Goal: Task Accomplishment & Management: Manage account settings

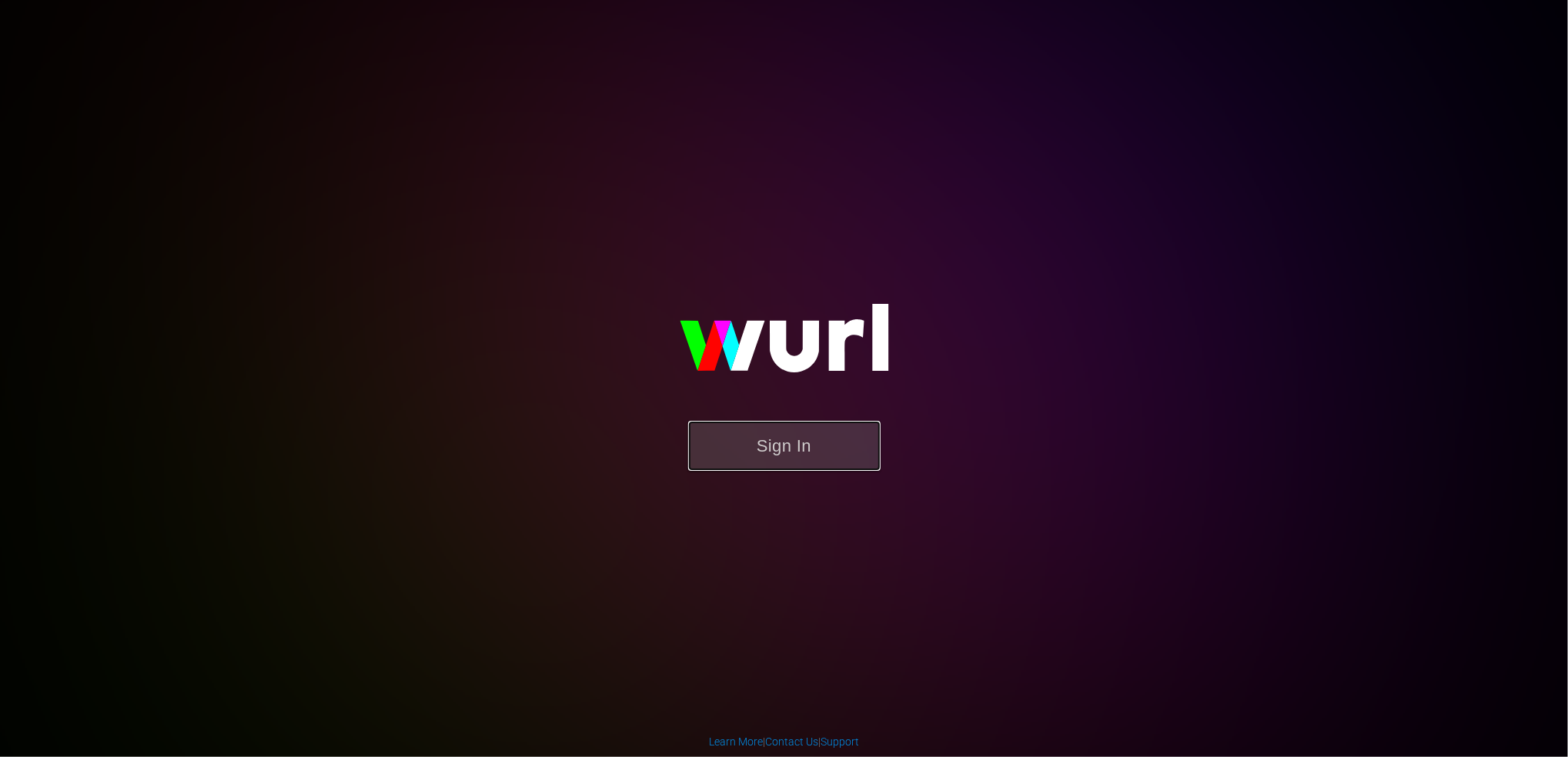
click at [793, 442] on button "Sign In" at bounding box center [784, 446] width 192 height 50
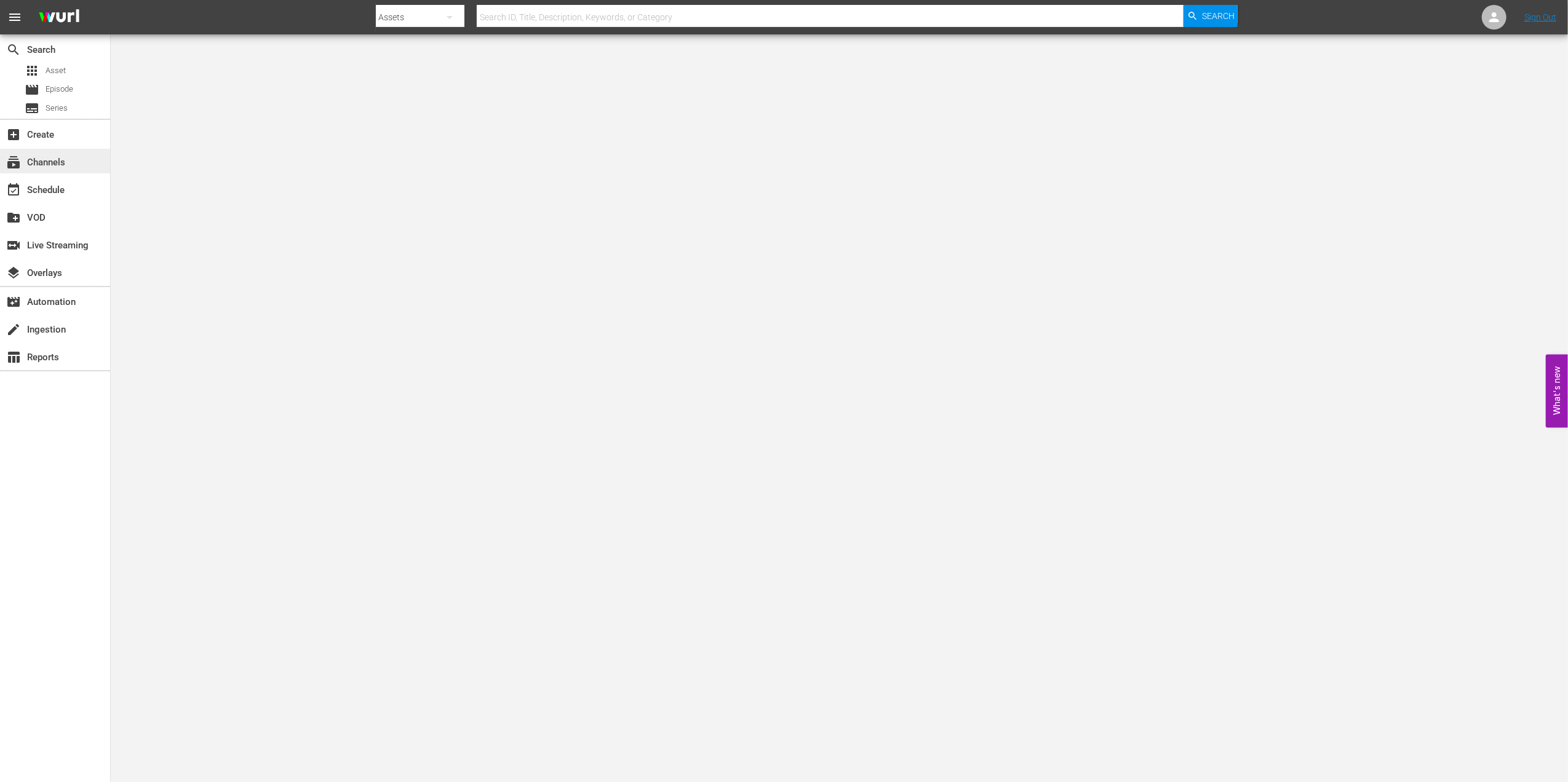
click at [62, 155] on div "subscriptions Channels" at bounding box center [34, 160] width 69 height 11
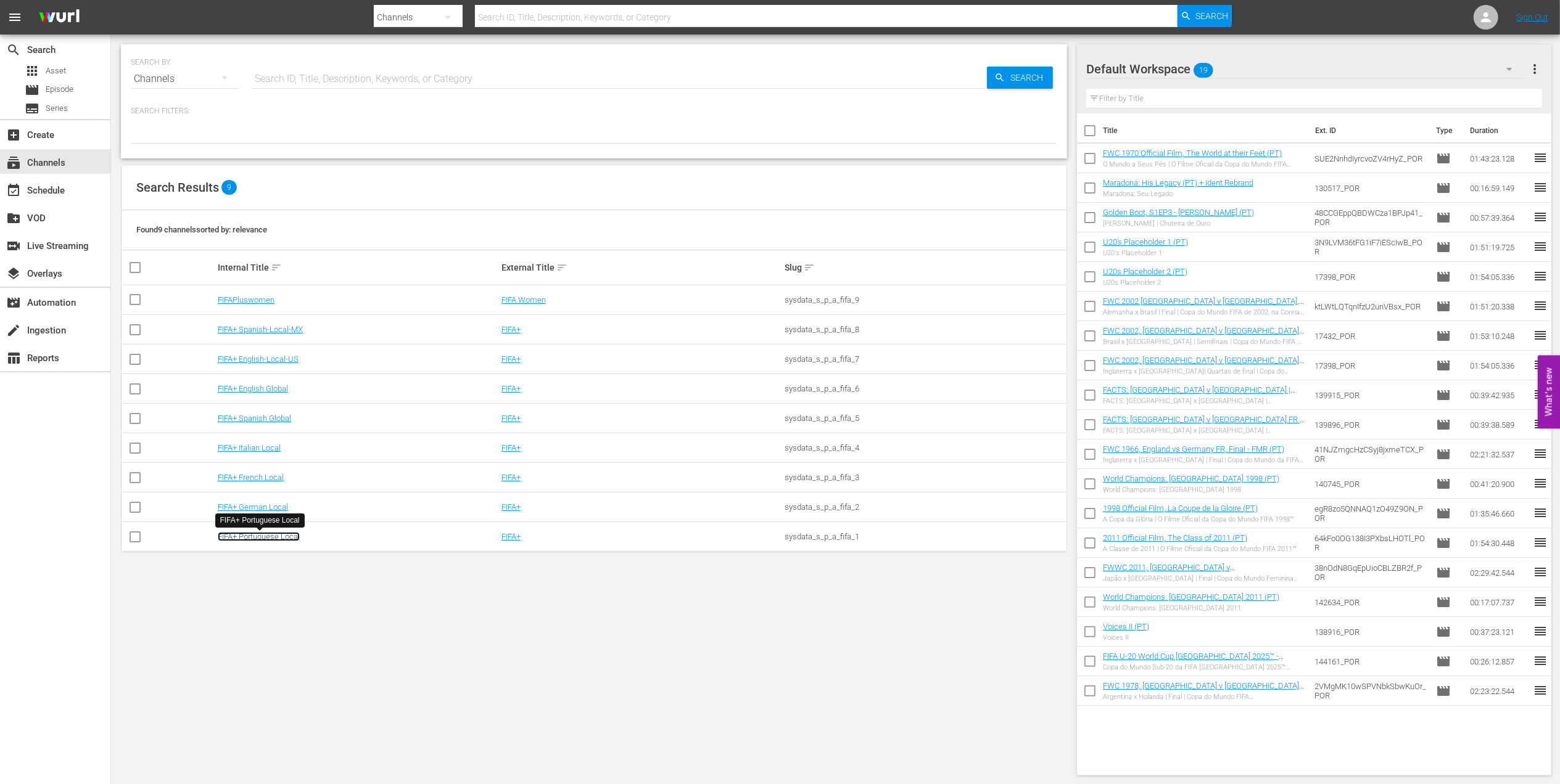
click at [277, 454] on link "FIFA+ Portuguese Local" at bounding box center [259, 536] width 82 height 9
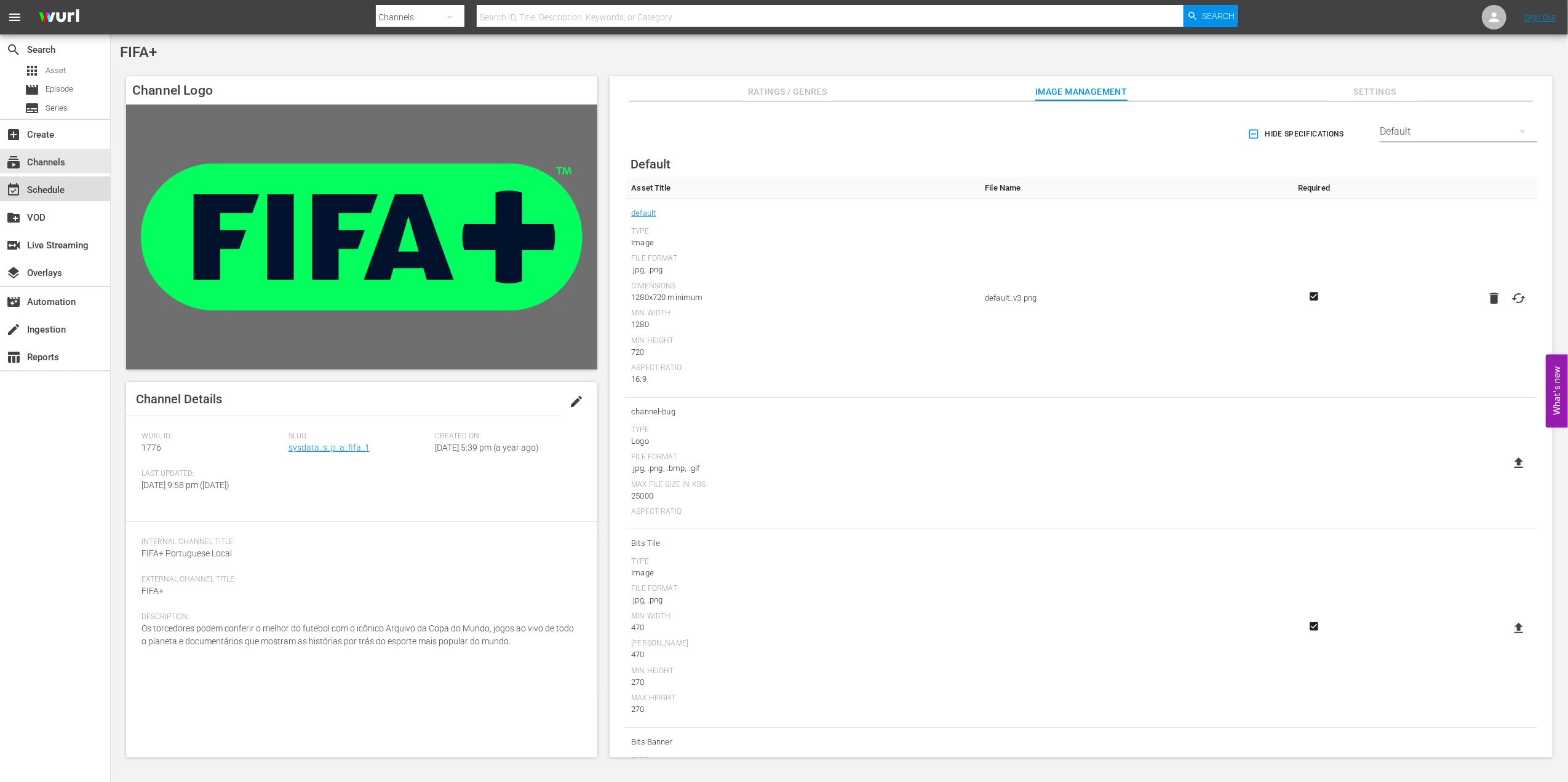
click at [55, 193] on div "event_available Schedule" at bounding box center [34, 188] width 69 height 11
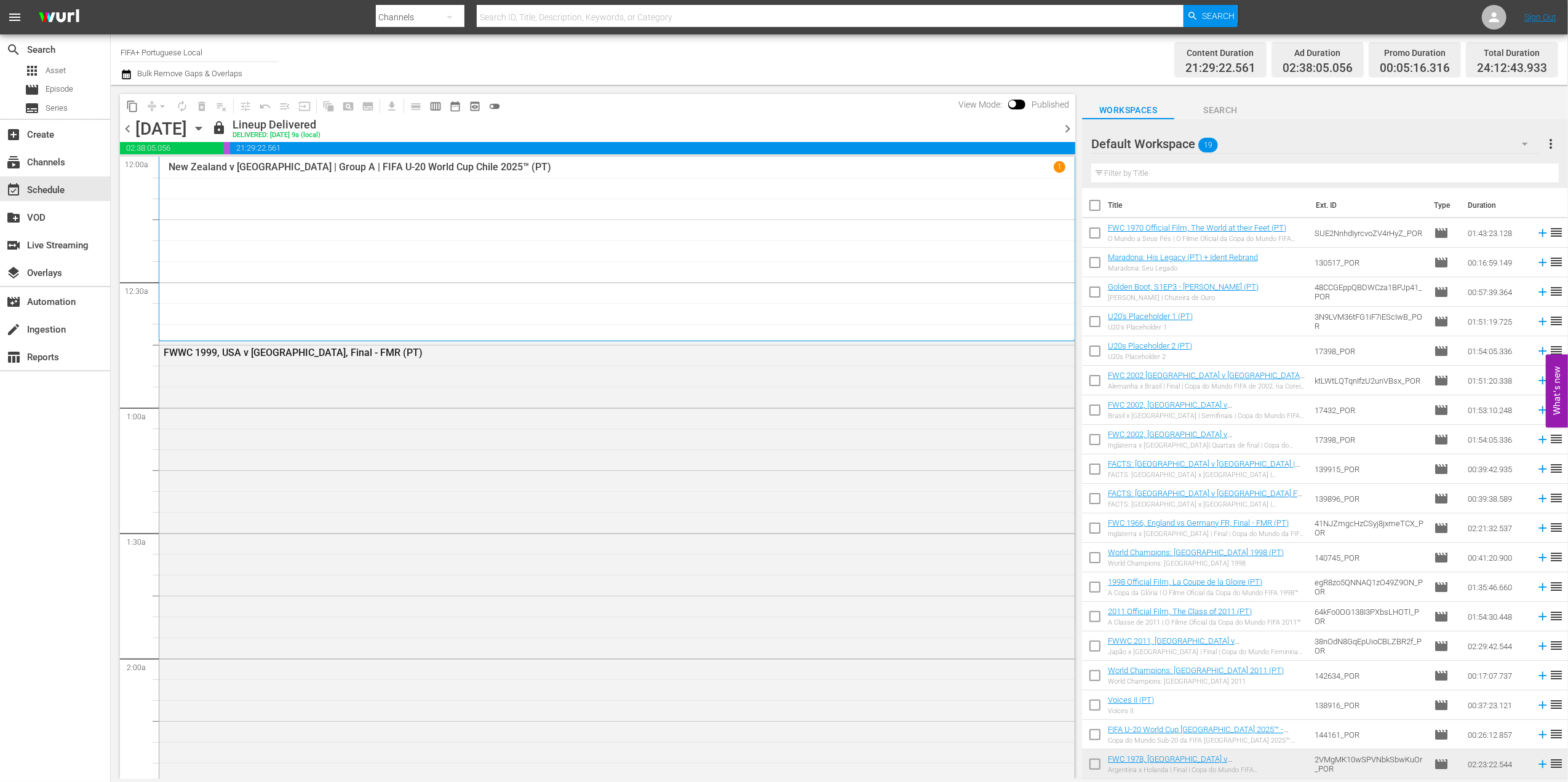
click at [939, 129] on span "chevron_right" at bounding box center [1068, 129] width 15 height 15
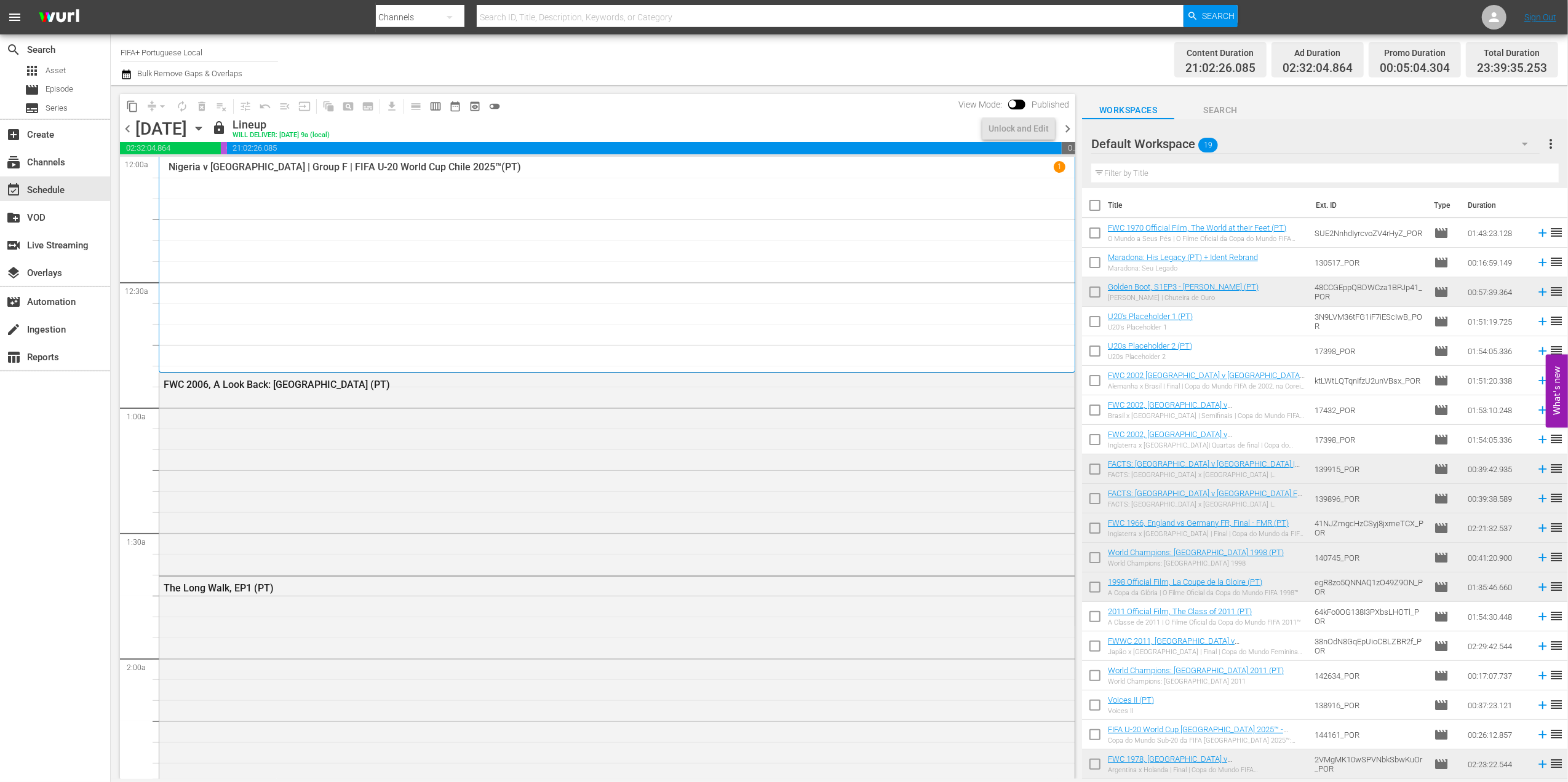
click at [939, 128] on span "chevron_right" at bounding box center [1068, 129] width 15 height 15
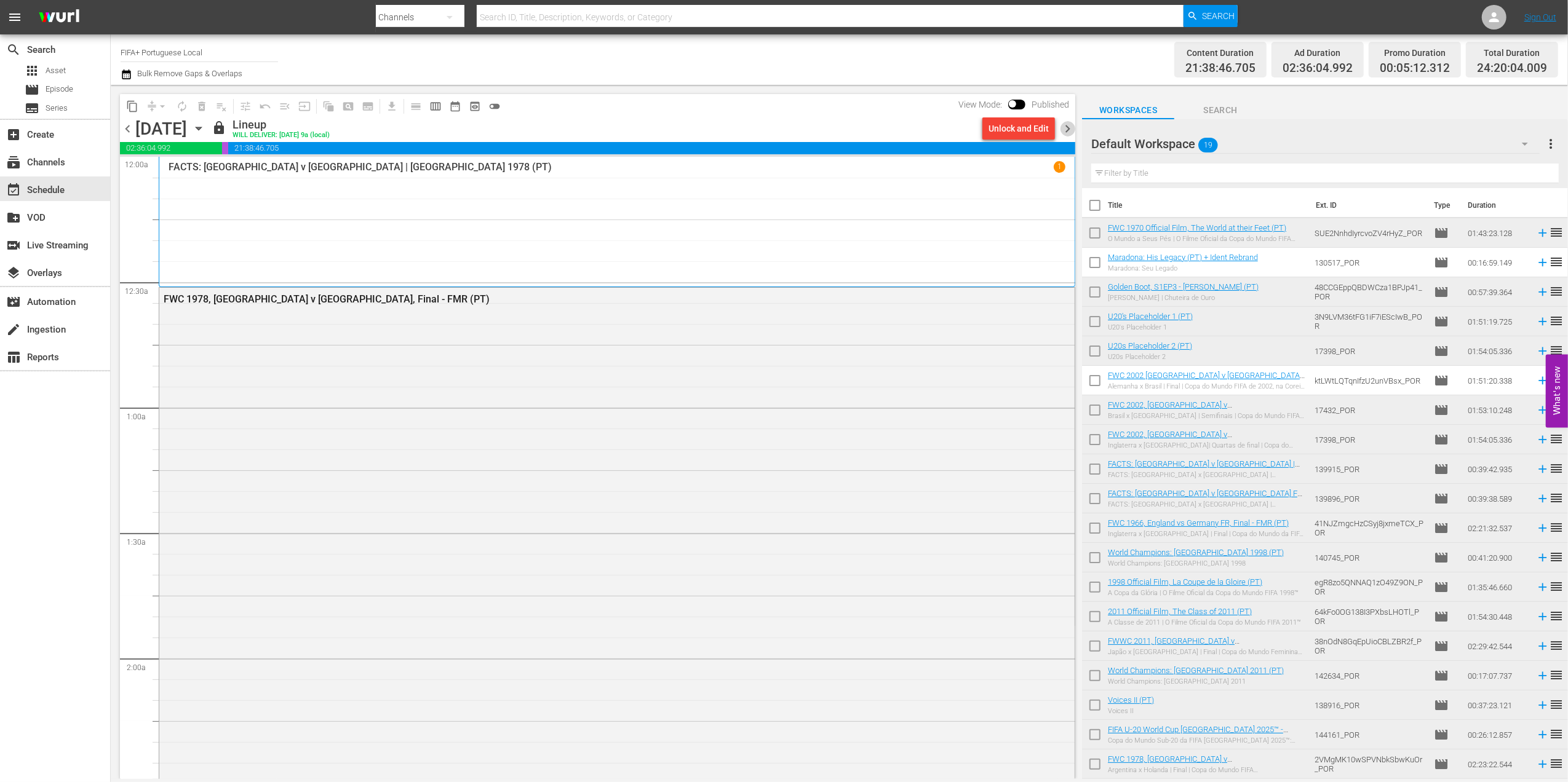
click at [939, 130] on span "chevron_right" at bounding box center [1068, 129] width 15 height 15
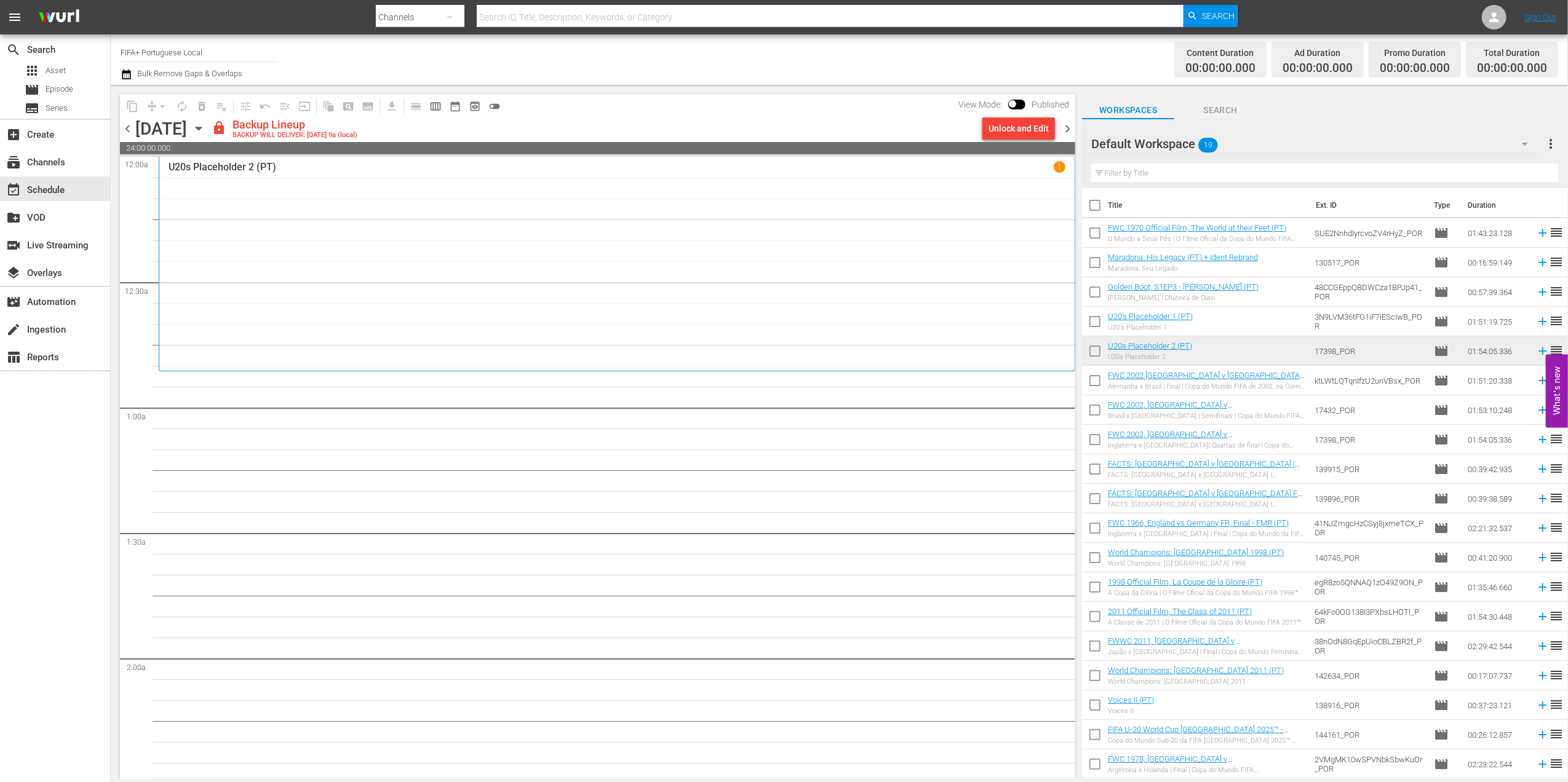
click at [939, 206] on input "checkbox" at bounding box center [1095, 208] width 26 height 26
checkbox input "true"
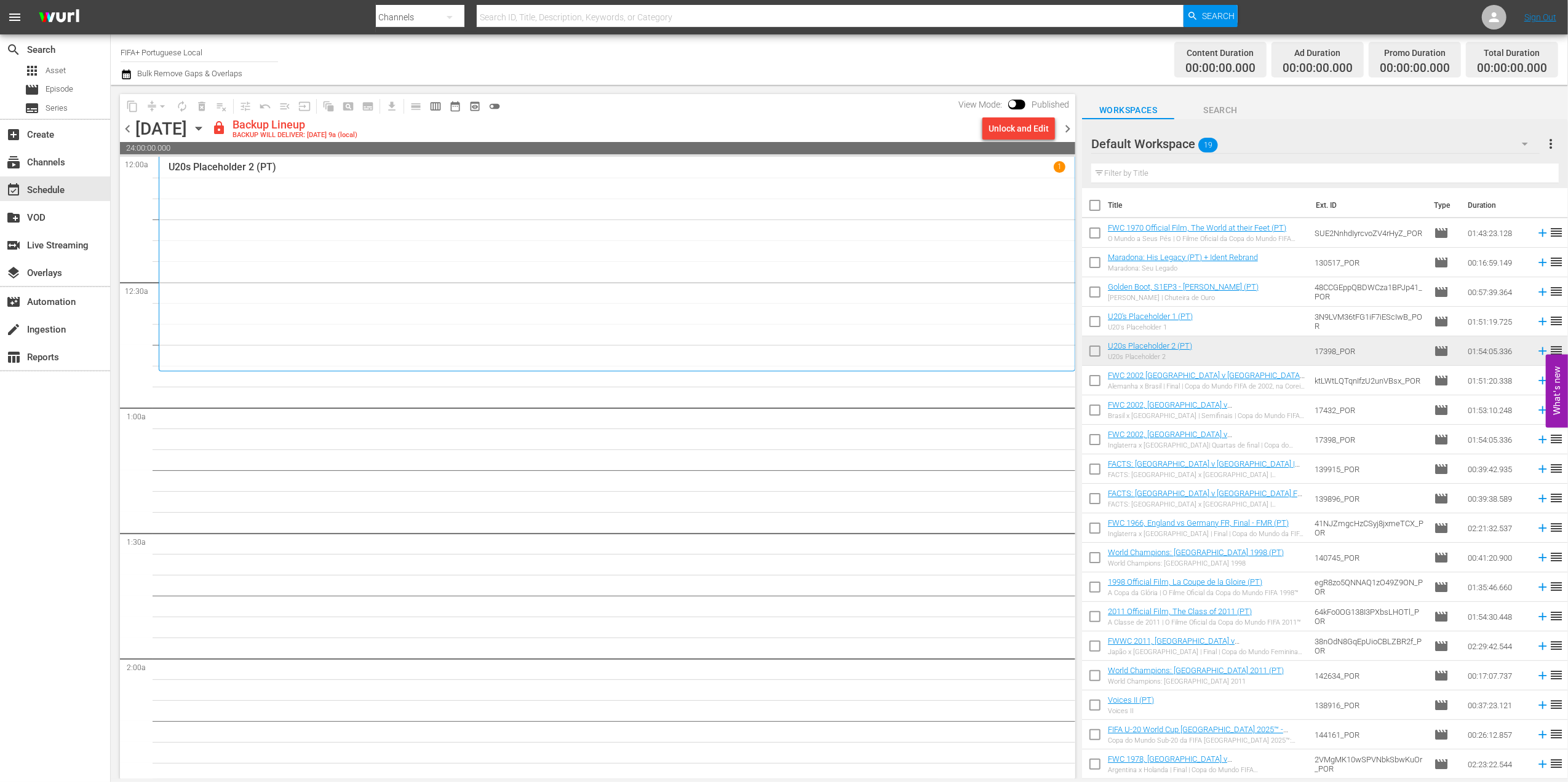
checkbox input "true"
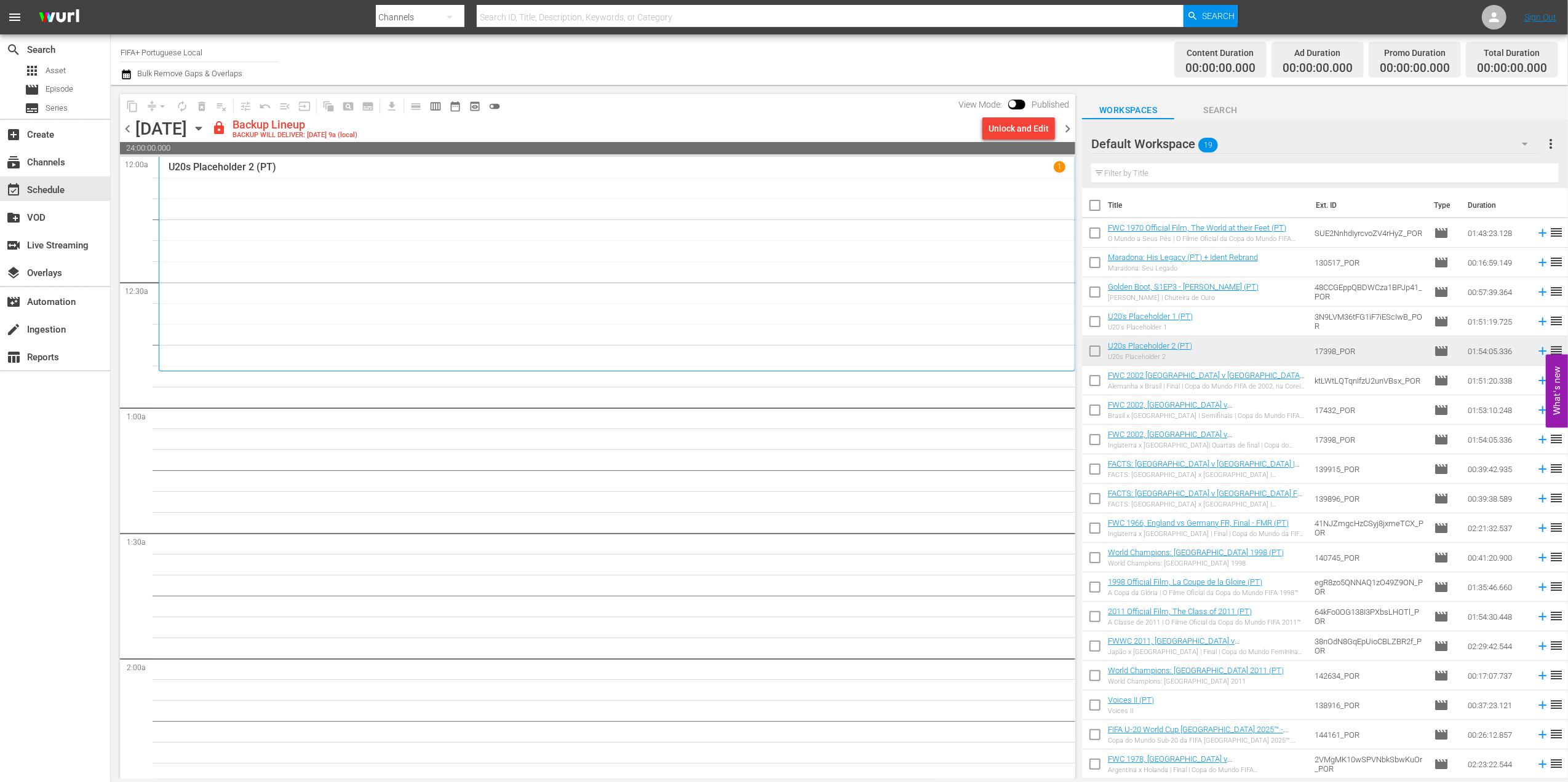
checkbox input "true"
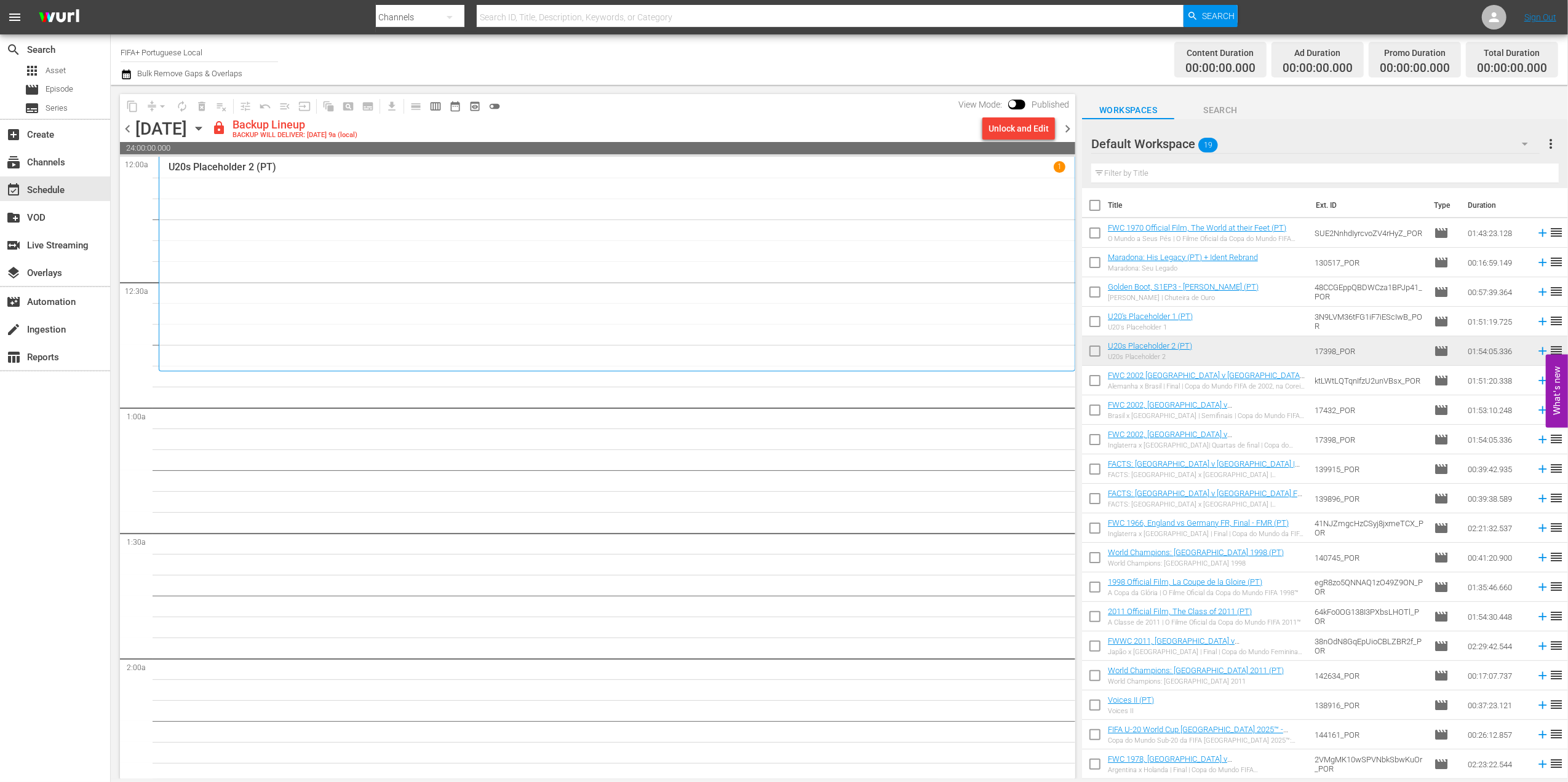
checkbox input "true"
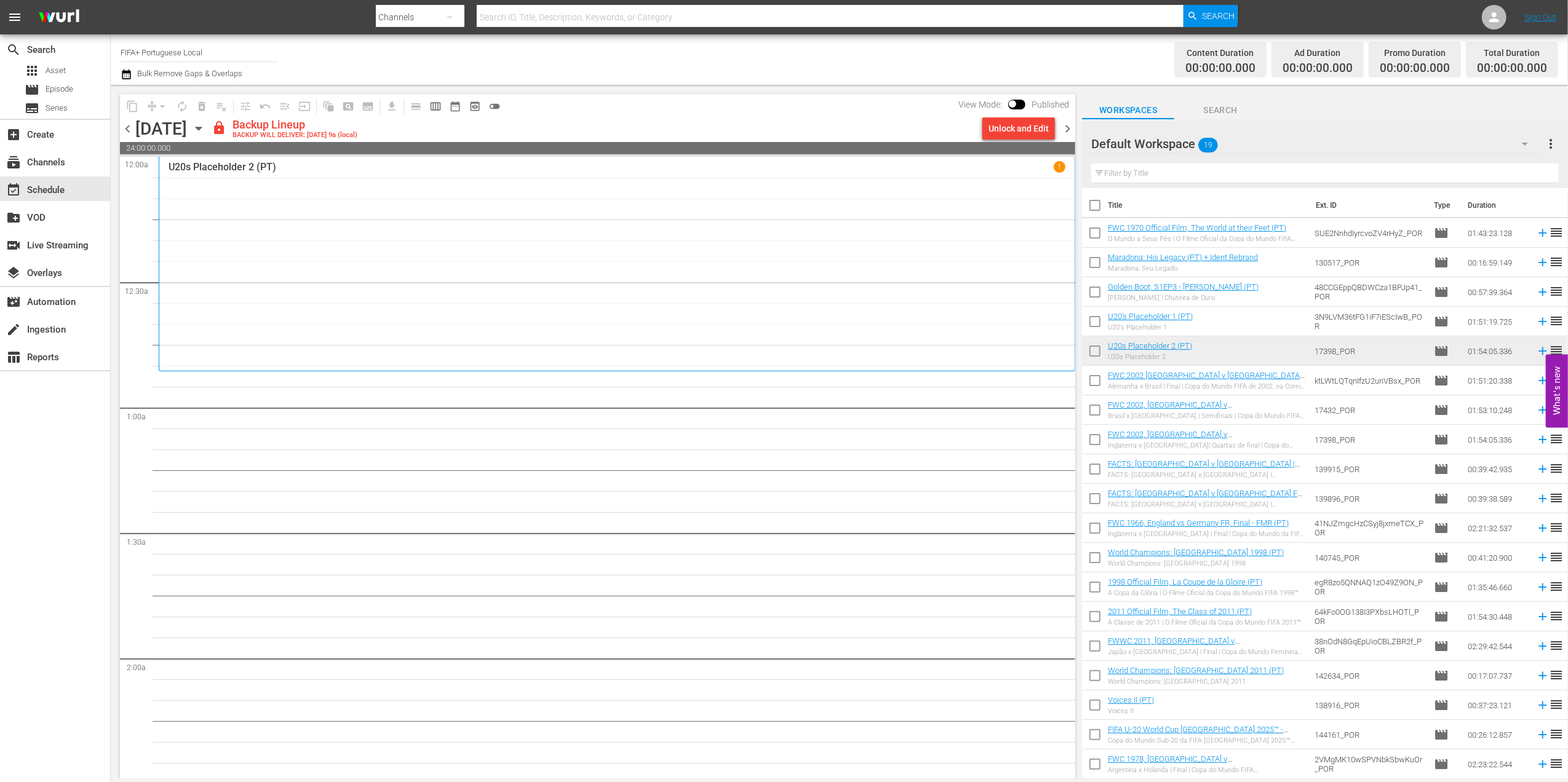
checkbox input "true"
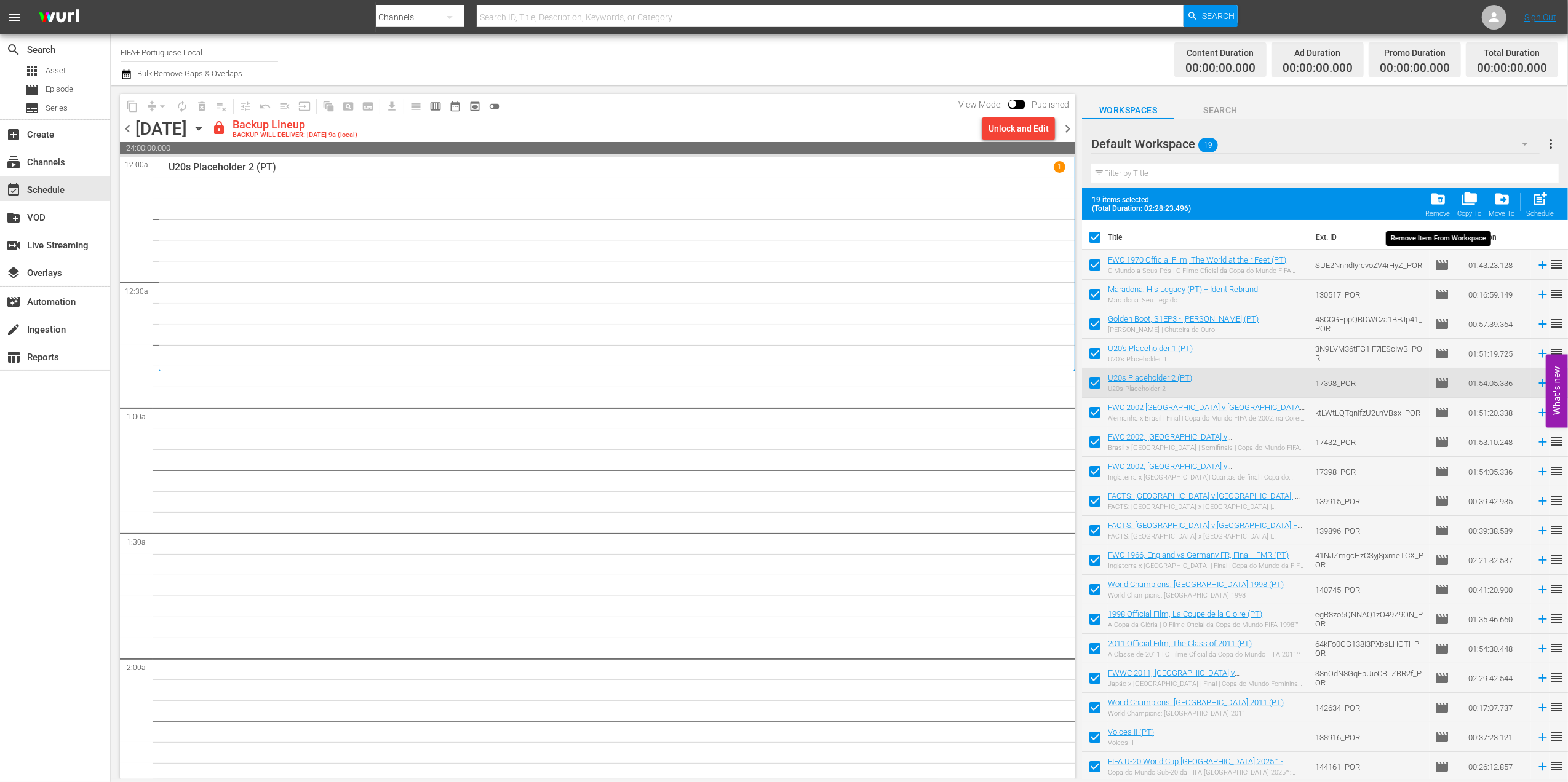
click at [939, 206] on span "folder_delete" at bounding box center [1438, 199] width 16 height 16
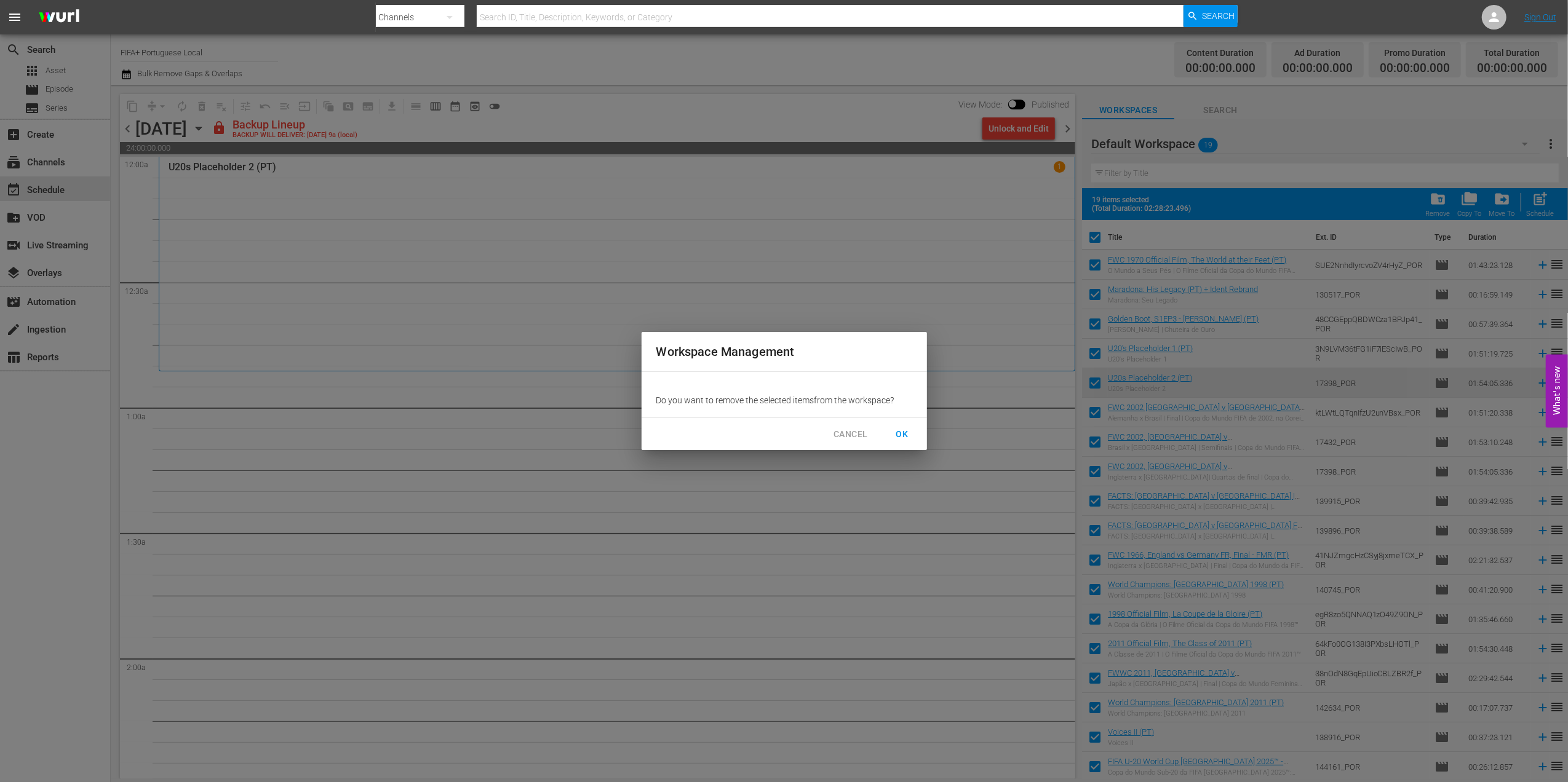
click at [900, 427] on span "OK" at bounding box center [902, 435] width 20 height 15
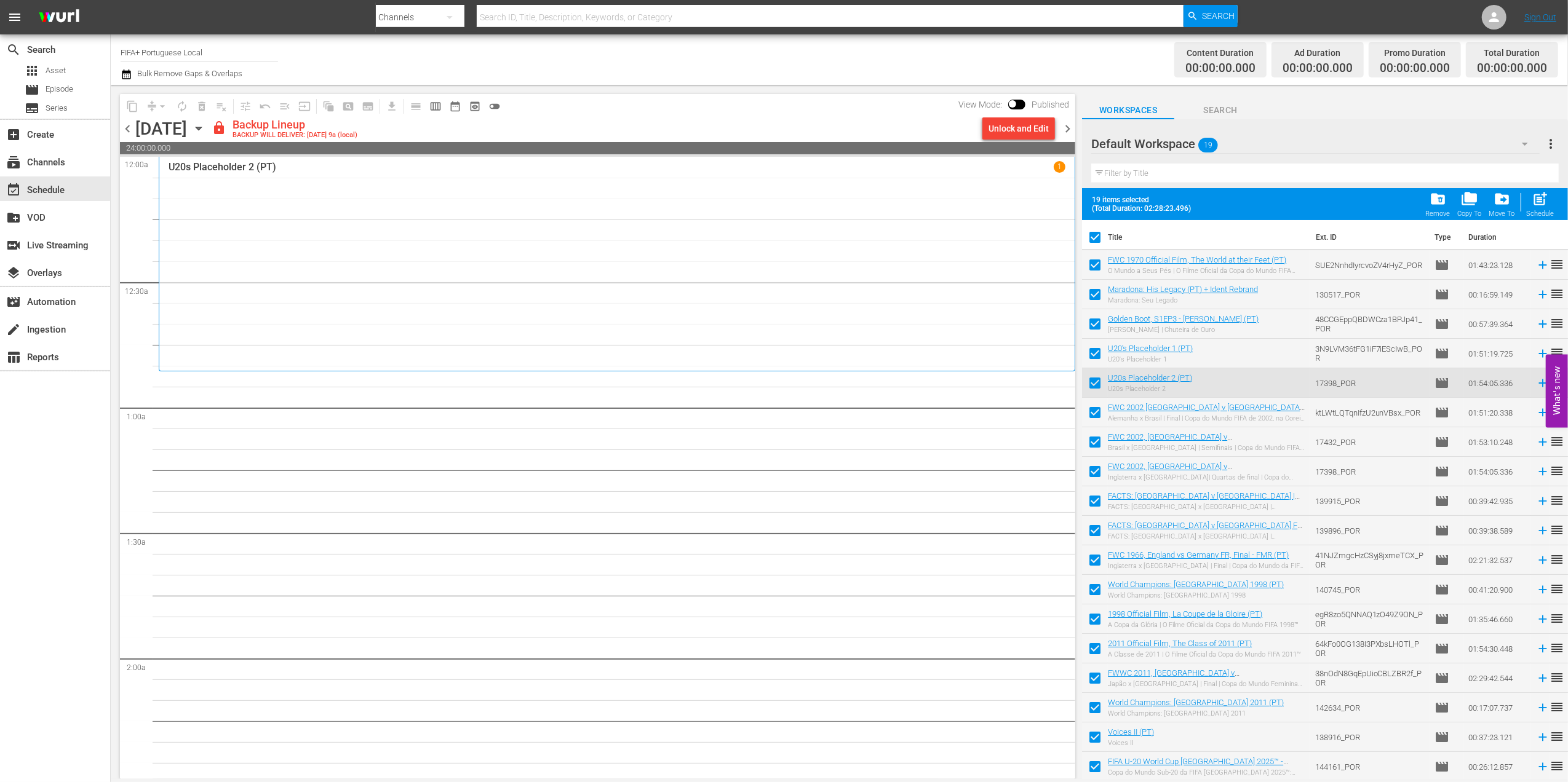
checkbox input "false"
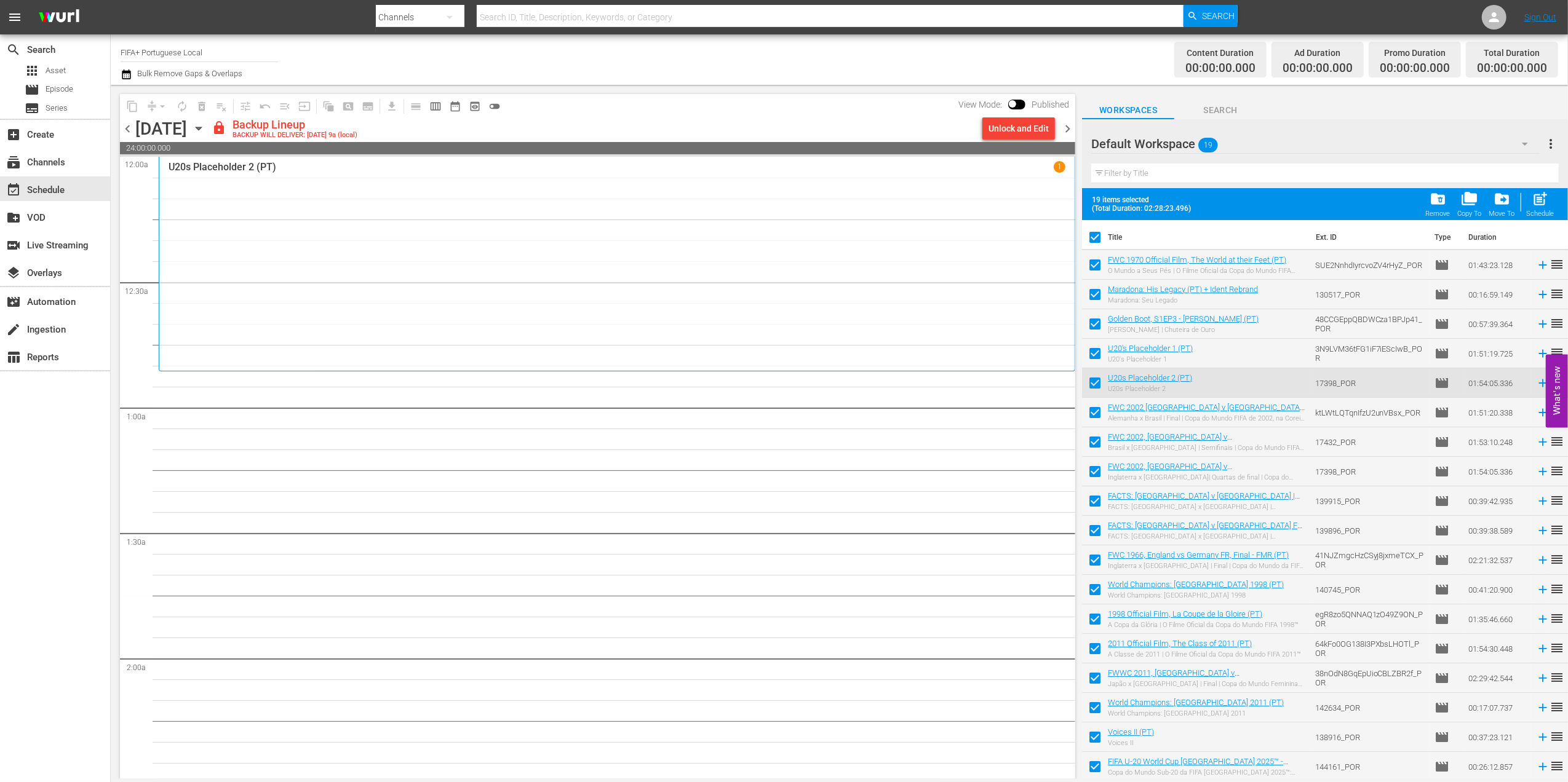
checkbox input "false"
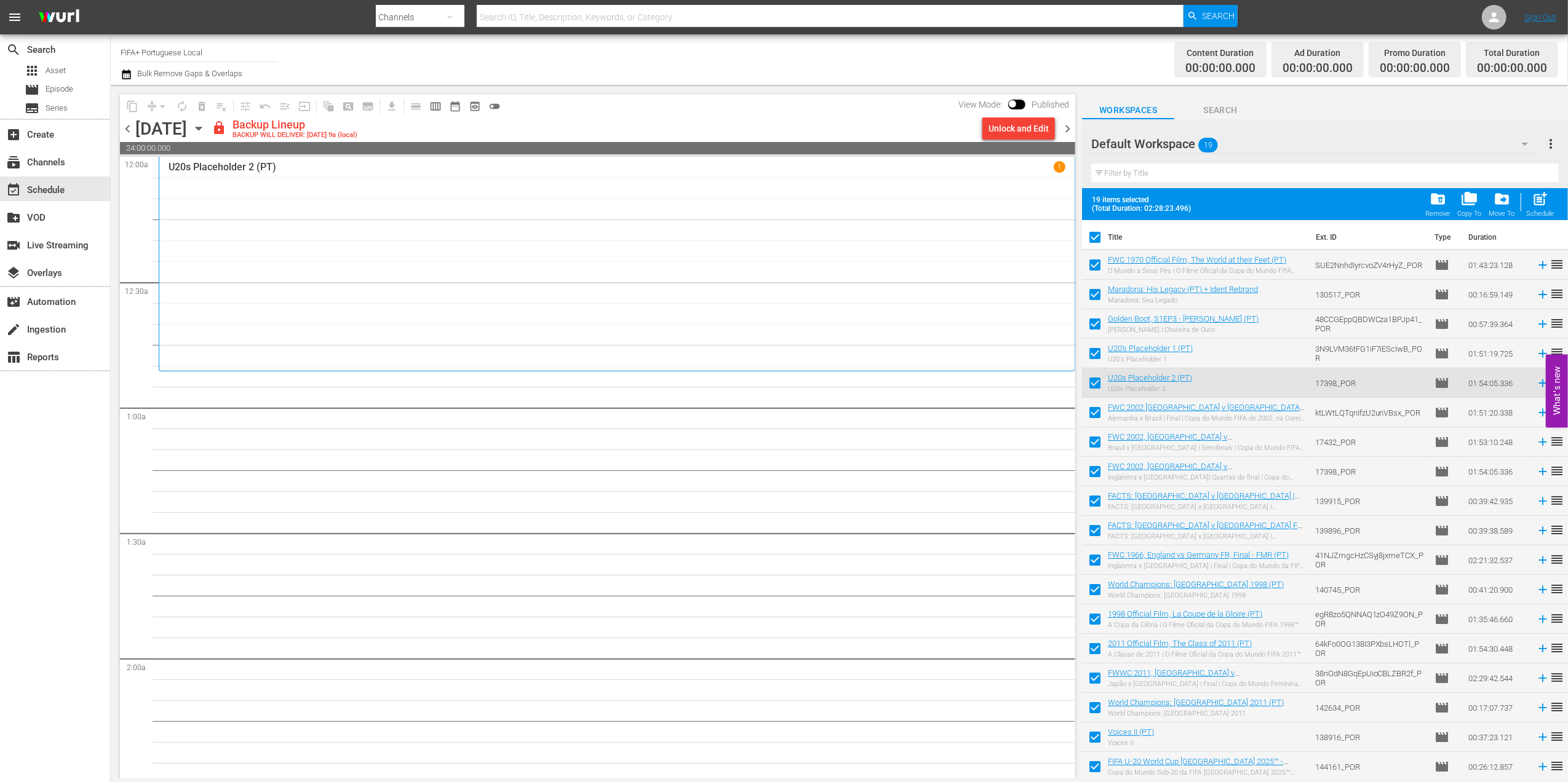
checkbox input "false"
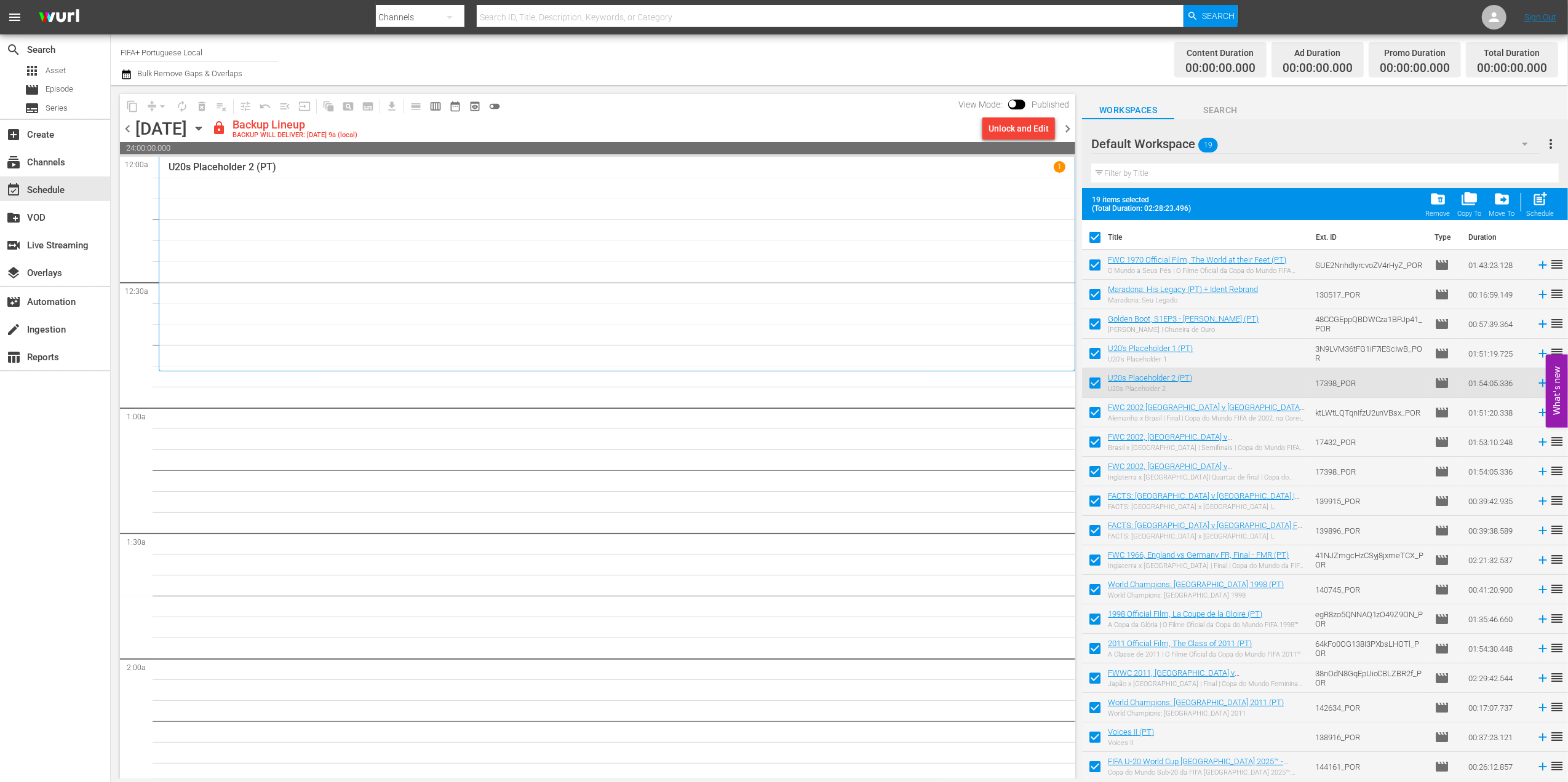
checkbox input "false"
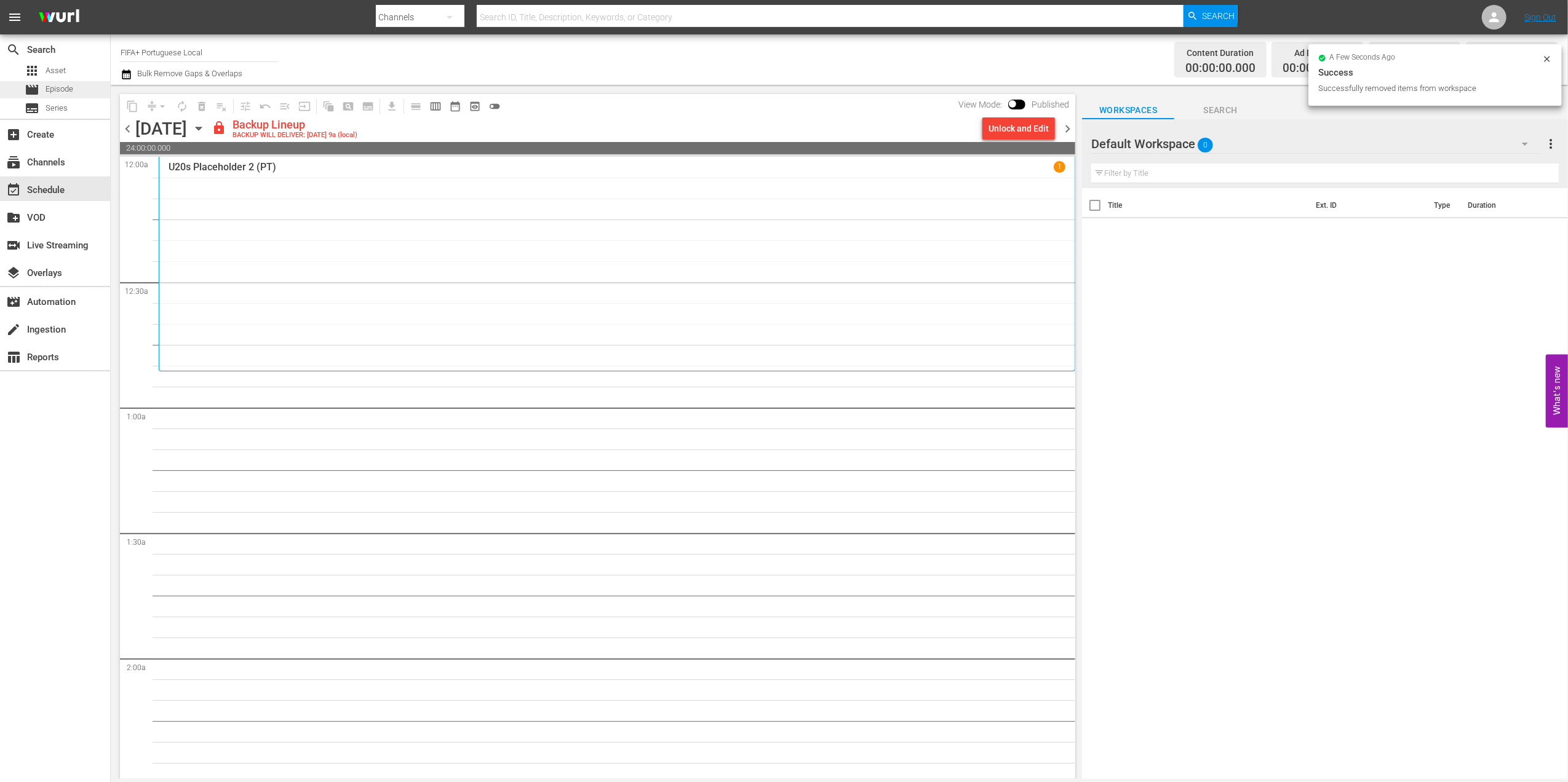
click at [49, 82] on div "movie Episode" at bounding box center [49, 89] width 49 height 17
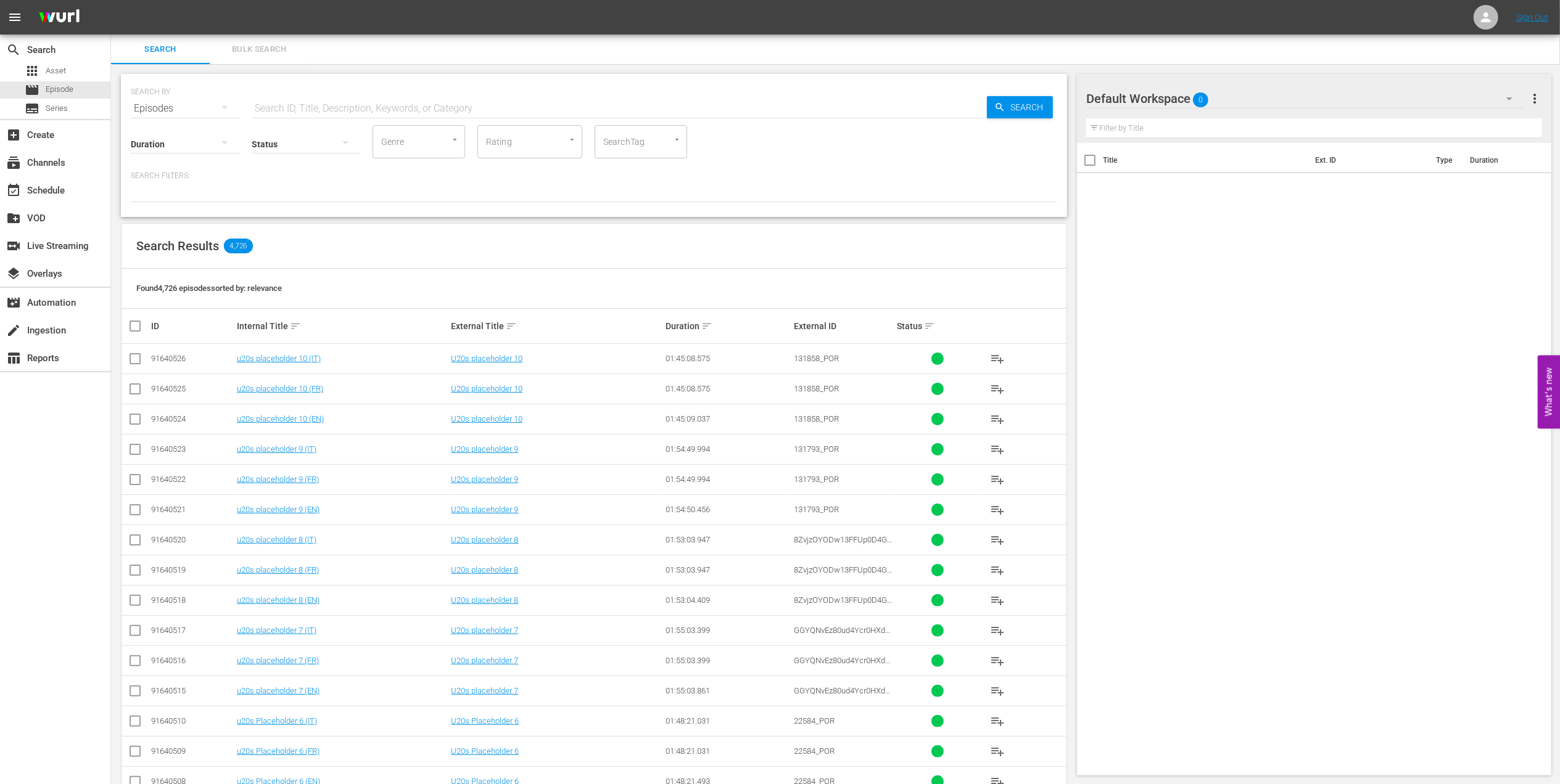
click at [379, 104] on input "text" at bounding box center [619, 108] width 735 height 30
paste input "FWC 1990 - Final - [GEOGRAPHIC_DATA] v [GEOGRAPHIC_DATA]"
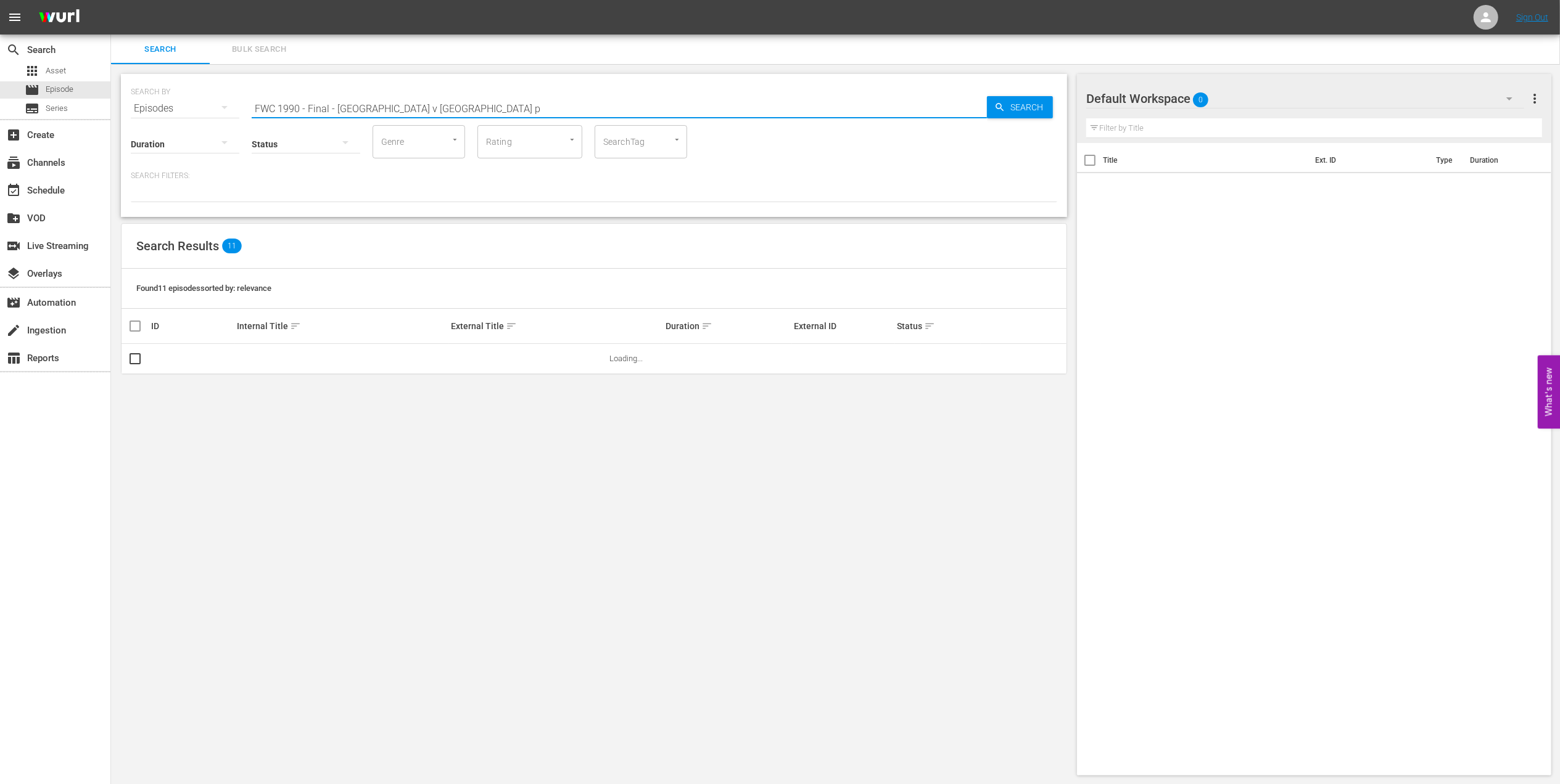
click at [460, 104] on input "FWC 1990 - Final - [GEOGRAPHIC_DATA] v [GEOGRAPHIC_DATA] p" at bounding box center [619, 108] width 735 height 30
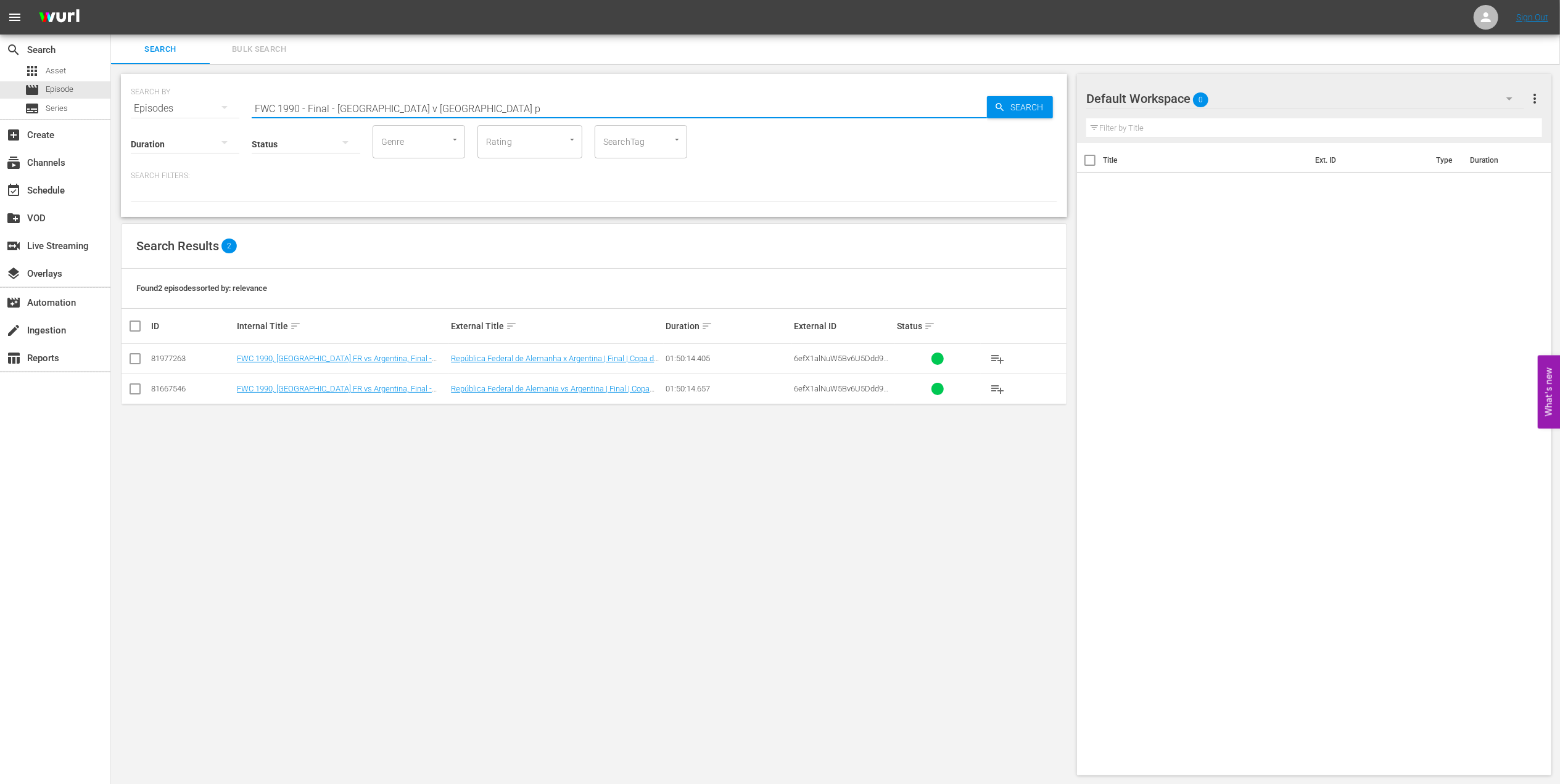
type input "FWC 1990 - Final - [GEOGRAPHIC_DATA] v [GEOGRAPHIC_DATA] p"
click at [139, 361] on input "checkbox" at bounding box center [135, 361] width 15 height 15
checkbox input "true"
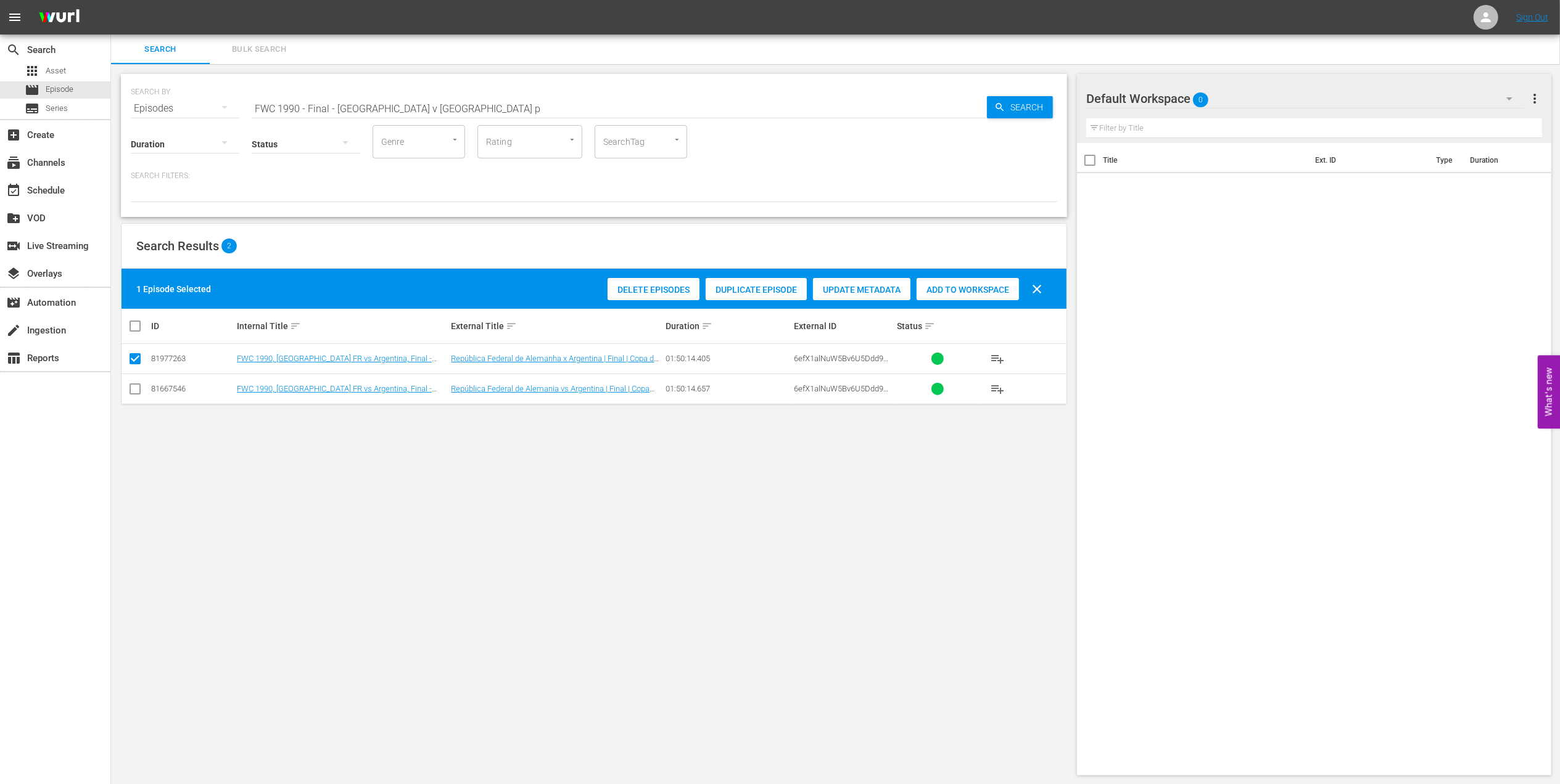
click at [942, 293] on span "Add to Workspace" at bounding box center [967, 290] width 102 height 10
drag, startPoint x: 474, startPoint y: 111, endPoint x: 423, endPoint y: 107, distance: 51.2
click at [111, 0] on div "search Search apps Asset movie Episode subtitles Series add_box Create subscrip…" at bounding box center [835, 0] width 1449 height 0
click at [474, 105] on input "FWC 1990 - Final - [GEOGRAPHIC_DATA] v [GEOGRAPHIC_DATA] p" at bounding box center [619, 108] width 735 height 30
click at [458, 107] on input "FWC 1990 - Final - [GEOGRAPHIC_DATA] v [GEOGRAPHIC_DATA] p" at bounding box center [619, 108] width 735 height 30
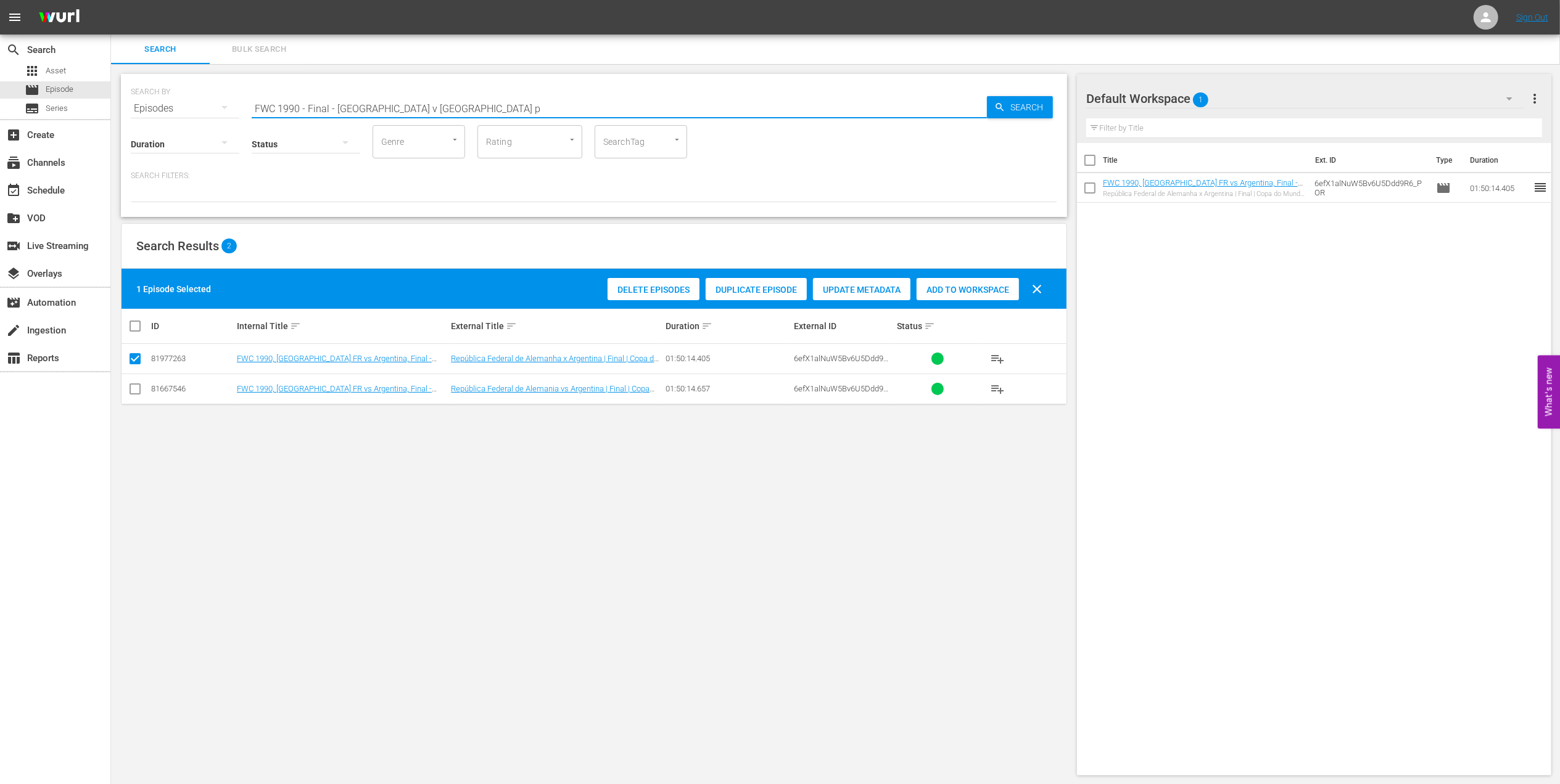
drag, startPoint x: 435, startPoint y: 107, endPoint x: 269, endPoint y: 115, distance: 166.2
click at [269, 115] on div "SEARCH BY Search By Episodes Search ID, Title, Description, Keywords, or Catego…" at bounding box center [594, 146] width 946 height 143
type input "FWC 1990 - Final - [GEOGRAPHIC_DATA] v [GEOGRAPHIC_DATA] pt"
drag, startPoint x: 450, startPoint y: 107, endPoint x: 210, endPoint y: 107, distance: 240.0
click at [210, 107] on div "SEARCH BY Search By Episodes Search ID, Title, Description, Keywords, or Catego…" at bounding box center [594, 101] width 927 height 45
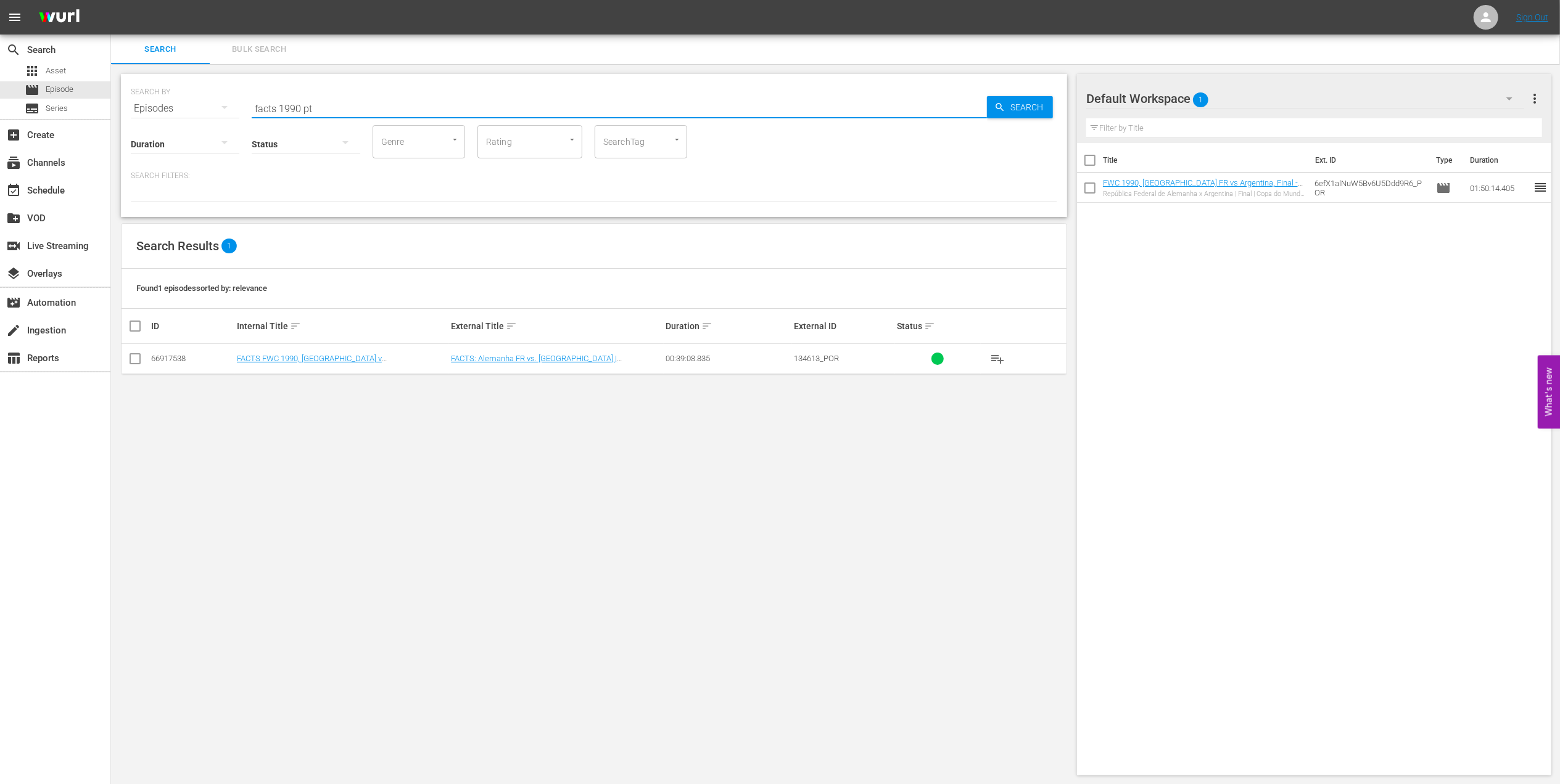
type input "facts 1990 pt"
click at [141, 359] on input "checkbox" at bounding box center [135, 361] width 15 height 15
checkbox input "true"
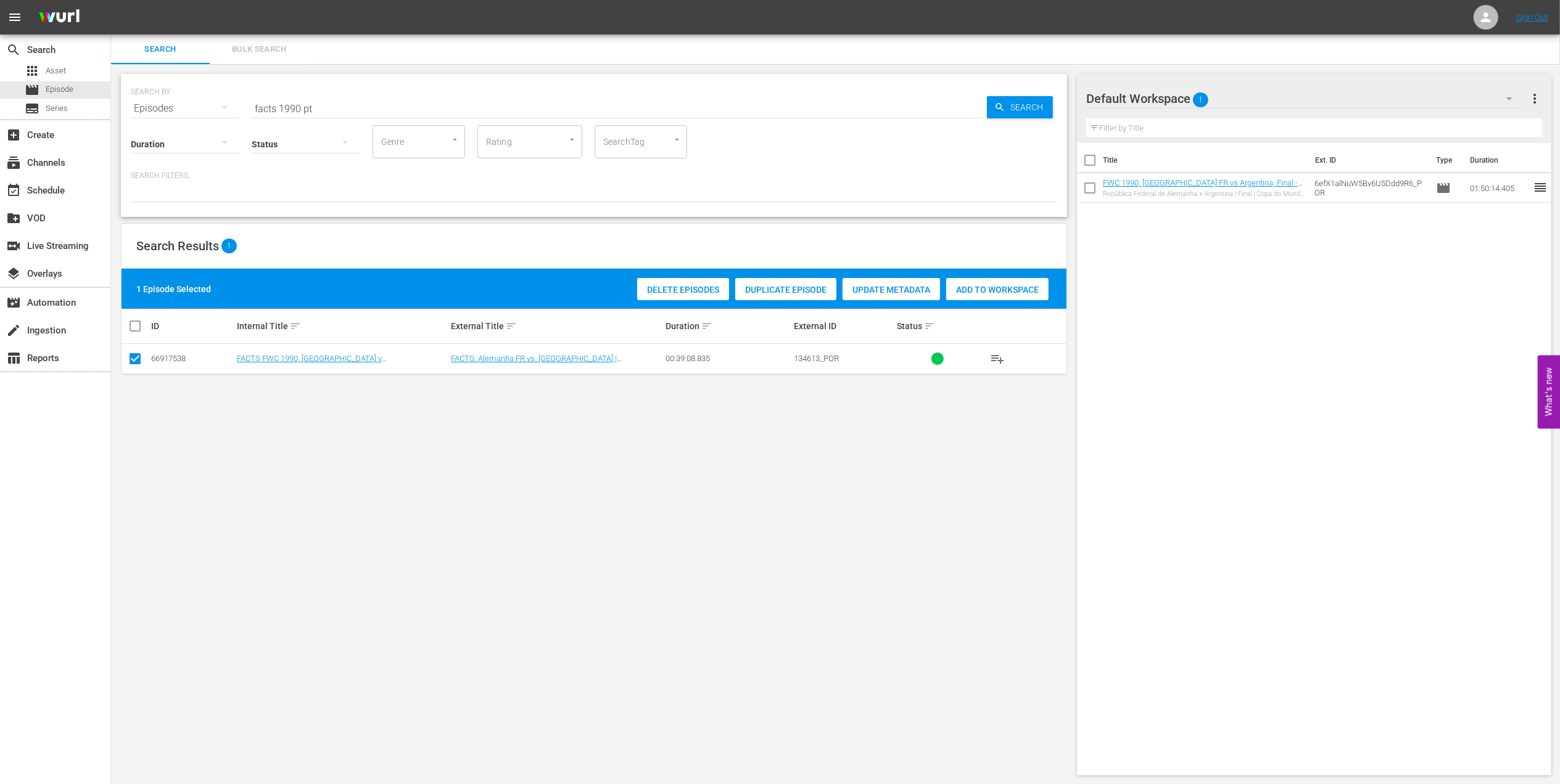
click at [942, 289] on span "Add to Workspace" at bounding box center [997, 290] width 102 height 10
drag, startPoint x: 337, startPoint y: 109, endPoint x: 161, endPoint y: 118, distance: 176.2
click at [154, 110] on div "SEARCH BY Search By Episodes Search ID, Title, Description, Keywords, or Catego…" at bounding box center [594, 101] width 927 height 45
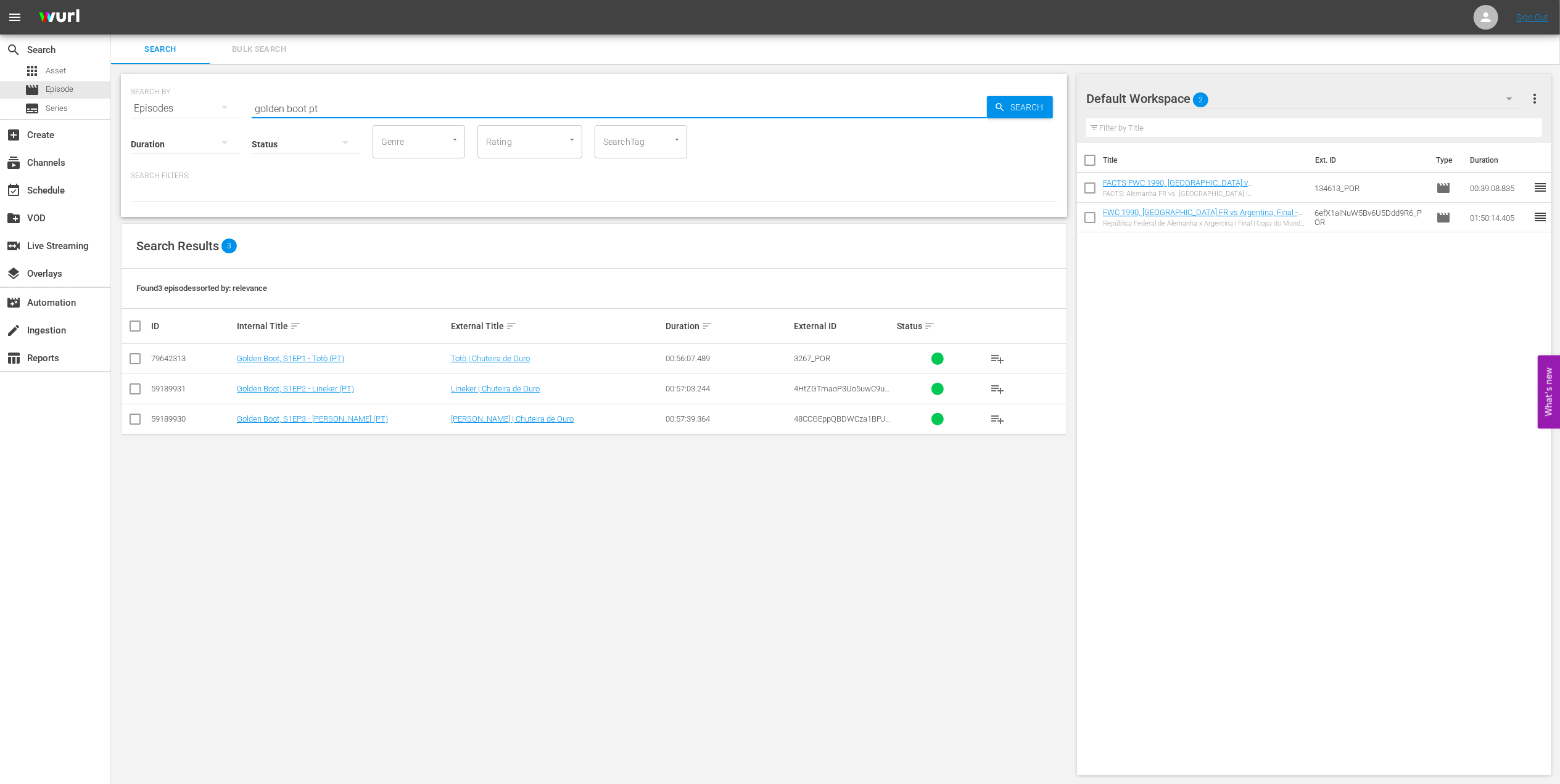
type input "golden boot pt"
drag, startPoint x: 135, startPoint y: 425, endPoint x: 146, endPoint y: 423, distance: 11.2
click at [135, 425] on input "checkbox" at bounding box center [135, 422] width 15 height 15
checkbox input "true"
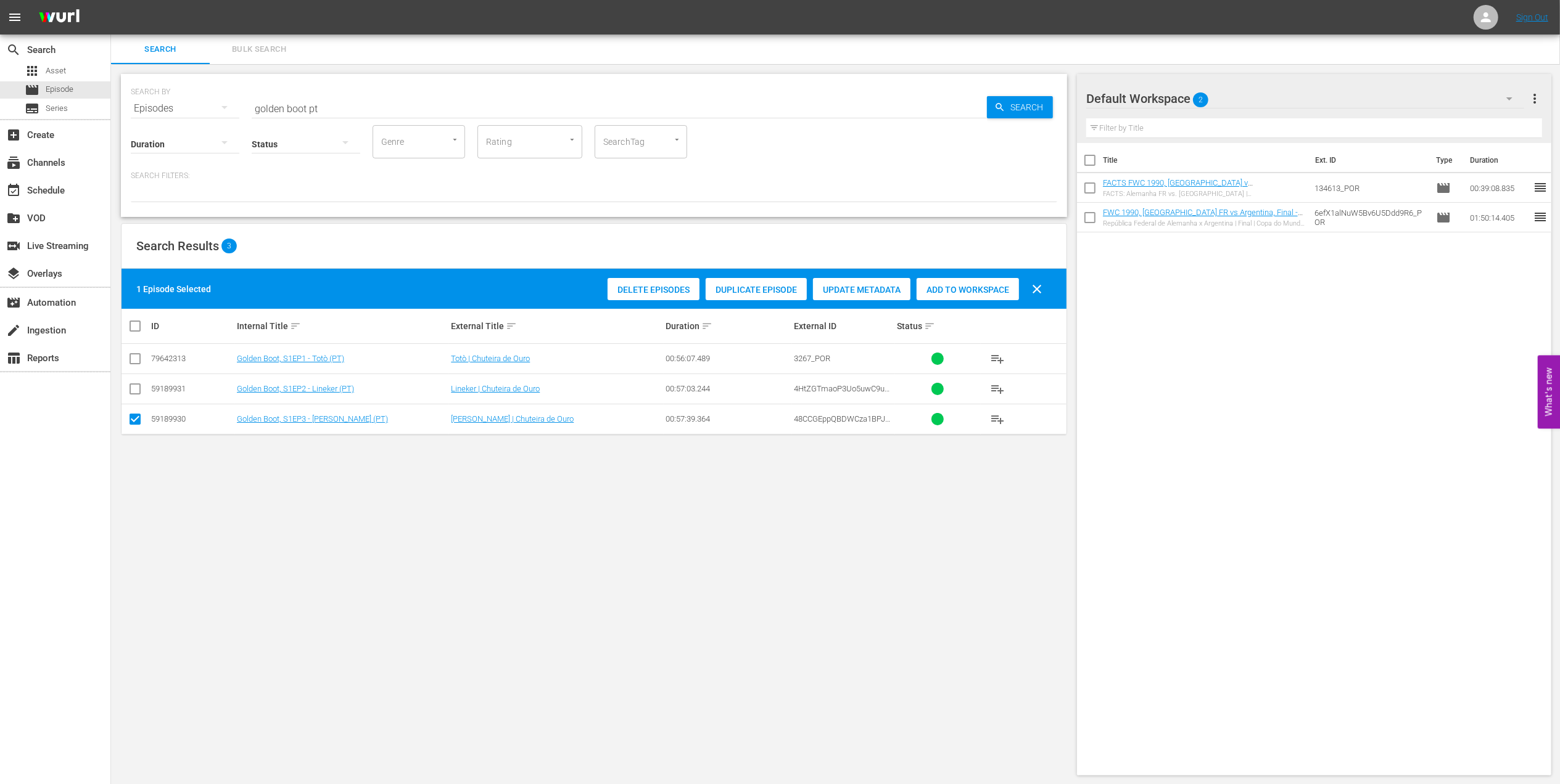
click at [942, 280] on div "Add to Workspace" at bounding box center [967, 290] width 102 height 23
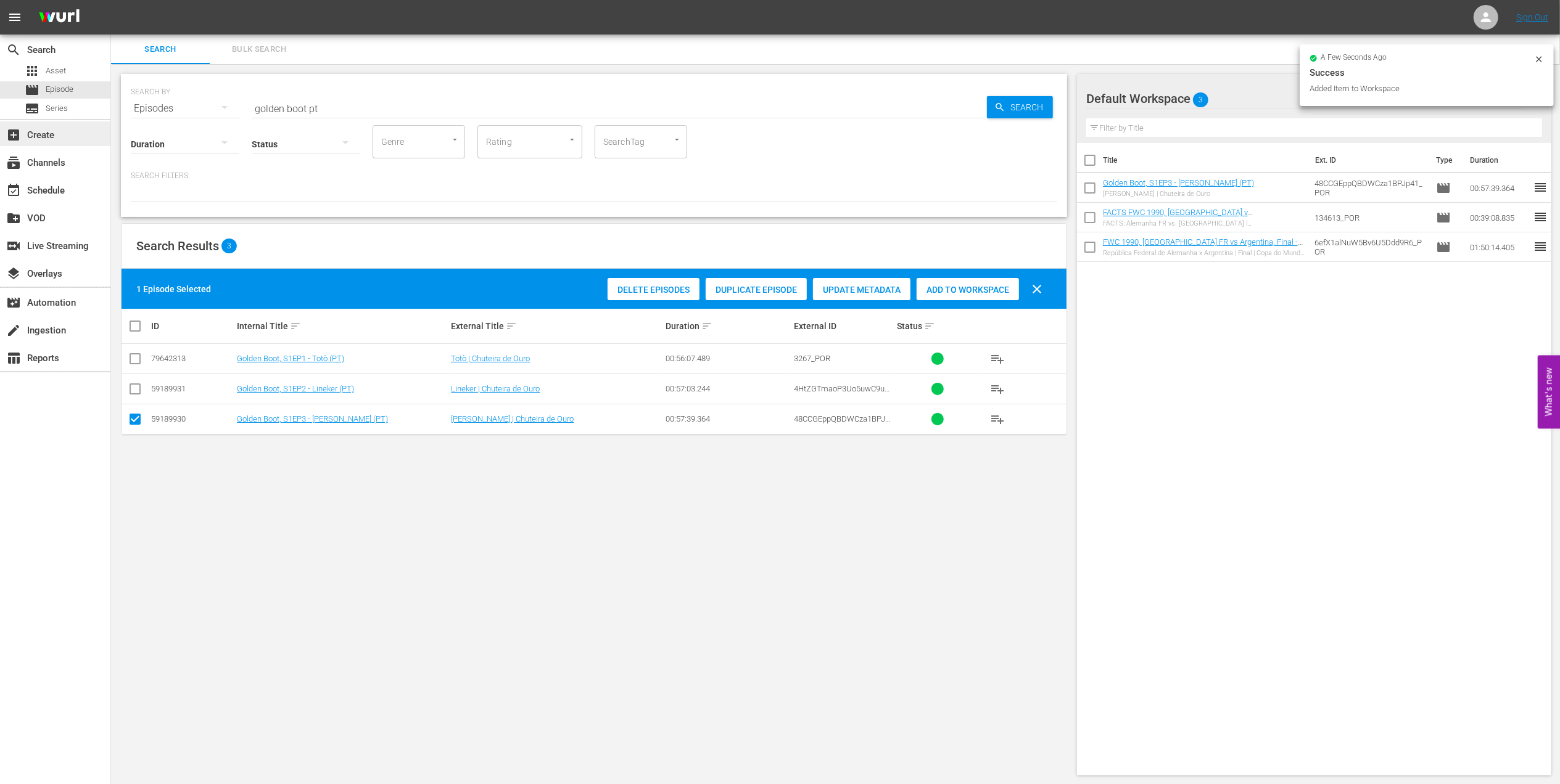
click at [111, 0] on div "search Search apps Asset movie Episode subtitles Series add_box Create subscrip…" at bounding box center [835, 0] width 1449 height 0
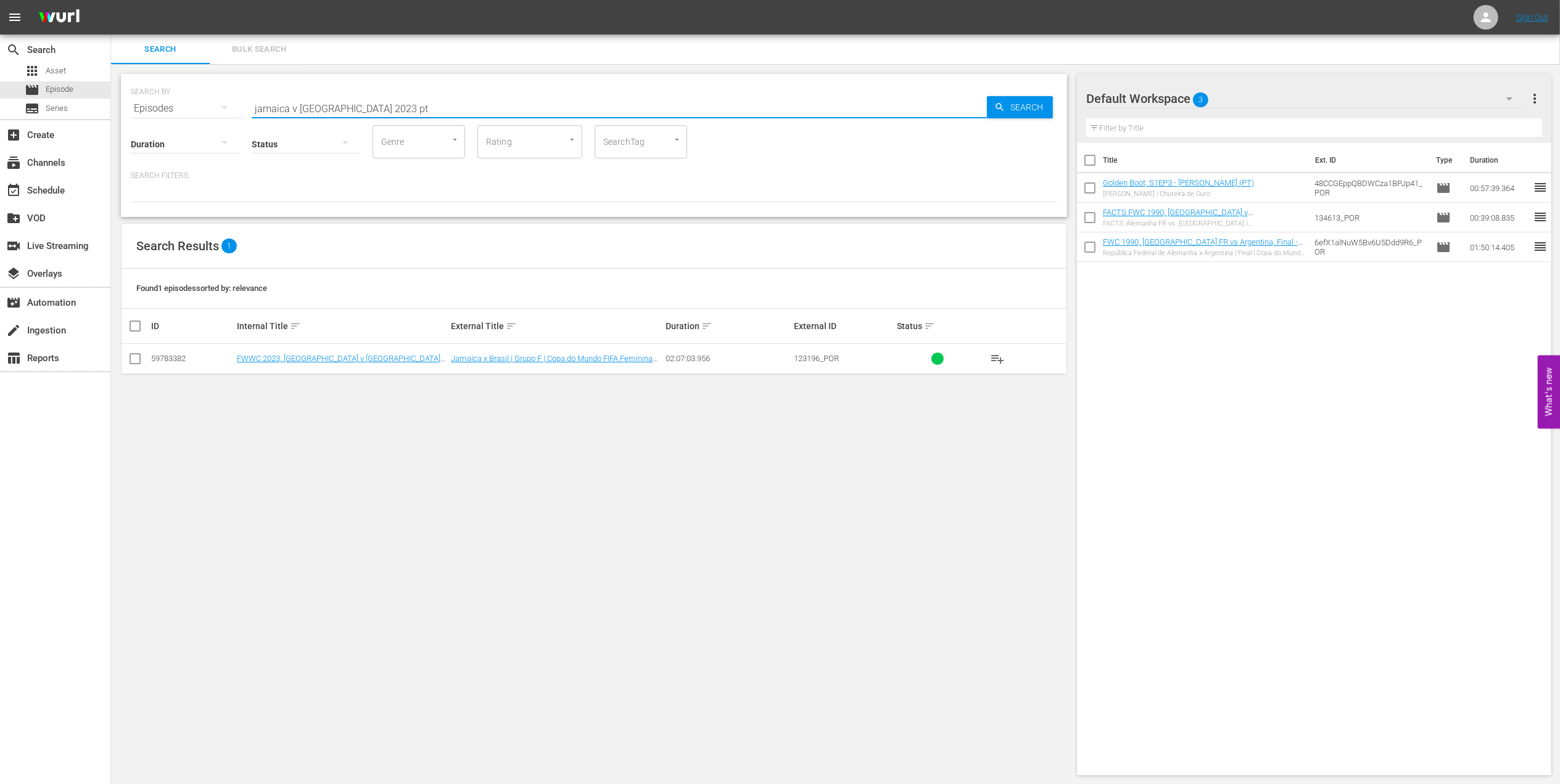
type input "jamaica v [GEOGRAPHIC_DATA] 2023 pt"
click at [134, 356] on input "checkbox" at bounding box center [135, 361] width 15 height 15
checkbox input "true"
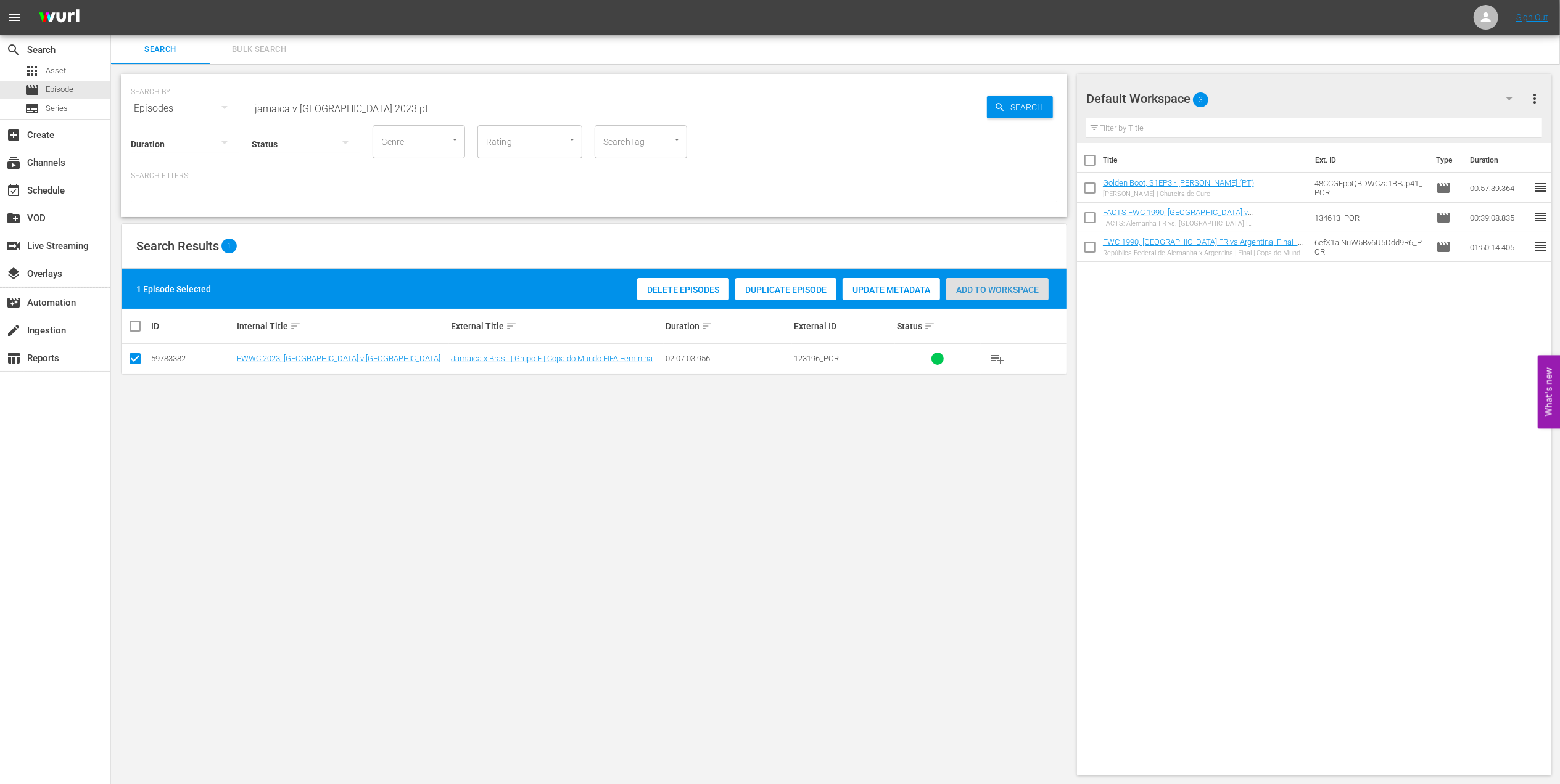
click at [942, 294] on span "Add to Workspace" at bounding box center [997, 290] width 102 height 10
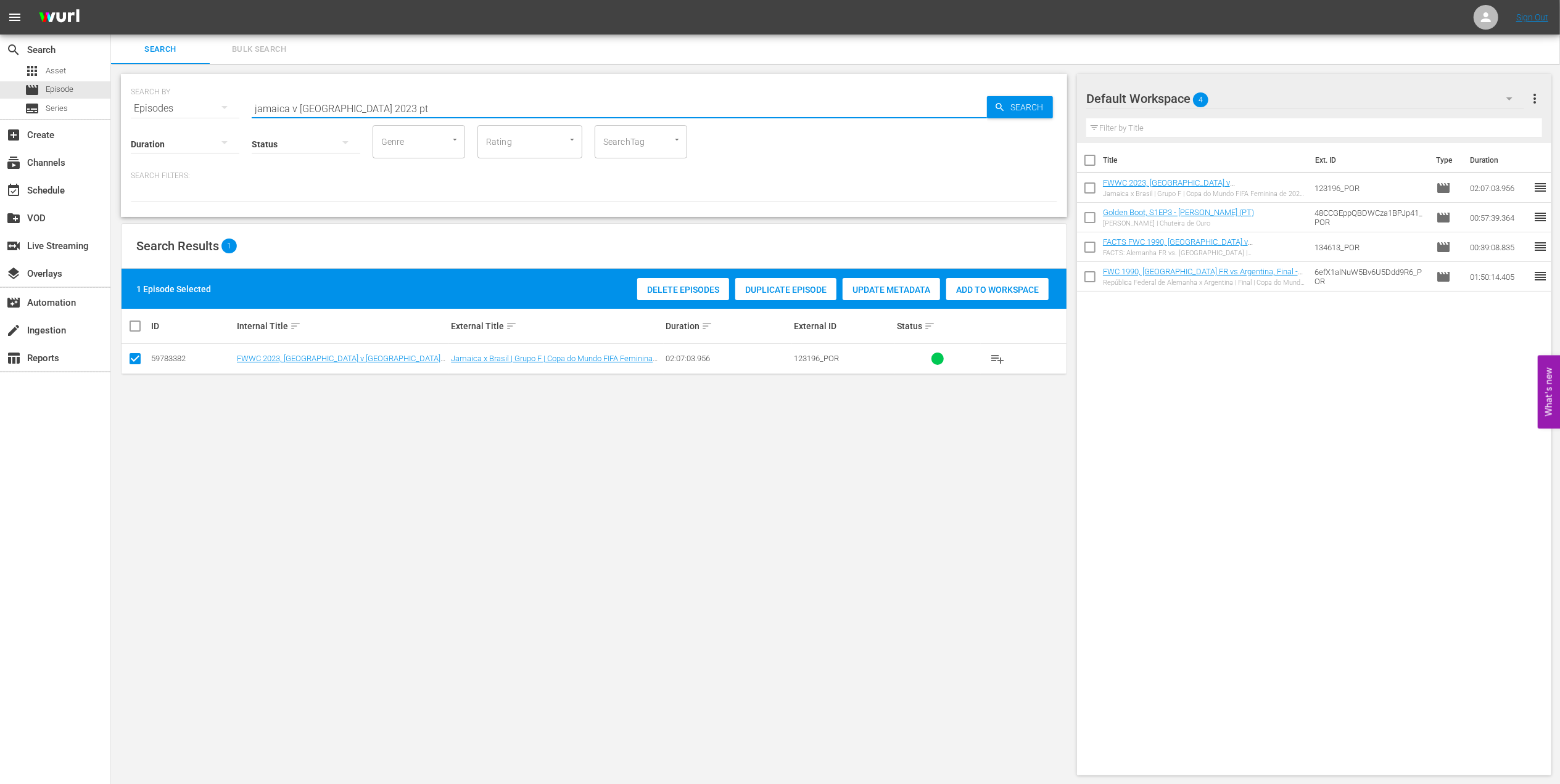
drag, startPoint x: 378, startPoint y: 109, endPoint x: 111, endPoint y: 110, distance: 267.0
click at [111, 110] on div "SEARCH BY Search By Episodes Search ID, Title, Description, Keywords, or Catego…" at bounding box center [593, 425] width 966 height 721
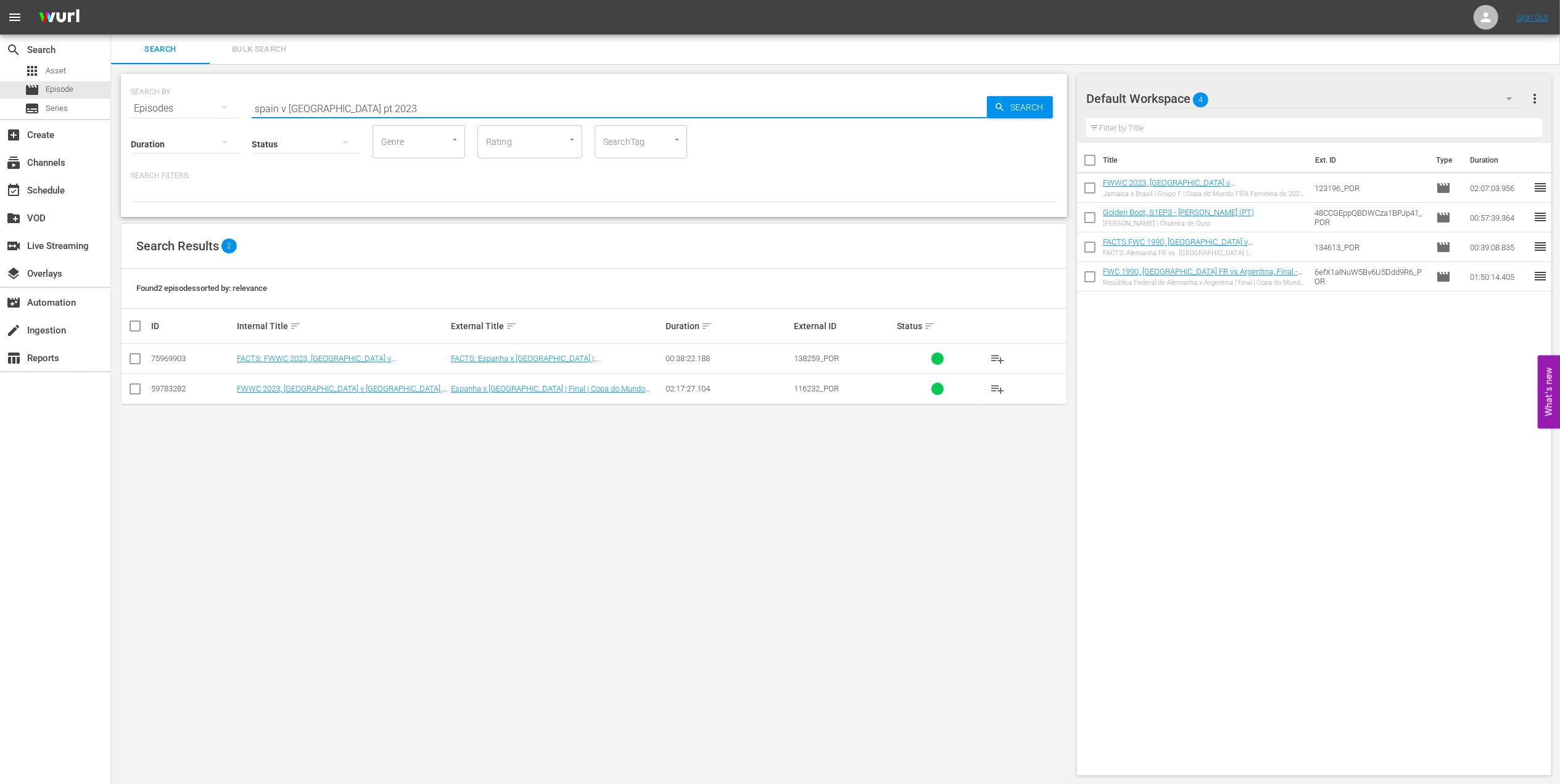
type input "spain v [GEOGRAPHIC_DATA] pt 2023"
click at [135, 395] on input "checkbox" at bounding box center [135, 392] width 15 height 15
checkbox input "true"
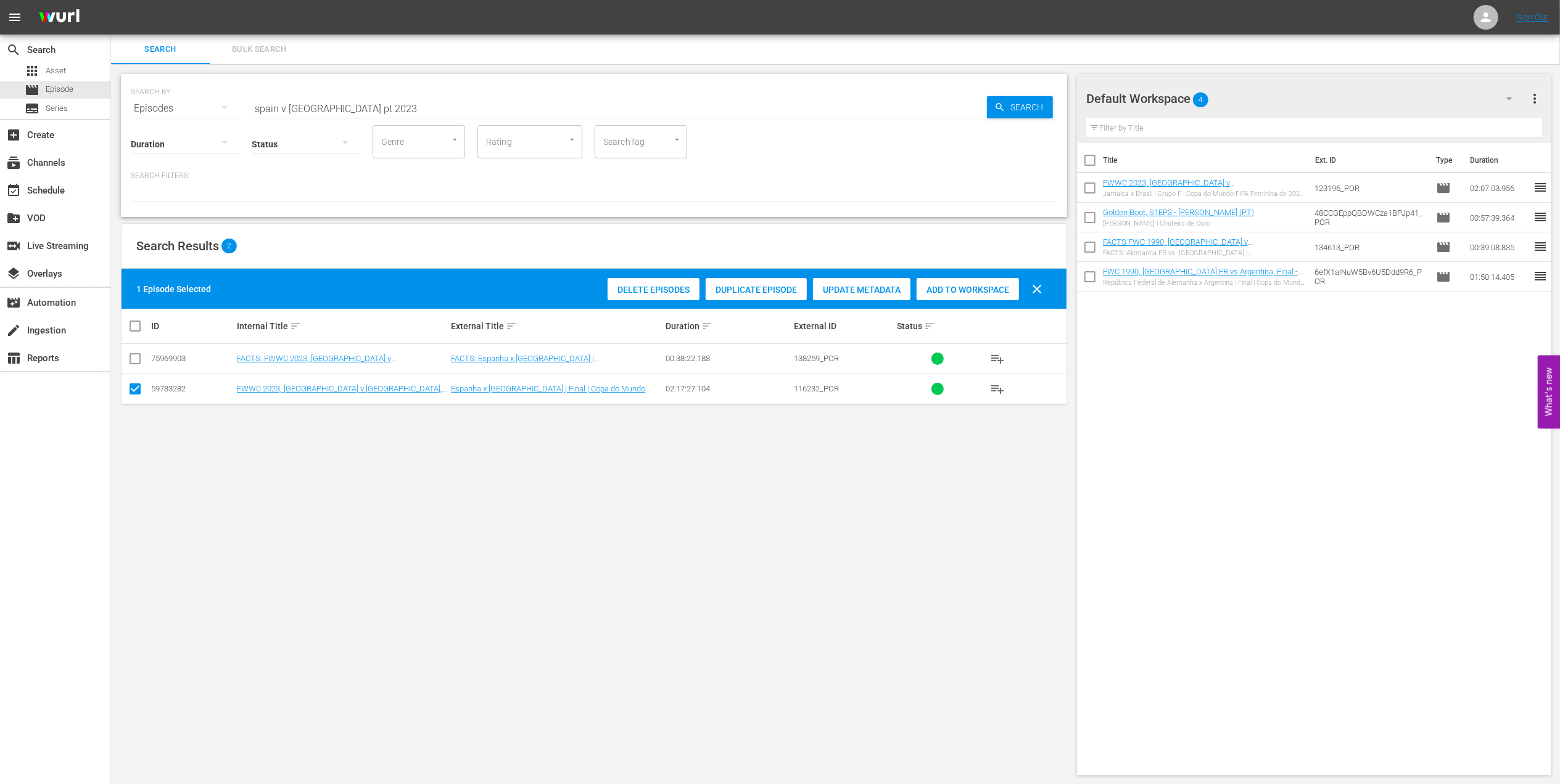
click at [942, 295] on div "Add to Workspace" at bounding box center [967, 290] width 102 height 23
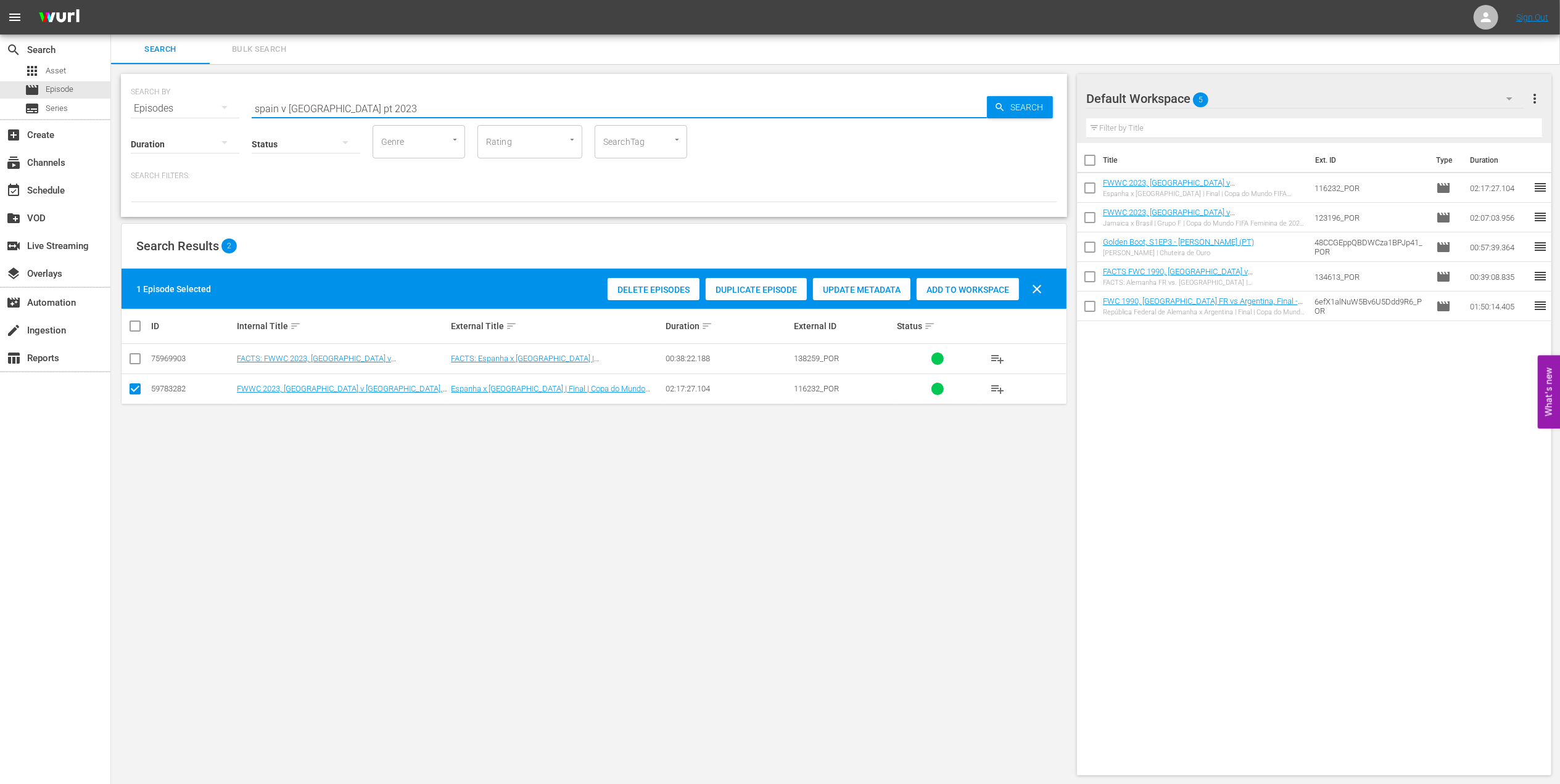
drag, startPoint x: 210, startPoint y: 111, endPoint x: 171, endPoint y: 112, distance: 39.0
click at [124, 112] on div "SEARCH BY Search By Episodes Search ID, Title, Description, Keywords, or Catego…" at bounding box center [594, 146] width 946 height 143
paste input "LOCAL ONLY - Sissi"
click at [403, 110] on input "LOCAL ONLY - Sissi" at bounding box center [619, 108] width 735 height 30
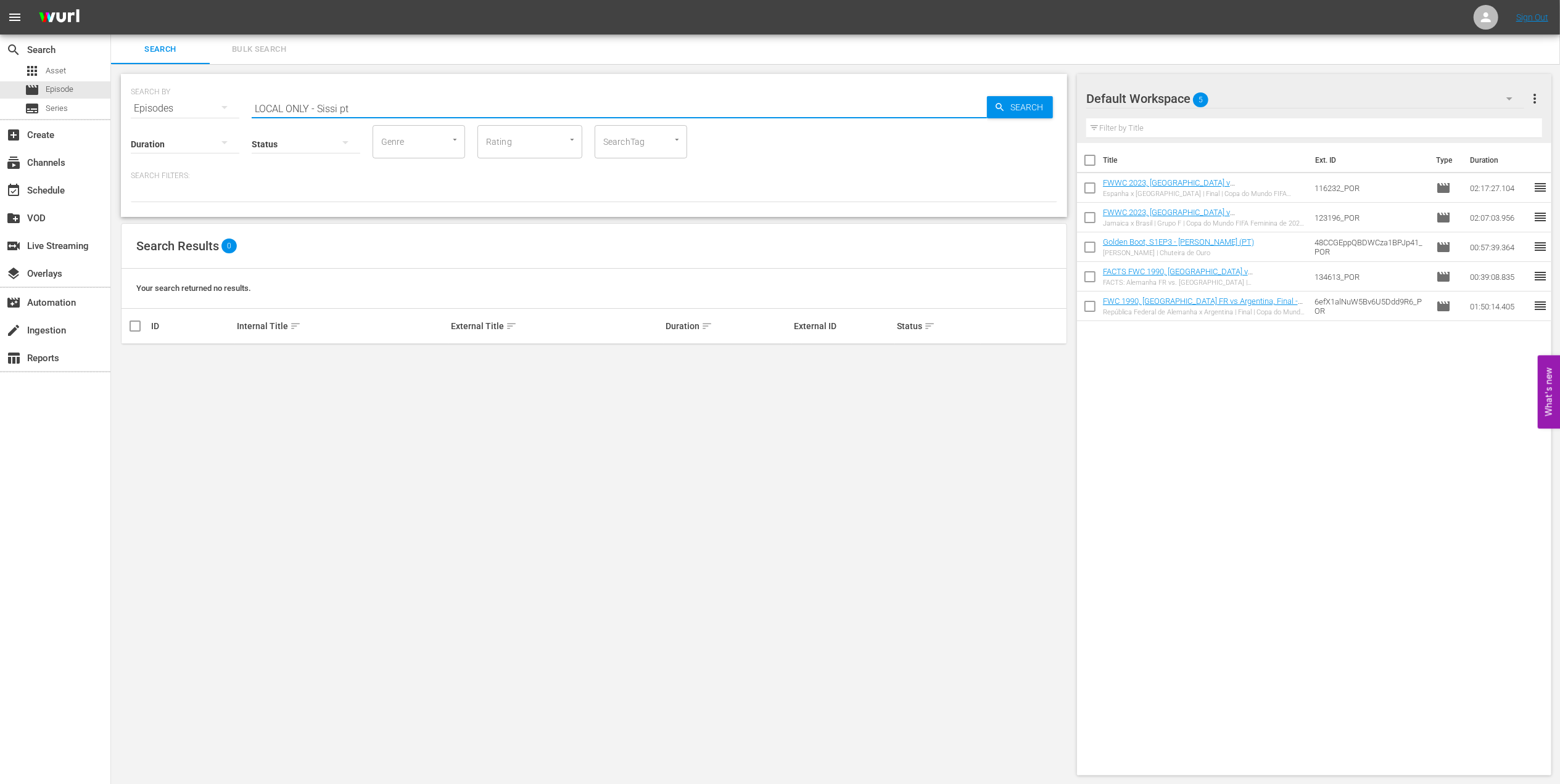
drag, startPoint x: 316, startPoint y: 111, endPoint x: 131, endPoint y: 117, distance: 185.1
click at [132, 117] on div "SEARCH BY Search By Episodes Search ID, Title, Description, Keywords, or Catego…" at bounding box center [594, 146] width 946 height 143
type input "Sissi pt"
drag, startPoint x: 141, startPoint y: 359, endPoint x: 491, endPoint y: 344, distance: 350.3
click at [141, 360] on input "checkbox" at bounding box center [135, 361] width 15 height 15
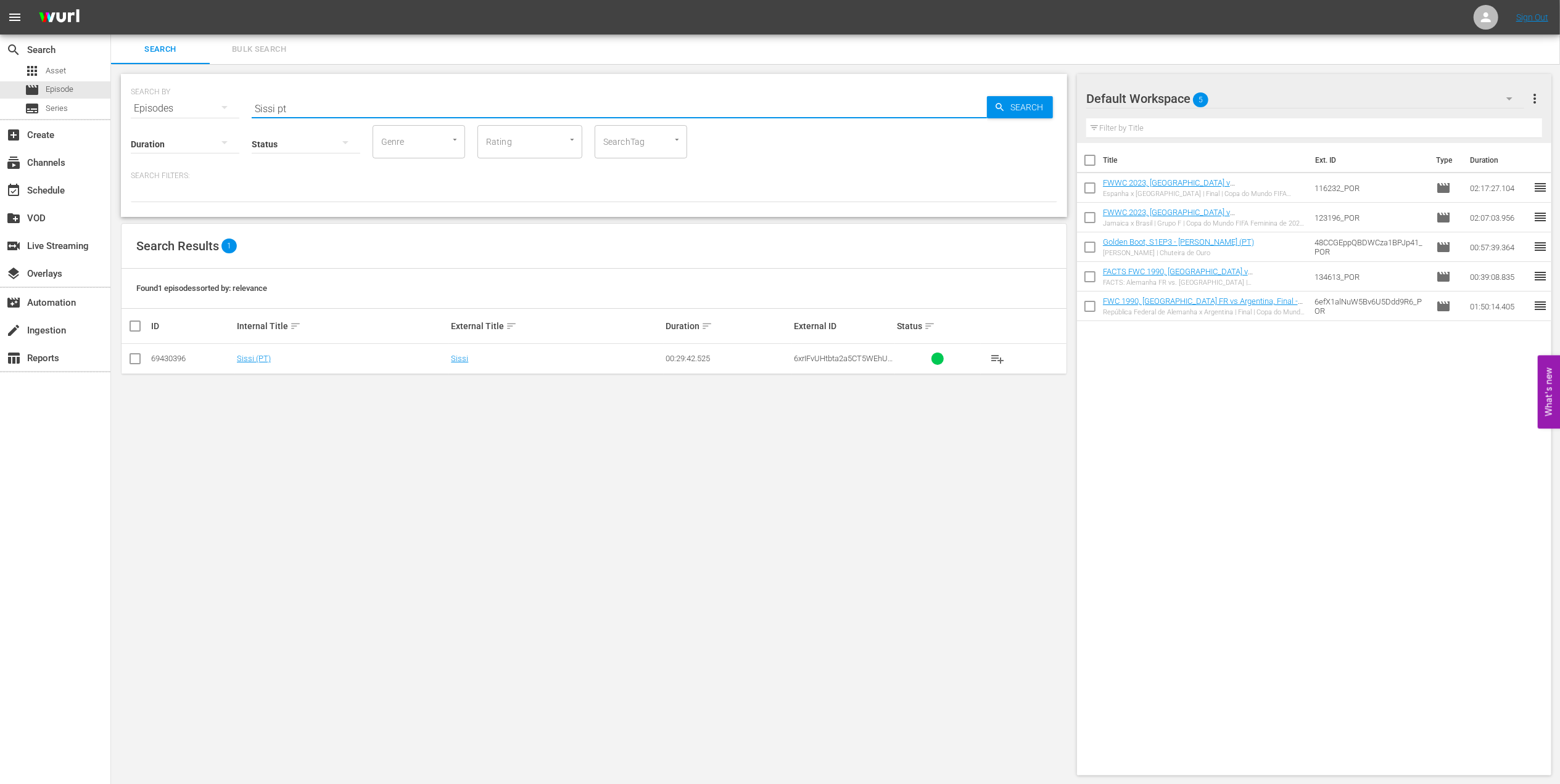
checkbox input "true"
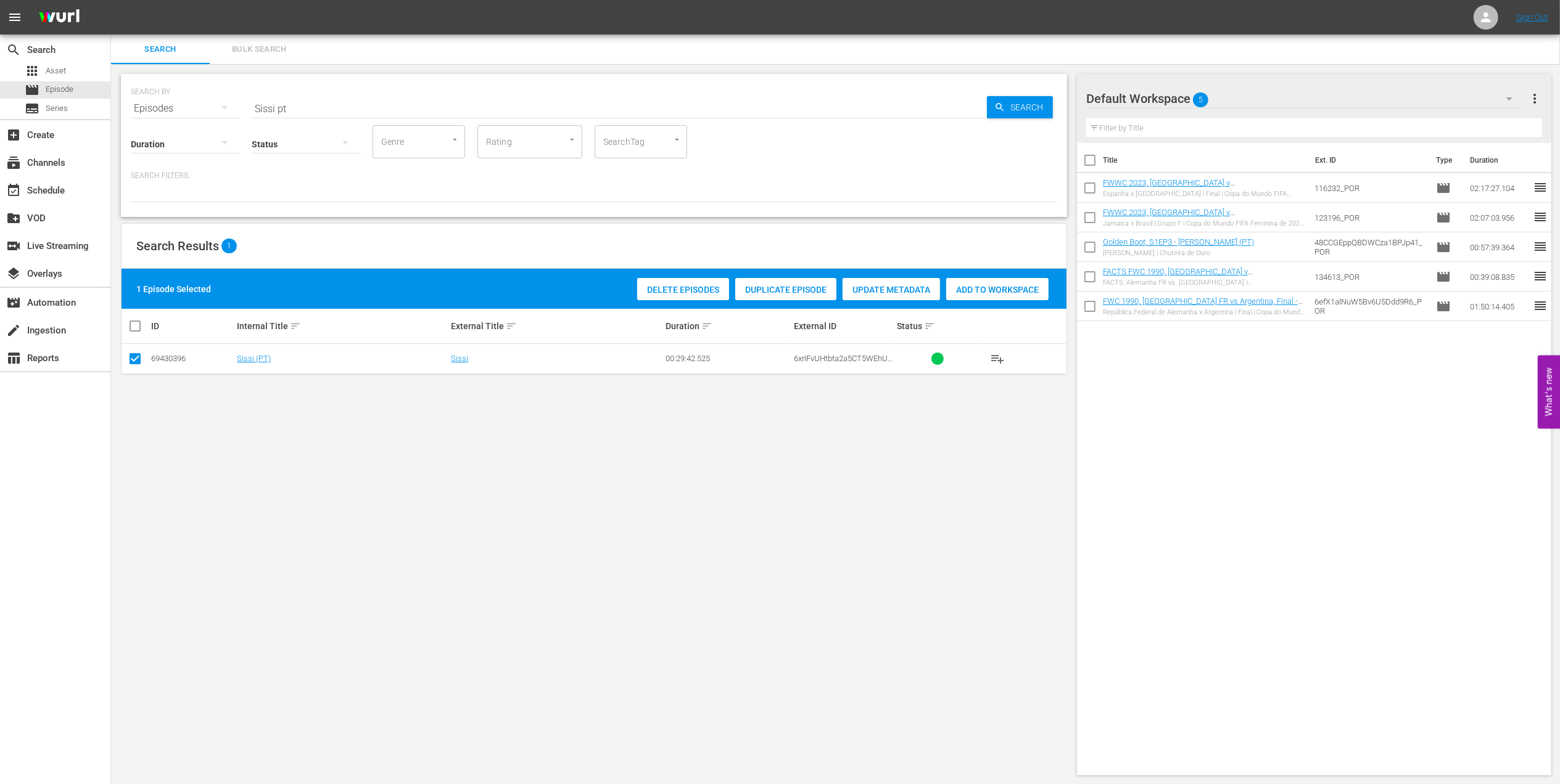
click at [942, 285] on span "Add to Workspace" at bounding box center [997, 290] width 102 height 10
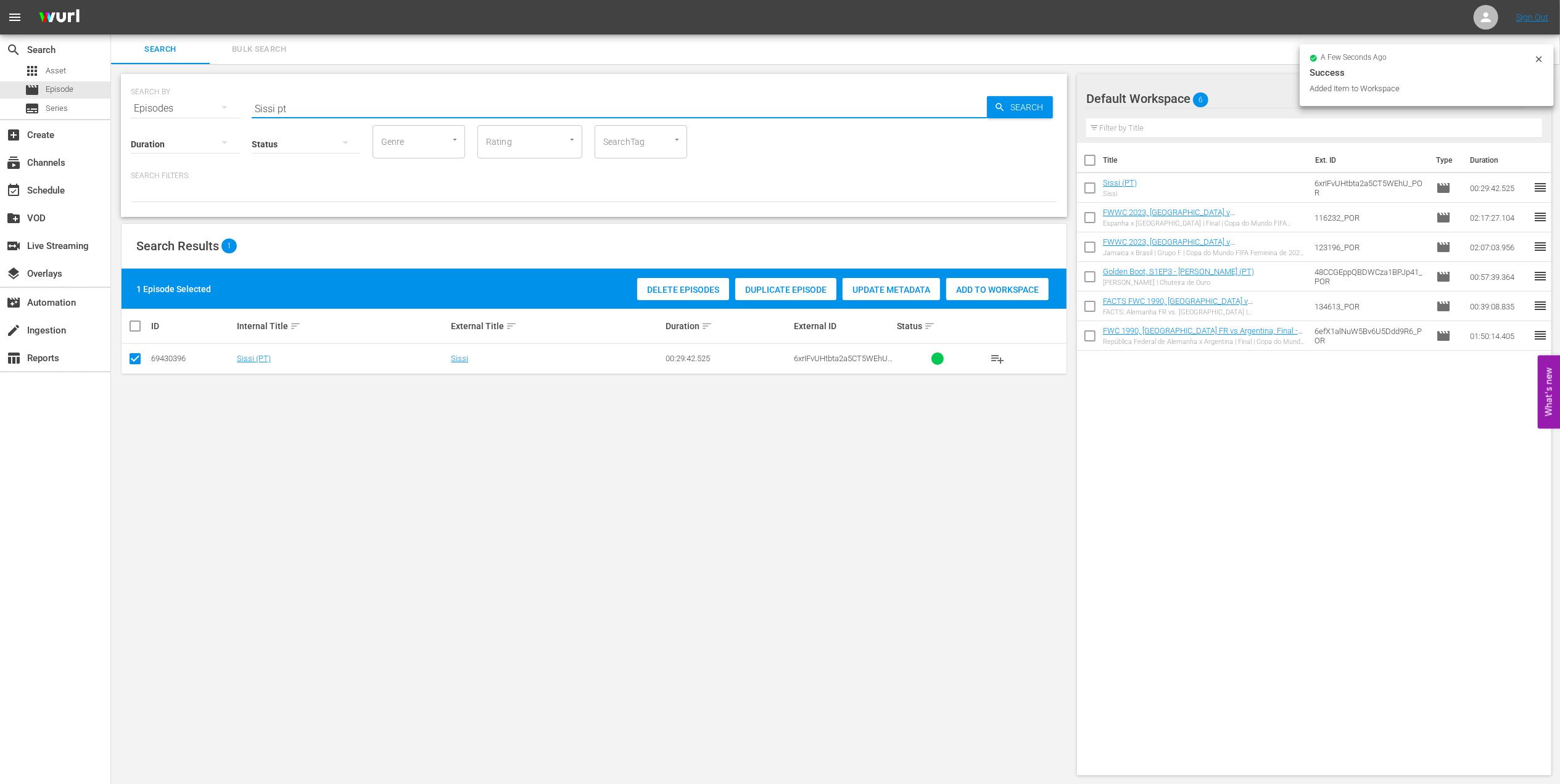
drag, startPoint x: 295, startPoint y: 107, endPoint x: 186, endPoint y: 107, distance: 109.0
click at [186, 107] on div "SEARCH BY Search By Episodes Search ID, Title, Description, Keywords, or Catego…" at bounding box center [594, 101] width 927 height 45
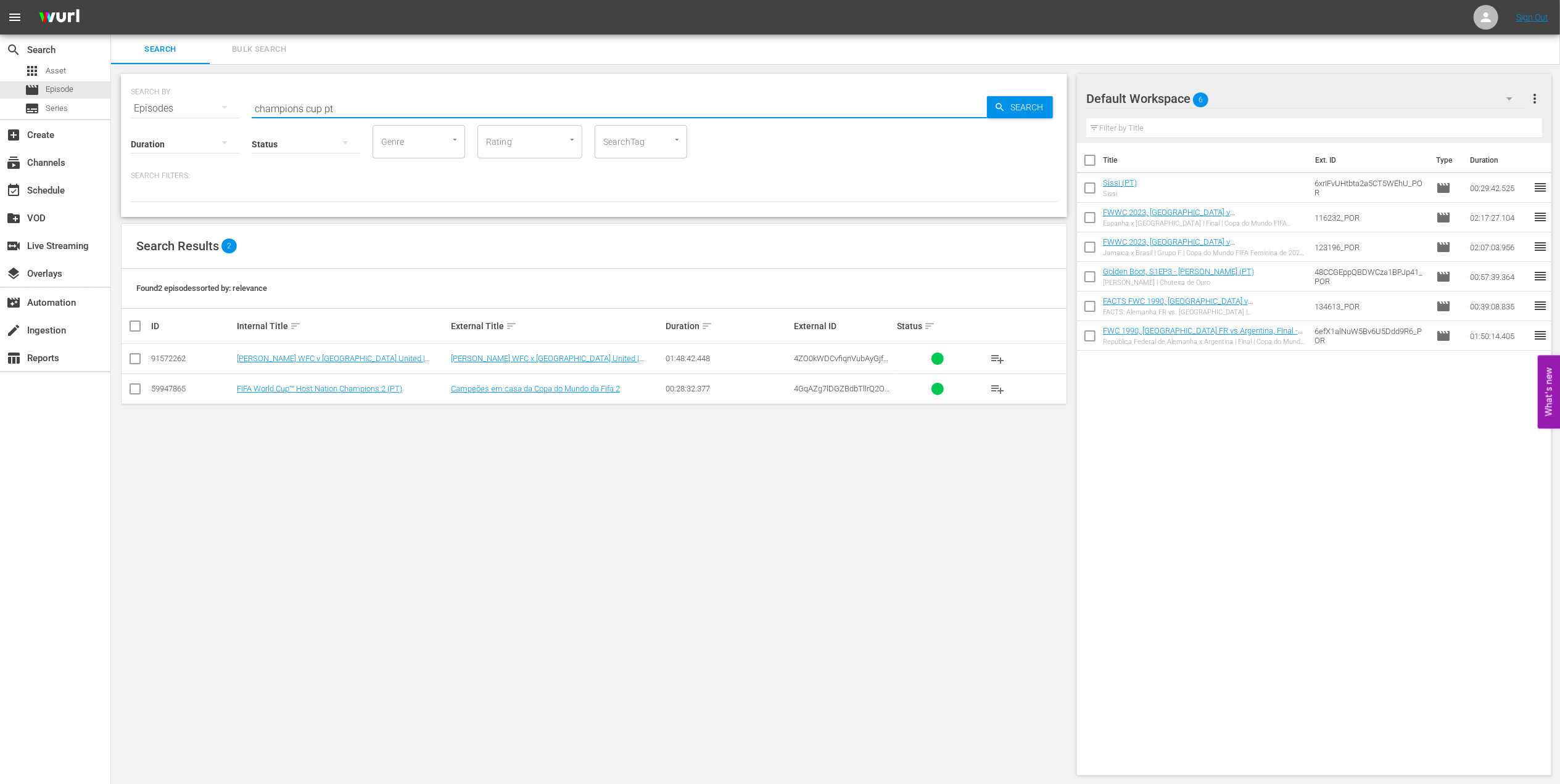
type input "champions cup pt"
click at [141, 361] on input "checkbox" at bounding box center [135, 361] width 15 height 15
checkbox input "true"
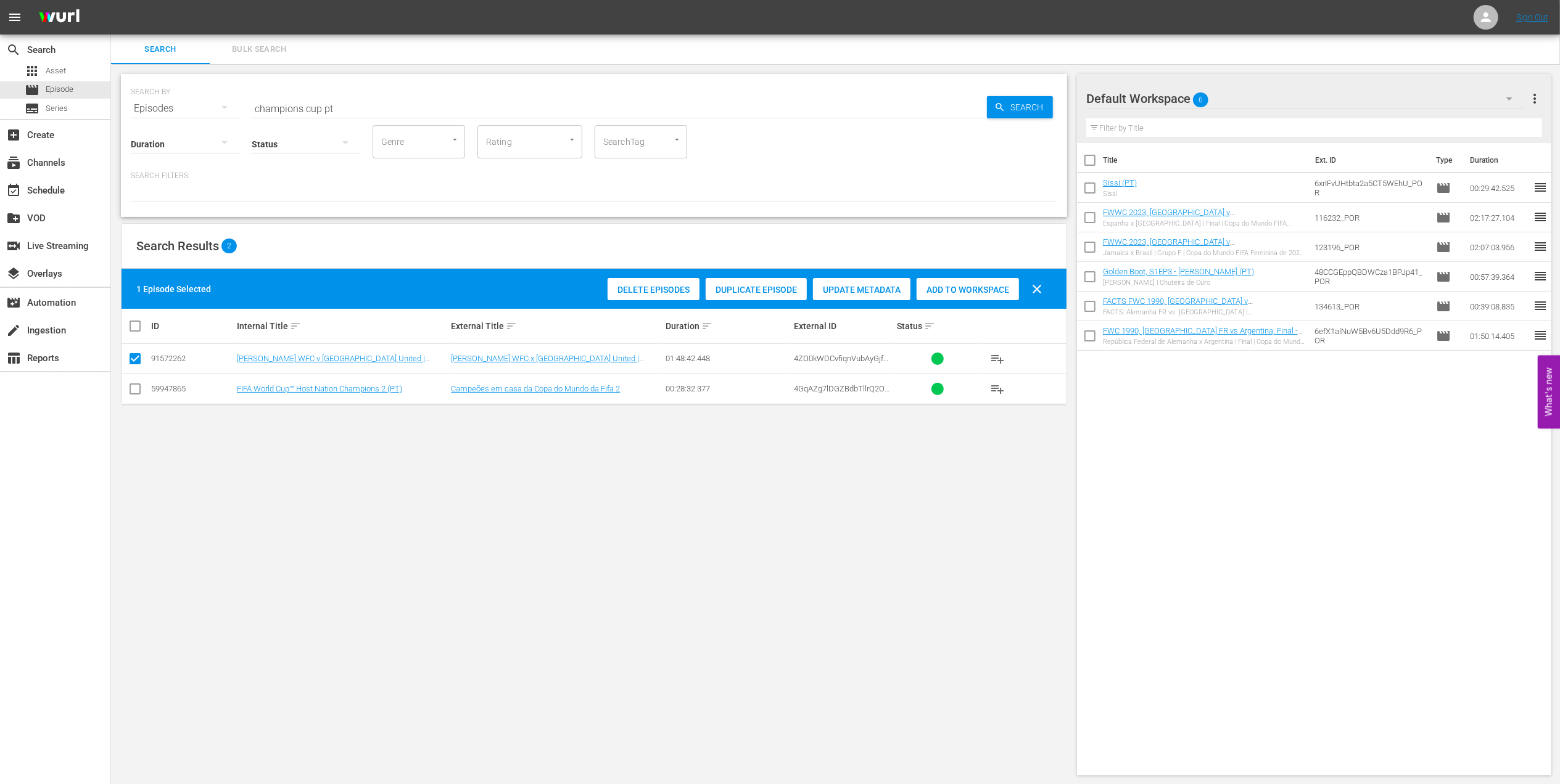
click at [942, 290] on span "Add to Workspace" at bounding box center [967, 290] width 102 height 10
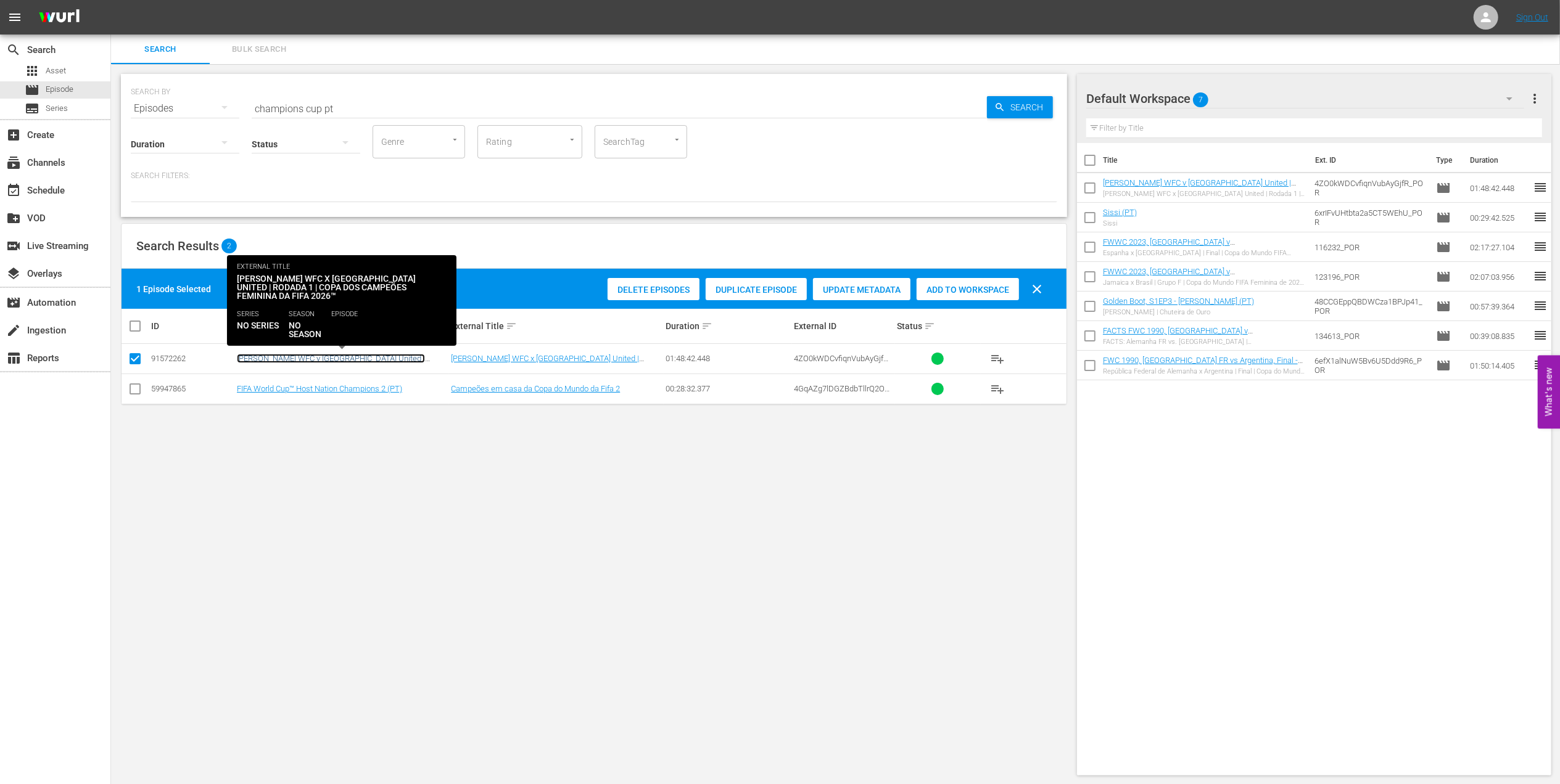
click at [402, 357] on link "[PERSON_NAME] WFC v [GEOGRAPHIC_DATA] United | Round 1 | FIFA Women's Champions…" at bounding box center [331, 363] width 188 height 19
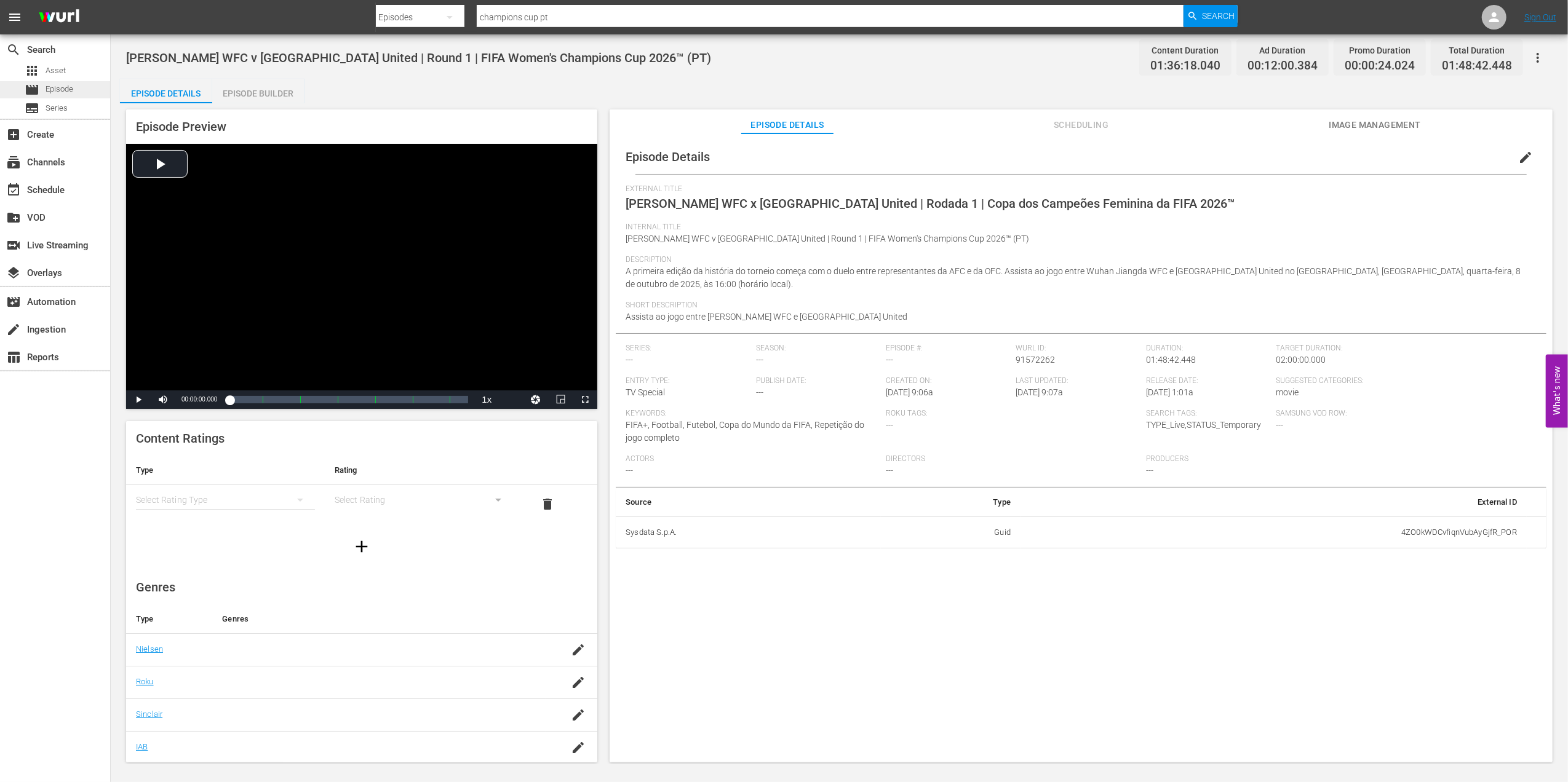
click at [87, 93] on div "movie Episode" at bounding box center [55, 89] width 110 height 17
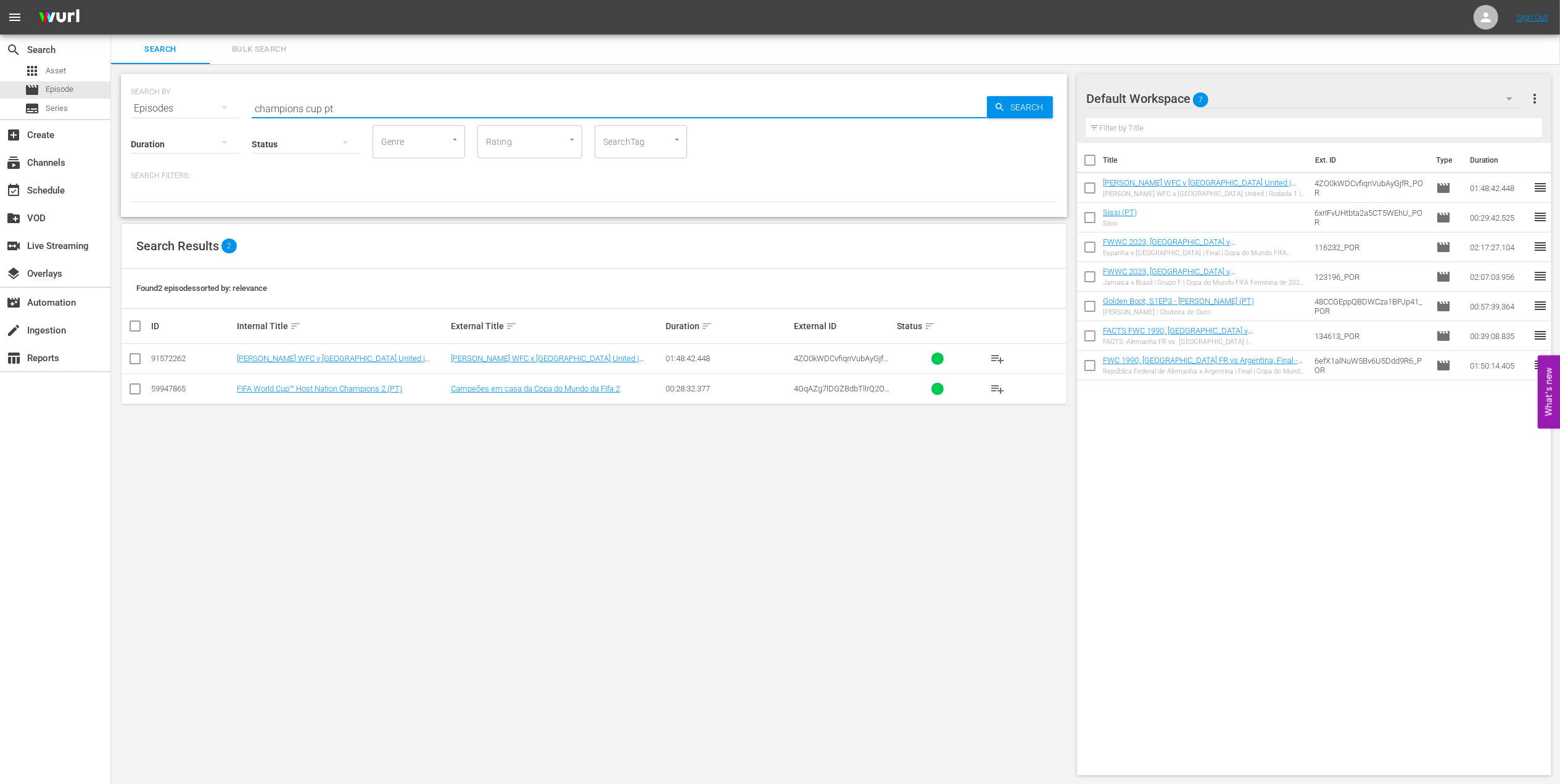
click at [148, 107] on div "SEARCH BY Search By Episodes Search ID, Title, Description, Keywords, or Catego…" at bounding box center [594, 101] width 927 height 45
paste input "FWC U-20, 25 Memorable Goals (PT)"
type input "FWC U-20, 25 Memorable Goals (PT)"
click at [132, 361] on input "checkbox" at bounding box center [135, 361] width 15 height 15
checkbox input "true"
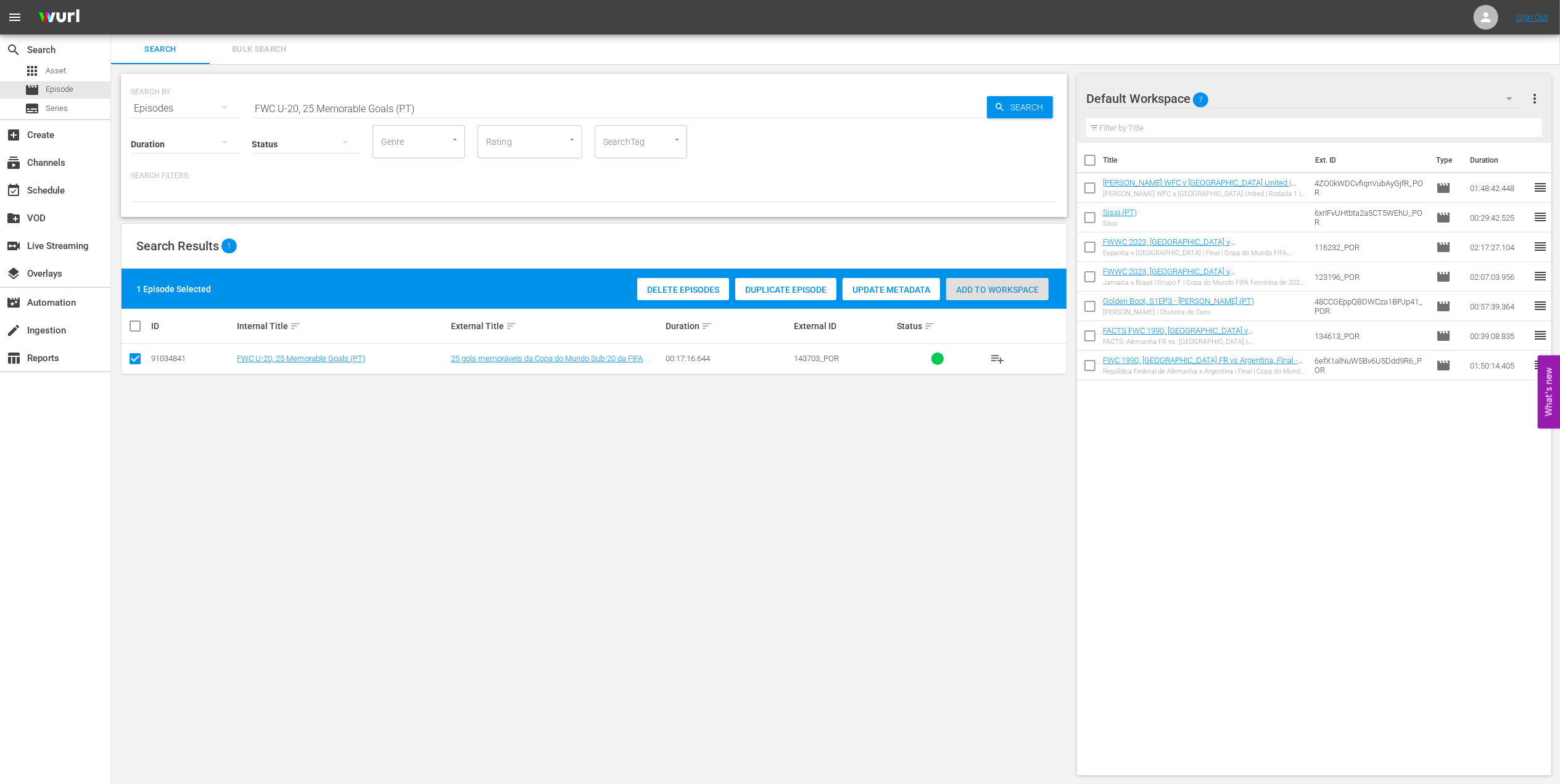
click at [942, 281] on div "Add to Workspace" at bounding box center [997, 290] width 102 height 23
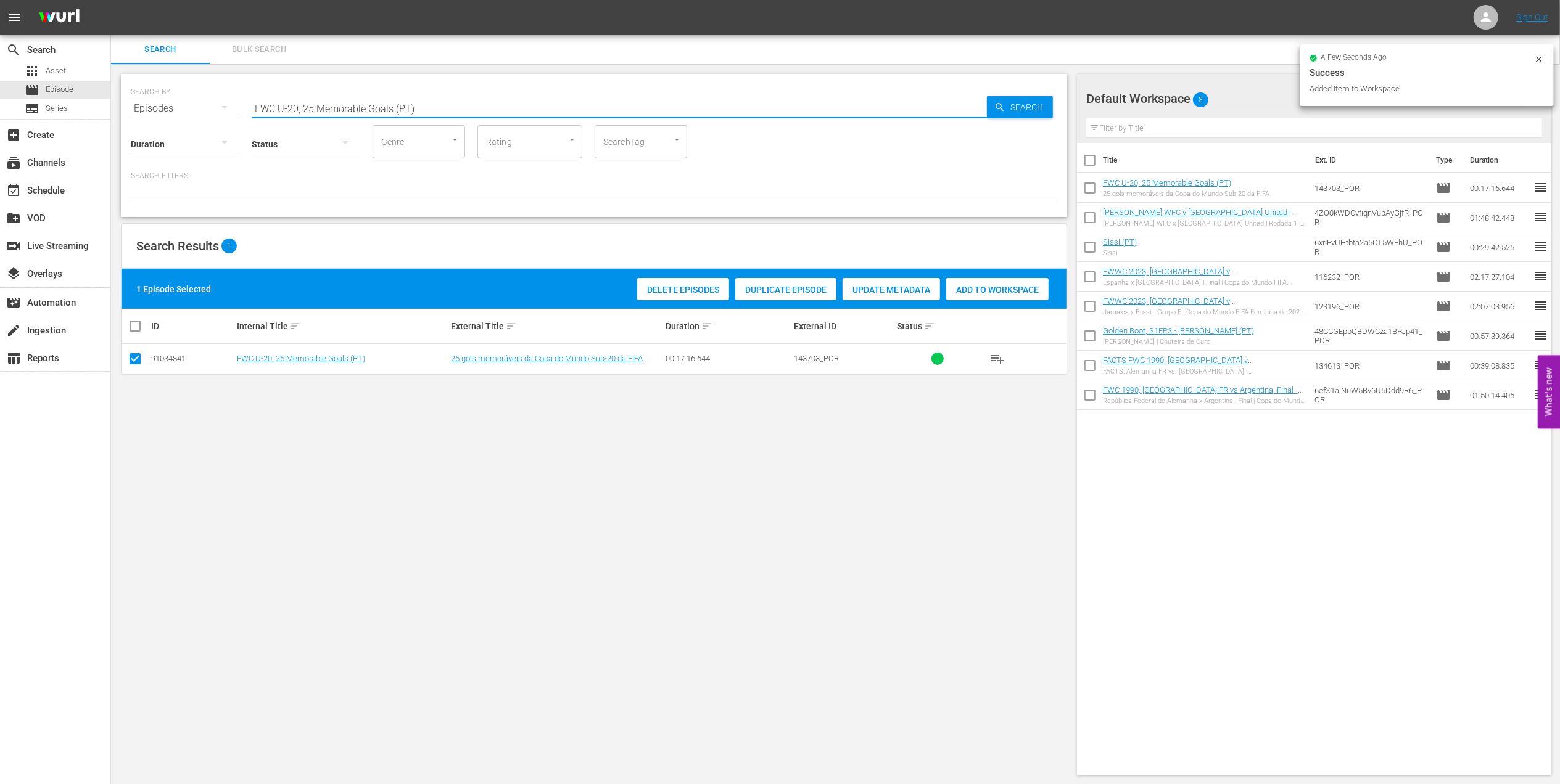
drag, startPoint x: 213, startPoint y: 107, endPoint x: 135, endPoint y: 113, distance: 78.2
click at [135, 113] on div "SEARCH BY Search By Episodes Search ID, Title, Description, Keywords, or Catego…" at bounding box center [594, 146] width 946 height 143
paste input "1994 - Final - [GEOGRAPHIC_DATA] v [GEOGRAPHIC_DATA]"
click at [421, 102] on input "FWC 1994 - Final - [GEOGRAPHIC_DATA] v [GEOGRAPHIC_DATA]" at bounding box center [619, 108] width 735 height 30
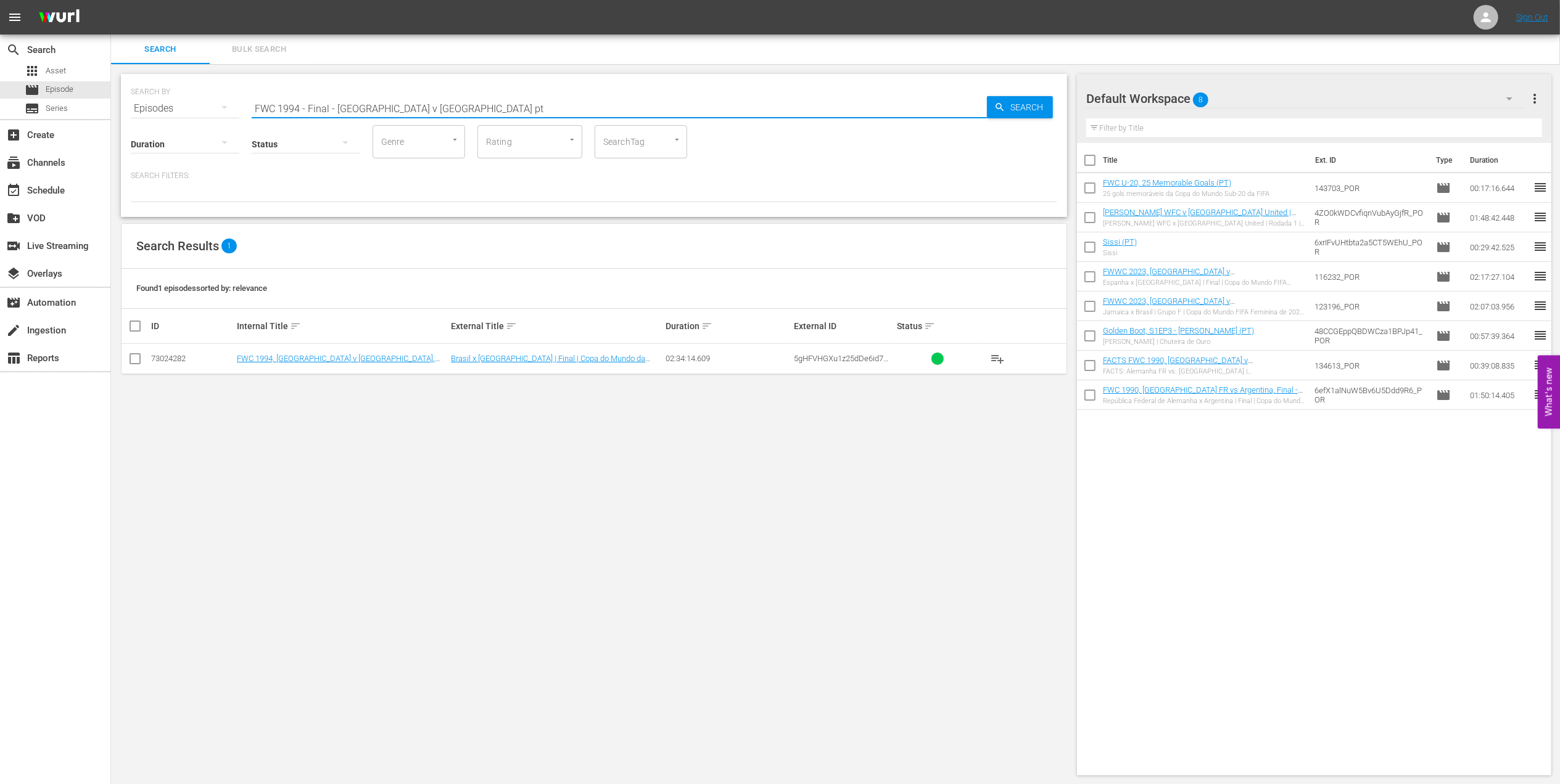
type input "FWC 1994 - Final - [GEOGRAPHIC_DATA] v [GEOGRAPHIC_DATA] pt"
drag, startPoint x: 134, startPoint y: 356, endPoint x: 718, endPoint y: 311, distance: 585.7
click at [140, 357] on input "checkbox" at bounding box center [135, 361] width 15 height 15
checkbox input "true"
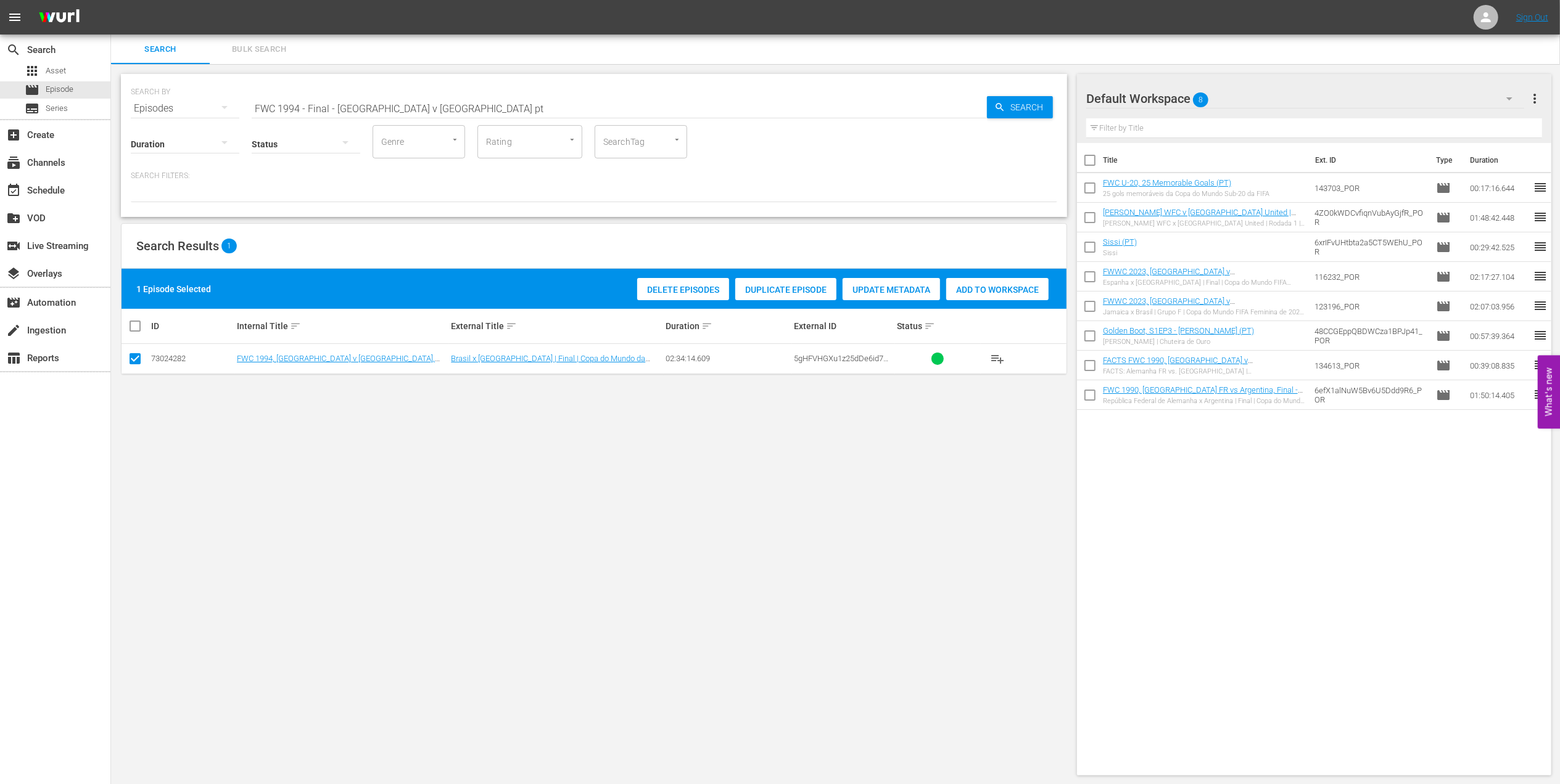
click at [942, 285] on span "Add to Workspace" at bounding box center [997, 290] width 102 height 10
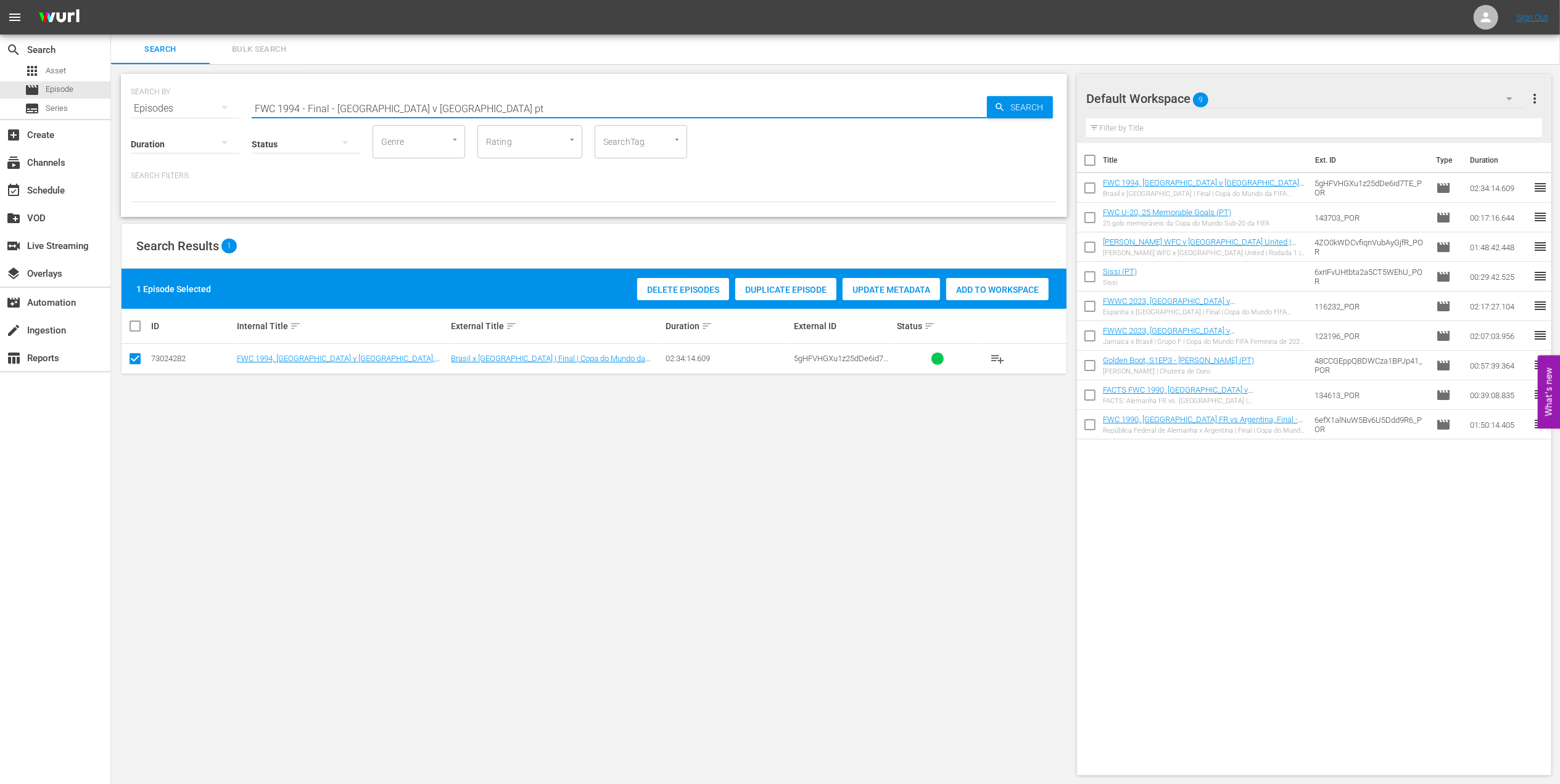
drag, startPoint x: 343, startPoint y: 113, endPoint x: 233, endPoint y: 113, distance: 110.0
click at [171, 113] on div "SEARCH BY Search By Episodes Search ID, Title, Description, Keywords, or Catego…" at bounding box center [594, 146] width 946 height 143
paste input "1954 Official Film - German Giants"
click at [444, 110] on input "1954 Official Film - German Giants" at bounding box center [619, 108] width 735 height 30
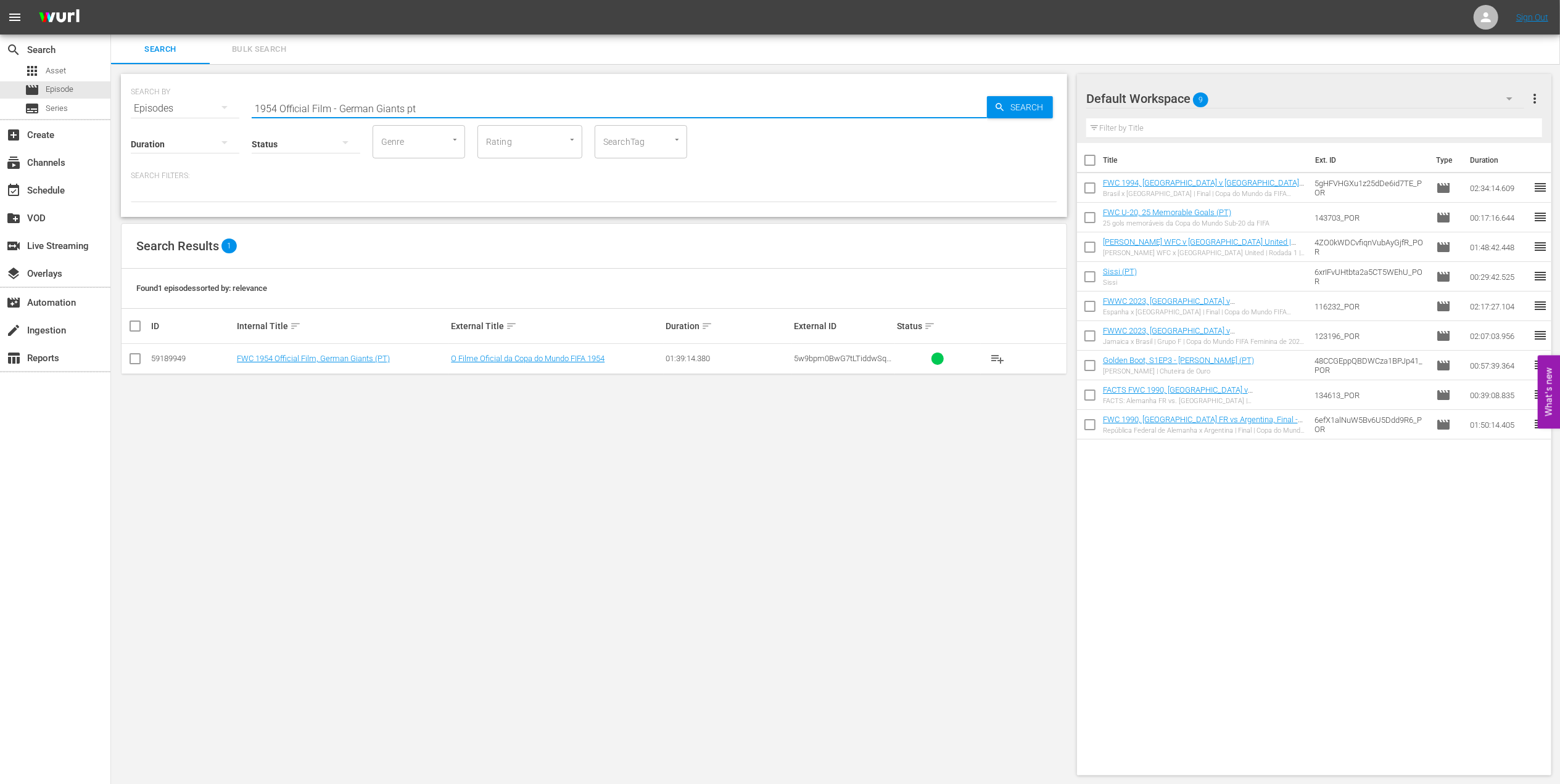
type input "1954 Official Film - German Giants pt"
click at [136, 360] on input "checkbox" at bounding box center [135, 361] width 15 height 15
checkbox input "true"
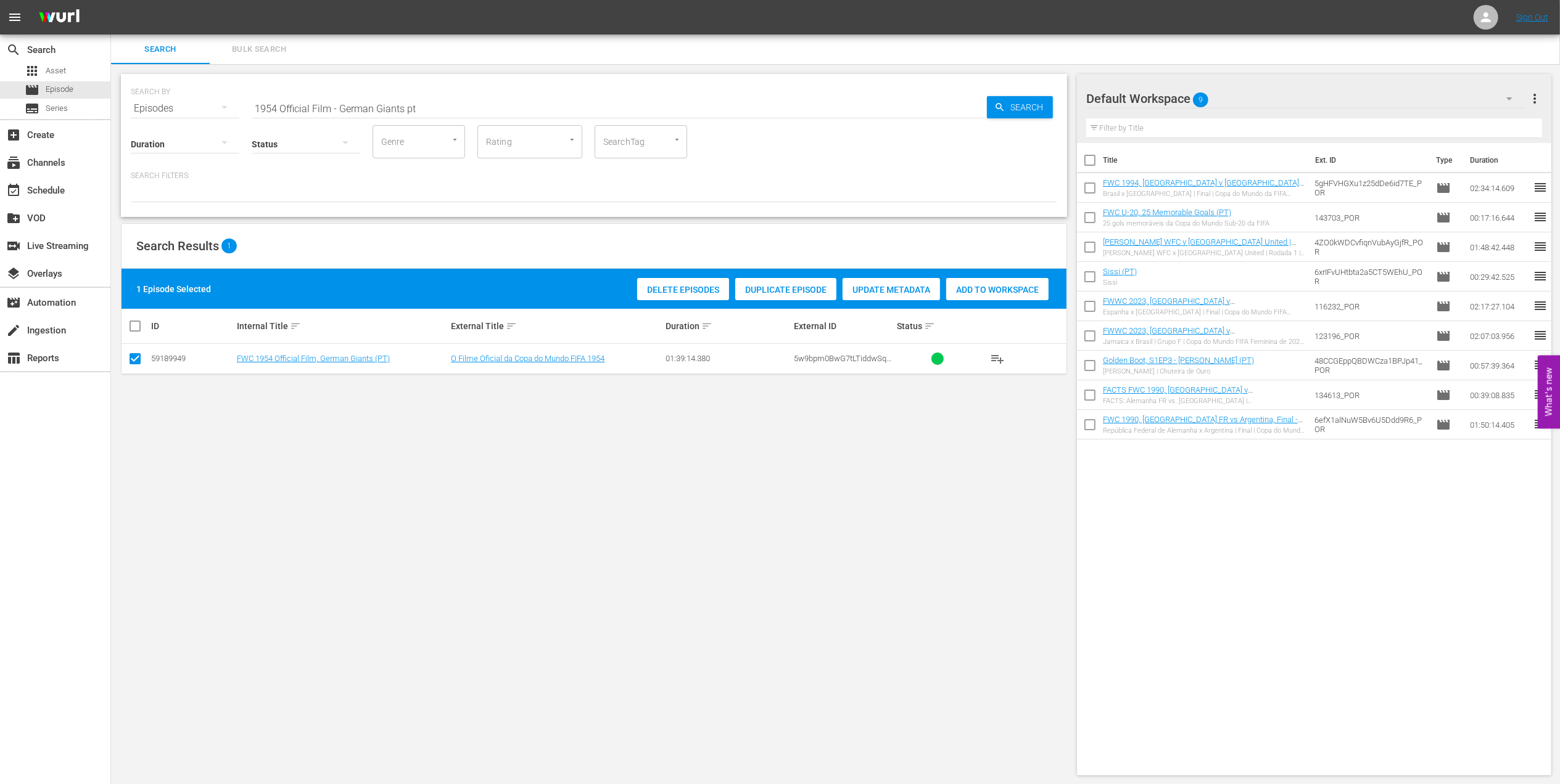
click at [942, 286] on span "Add to Workspace" at bounding box center [997, 290] width 102 height 10
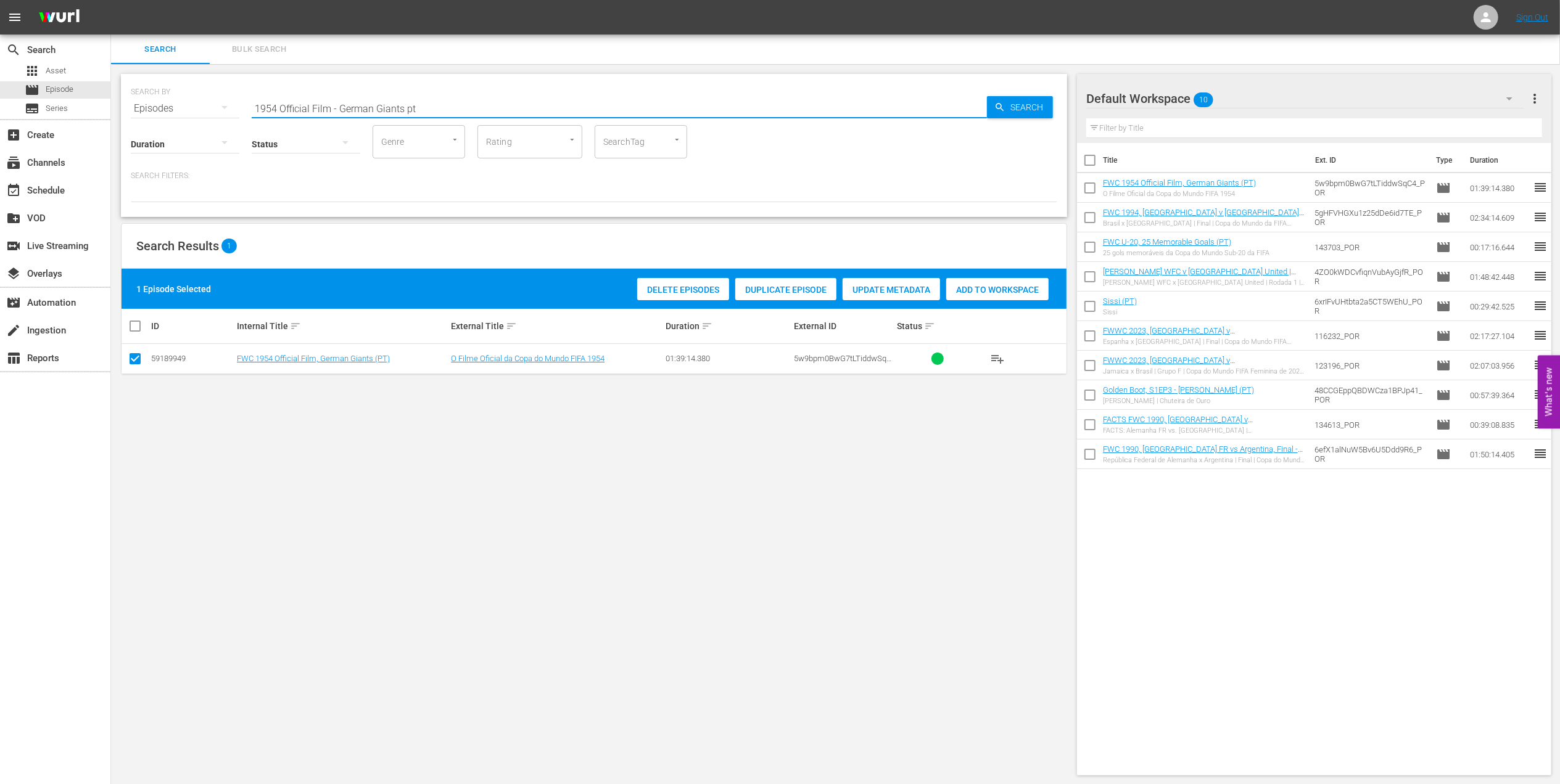
drag, startPoint x: 435, startPoint y: 107, endPoint x: 188, endPoint y: 107, distance: 247.0
click at [188, 107] on div "SEARCH BY Search By Episodes Search ID, Title, Description, Keywords, or Catego…" at bounding box center [594, 101] width 927 height 45
paste input "FWC 1970 [GEOGRAPHIC_DATA] v [GEOGRAPHIC_DATA], Final"
click at [397, 105] on input "FWC 1970 [GEOGRAPHIC_DATA] v [GEOGRAPHIC_DATA], Final" at bounding box center [619, 108] width 735 height 30
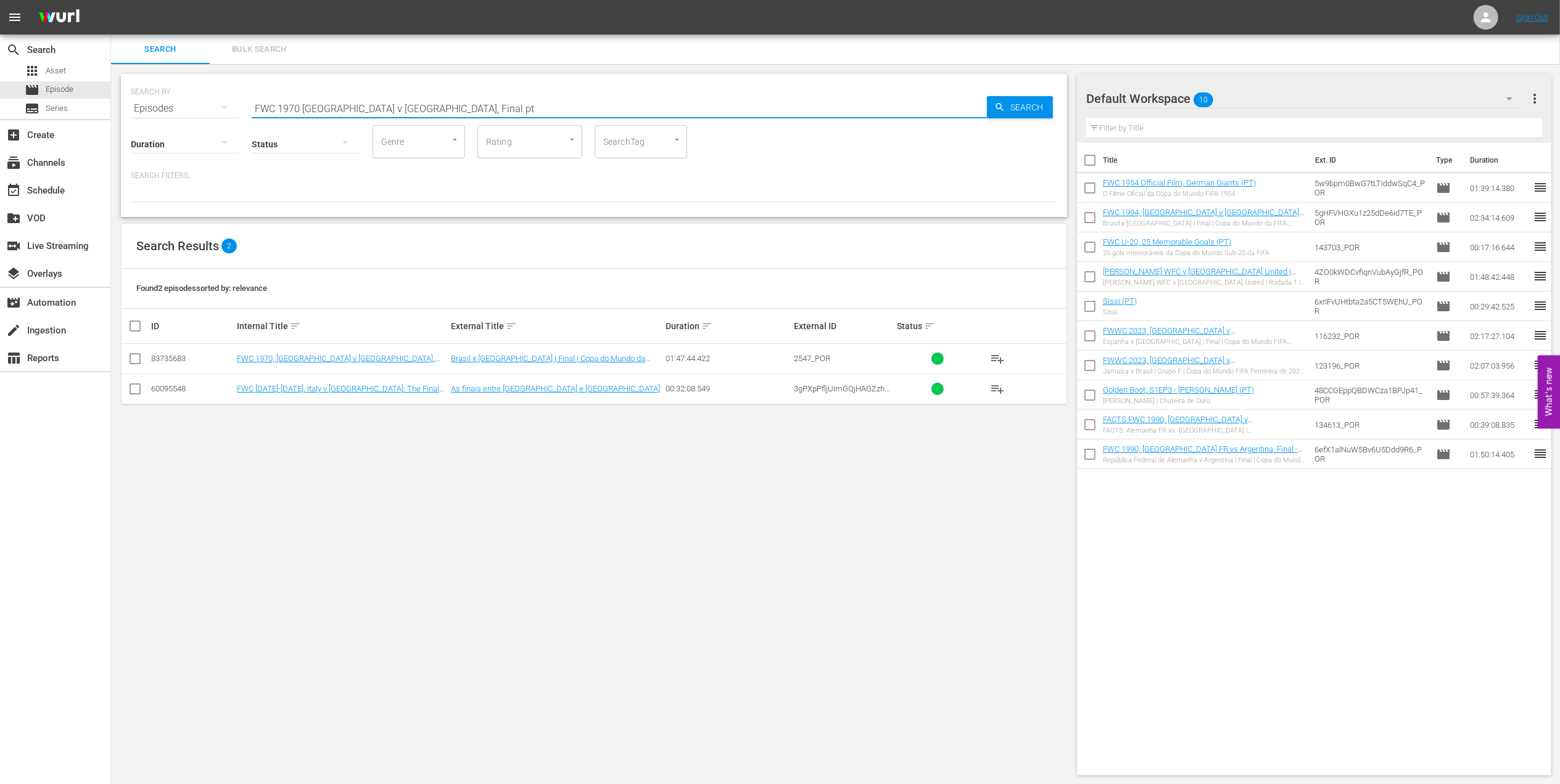
type input "FWC 1970 [GEOGRAPHIC_DATA] v [GEOGRAPHIC_DATA], Final pt"
click at [138, 356] on input "checkbox" at bounding box center [135, 361] width 15 height 15
checkbox input "true"
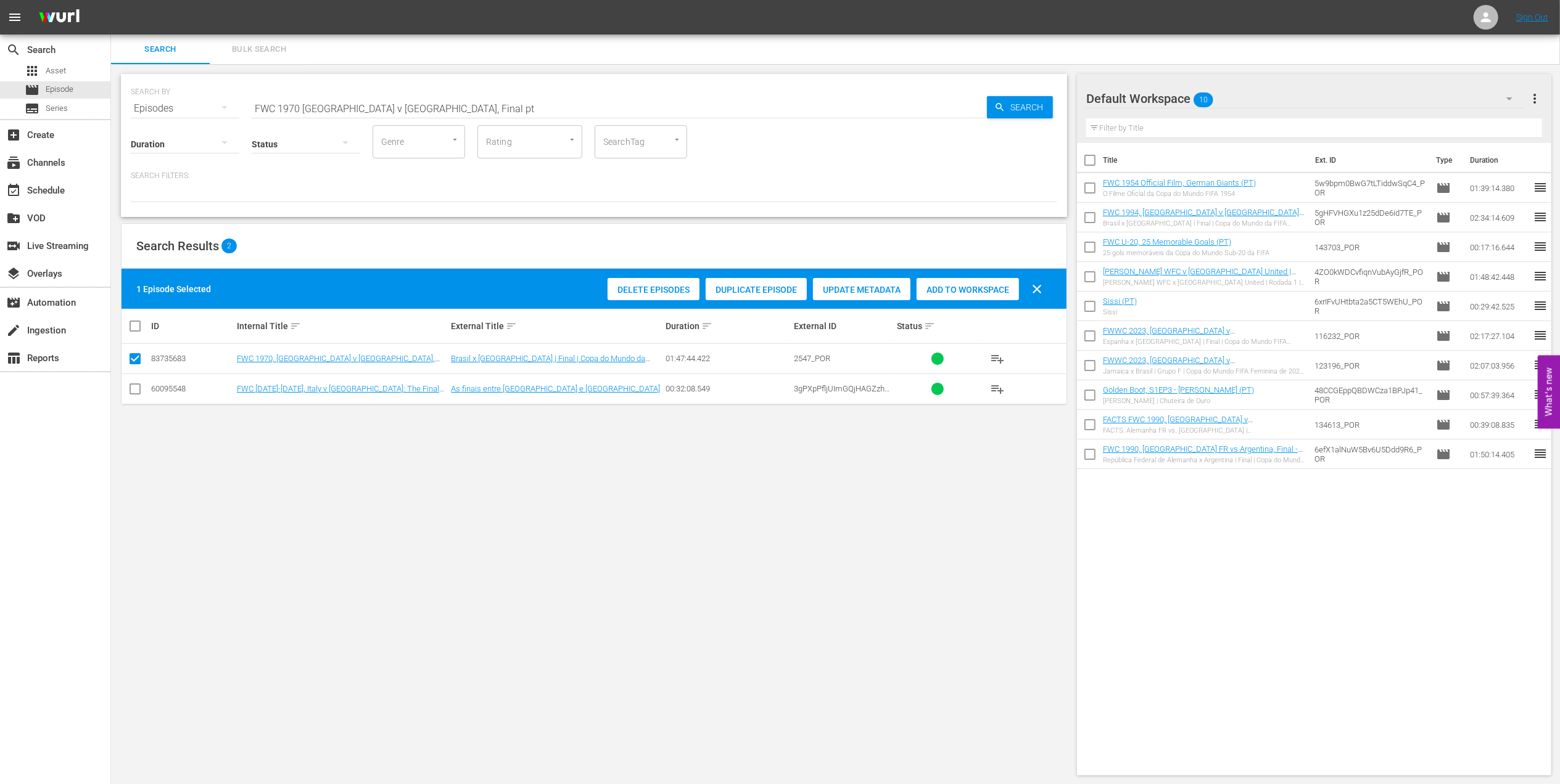
click at [942, 284] on div "Add to Workspace" at bounding box center [967, 290] width 102 height 23
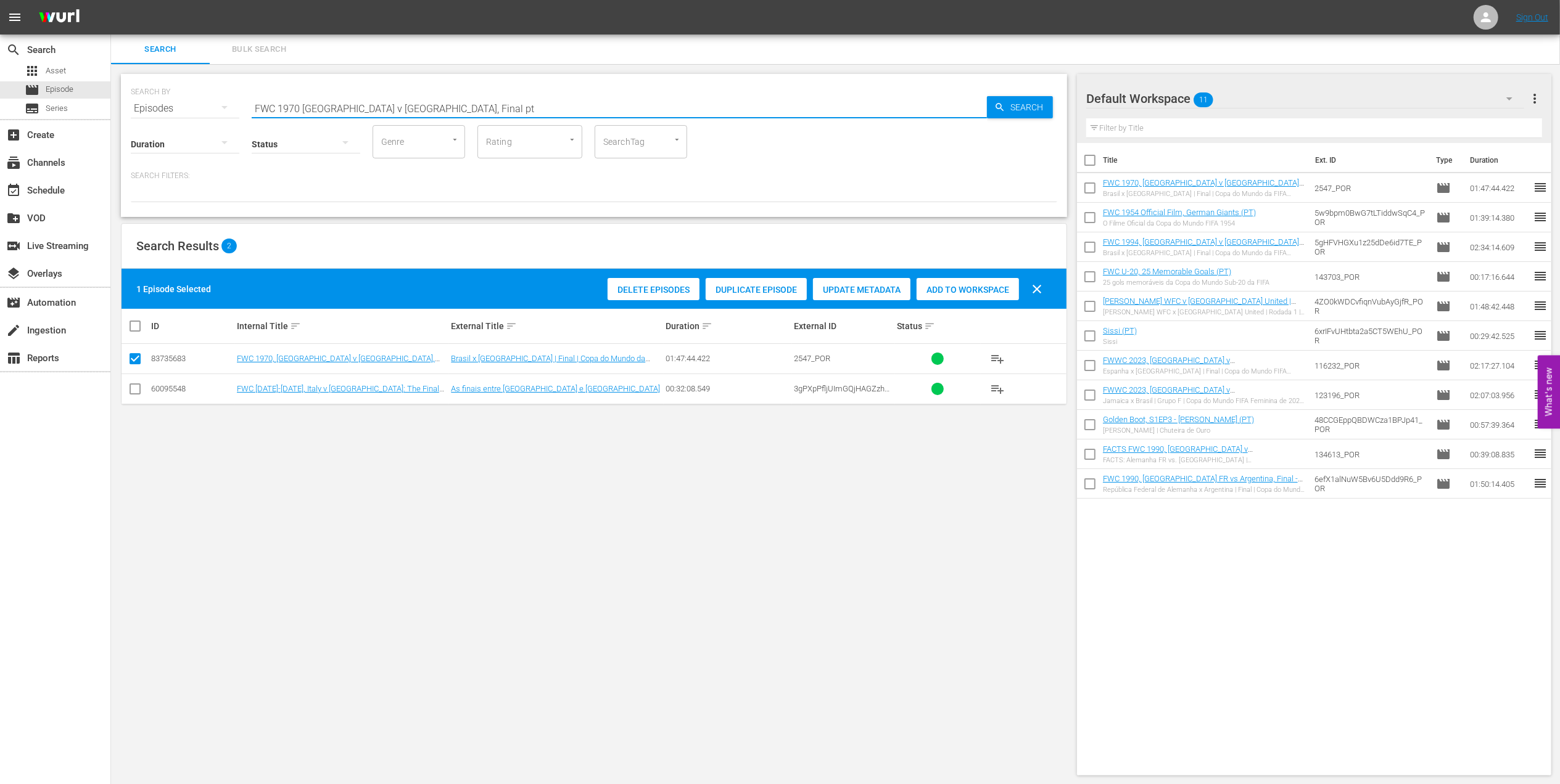
paste input "utebol Arte"
drag, startPoint x: 399, startPoint y: 107, endPoint x: 163, endPoint y: 107, distance: 236.0
click at [163, 107] on div "SEARCH BY Search By Episodes Search ID, Title, Description, Keywords, or Catego…" at bounding box center [594, 101] width 927 height 45
click at [411, 102] on input "Futebol Arte" at bounding box center [619, 108] width 735 height 30
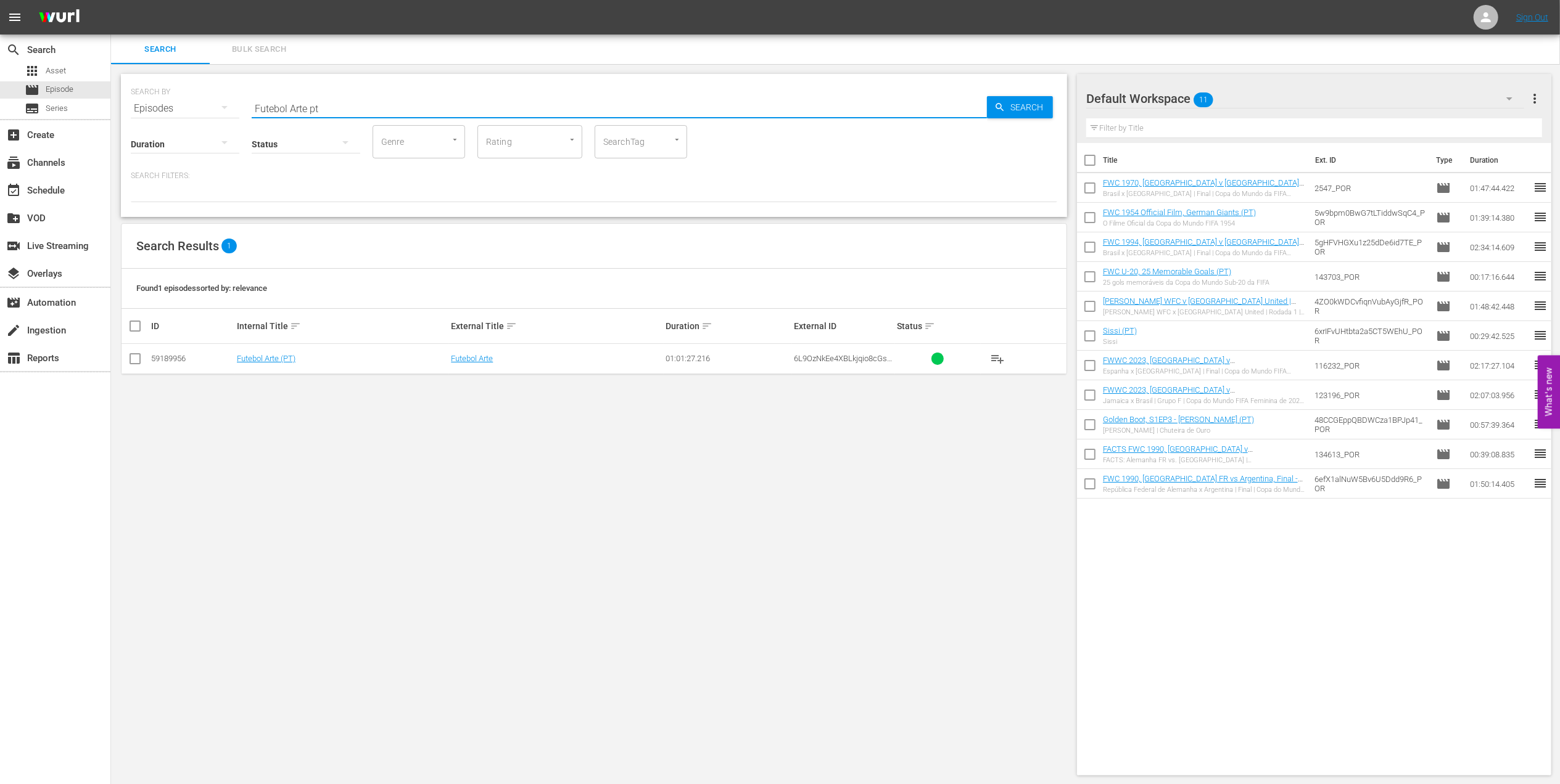
drag, startPoint x: 356, startPoint y: 105, endPoint x: 202, endPoint y: 105, distance: 154.0
click at [203, 105] on div "SEARCH BY Search By Episodes Search ID, Title, Description, Keywords, or Catego…" at bounding box center [594, 101] width 927 height 45
paste input "EP 3 - FWC 2014 | The Final"
drag, startPoint x: 421, startPoint y: 109, endPoint x: 141, endPoint y: 111, distance: 280.0
click at [143, 110] on div "SEARCH BY Search By Episodes Search ID, Title, Description, Keywords, or Catego…" at bounding box center [594, 101] width 927 height 45
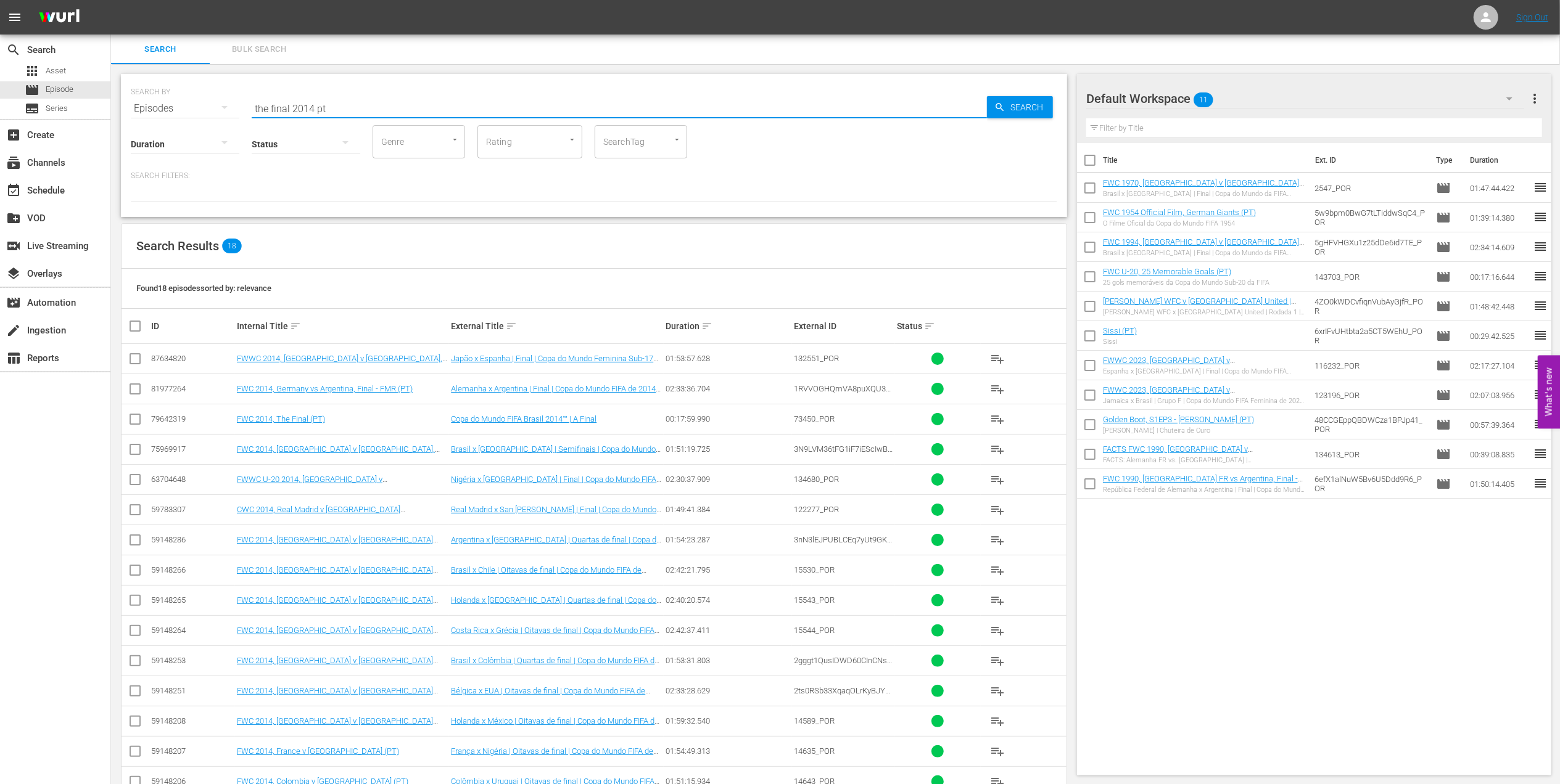
type input "the final 2014 pt"
click at [129, 422] on input "checkbox" at bounding box center [135, 422] width 15 height 15
checkbox input "true"
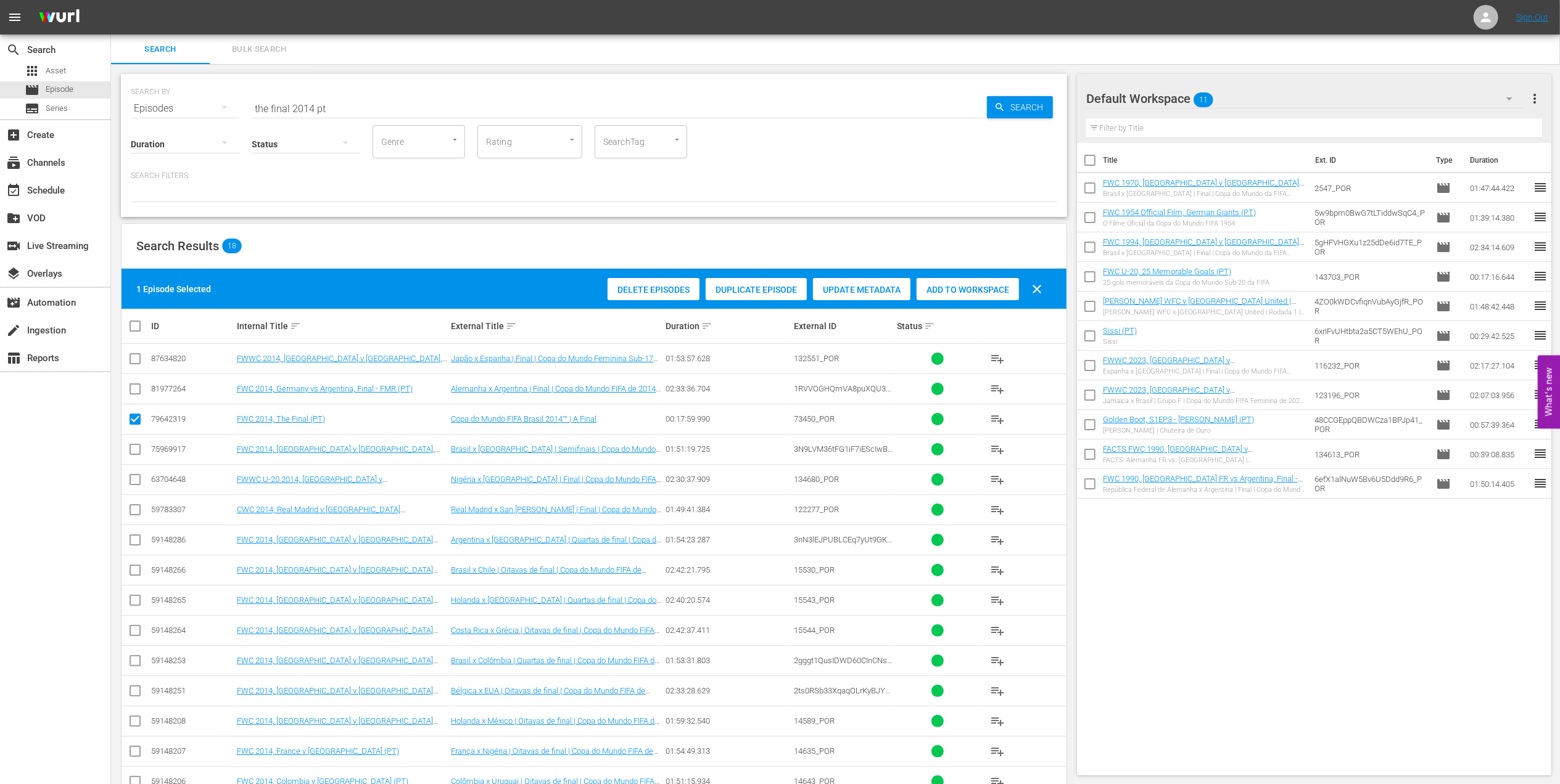
click at [942, 296] on div "Add to Workspace" at bounding box center [967, 290] width 102 height 23
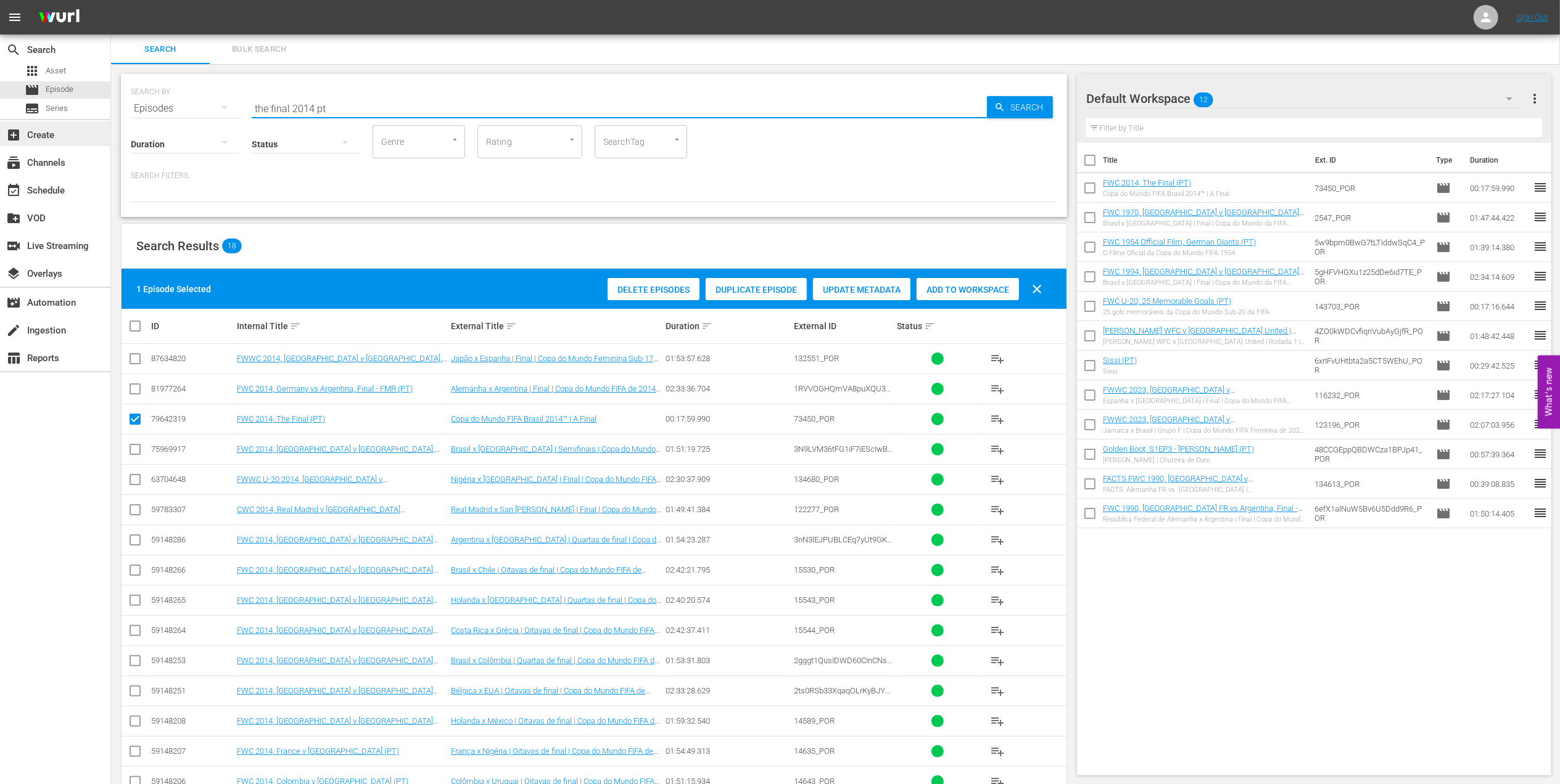
drag, startPoint x: 127, startPoint y: 126, endPoint x: 73, endPoint y: 122, distance: 54.1
click at [111, 0] on div "search Search apps Asset movie Episode subtitles Series add_box Create subscrip…" at bounding box center [835, 0] width 1449 height 0
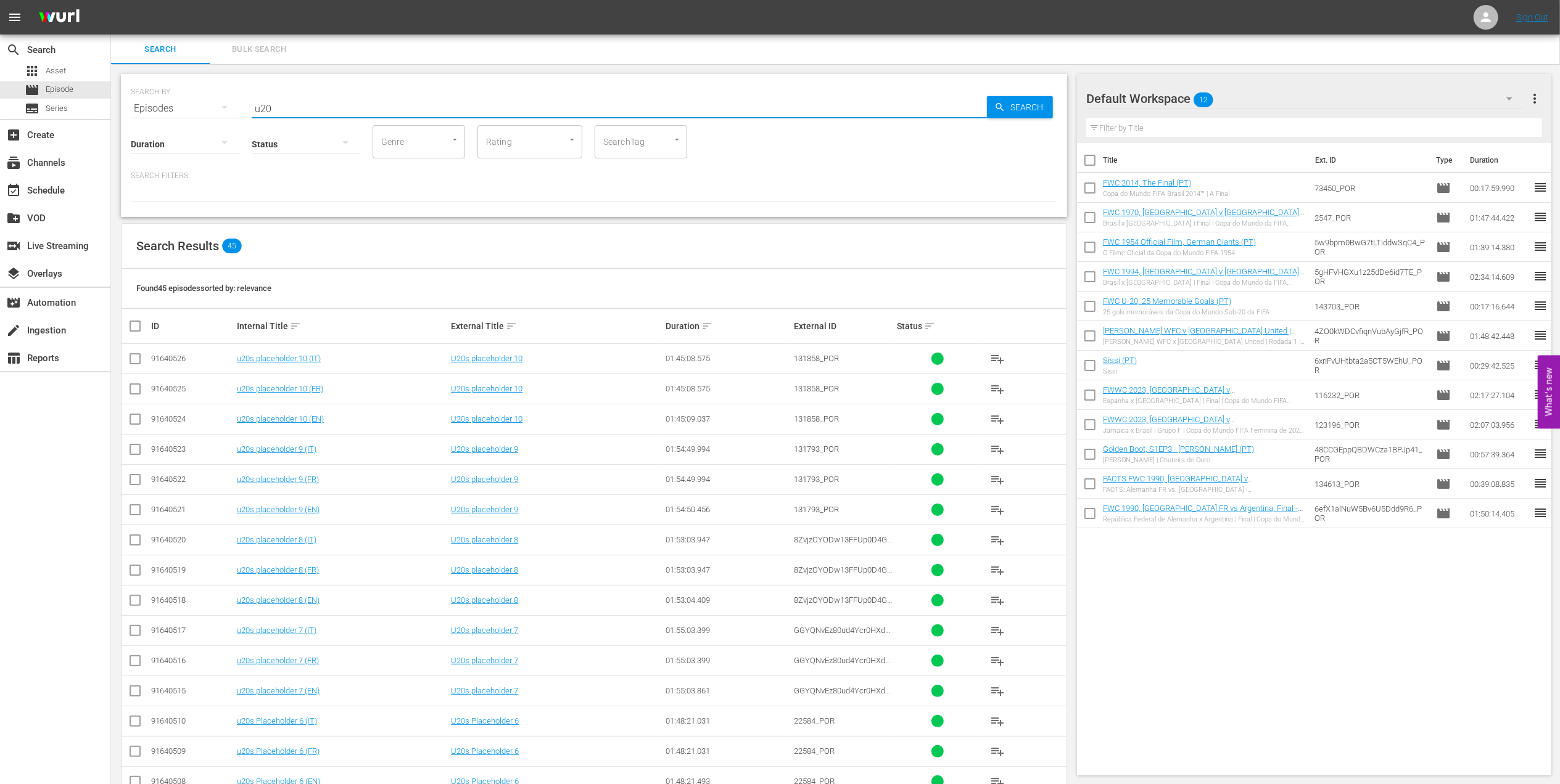
click at [298, 106] on input "u20" at bounding box center [619, 108] width 735 height 30
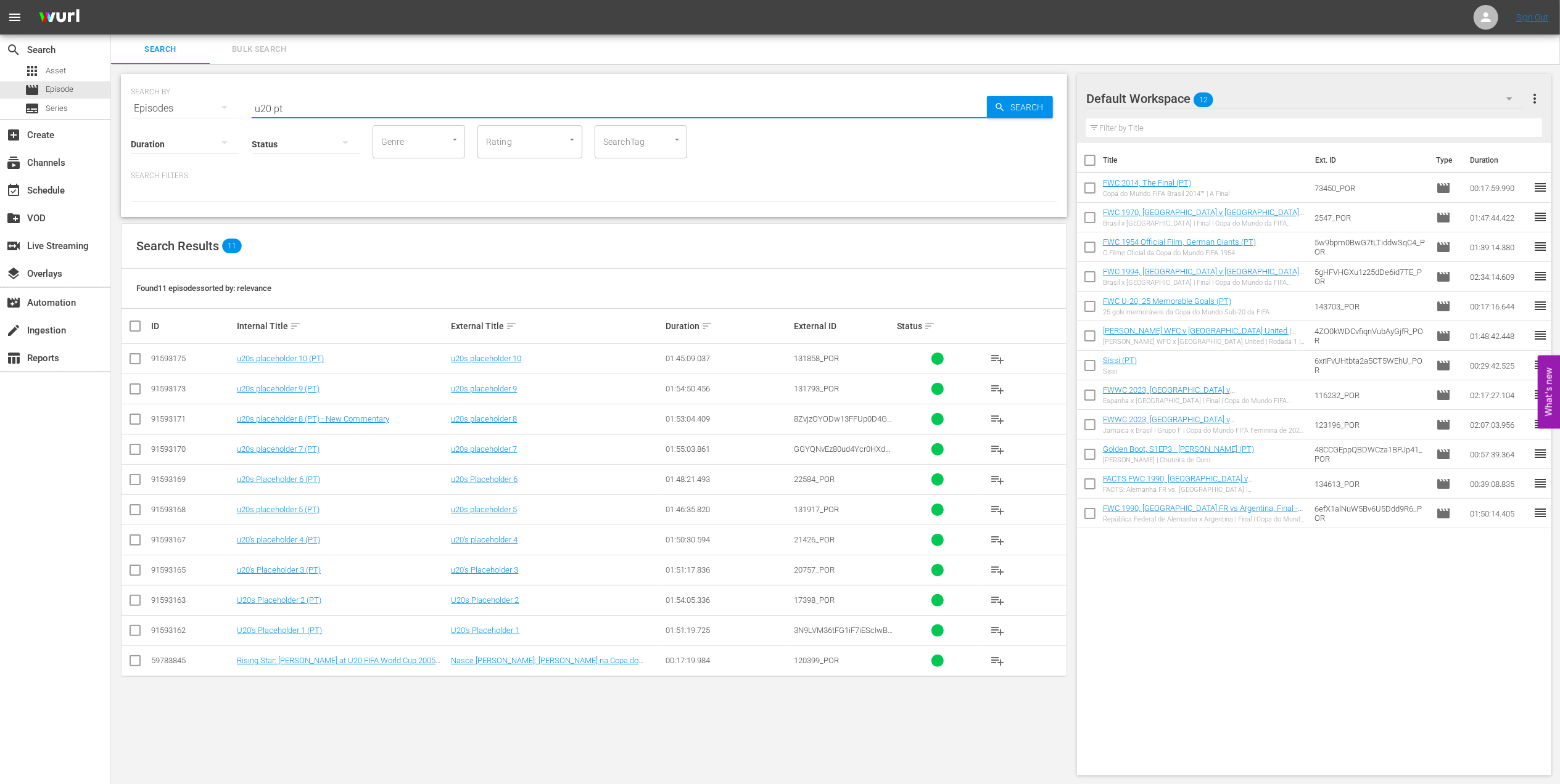
type input "u20 pt"
click at [131, 454] on input "checkbox" at bounding box center [135, 573] width 15 height 15
checkbox input "true"
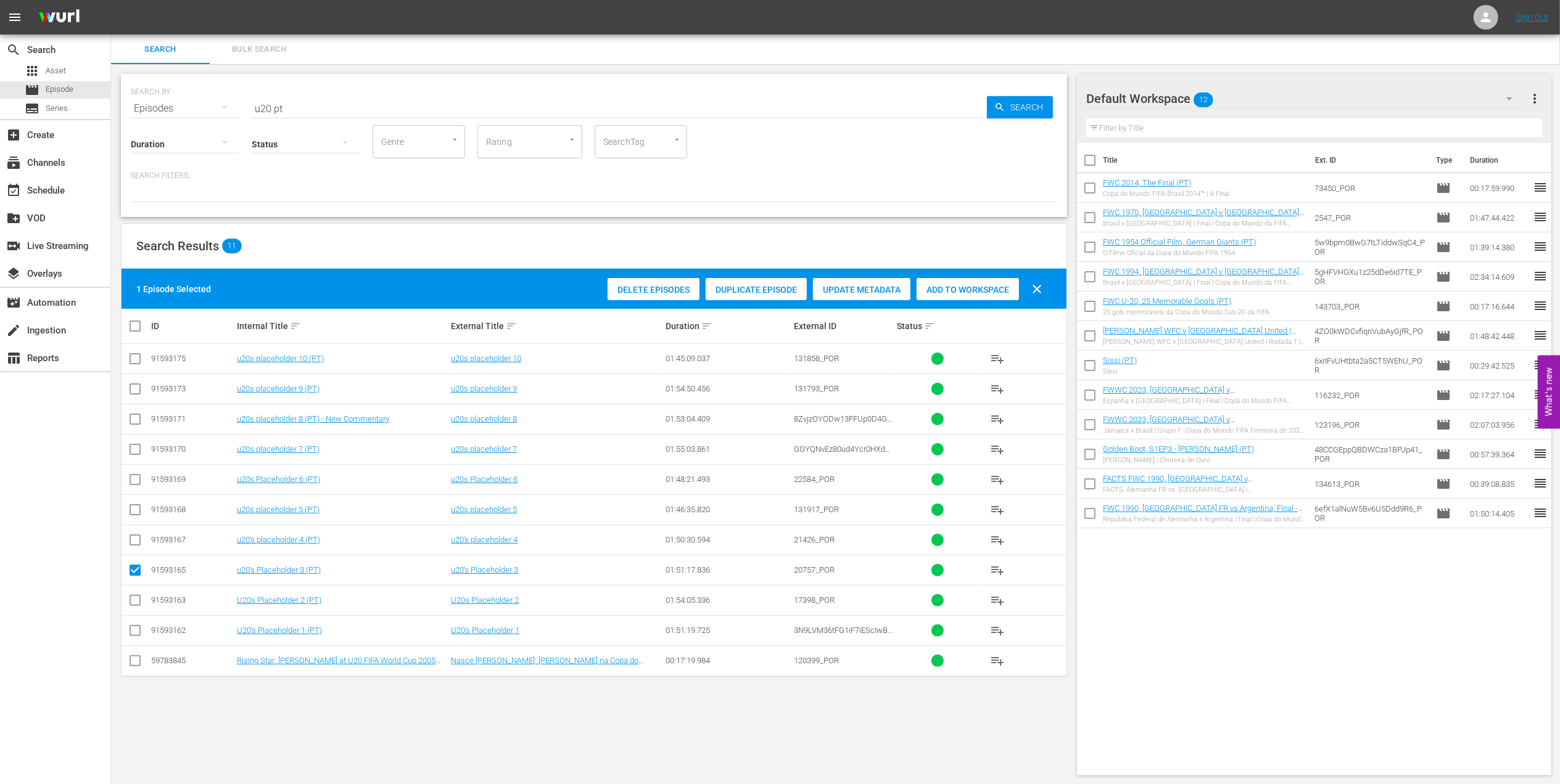
click at [139, 454] on input "checkbox" at bounding box center [135, 543] width 15 height 15
checkbox input "true"
click at [942, 280] on div "Add to Workspace" at bounding box center [967, 290] width 102 height 23
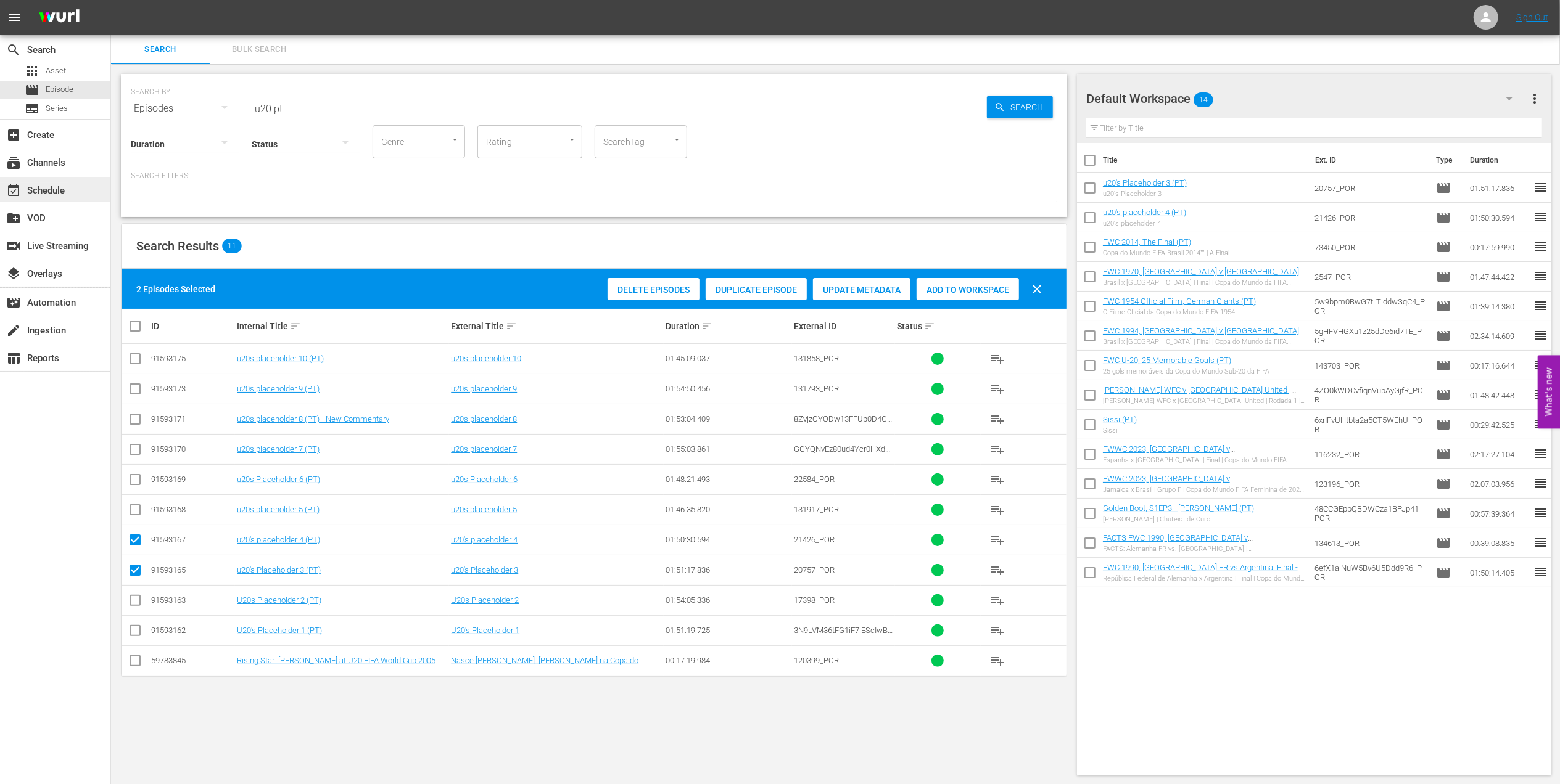
click at [65, 189] on div "event_available Schedule" at bounding box center [34, 188] width 69 height 11
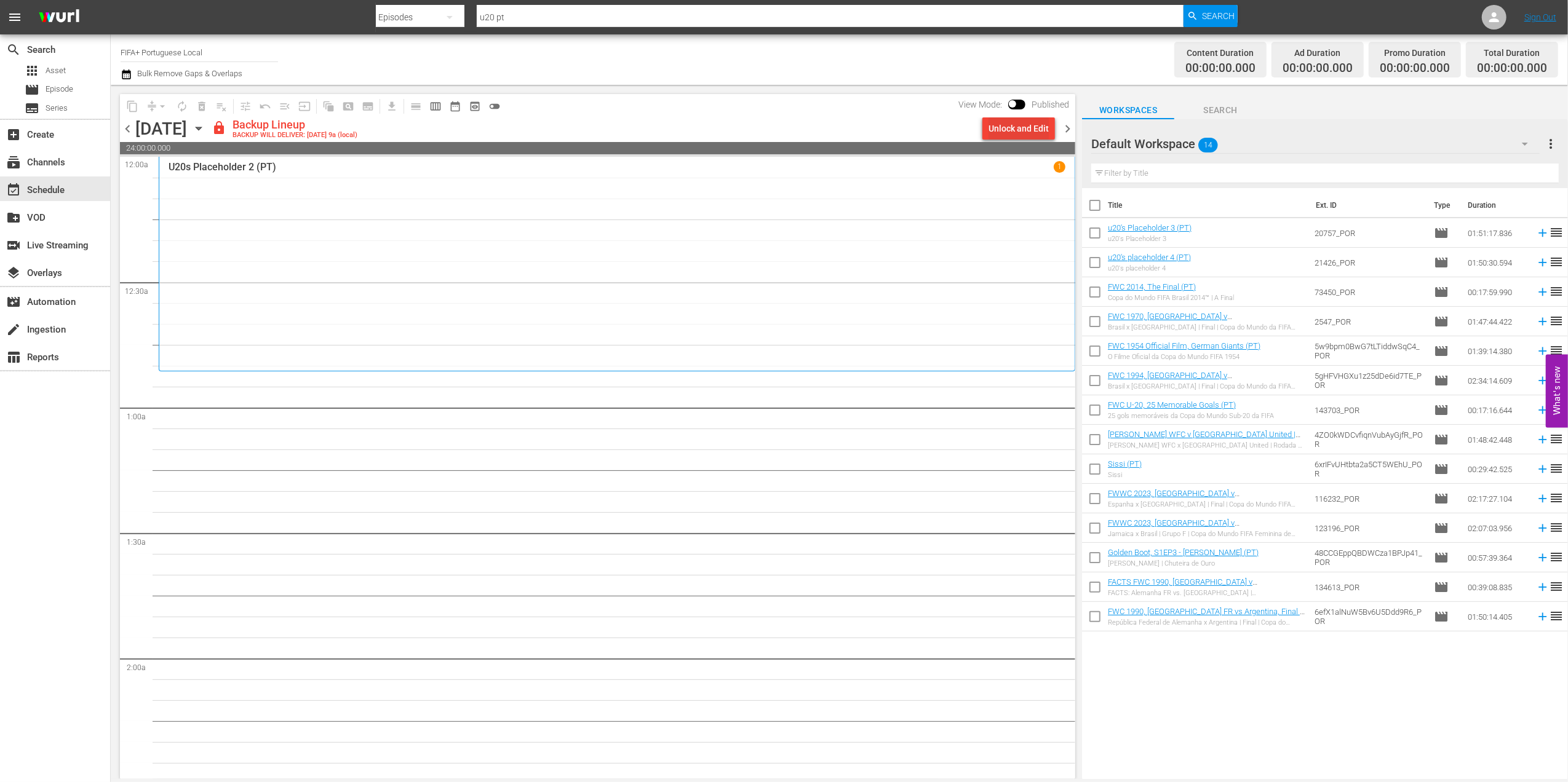
click at [939, 123] on div "Unlock and Edit" at bounding box center [1019, 128] width 60 height 22
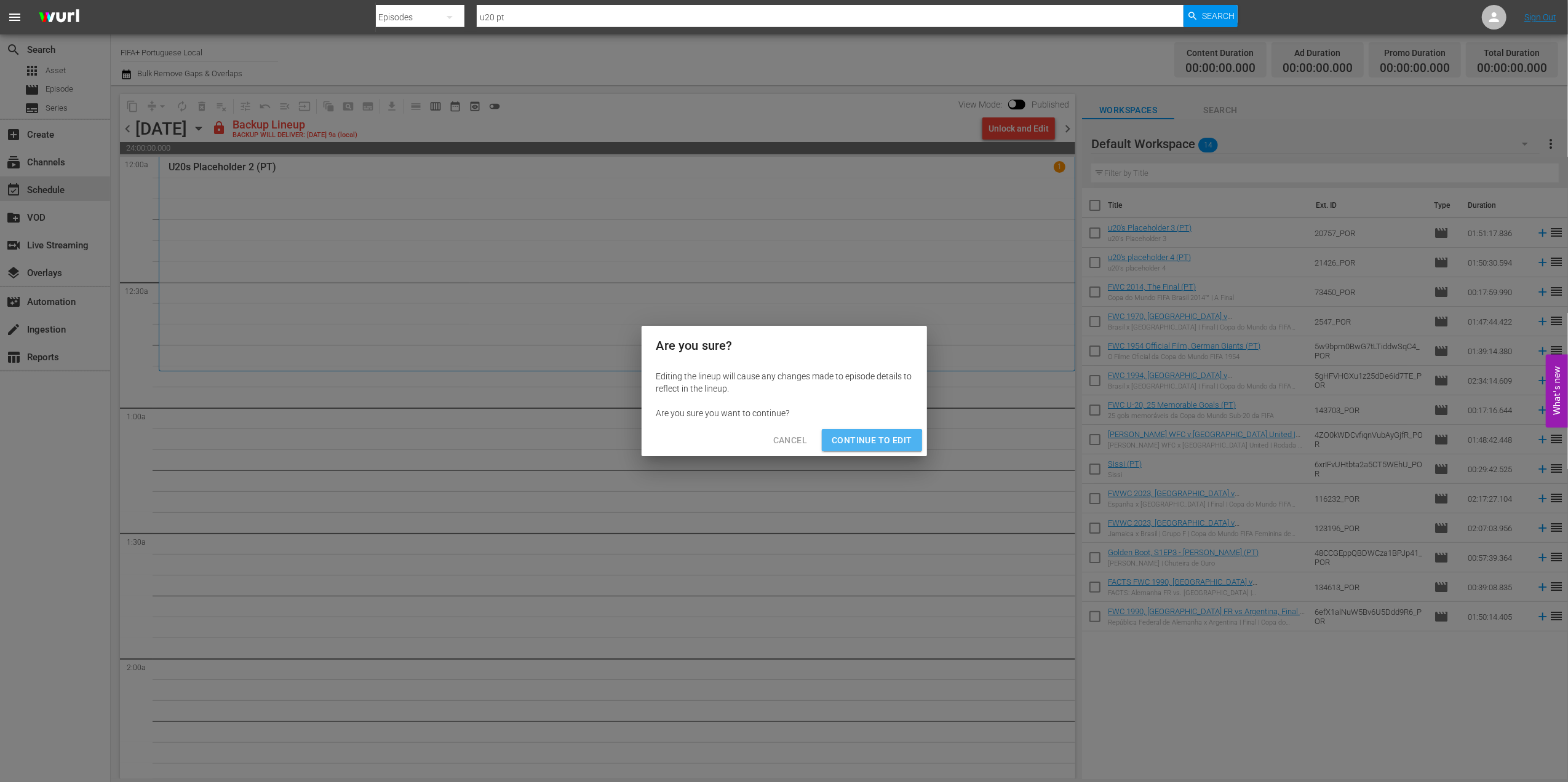
click at [860, 445] on span "Continue to Edit" at bounding box center [871, 441] width 80 height 15
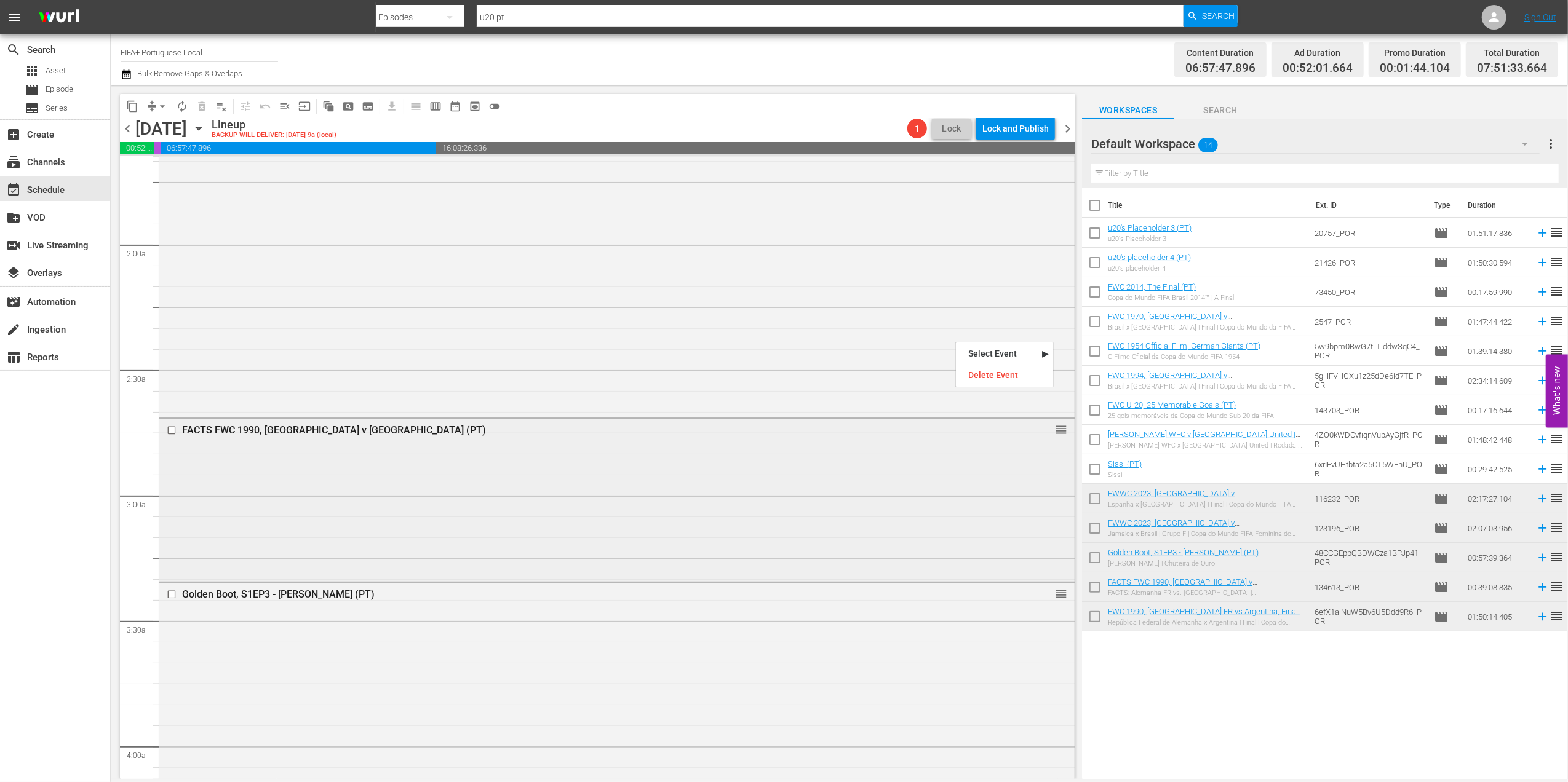
scroll to position [500, 0]
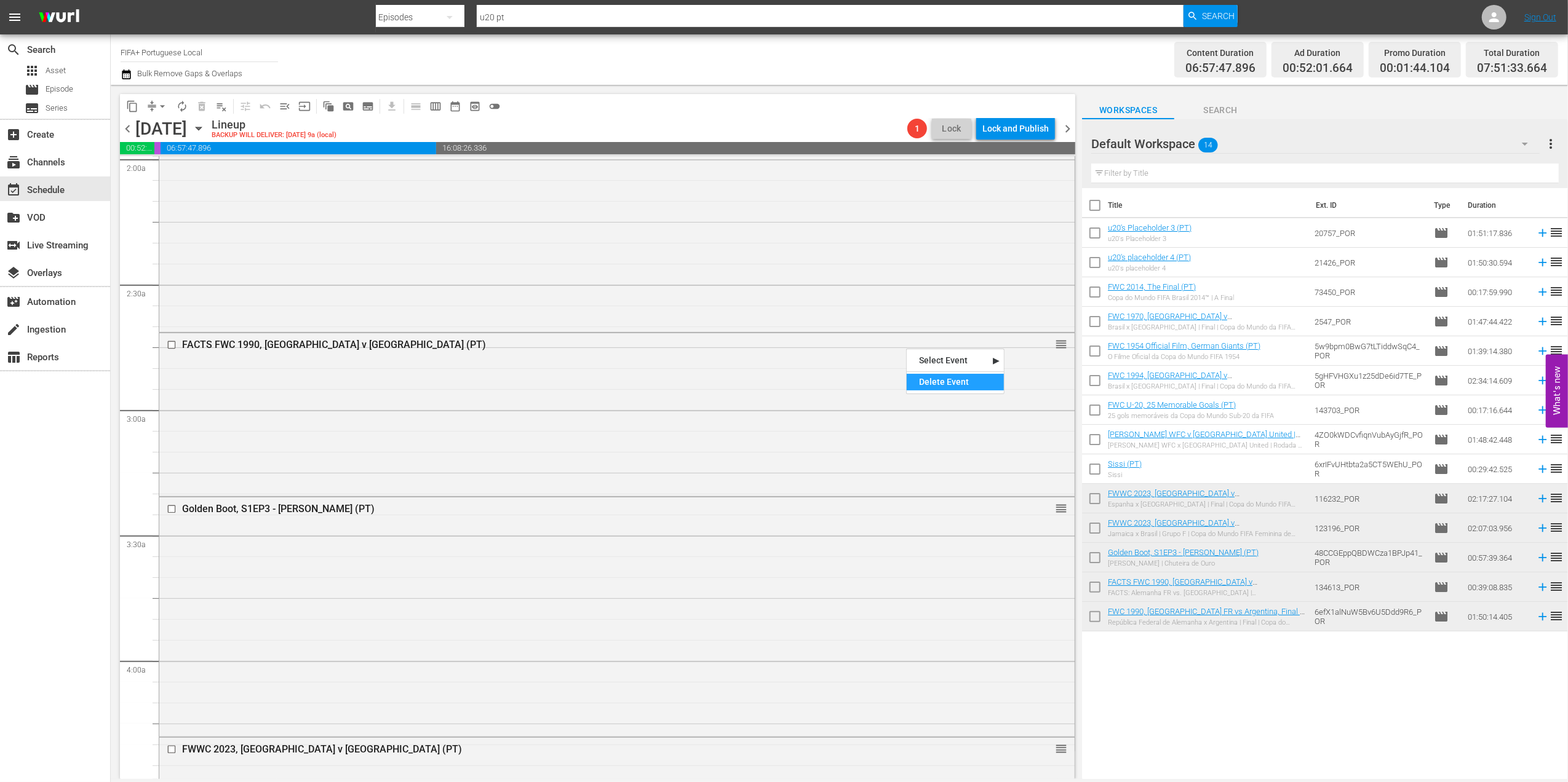
click at [938, 380] on div "Delete Event" at bounding box center [955, 382] width 97 height 16
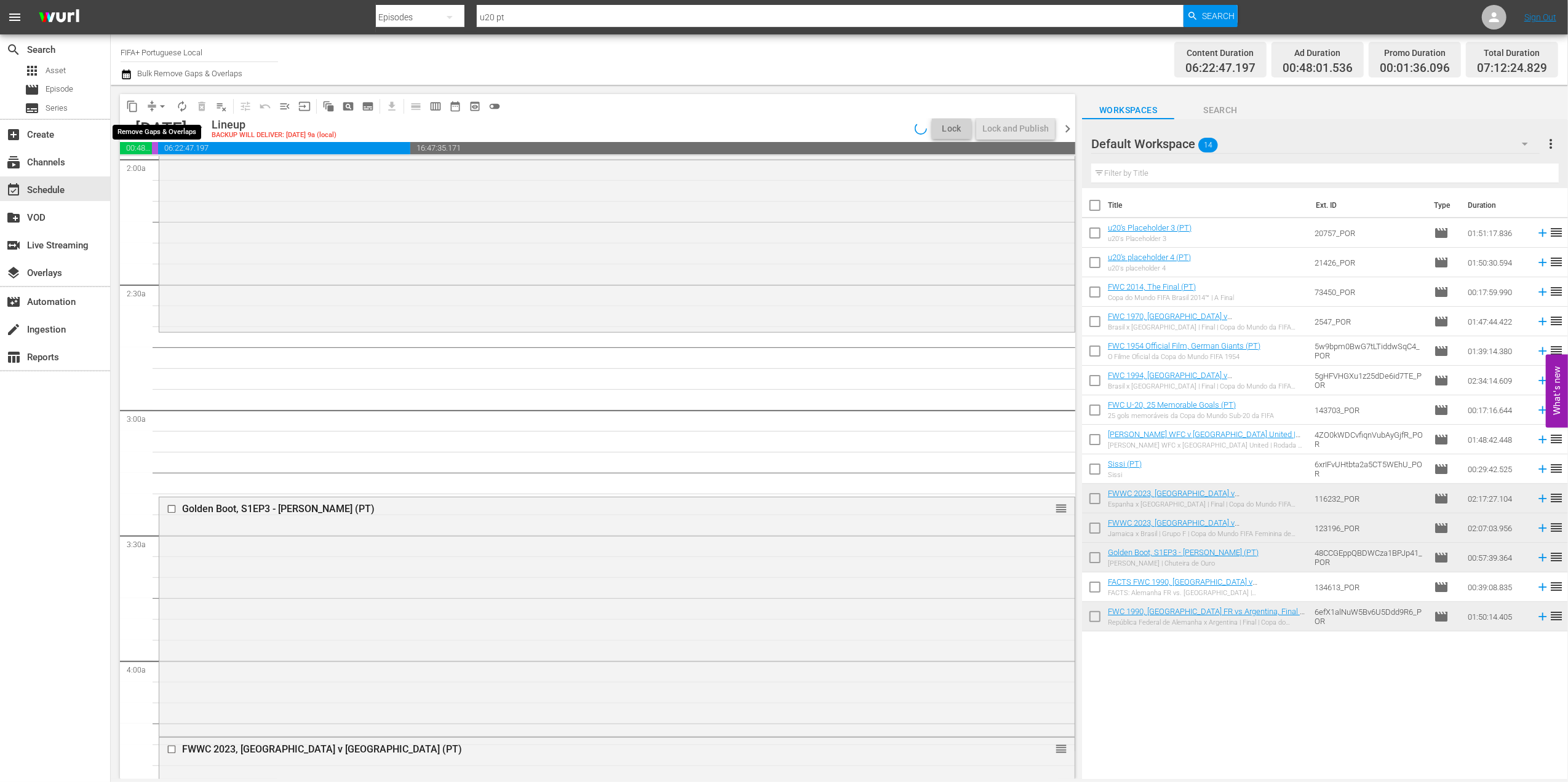
click at [165, 105] on span "arrow_drop_down" at bounding box center [162, 106] width 12 height 12
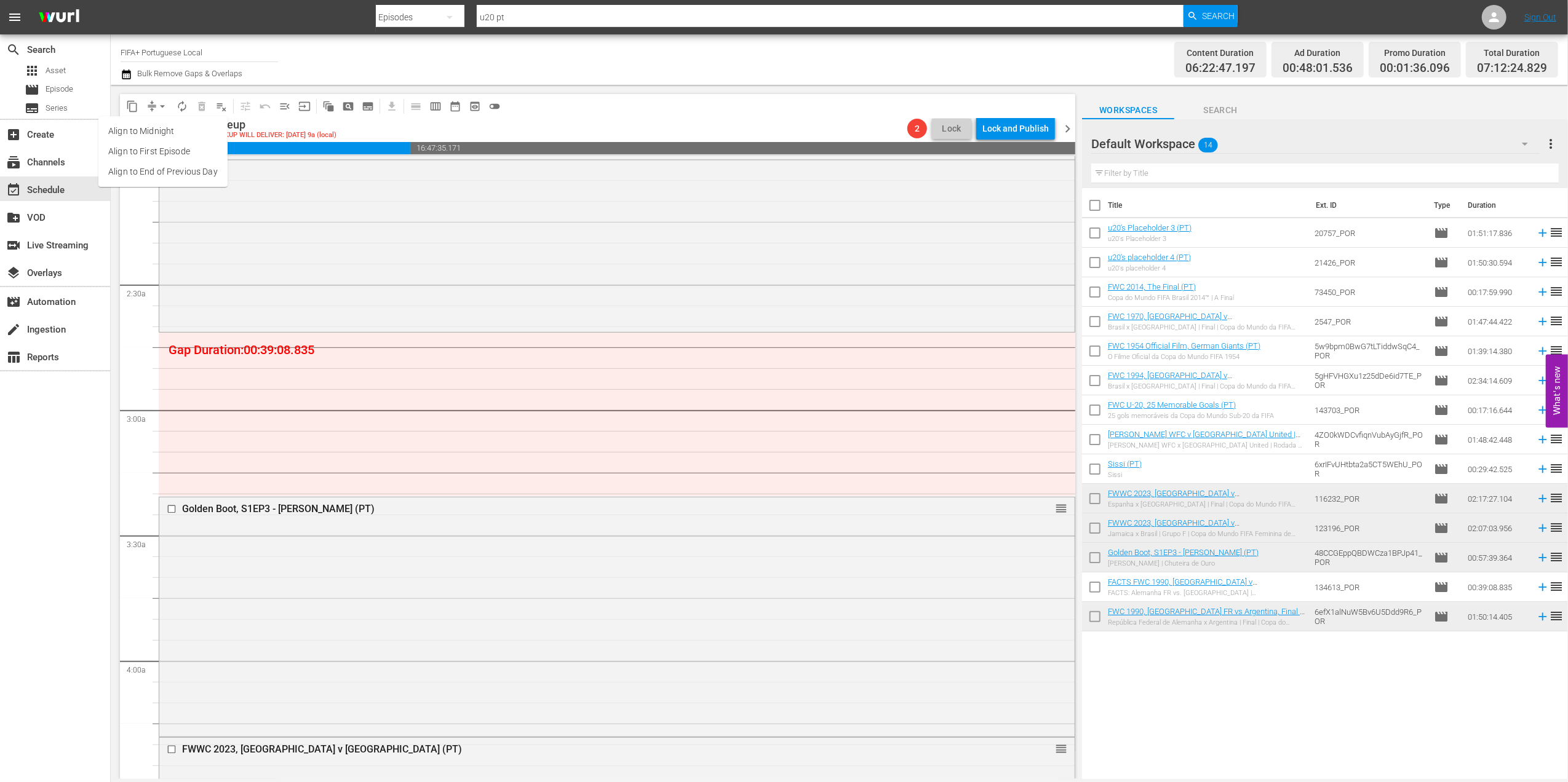
click at [200, 175] on li "Align to End of Previous Day" at bounding box center [163, 172] width 129 height 21
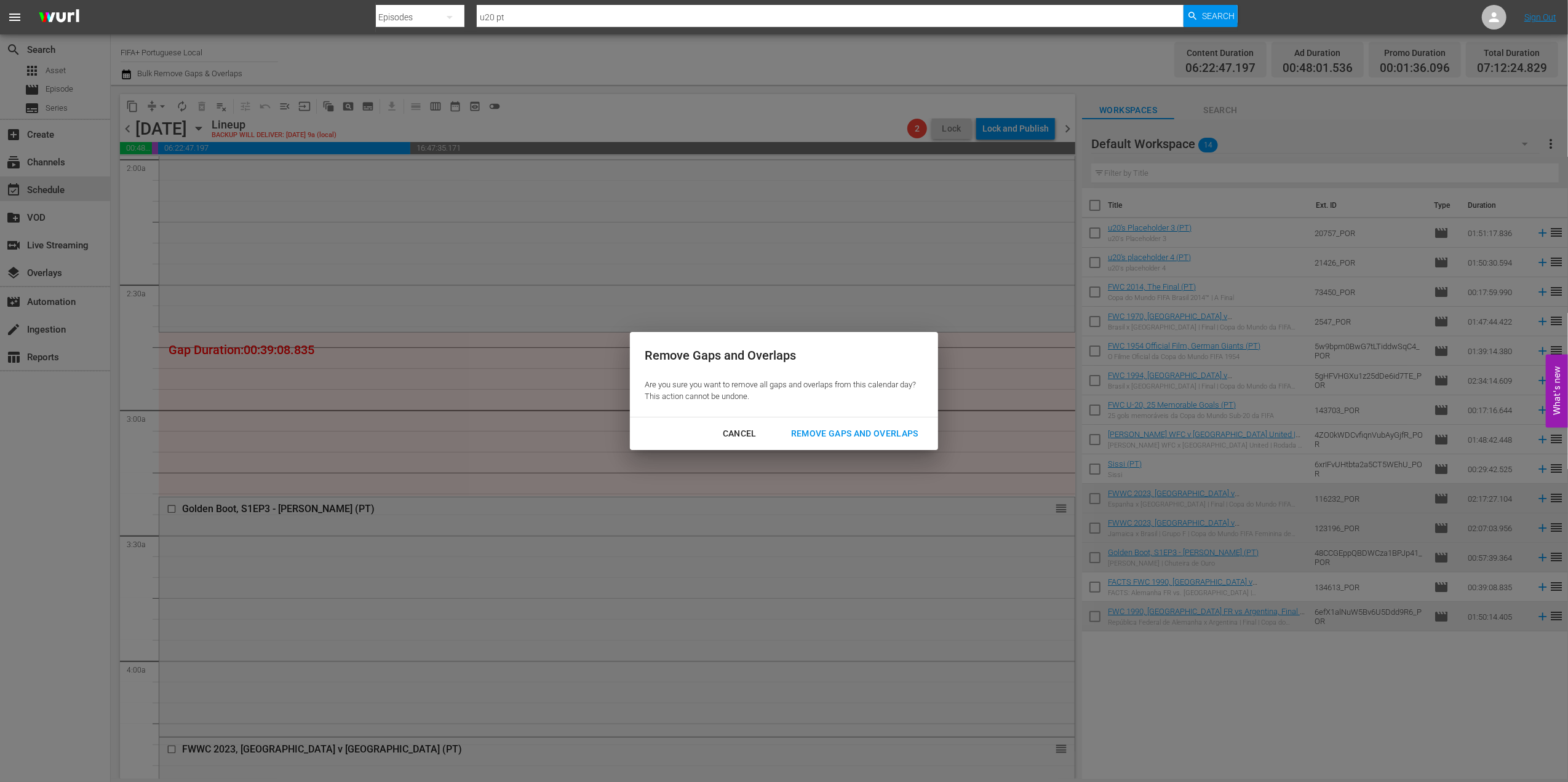
click at [865, 431] on div "Remove Gaps and Overlaps" at bounding box center [854, 434] width 147 height 15
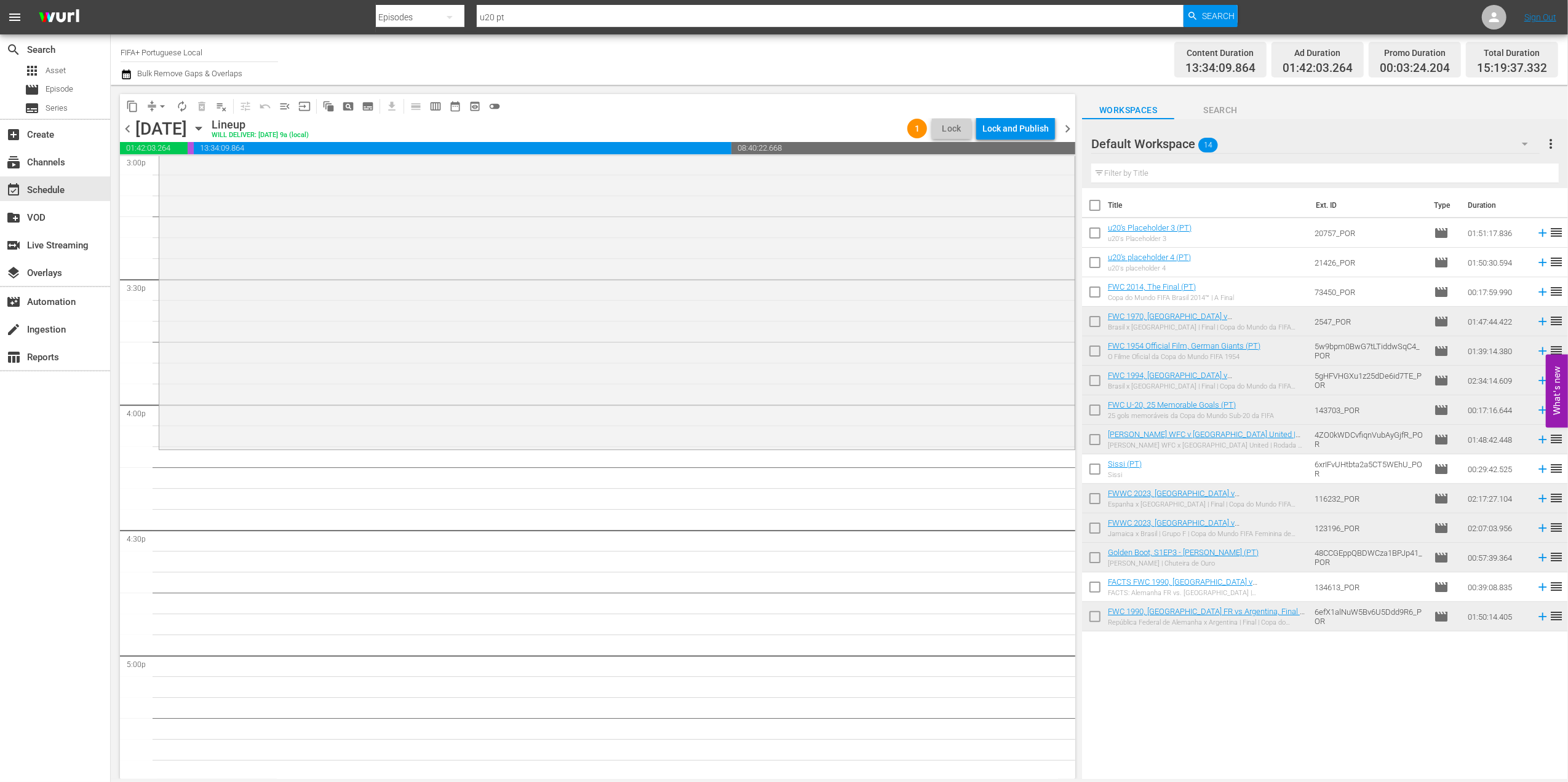
scroll to position [3767, 0]
click at [55, 93] on span "Episode" at bounding box center [59, 89] width 27 height 12
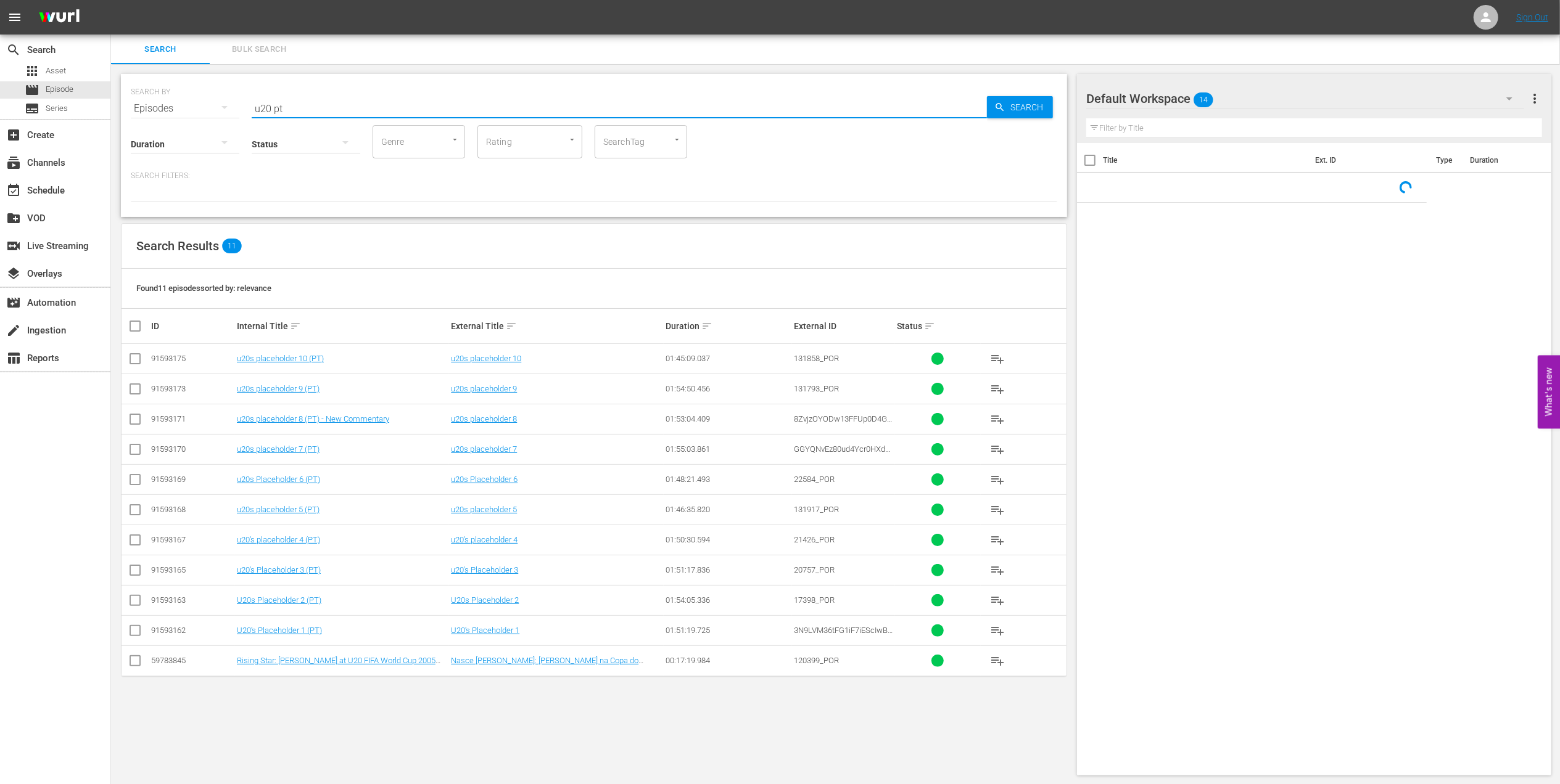
click at [178, 111] on div "SEARCH BY Search By Episodes Search ID, Title, Description, Keywords, or Catego…" at bounding box center [594, 101] width 927 height 45
paste input "Futebol Arte"
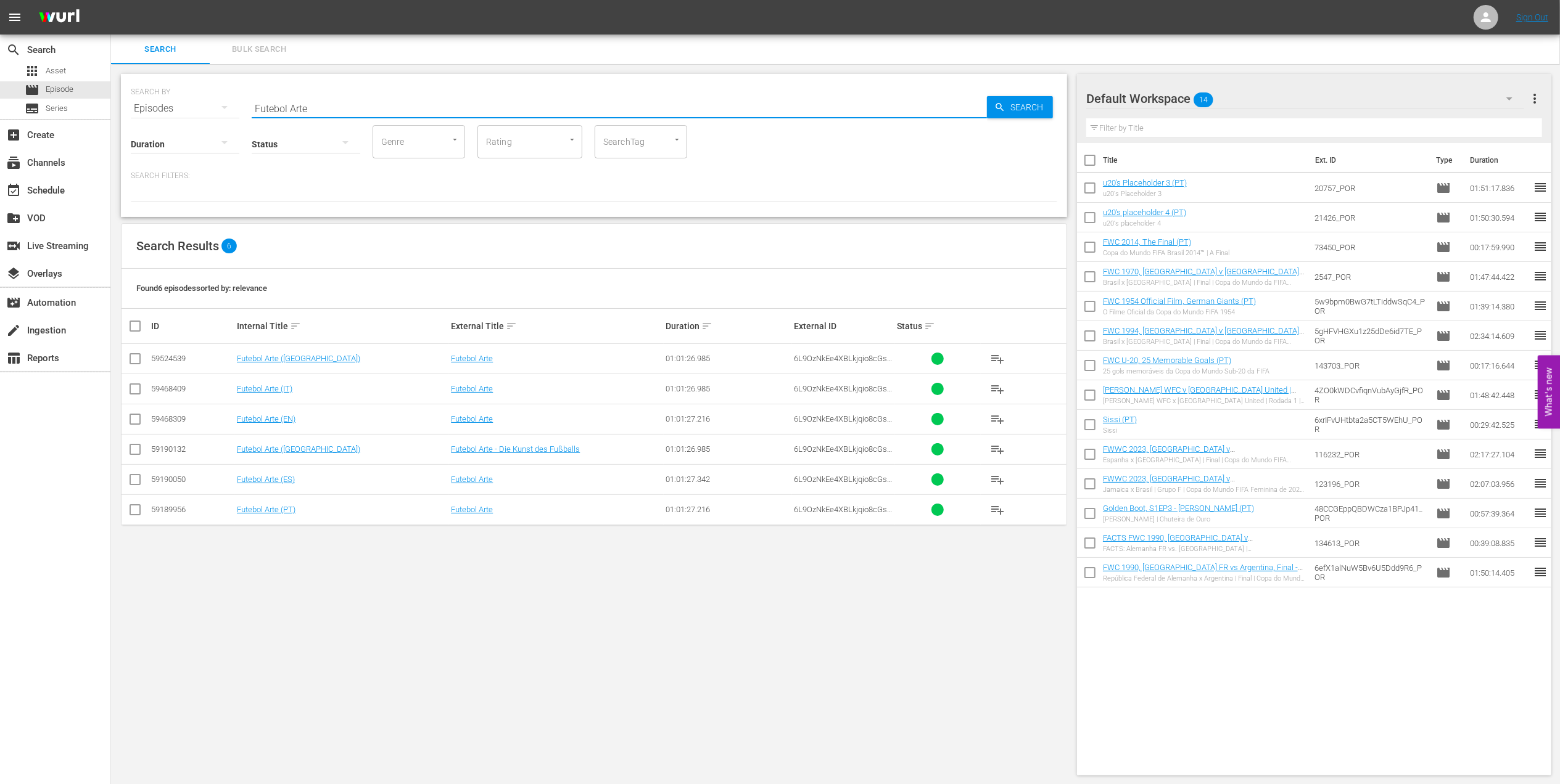
type input "Futebol Arte"
click at [135, 454] on input "checkbox" at bounding box center [135, 513] width 15 height 15
checkbox input "true"
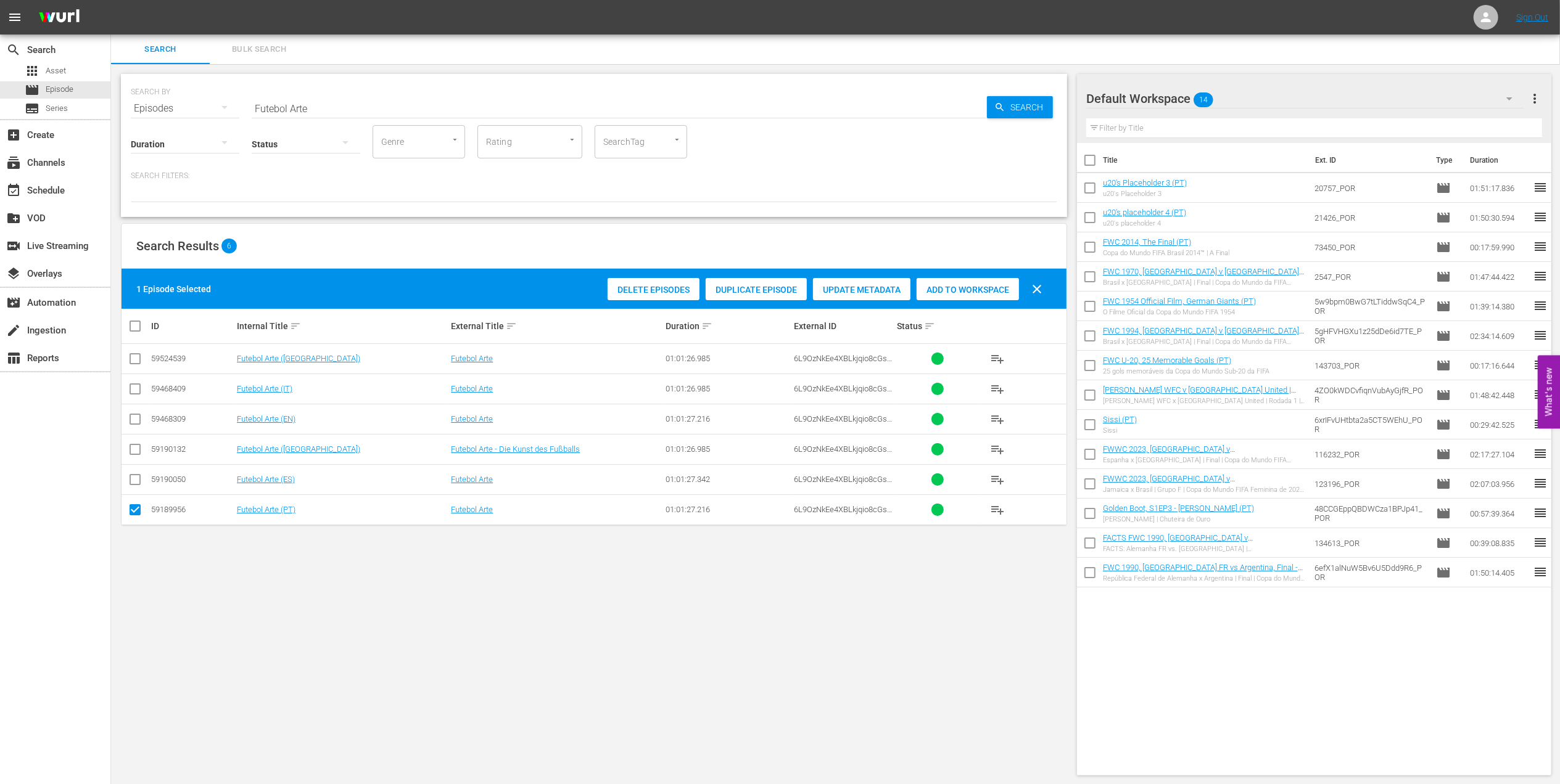
click at [942, 294] on span "Add to Workspace" at bounding box center [967, 290] width 102 height 10
click at [50, 193] on div "event_available Schedule" at bounding box center [34, 188] width 69 height 11
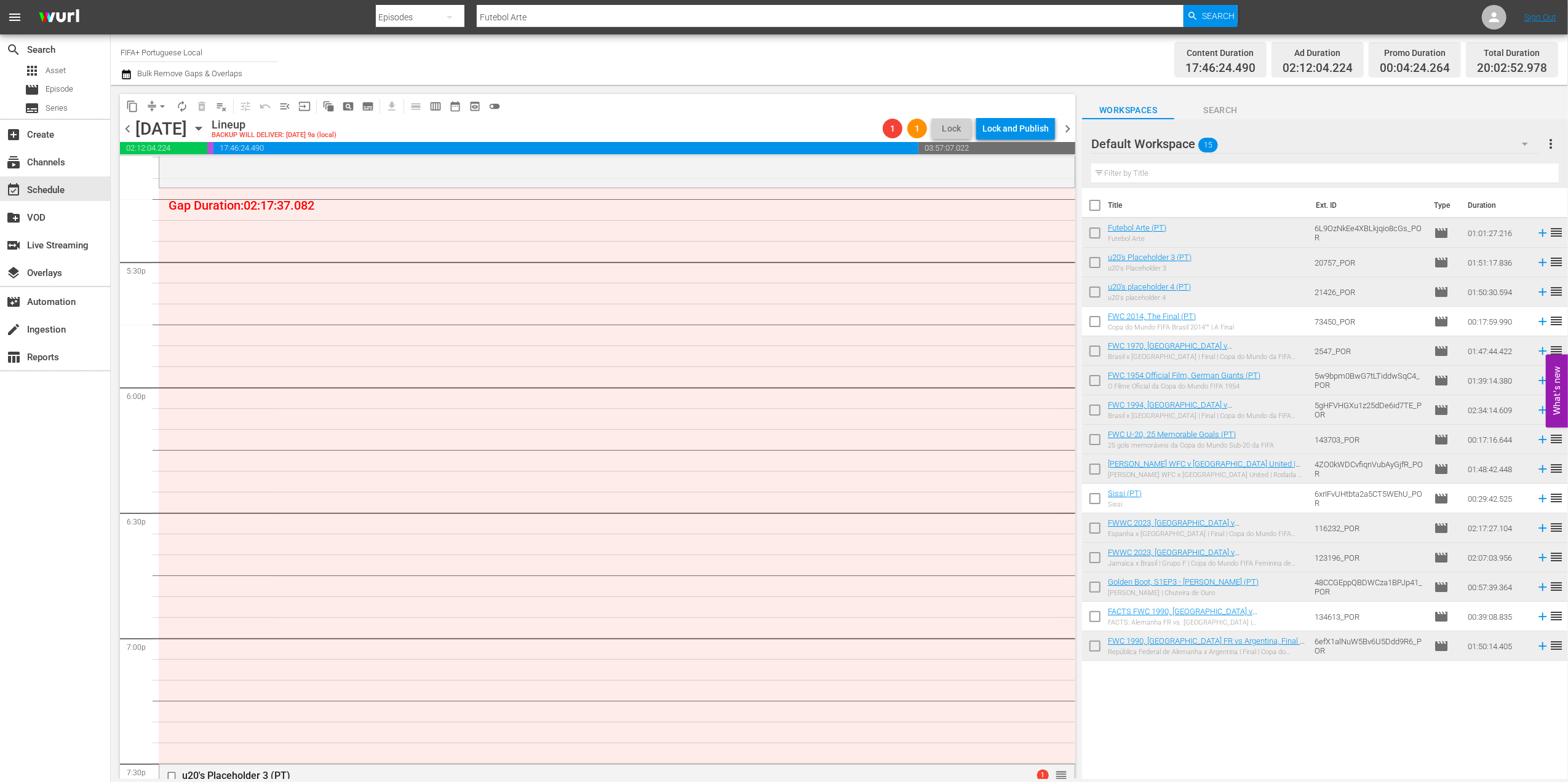
scroll to position [4225, 0]
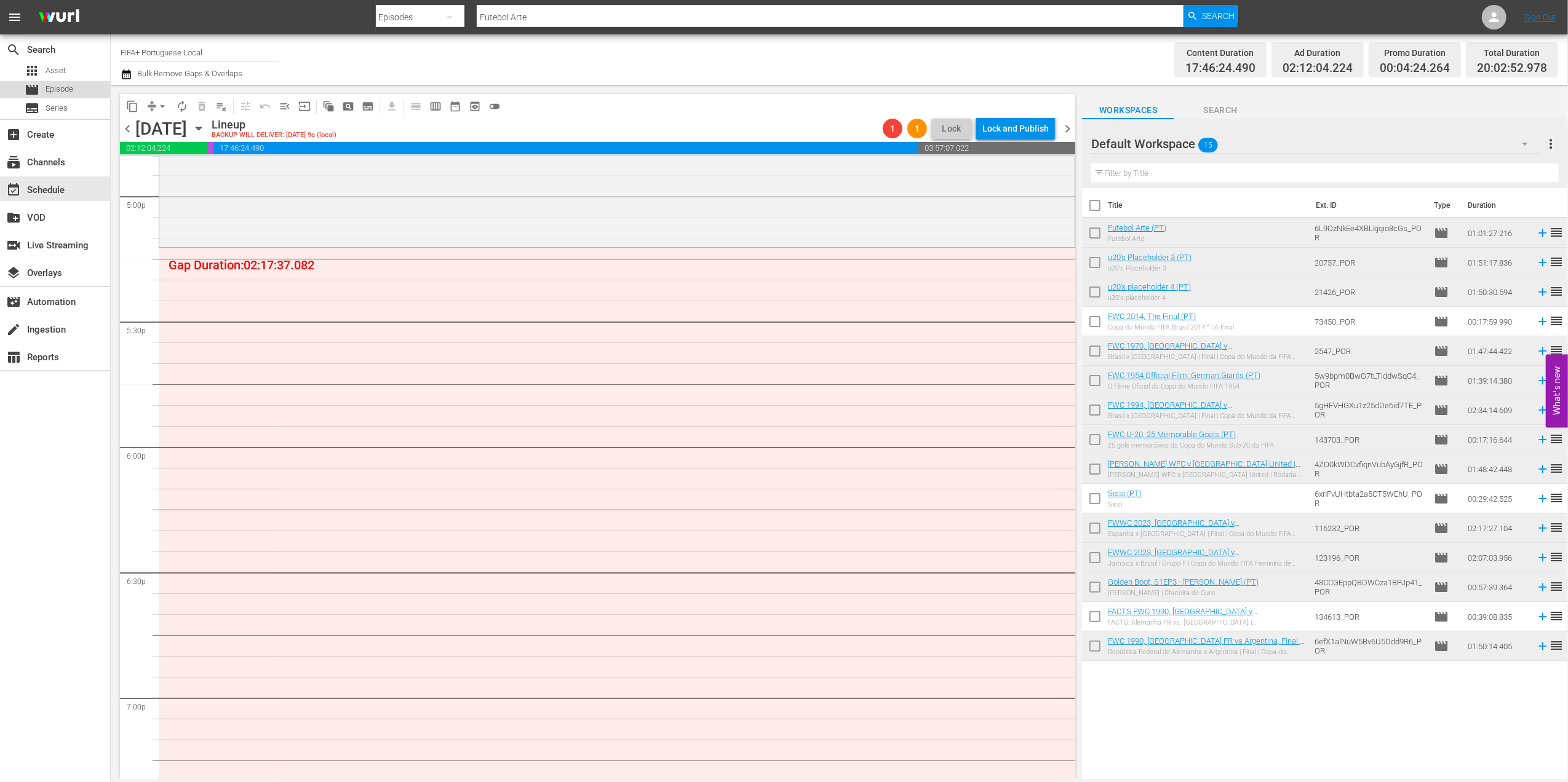
click at [74, 82] on div "movie Episode" at bounding box center [55, 89] width 110 height 17
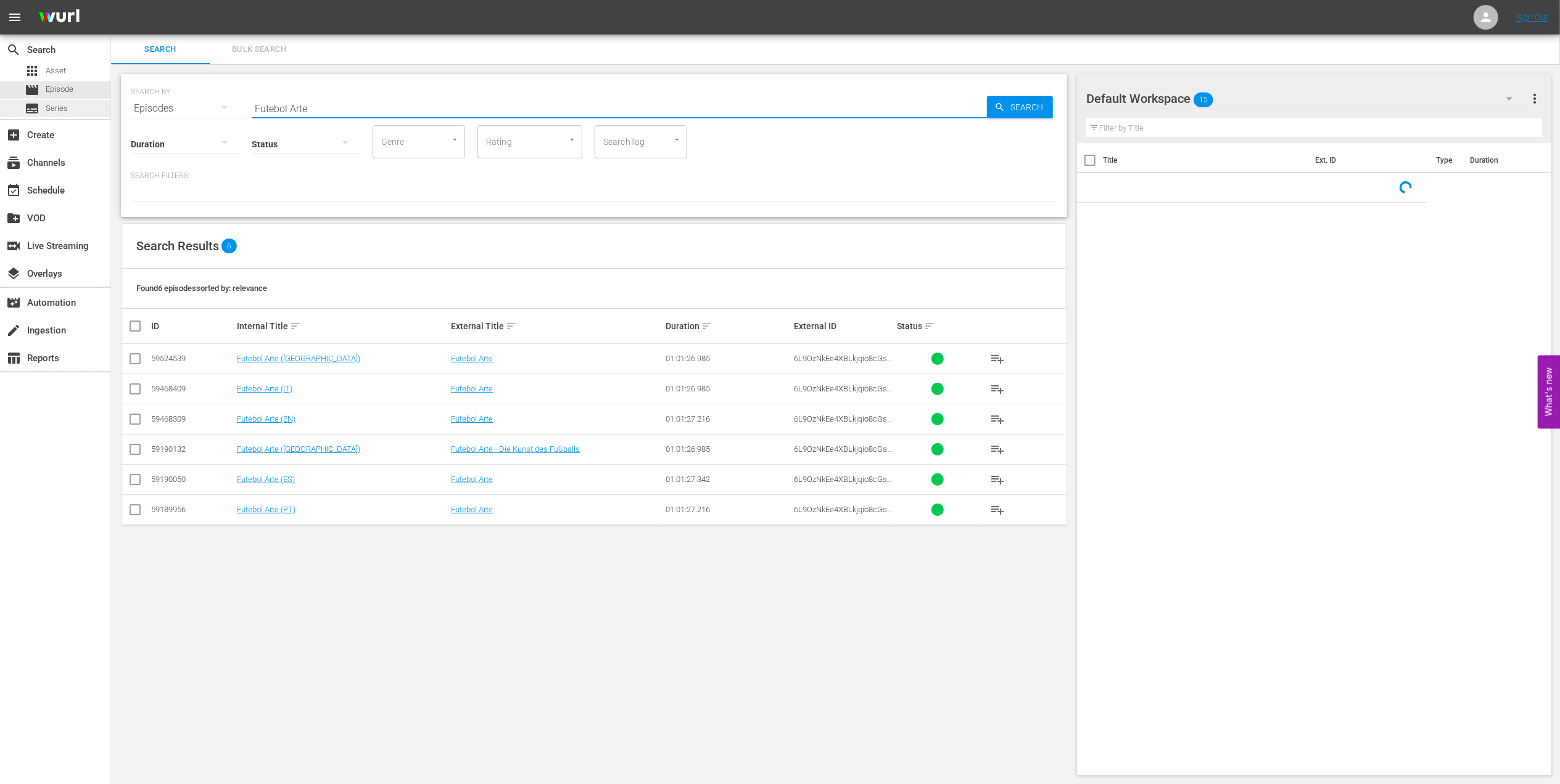
drag, startPoint x: 318, startPoint y: 109, endPoint x: 63, endPoint y: 110, distance: 255.0
click at [111, 0] on div "search Search apps Asset movie Episode subtitles Series add_box Create subscrip…" at bounding box center [835, 0] width 1449 height 0
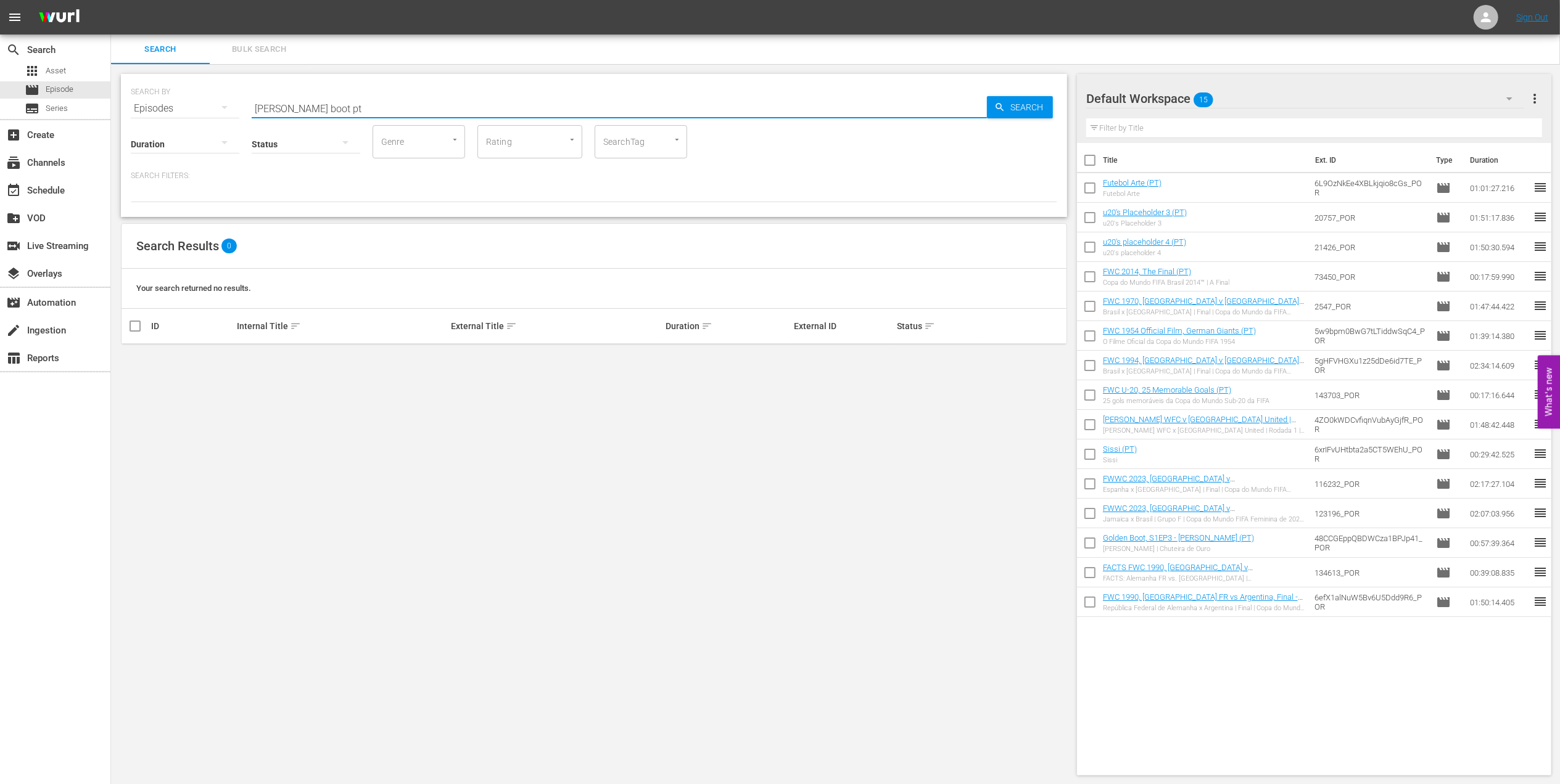
click at [267, 109] on input "[PERSON_NAME] boot pt" at bounding box center [619, 108] width 735 height 30
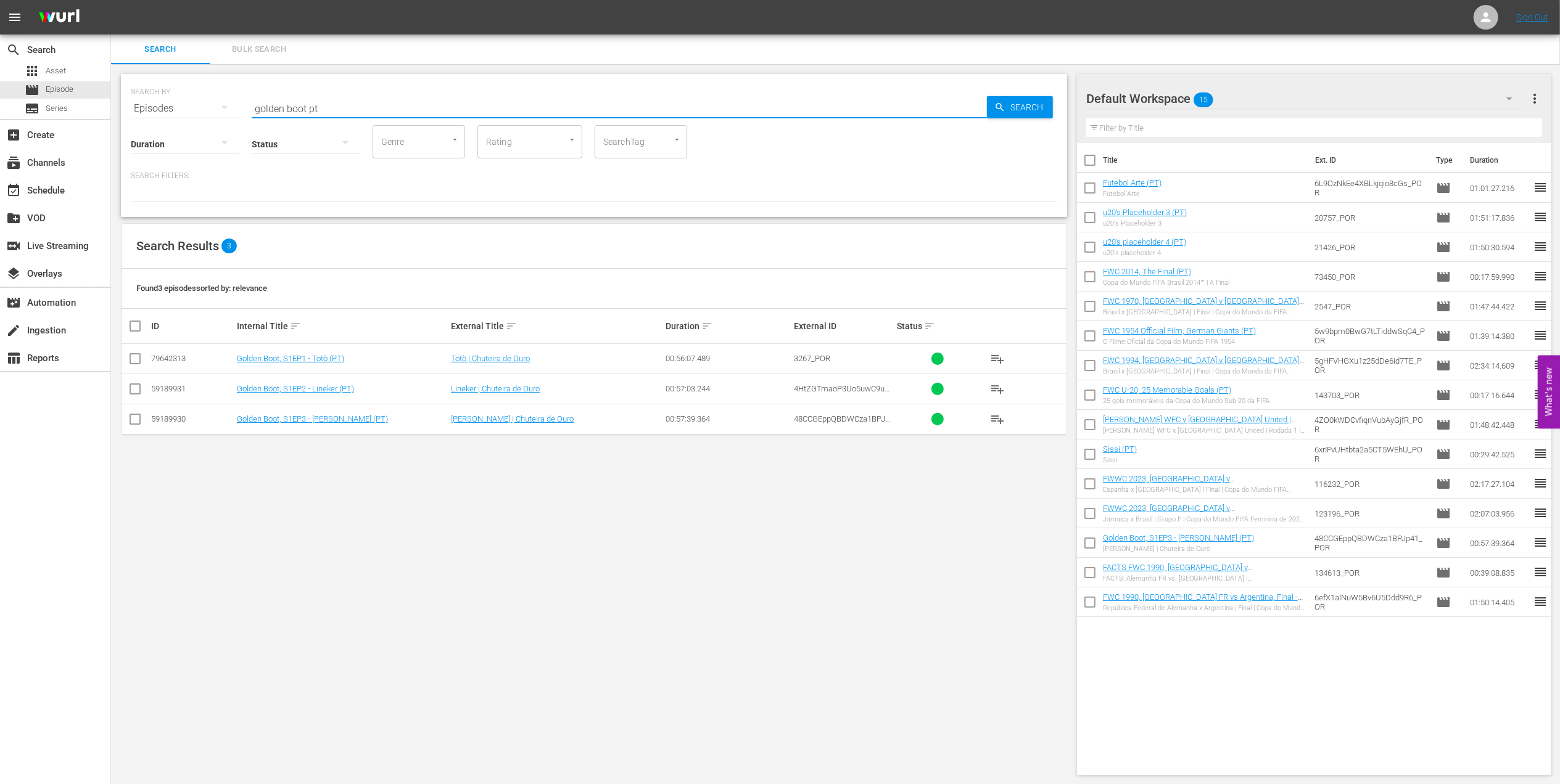
type input "golden boot pt"
click at [133, 359] on input "checkbox" at bounding box center [135, 361] width 15 height 15
checkbox input "true"
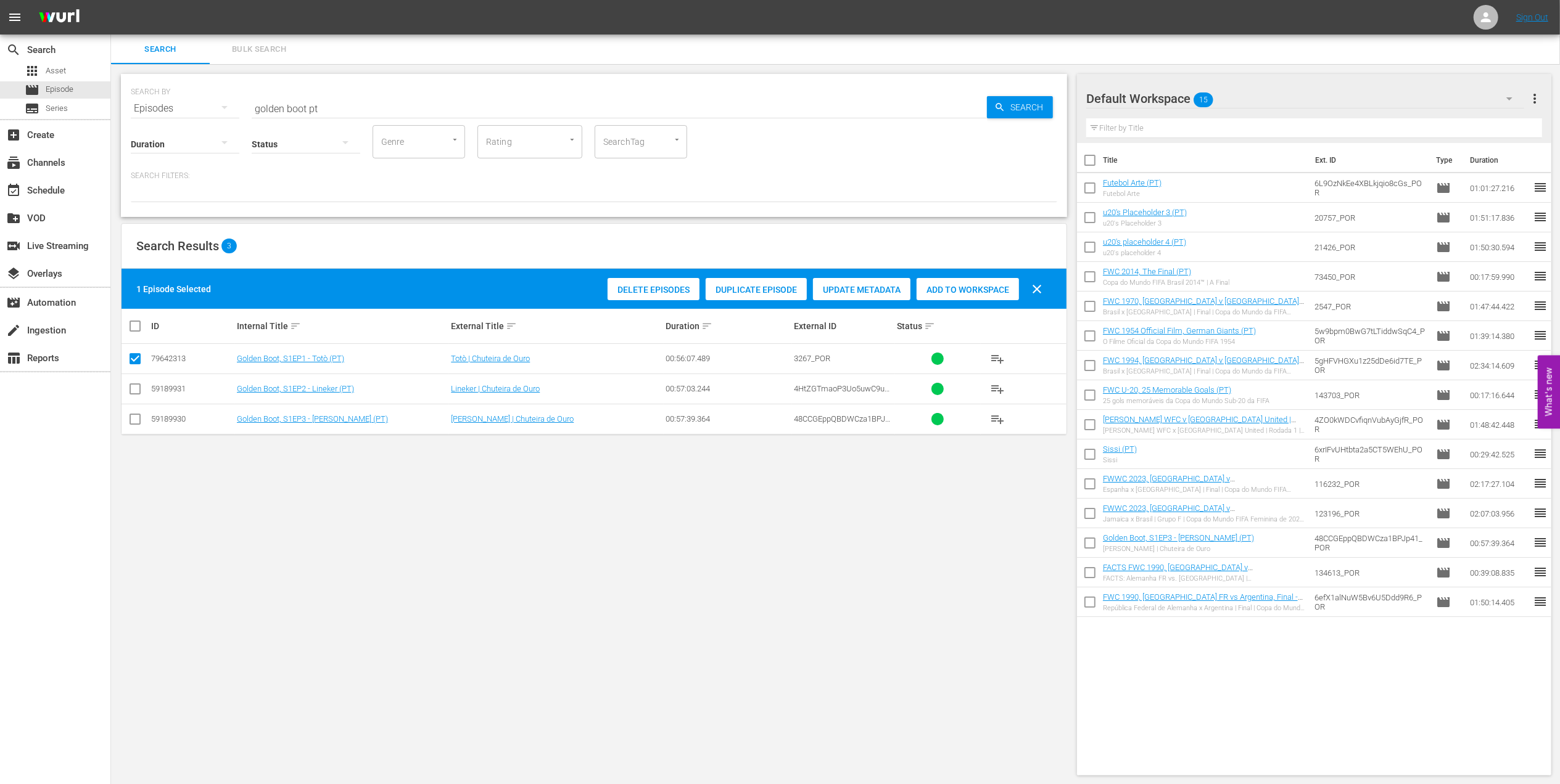
click at [139, 420] on input "checkbox" at bounding box center [135, 422] width 15 height 15
checkbox input "true"
click at [942, 286] on span "Add to Workspace" at bounding box center [967, 290] width 102 height 10
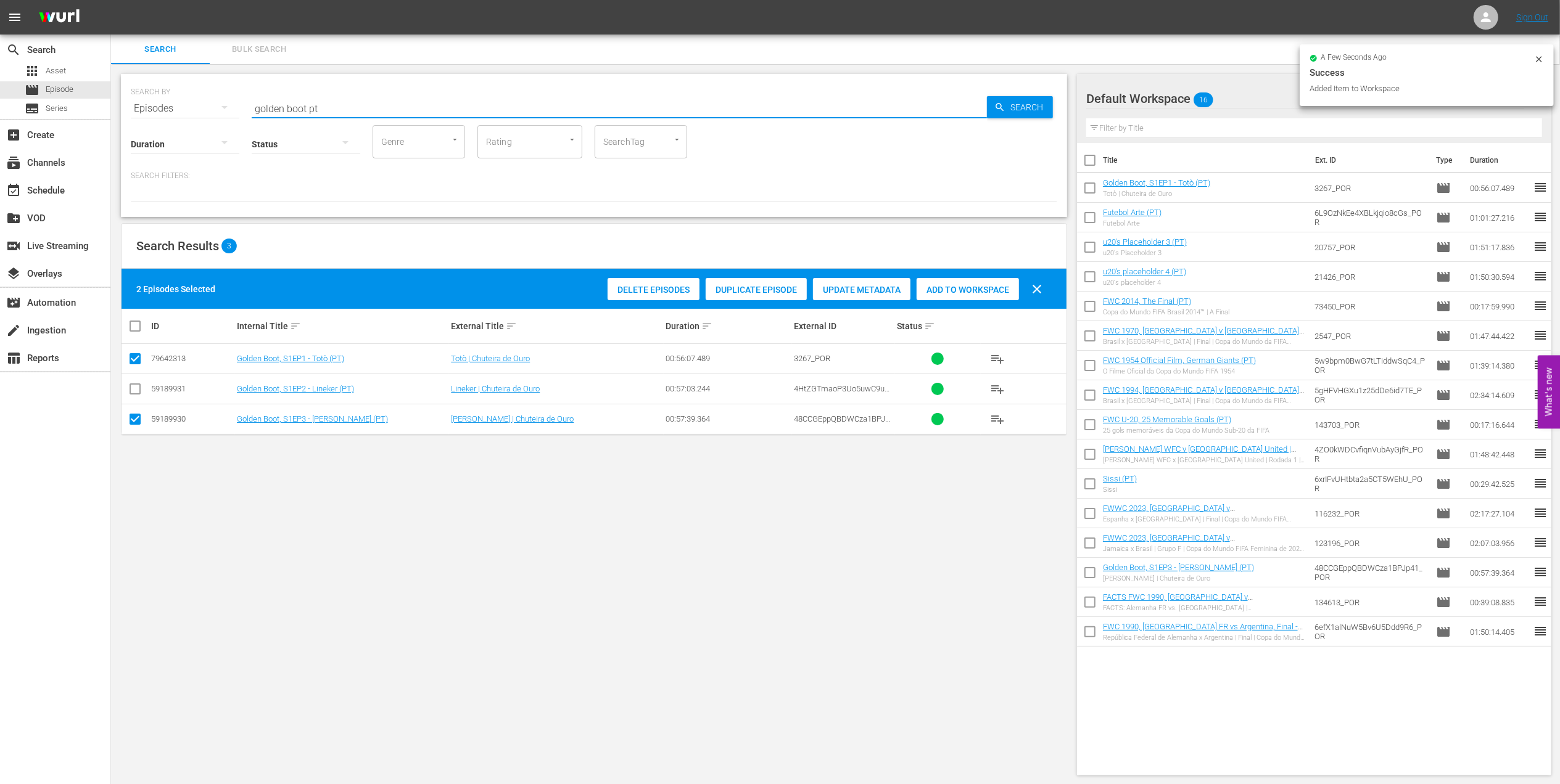
drag, startPoint x: 237, startPoint y: 105, endPoint x: 121, endPoint y: 119, distance: 116.8
click at [119, 111] on div "SEARCH BY Search By Episodes Search ID, Title, Description, Keywords, or Catego…" at bounding box center [593, 425] width 966 height 721
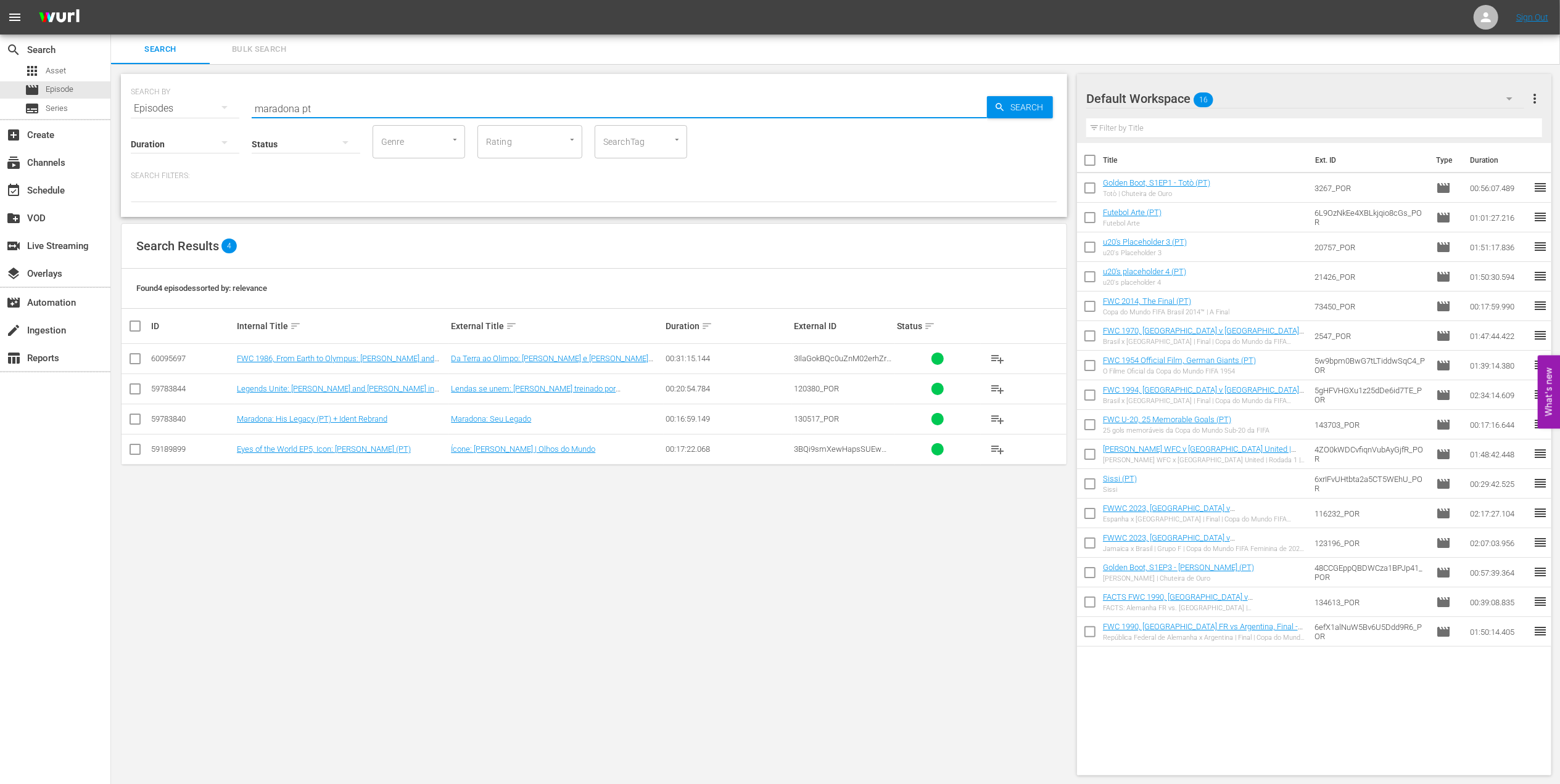
type input "maradona pt"
click at [138, 449] on input "checkbox" at bounding box center [135, 452] width 15 height 15
checkbox input "true"
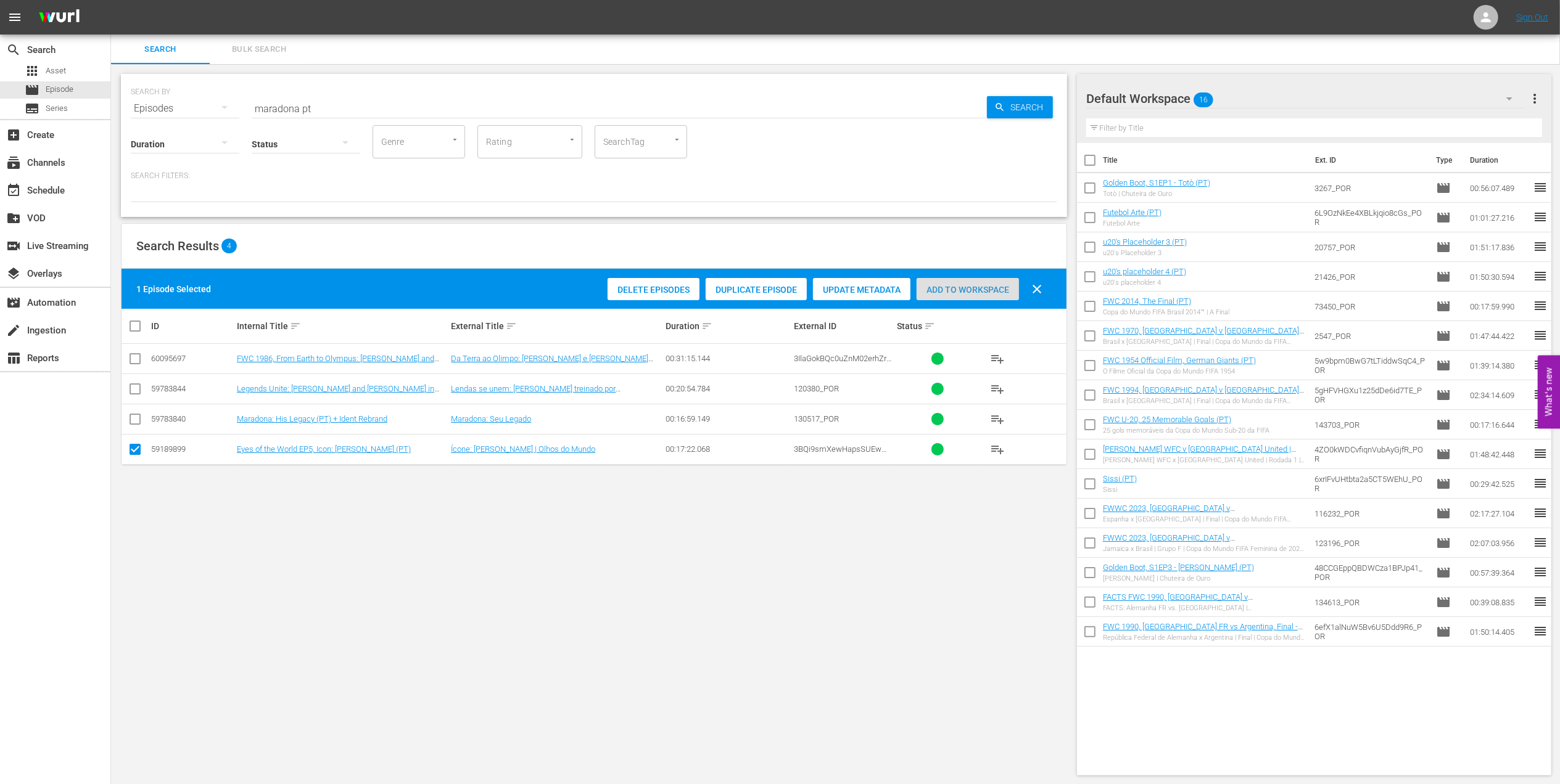
click at [942, 289] on span "Add to Workspace" at bounding box center [967, 290] width 102 height 10
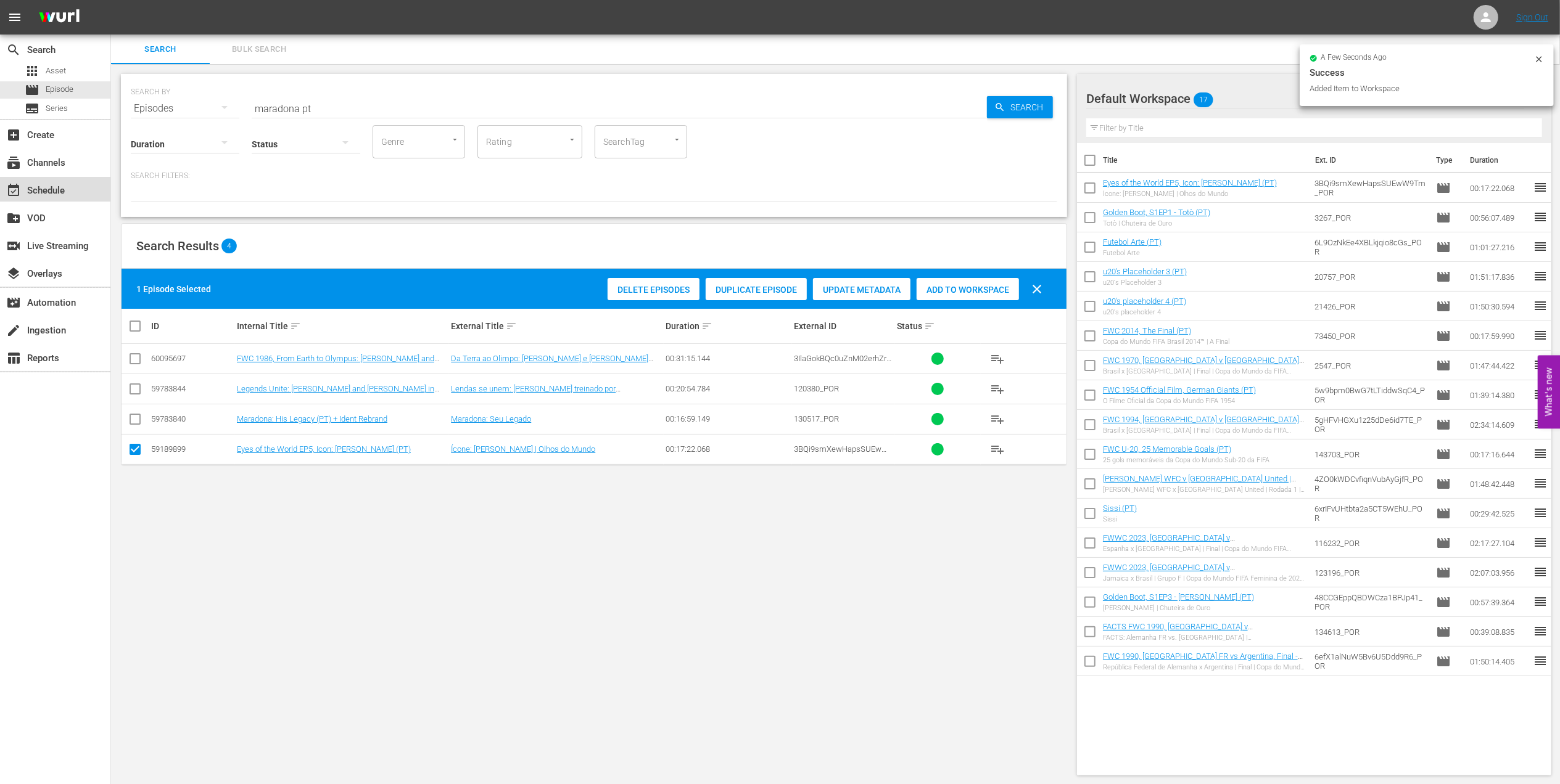
click at [52, 191] on div "event_available Schedule" at bounding box center [34, 188] width 69 height 11
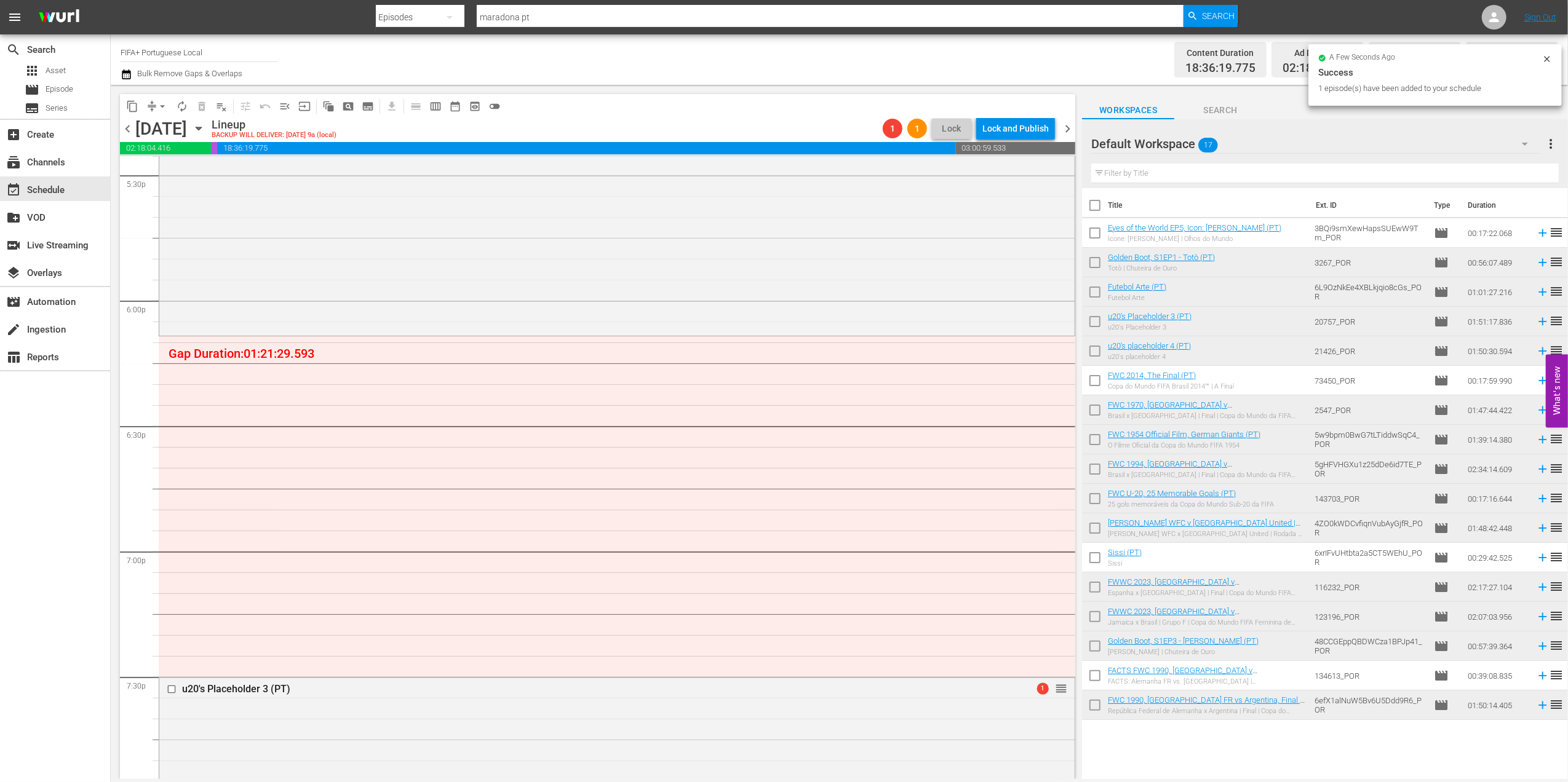
scroll to position [4423, 0]
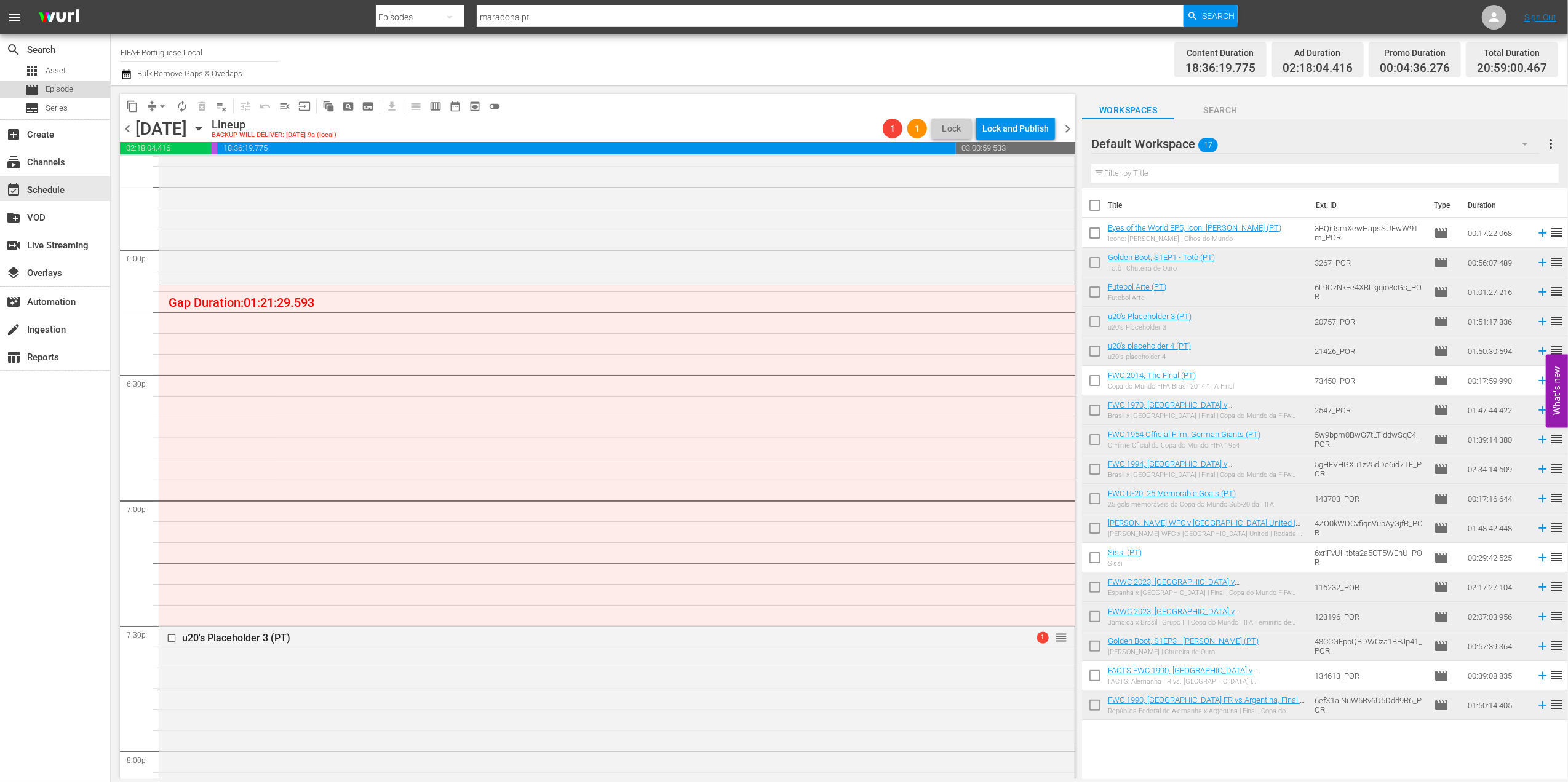
click at [77, 89] on div "movie Episode" at bounding box center [55, 89] width 110 height 17
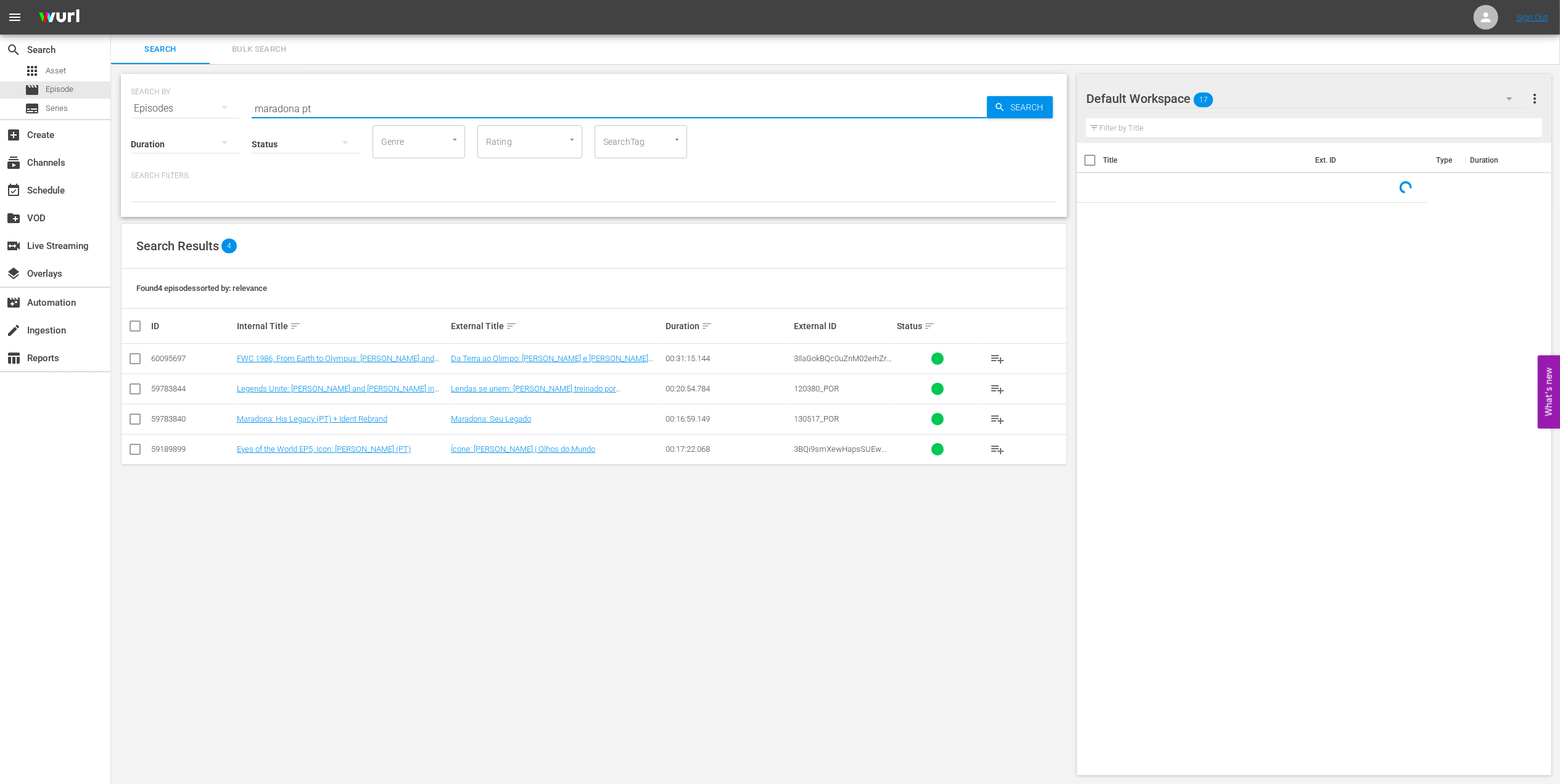
drag, startPoint x: 285, startPoint y: 104, endPoint x: 131, endPoint y: 112, distance: 154.2
click at [133, 104] on div "SEARCH BY Search By Episodes Search ID, Title, Description, Keywords, or Catego…" at bounding box center [594, 101] width 927 height 45
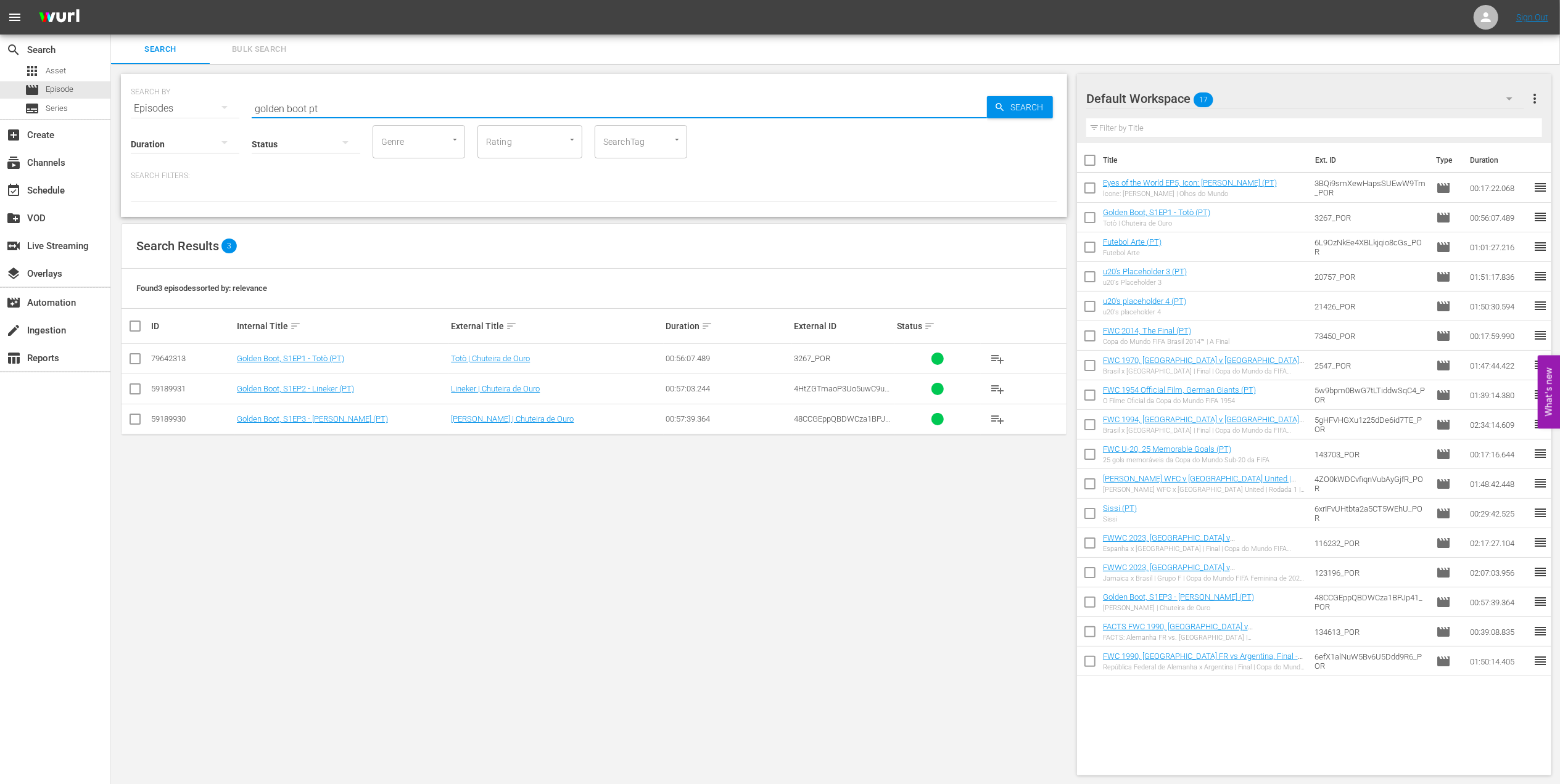
type input "golden boot pt"
click at [131, 395] on input "checkbox" at bounding box center [135, 392] width 15 height 15
checkbox input "true"
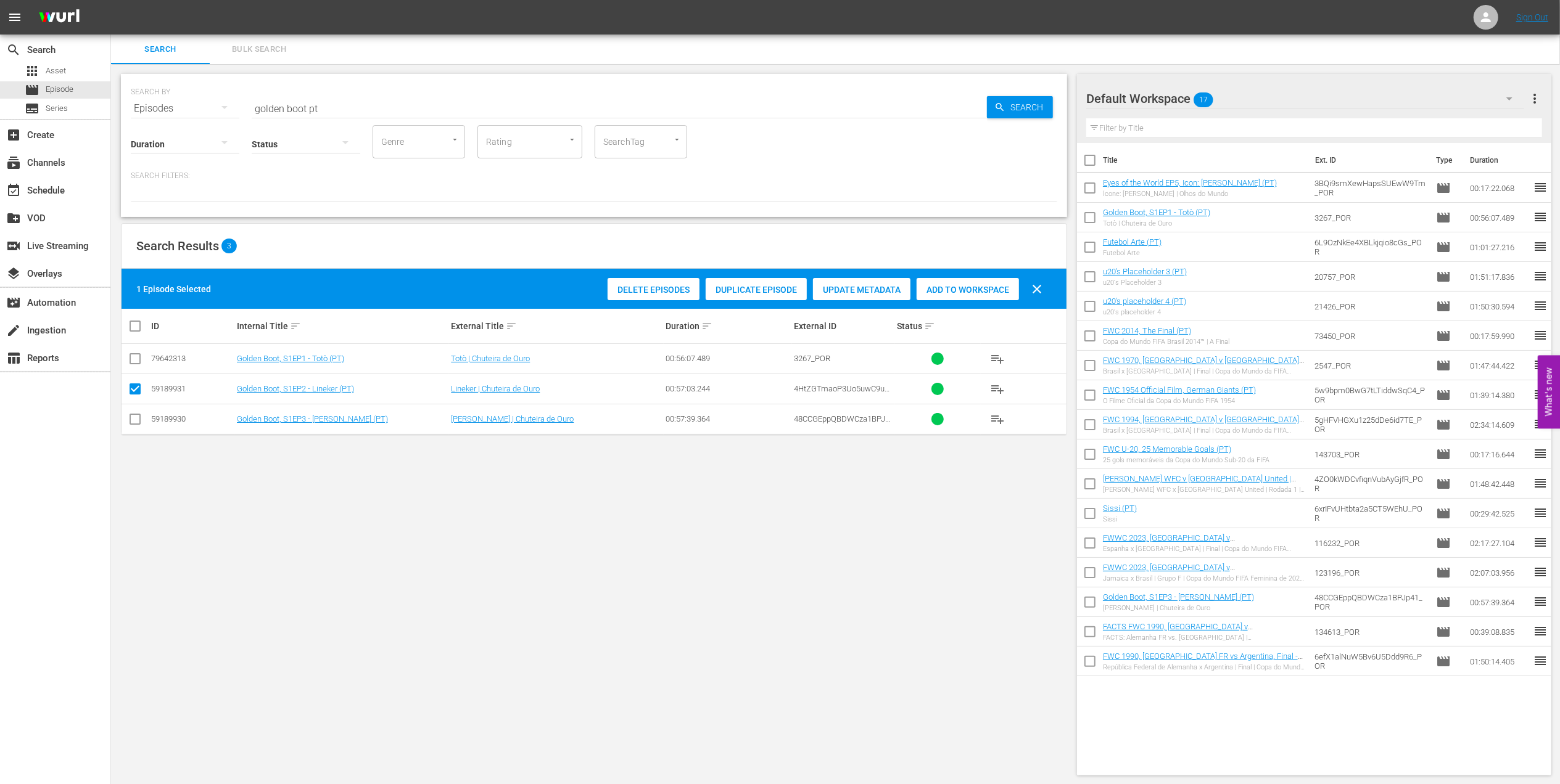
click at [942, 285] on span "Add to Workspace" at bounding box center [967, 290] width 102 height 10
drag, startPoint x: 47, startPoint y: 191, endPoint x: 60, endPoint y: 190, distance: 13.0
click at [60, 190] on div "event_available Schedule" at bounding box center [34, 188] width 69 height 11
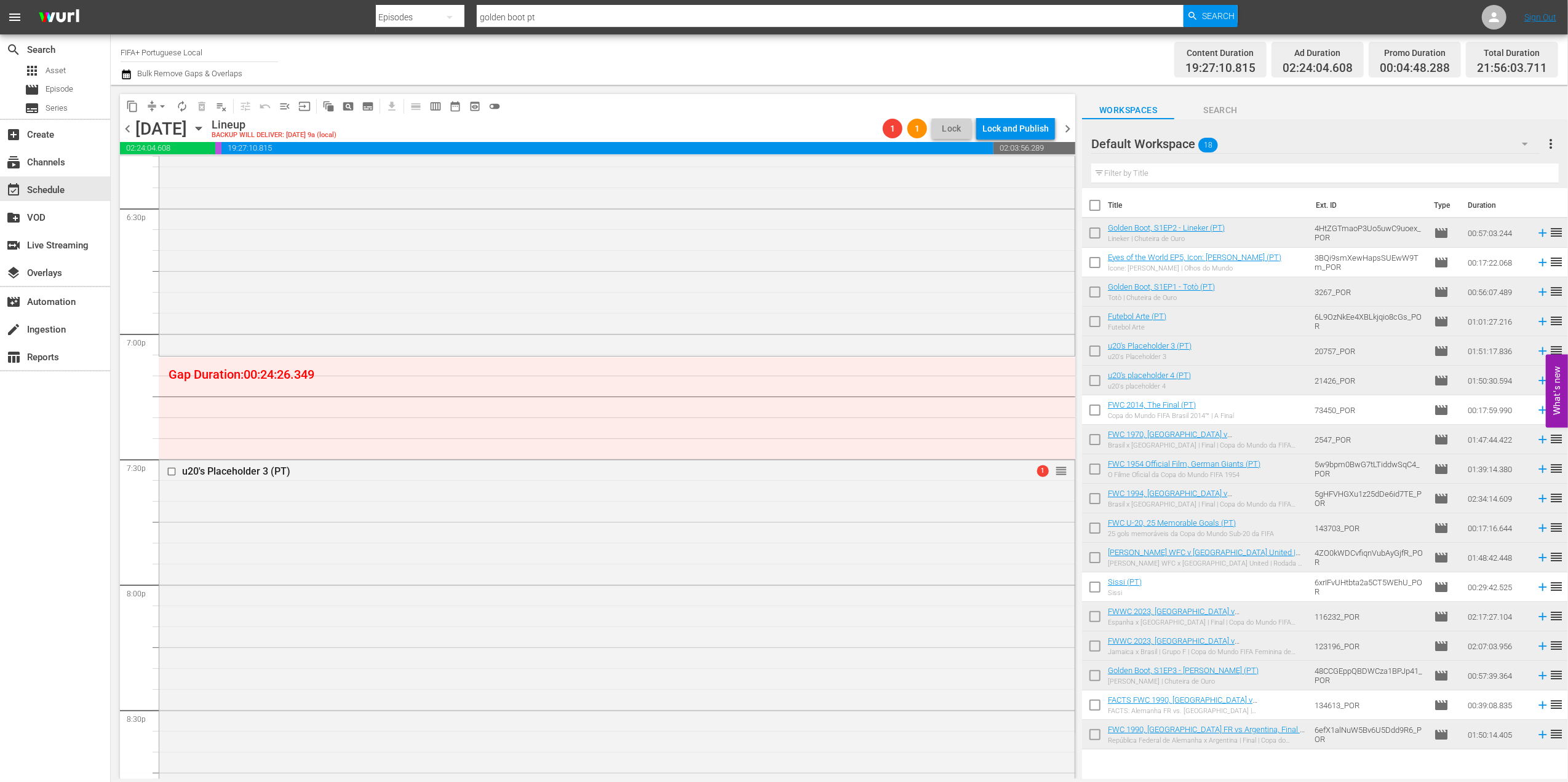
scroll to position [4613, 0]
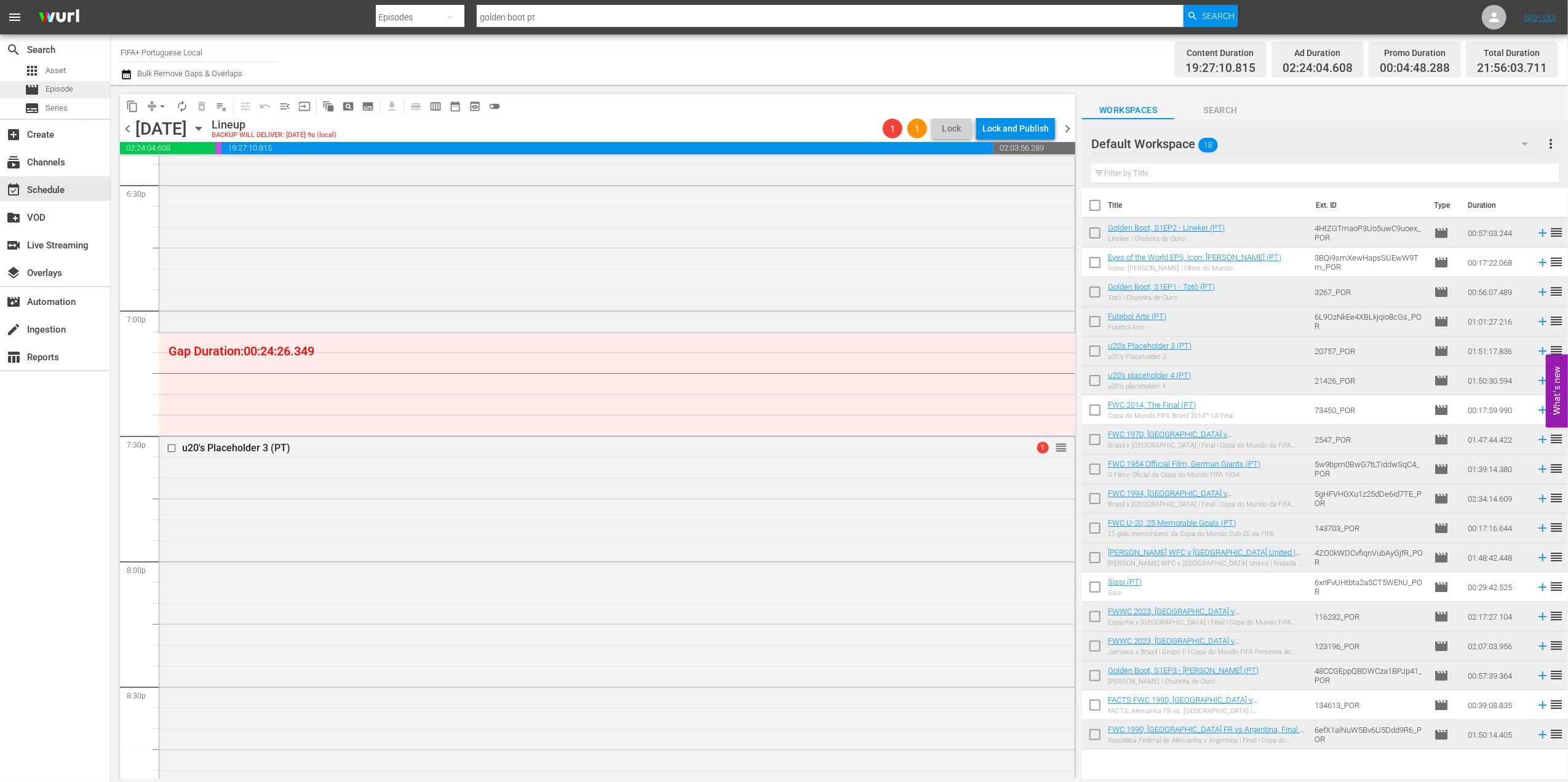
click at [75, 86] on div "movie Episode" at bounding box center [55, 89] width 110 height 17
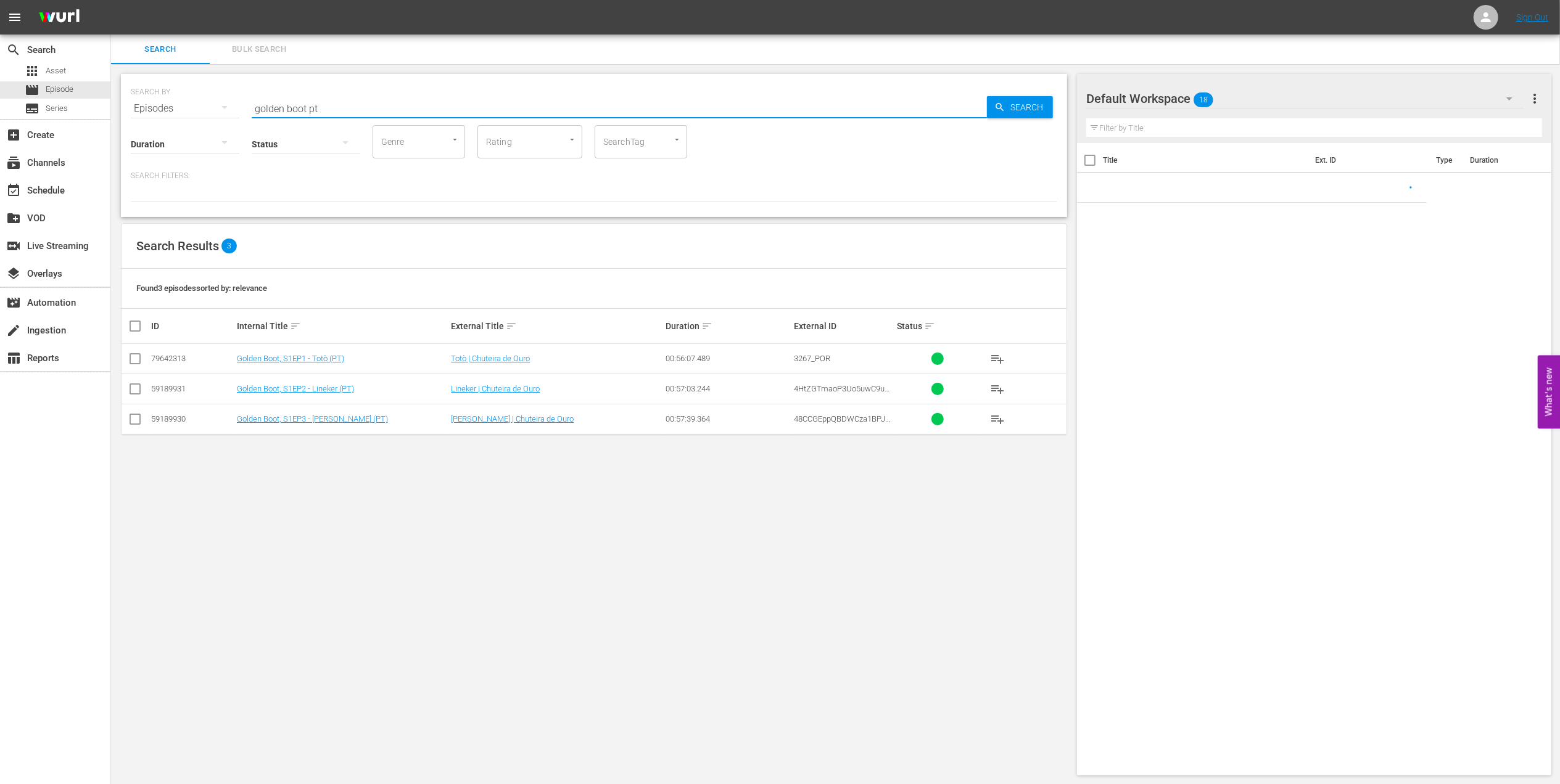
drag, startPoint x: 201, startPoint y: 105, endPoint x: 178, endPoint y: 105, distance: 23.0
click at [179, 105] on div "SEARCH BY Search By Episodes Search ID, Title, Description, Keywords, or Catego…" at bounding box center [594, 101] width 927 height 45
paste input "The Greatest Game"
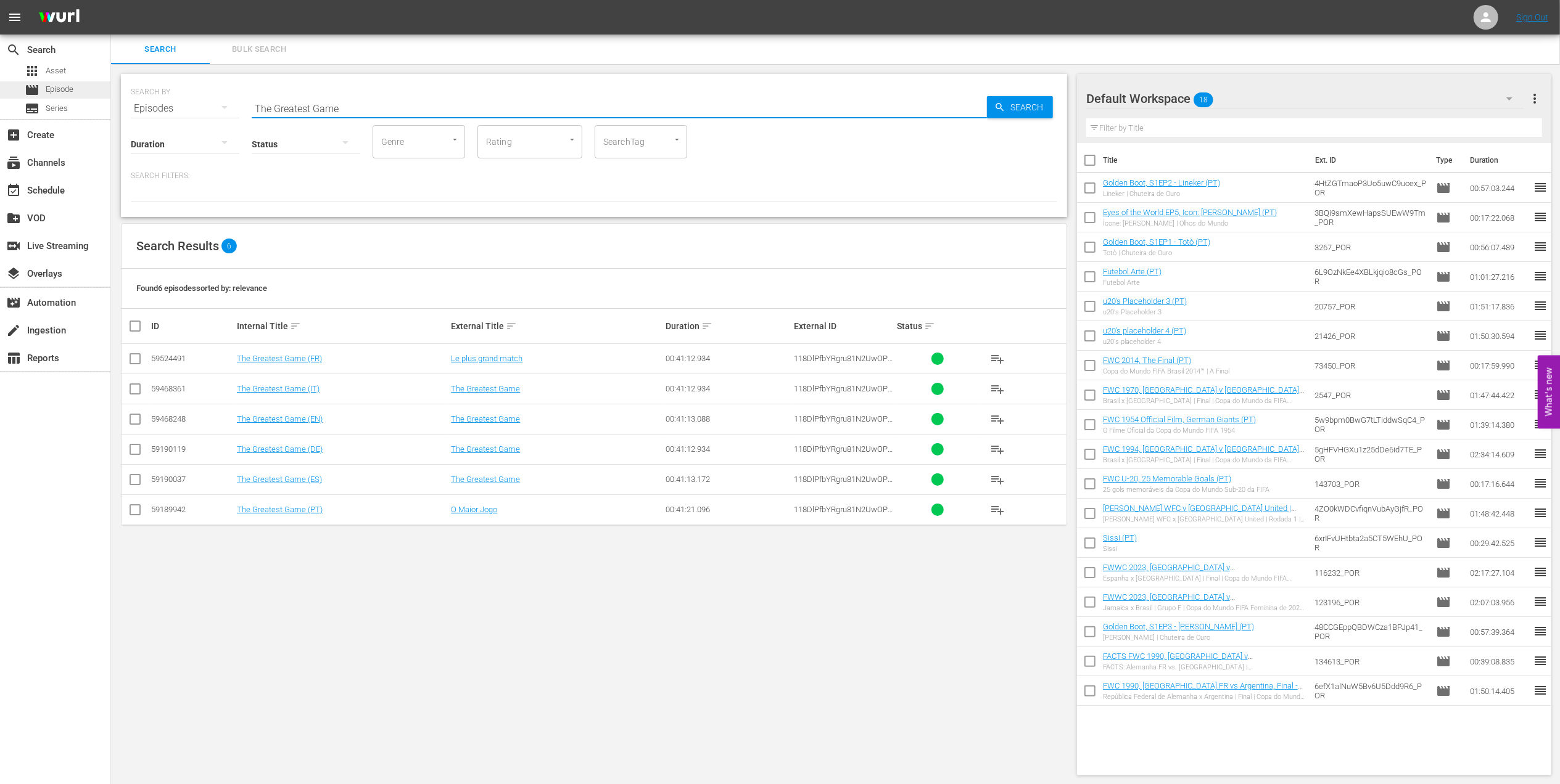
type input "The Greatest Game"
click at [72, 90] on span "Episode" at bounding box center [59, 89] width 28 height 12
click at [60, 183] on div "event_available Schedule" at bounding box center [34, 188] width 69 height 11
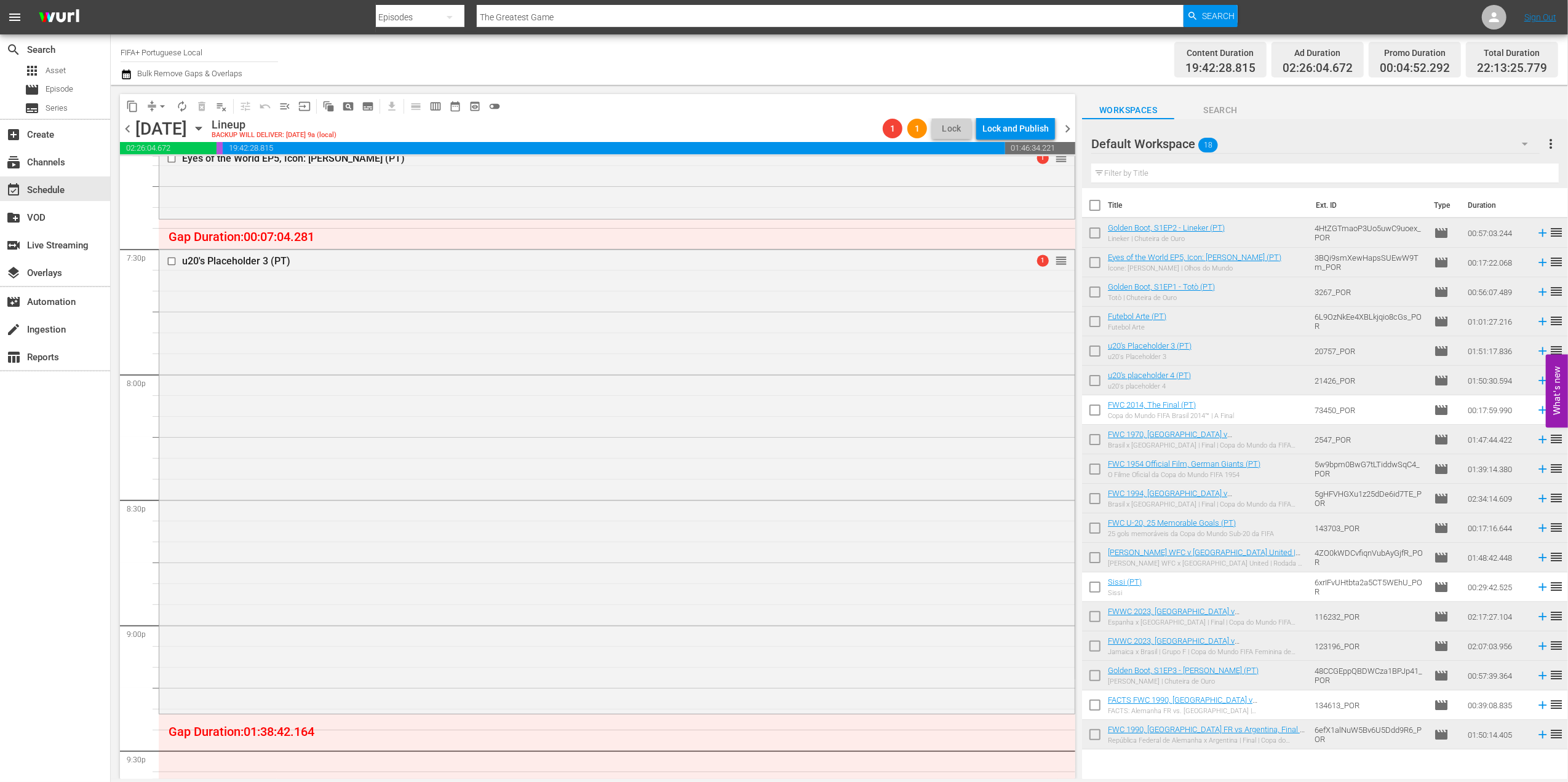
scroll to position [4770, 0]
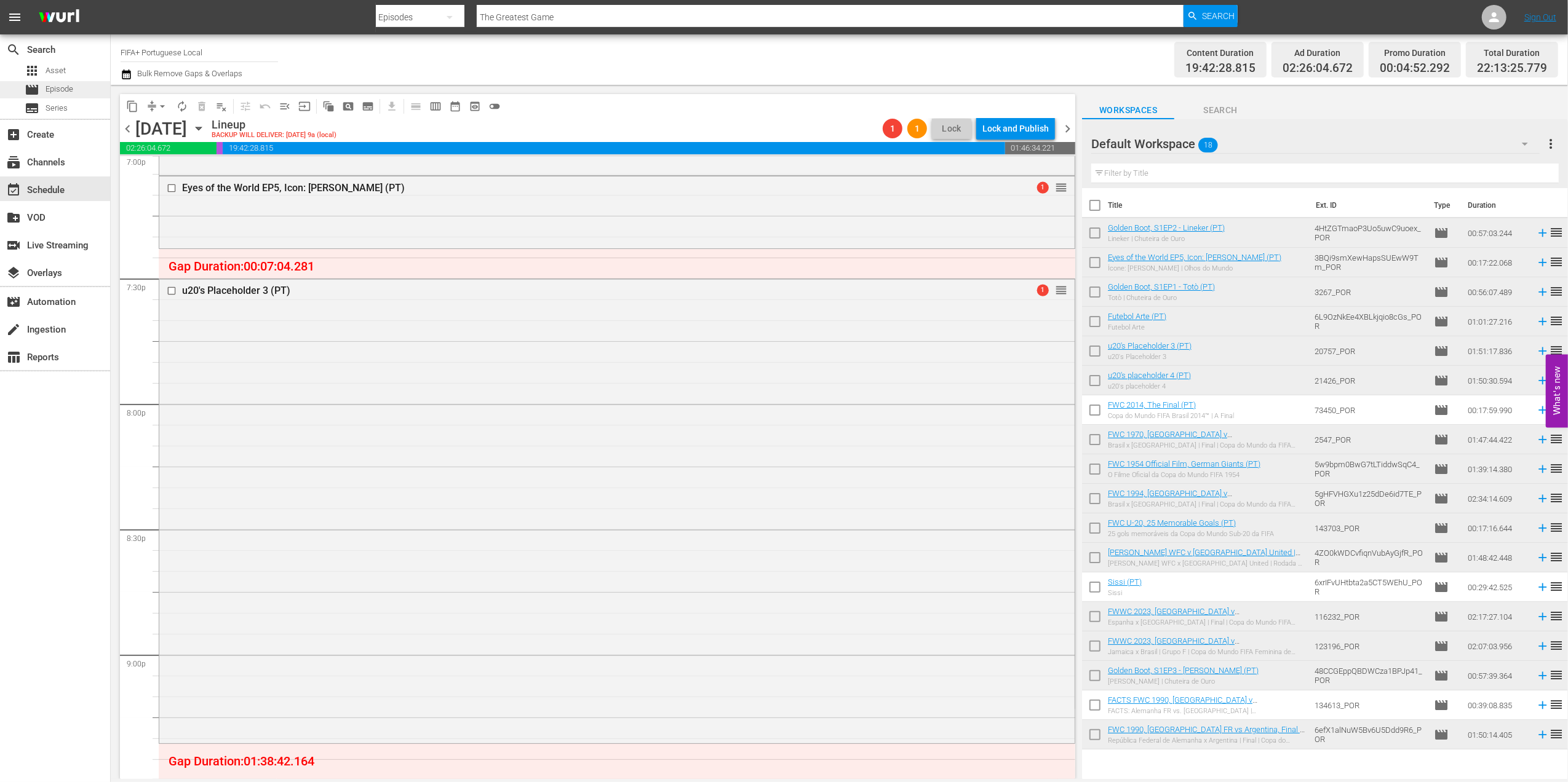
click at [77, 92] on div "movie Episode" at bounding box center [55, 89] width 110 height 17
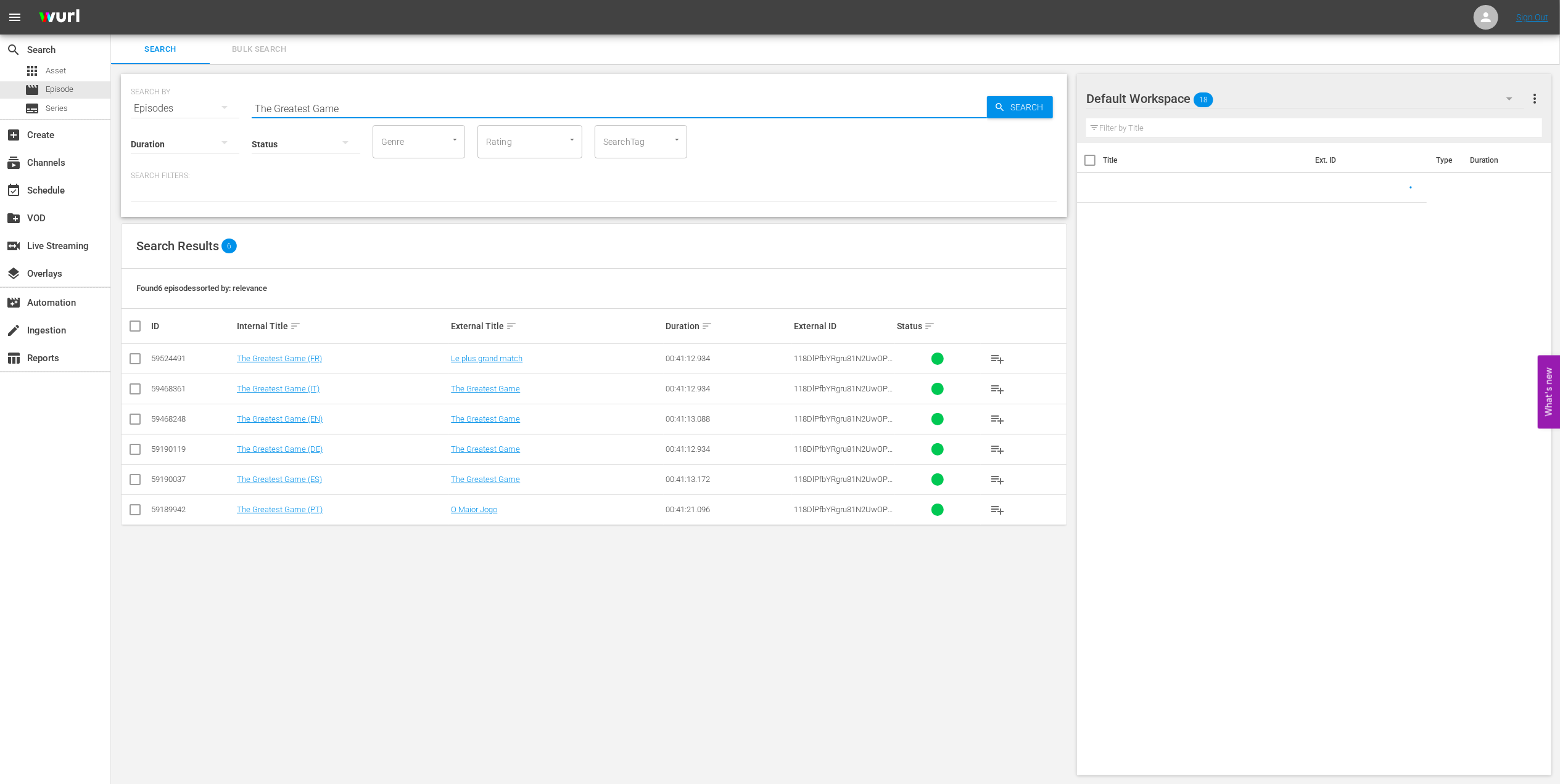
drag, startPoint x: 369, startPoint y: 109, endPoint x: 160, endPoint y: 111, distance: 209.0
click at [160, 111] on div "SEARCH BY Search By Episodes Search ID, Title, Description, Keywords, or Catego…" at bounding box center [594, 101] width 927 height 45
paste input "World Champions: [GEOGRAPHIC_DATA] 2014"
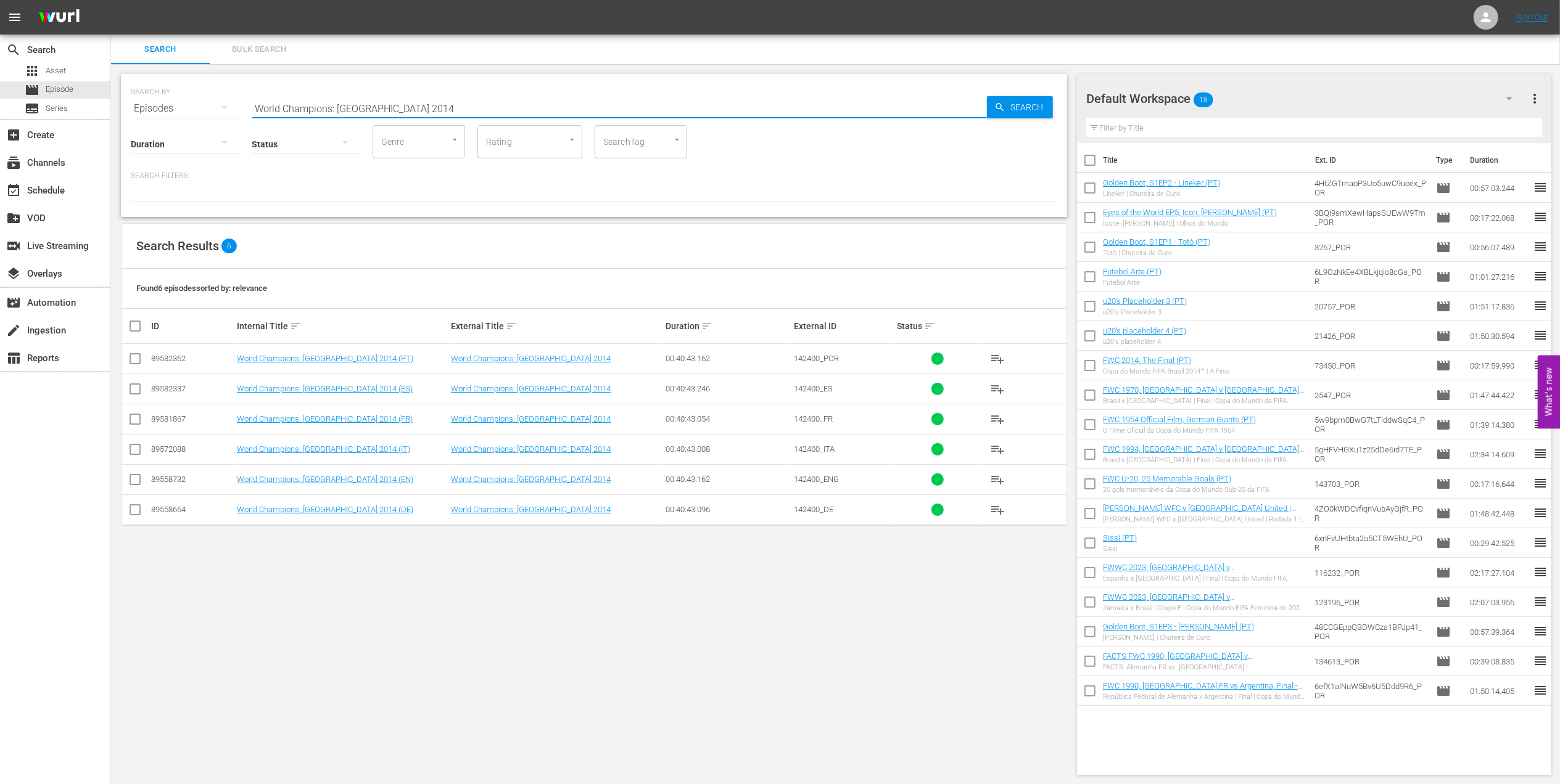
drag, startPoint x: 337, startPoint y: 106, endPoint x: 159, endPoint y: 107, distance: 178.0
click at [158, 107] on div "SEARCH BY Search By Episodes Search ID, Title, Description, Keywords, or Catego…" at bounding box center [594, 101] width 927 height 45
paste input "1990"
drag, startPoint x: 206, startPoint y: 107, endPoint x: 178, endPoint y: 107, distance: 28.0
click at [178, 107] on div "SEARCH BY Search By Episodes Search ID, Title, Description, Keywords, or Catego…" at bounding box center [594, 101] width 927 height 45
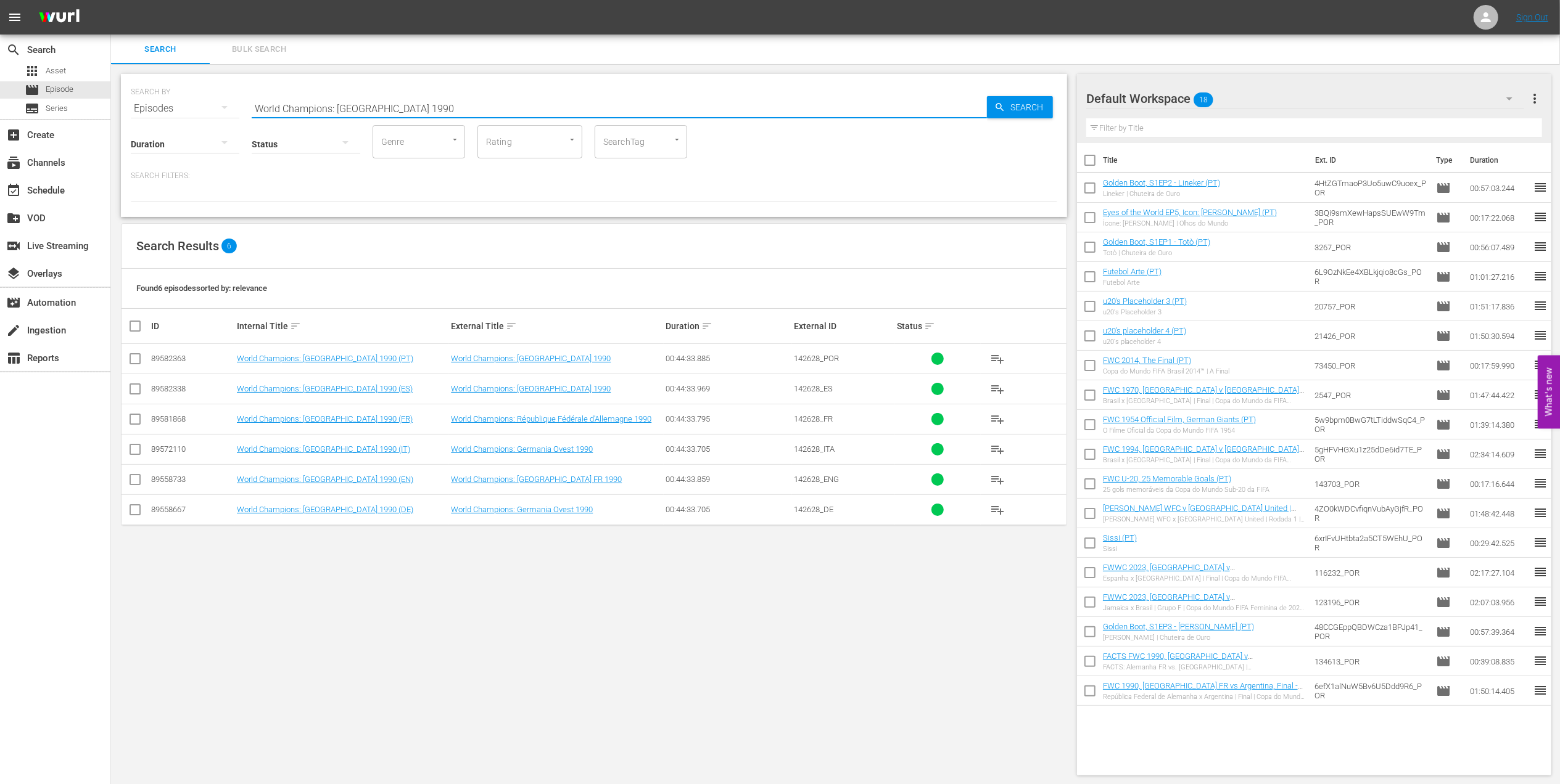
paste input "[GEOGRAPHIC_DATA] 1982"
paste input "[GEOGRAPHIC_DATA] 1998"
drag, startPoint x: 321, startPoint y: 106, endPoint x: 208, endPoint y: 106, distance: 113.0
click at [208, 106] on div "SEARCH BY Search By Episodes Search ID, Title, Description, Keywords, or Catego…" at bounding box center [594, 101] width 927 height 45
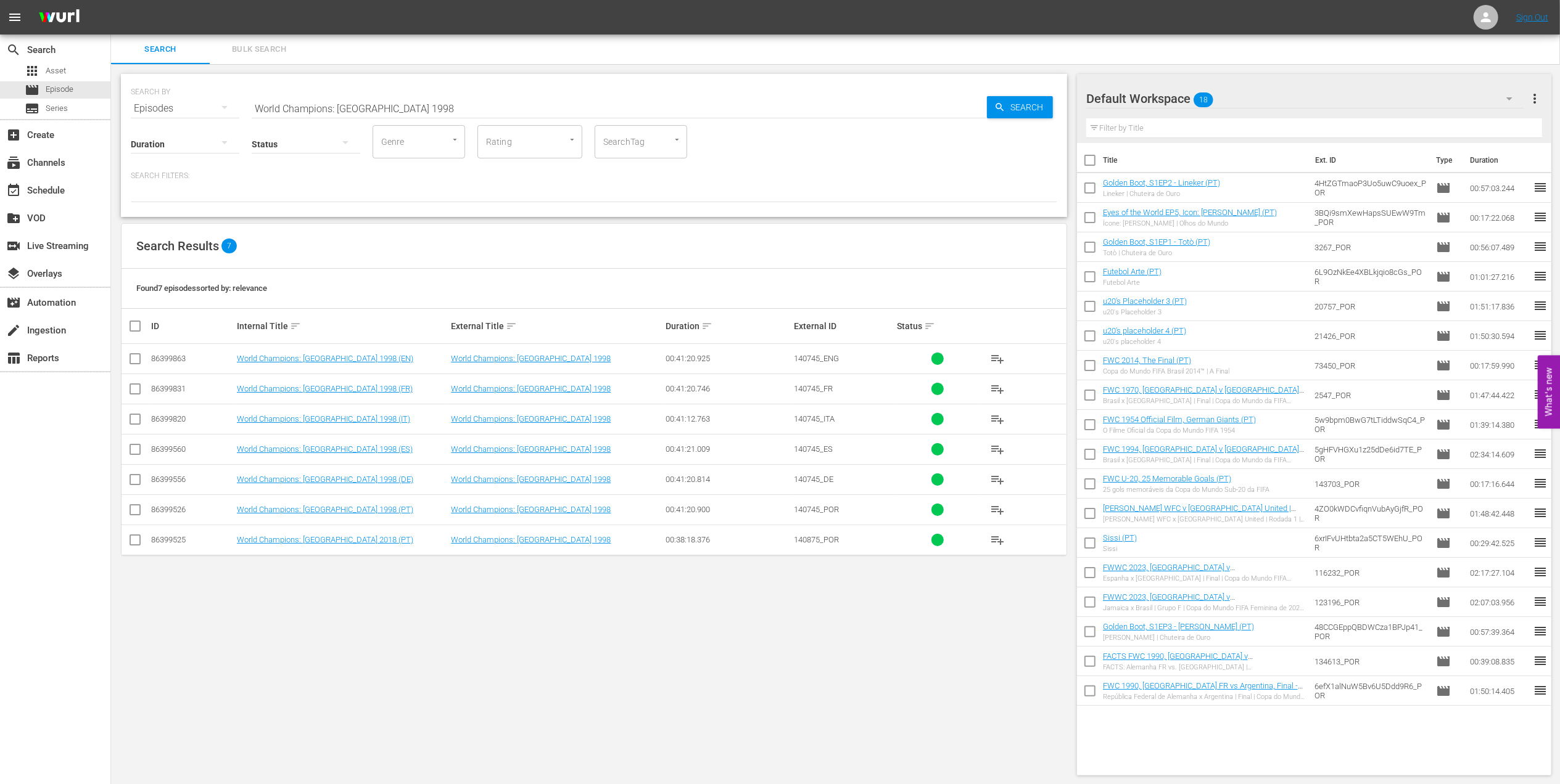
click at [404, 104] on input "World Champions: [GEOGRAPHIC_DATA] 1998" at bounding box center [619, 108] width 735 height 30
drag, startPoint x: 410, startPoint y: 106, endPoint x: 226, endPoint y: 106, distance: 184.0
click at [226, 106] on div "SEARCH BY Search By Episodes Search ID, Title, Description, Keywords, or Catego…" at bounding box center [594, 101] width 927 height 45
paste input "Eyes of the World, EP8 - The Wink: [PERSON_NAME] and [PERSON_NAME]"
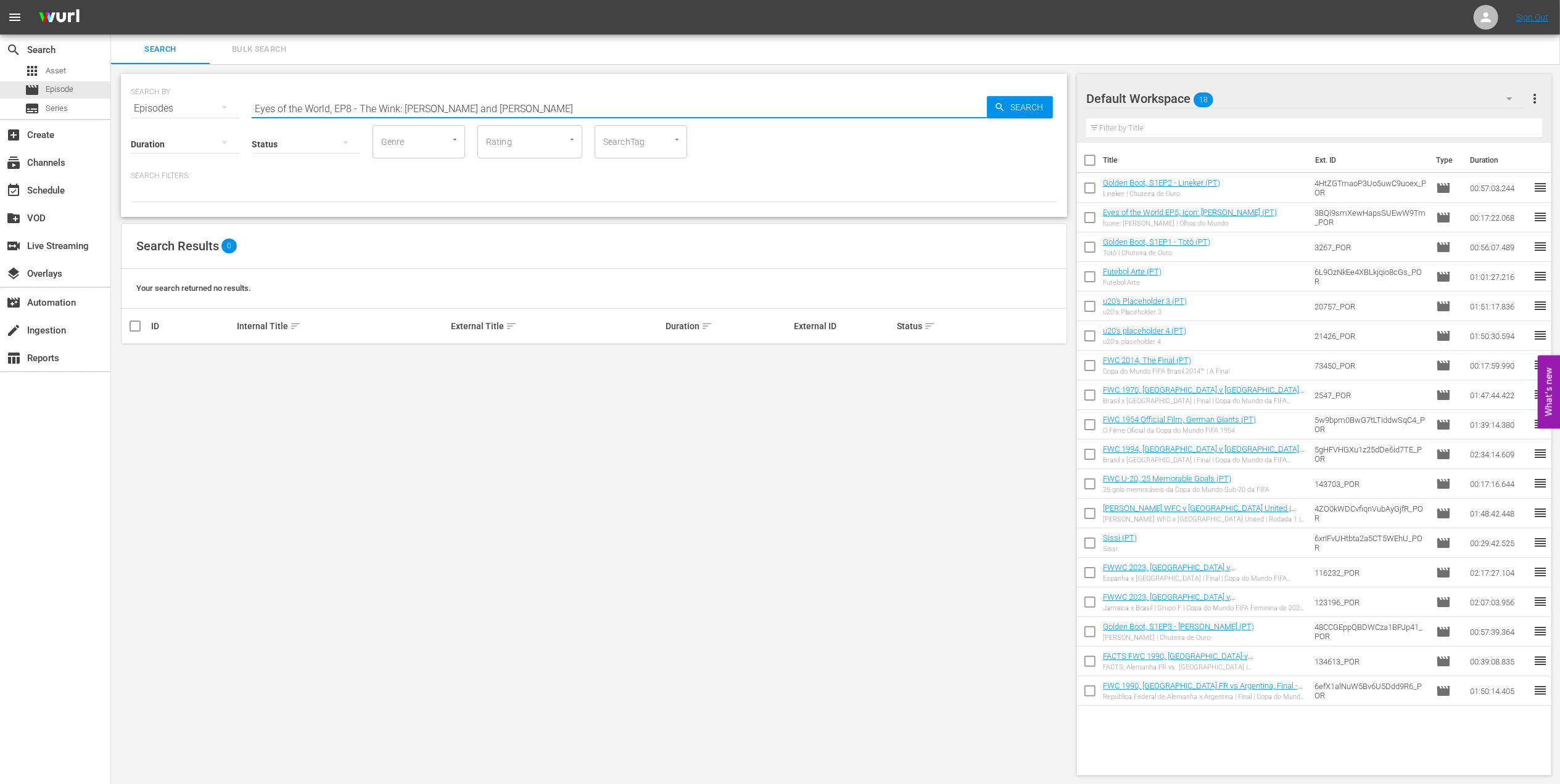
drag, startPoint x: 363, startPoint y: 105, endPoint x: 460, endPoint y: 144, distance: 104.5
click at [460, 144] on div "SEARCH BY Search By Episodes Search ID, Title, Description, Keywords, or Catego…" at bounding box center [594, 146] width 946 height 143
drag, startPoint x: 410, startPoint y: 104, endPoint x: 158, endPoint y: 135, distance: 253.9
click at [157, 134] on div "SEARCH BY Search By Episodes Search ID, Title, Description, Keywords, or Catego…" at bounding box center [594, 146] width 946 height 143
type input "the wink"
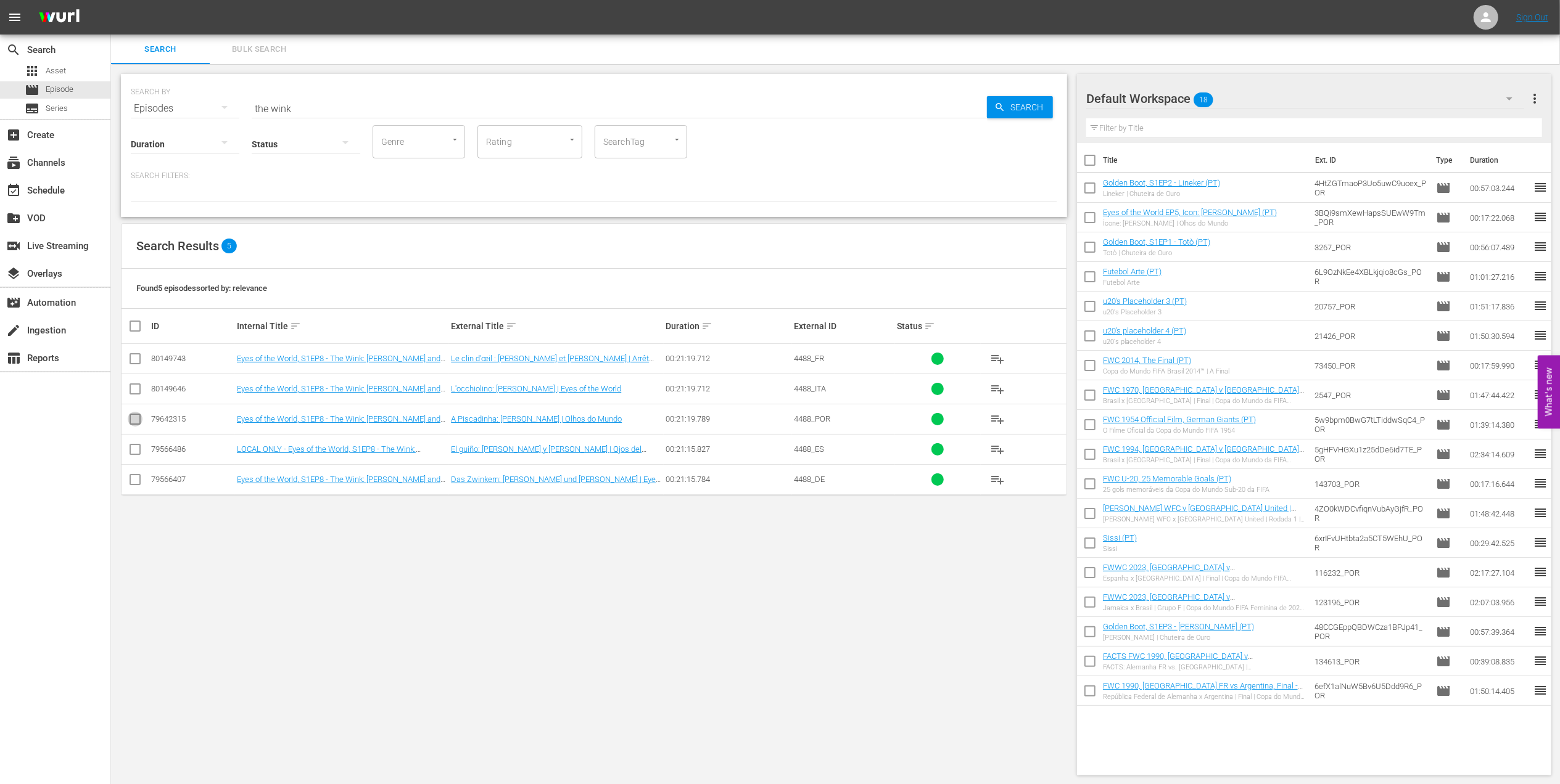
click at [135, 421] on input "checkbox" at bounding box center [135, 422] width 15 height 15
checkbox input "true"
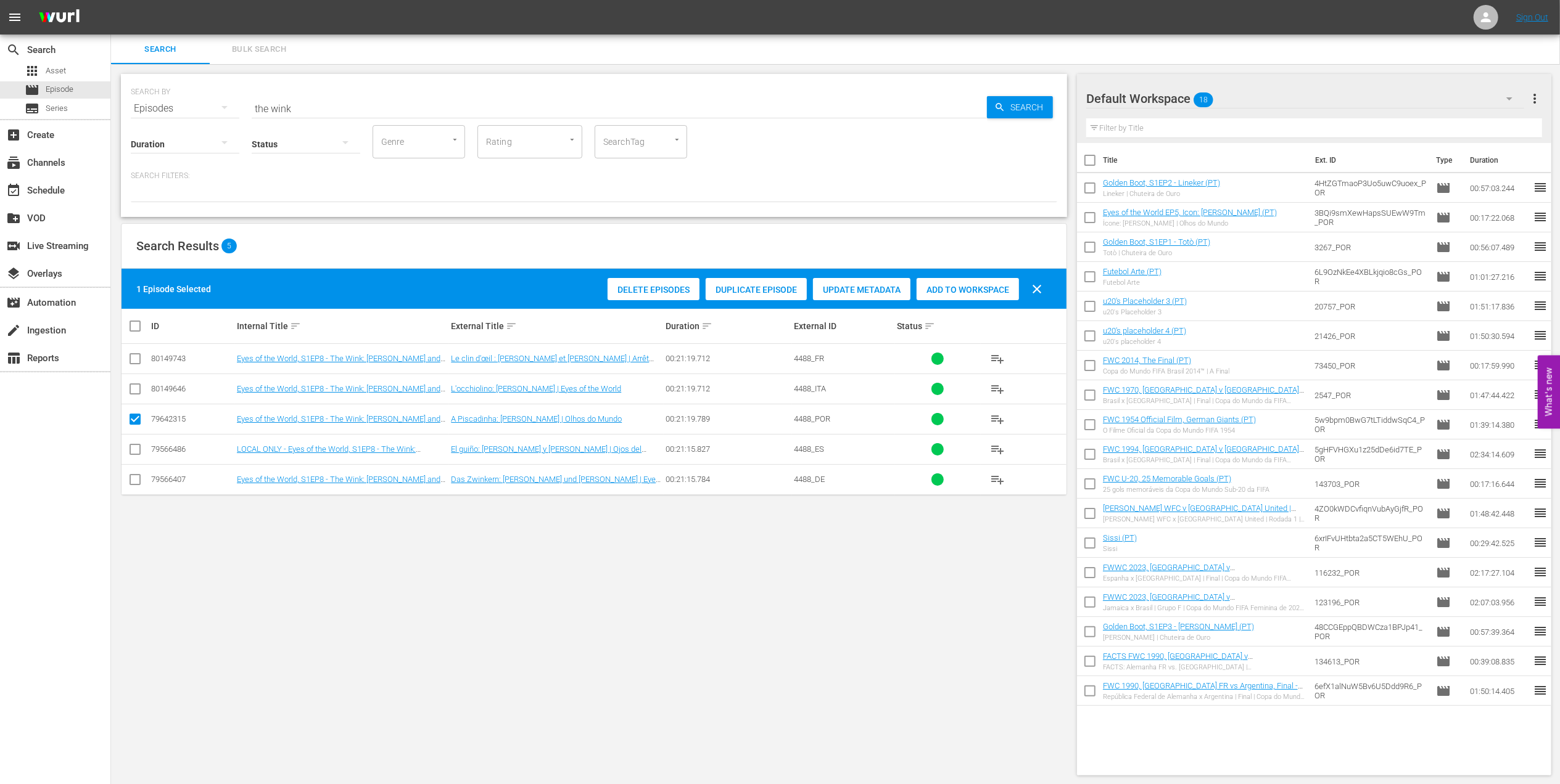
click at [942, 287] on span "Add to Workspace" at bounding box center [967, 290] width 102 height 10
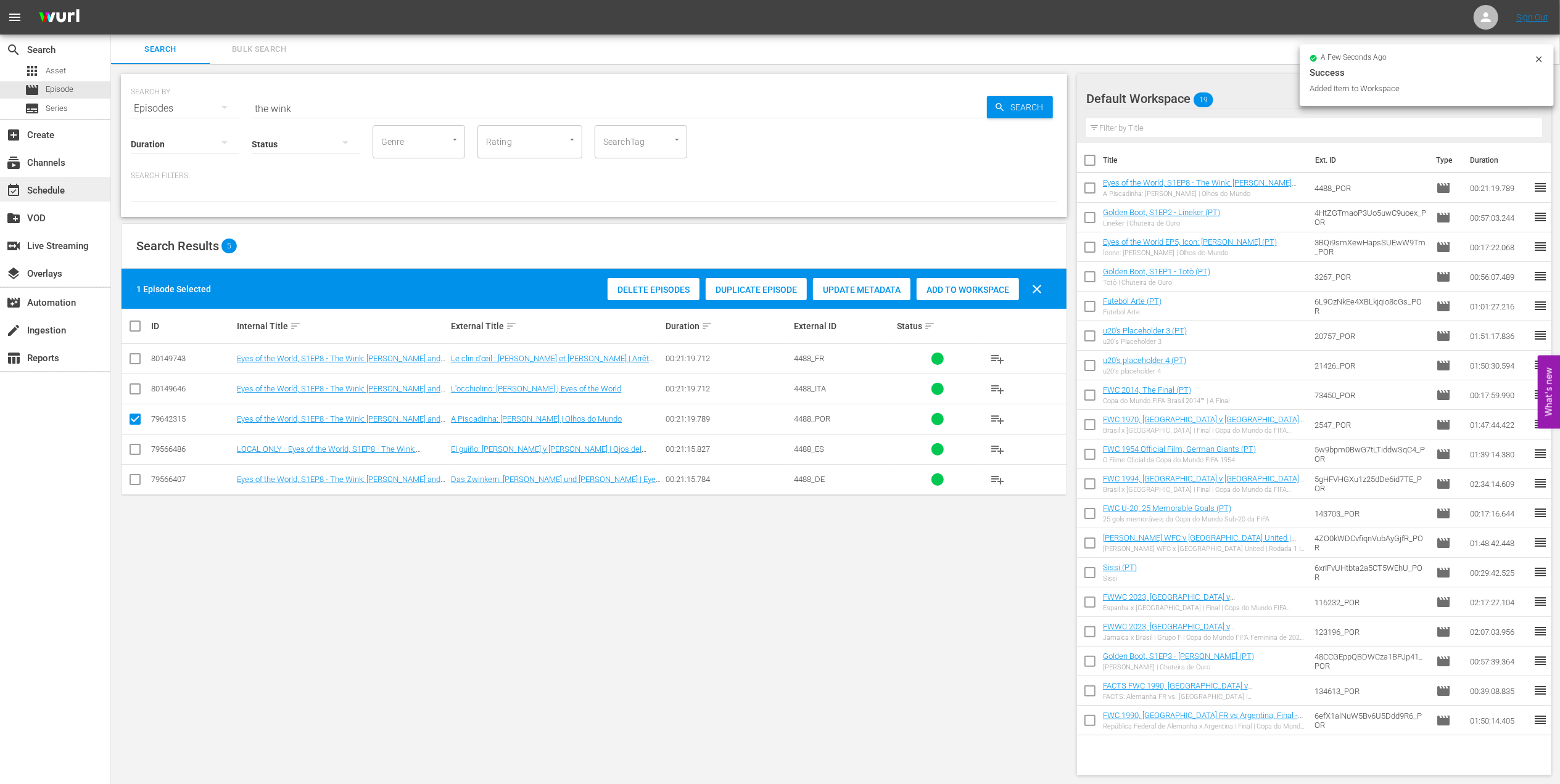
click at [55, 190] on div "event_available Schedule" at bounding box center [34, 188] width 69 height 11
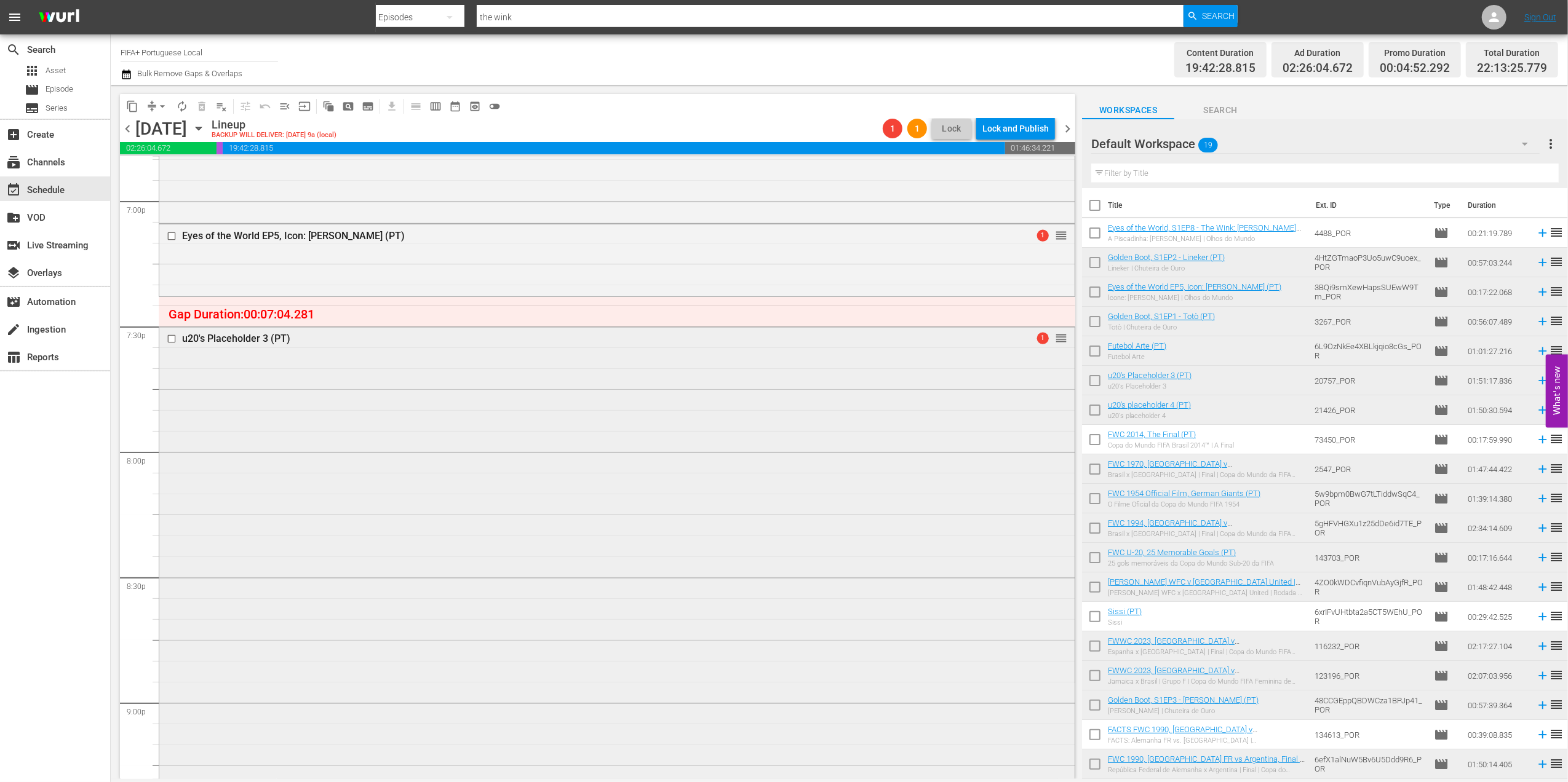
scroll to position [4715, 0]
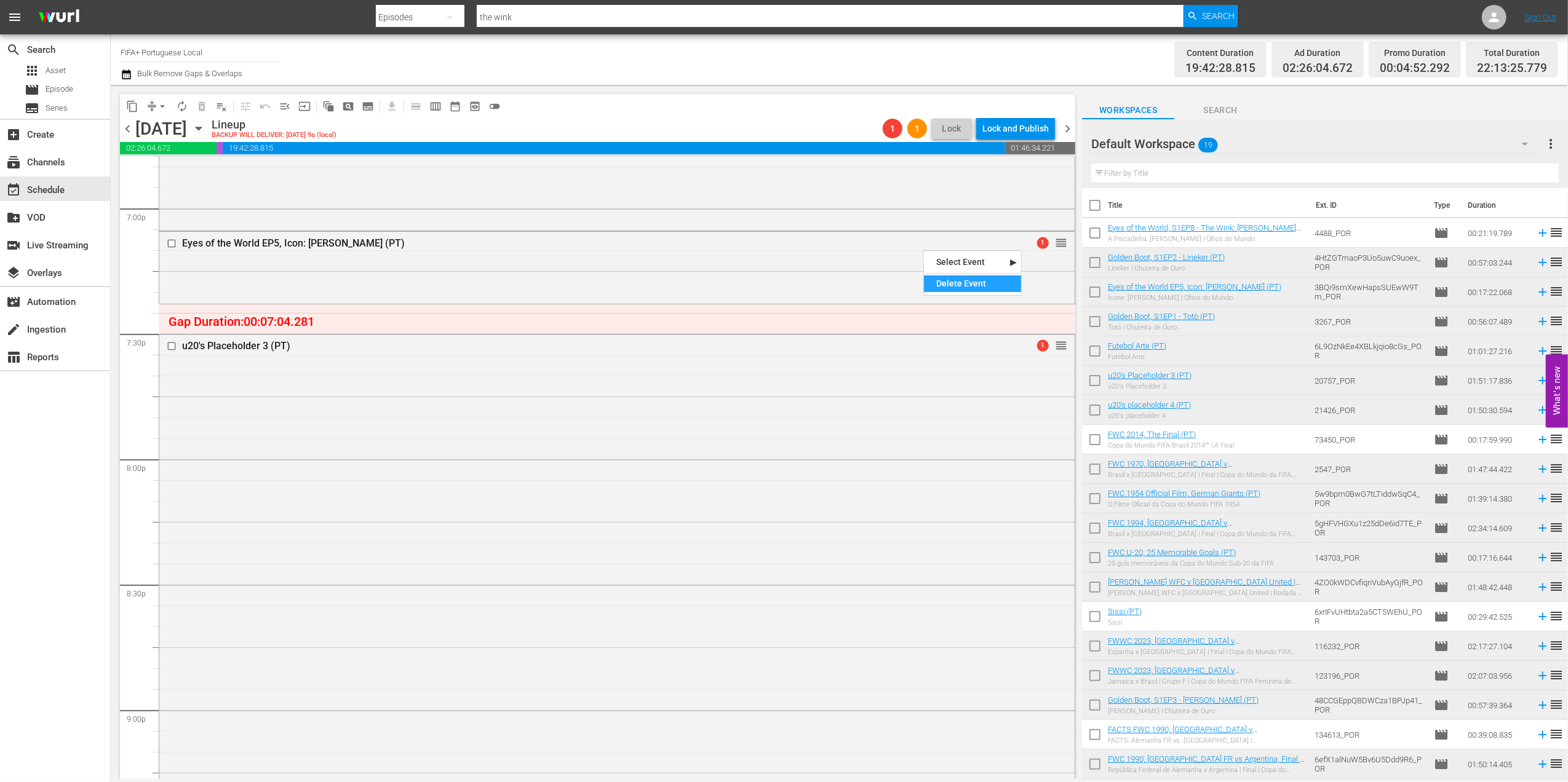
click at [939, 280] on div "Delete Event" at bounding box center [973, 284] width 97 height 16
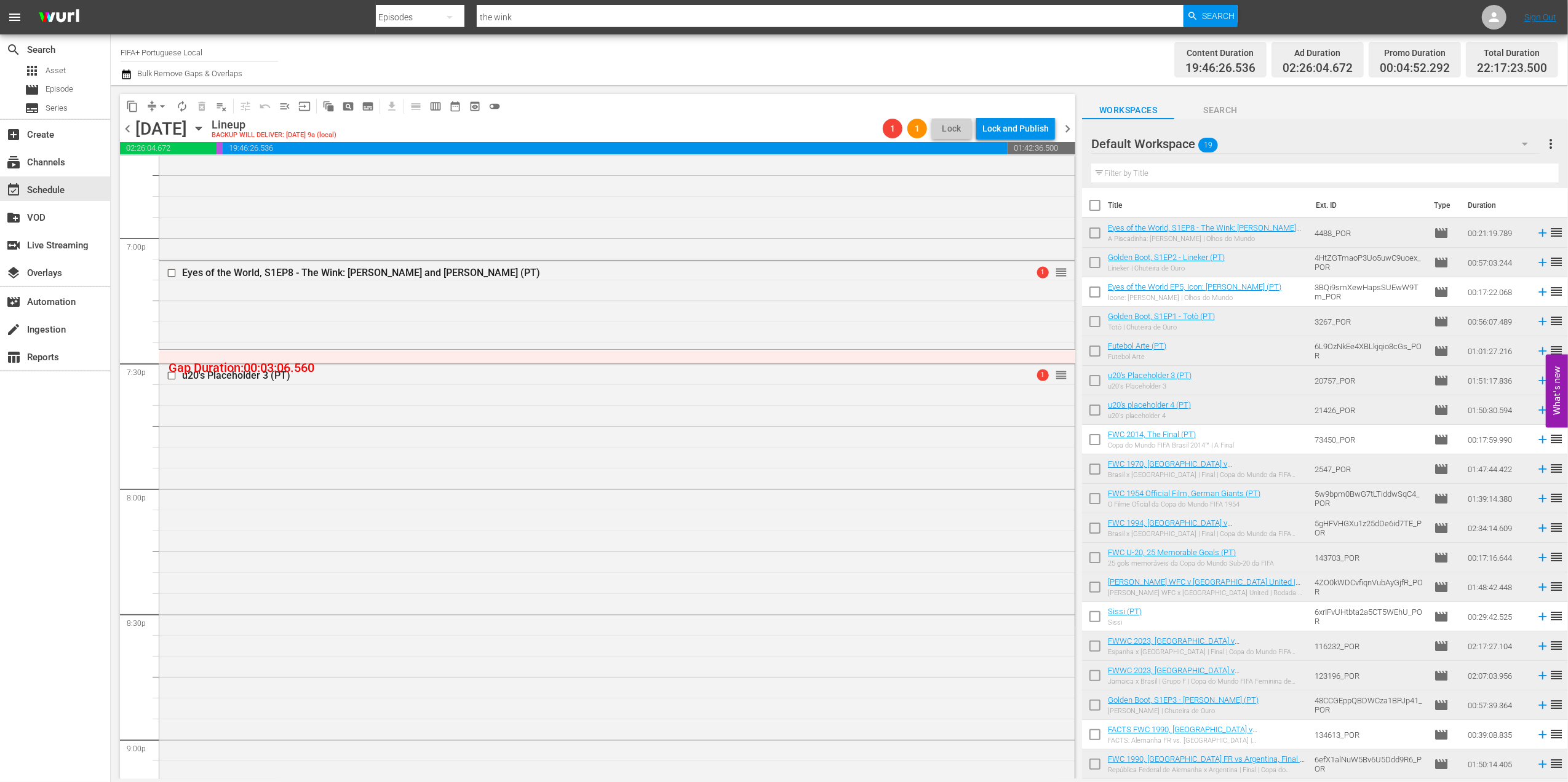
scroll to position [4696, 0]
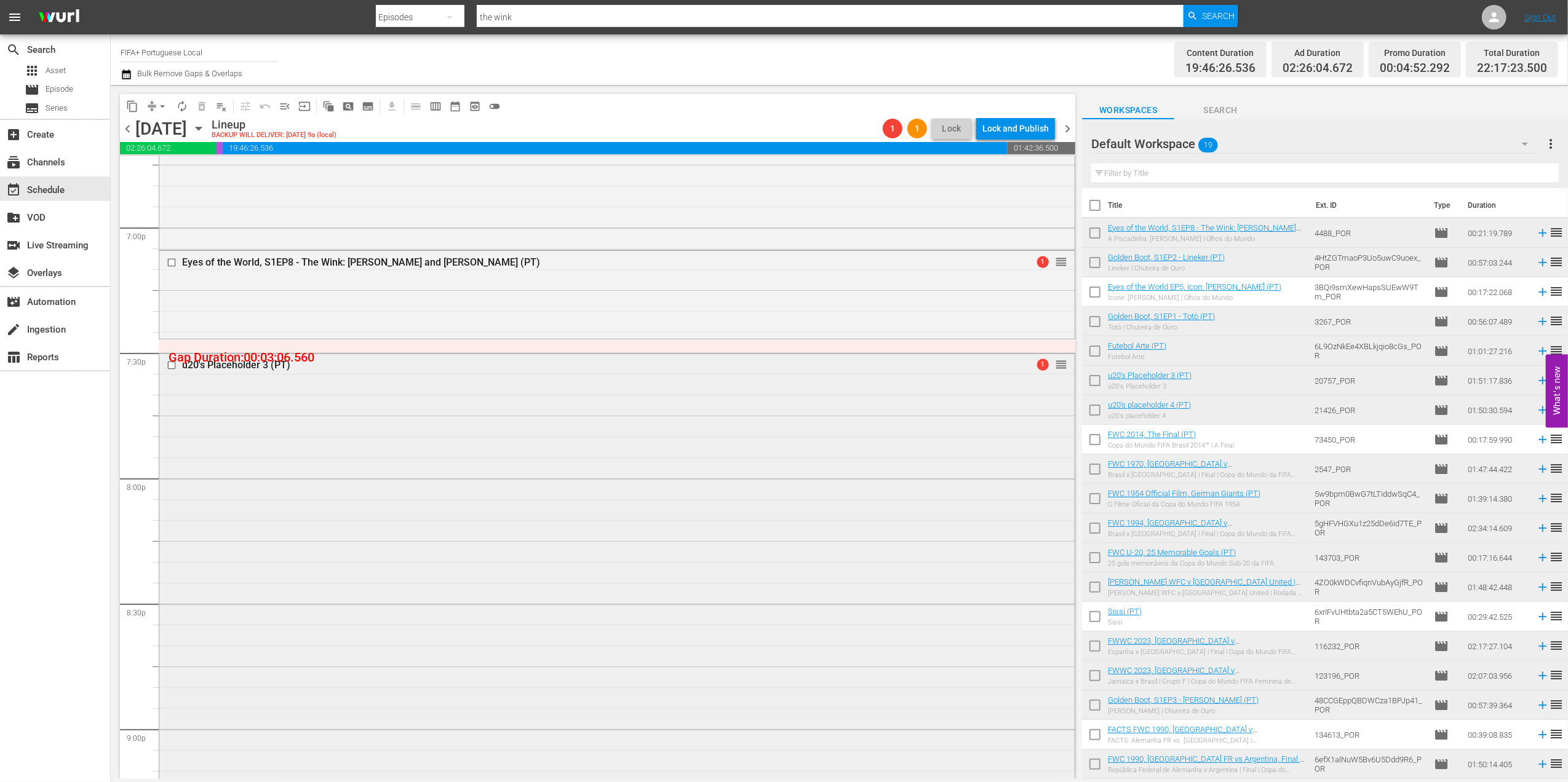
click at [655, 453] on div "u20's Placeholder 3 (PT) 1 reorder" at bounding box center [616, 585] width 915 height 462
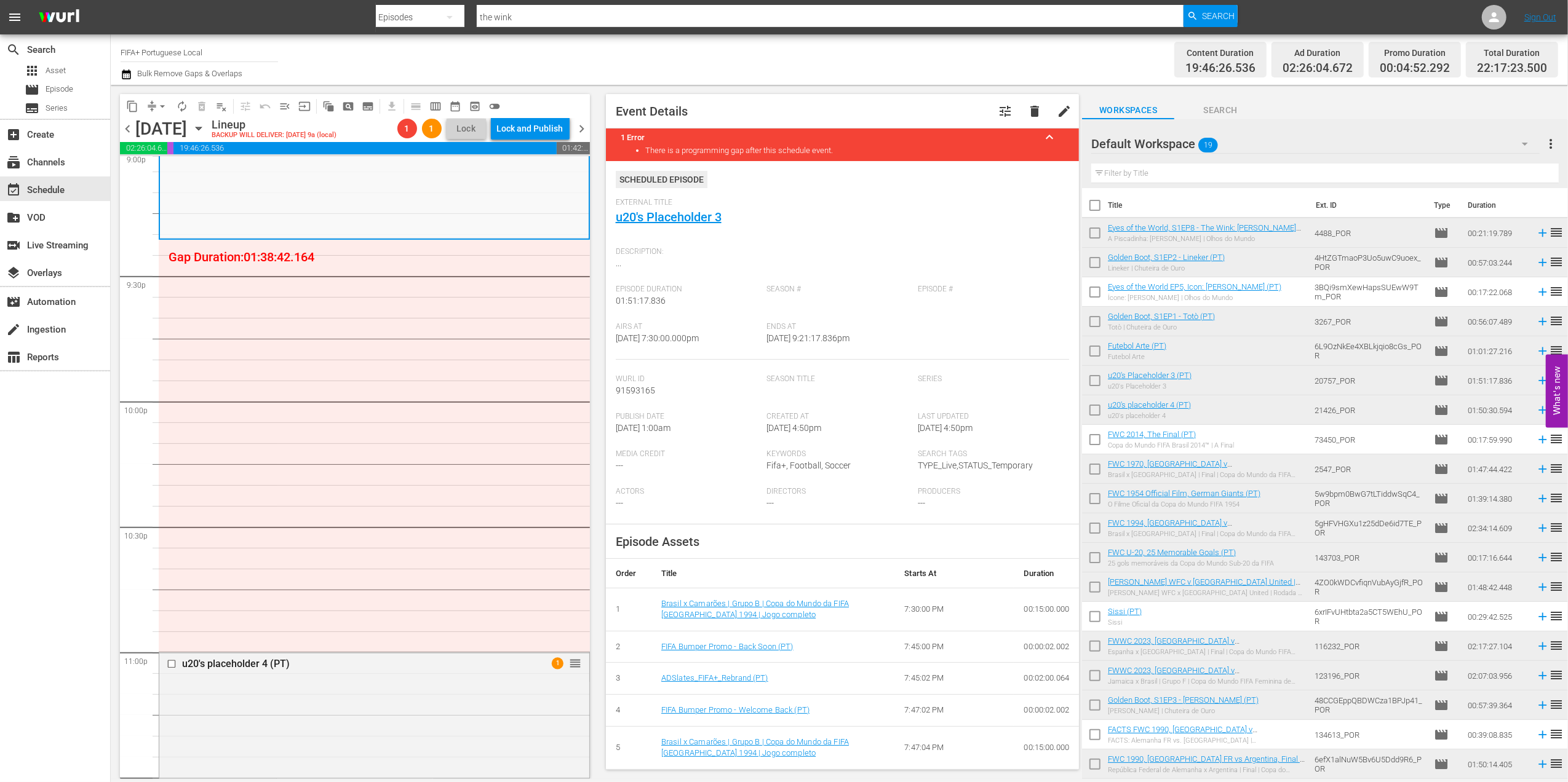
scroll to position [5290, 0]
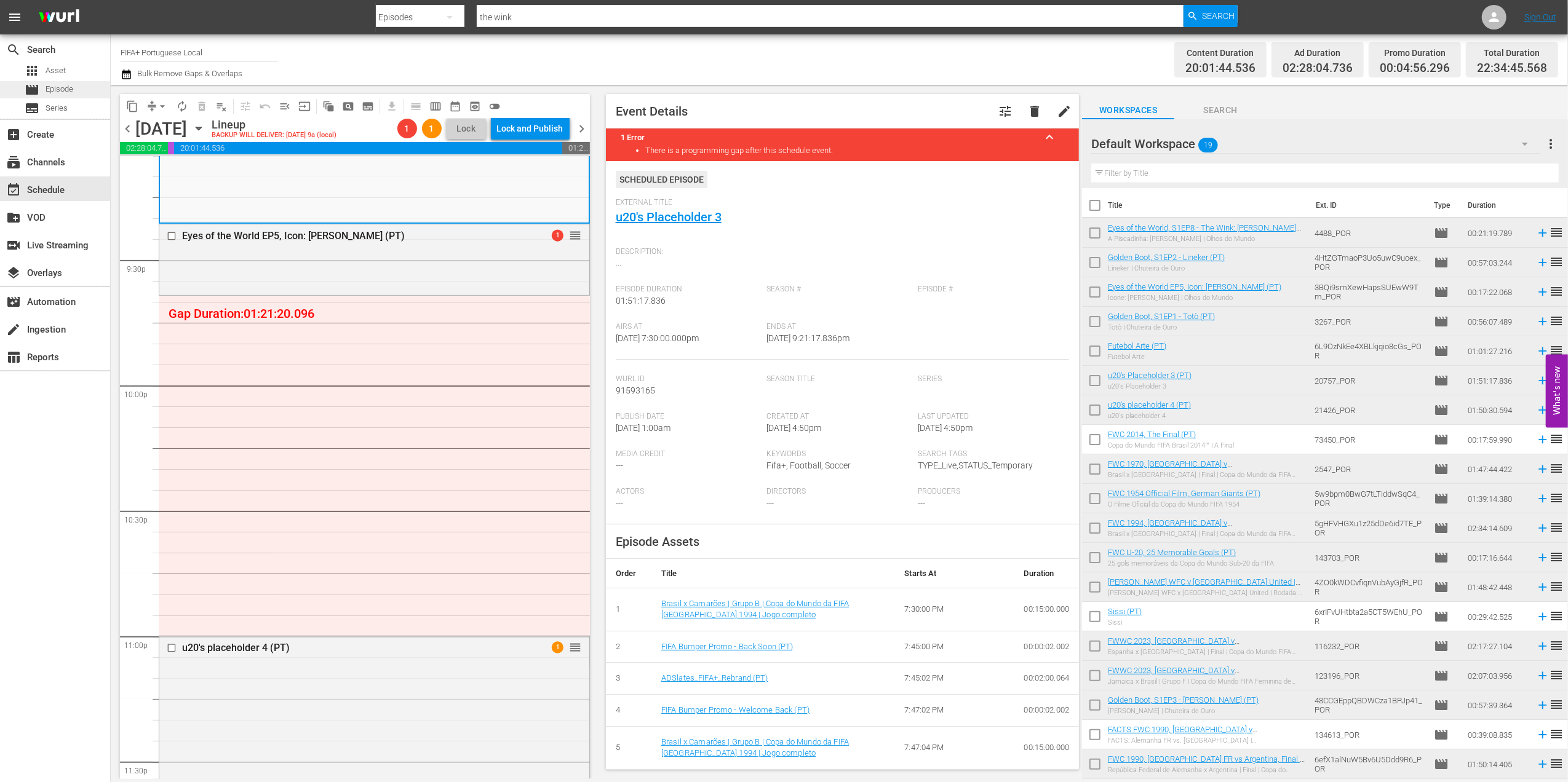
click at [82, 85] on div "movie Episode" at bounding box center [55, 89] width 110 height 17
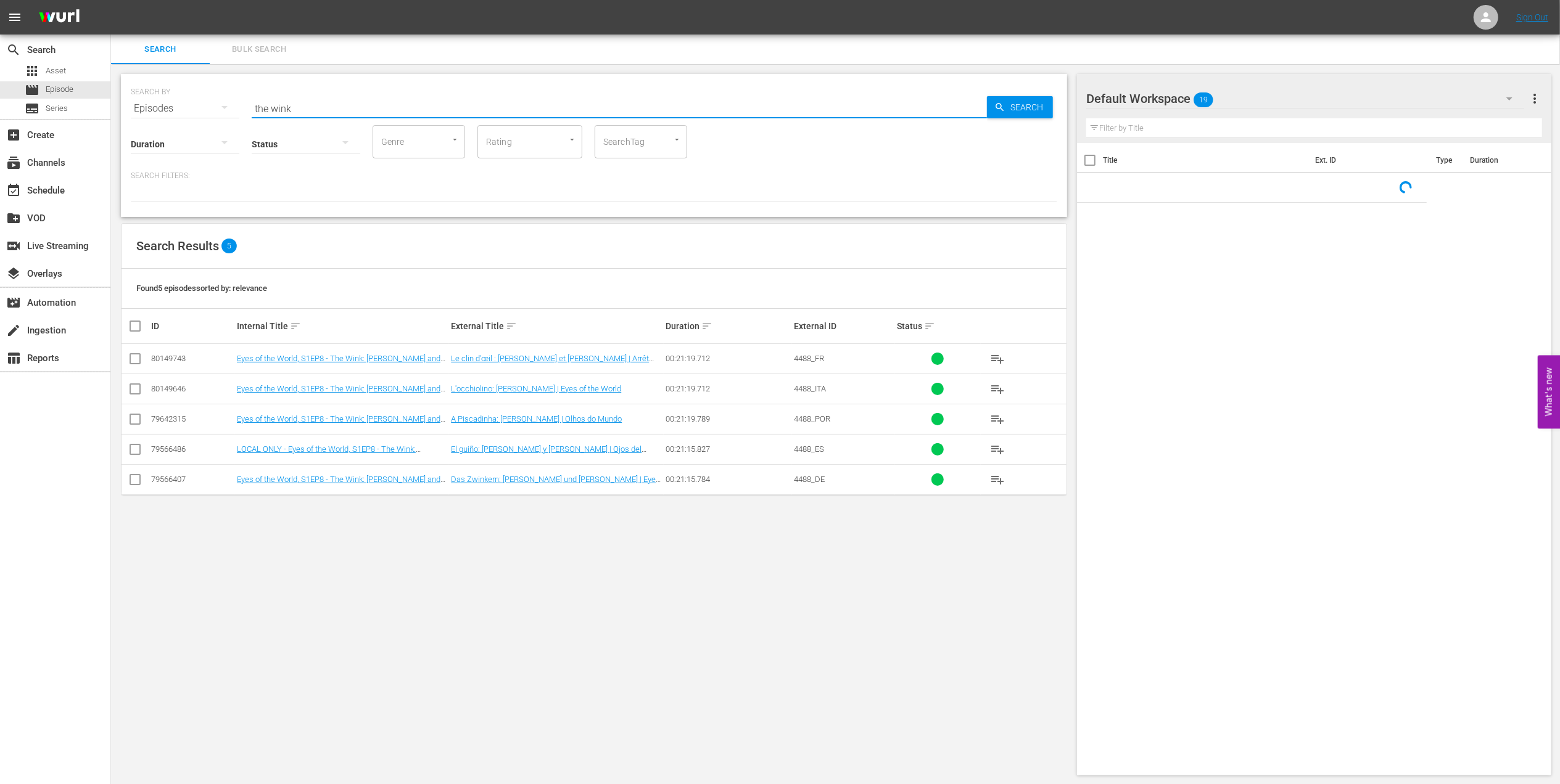
drag, startPoint x: 327, startPoint y: 109, endPoint x: 205, endPoint y: 111, distance: 122.0
click at [184, 107] on div "SEARCH BY Search By Episodes Search ID, Title, Description, Keywords, or Catego…" at bounding box center [594, 101] width 927 height 45
paste input "LOCAL ONLY - FWC 1970 Official Film, The World at their Feet"
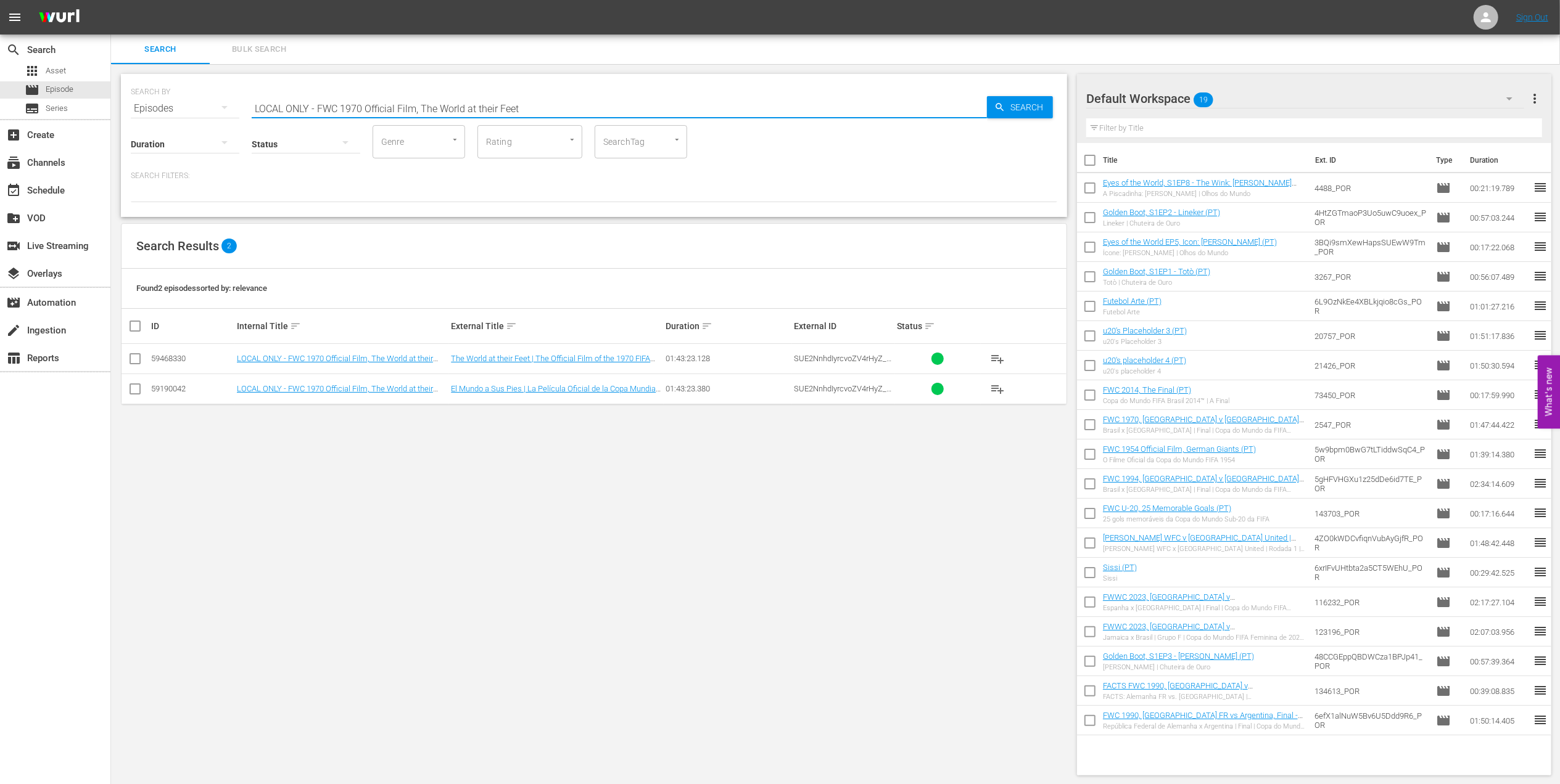
drag, startPoint x: 418, startPoint y: 106, endPoint x: -3, endPoint y: 114, distance: 421.1
click at [0, 114] on html "menu Sign Out search Search apps Asset movie Episode subtitles Series add_box C…" at bounding box center [780, 392] width 1560 height 784
click at [370, 101] on input "The World at their Feet" at bounding box center [619, 108] width 735 height 30
type input "The World at their Feet pt"
drag, startPoint x: 131, startPoint y: 357, endPoint x: 158, endPoint y: 359, distance: 27.1
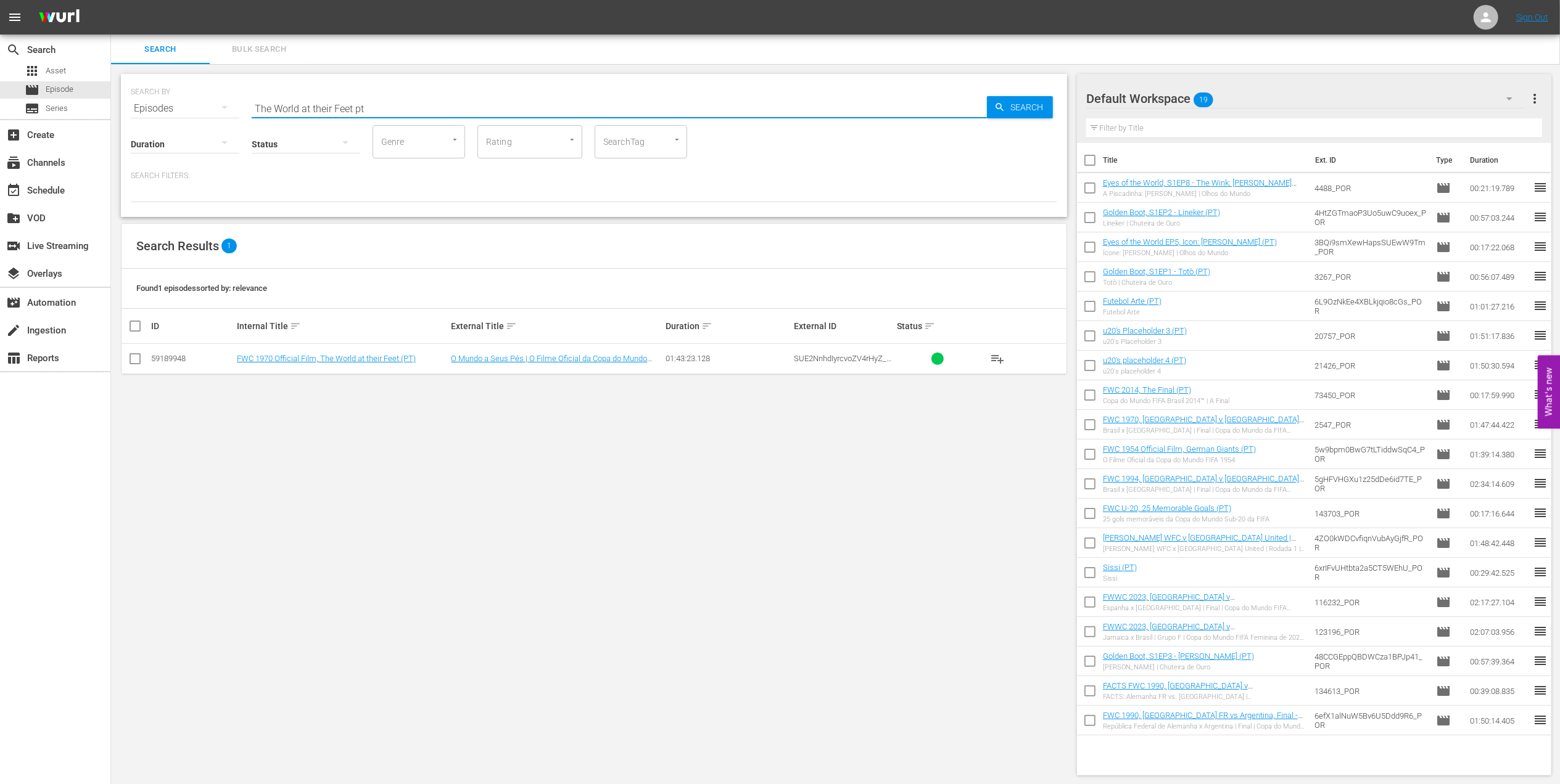
click at [136, 359] on input "checkbox" at bounding box center [135, 361] width 15 height 15
checkbox input "true"
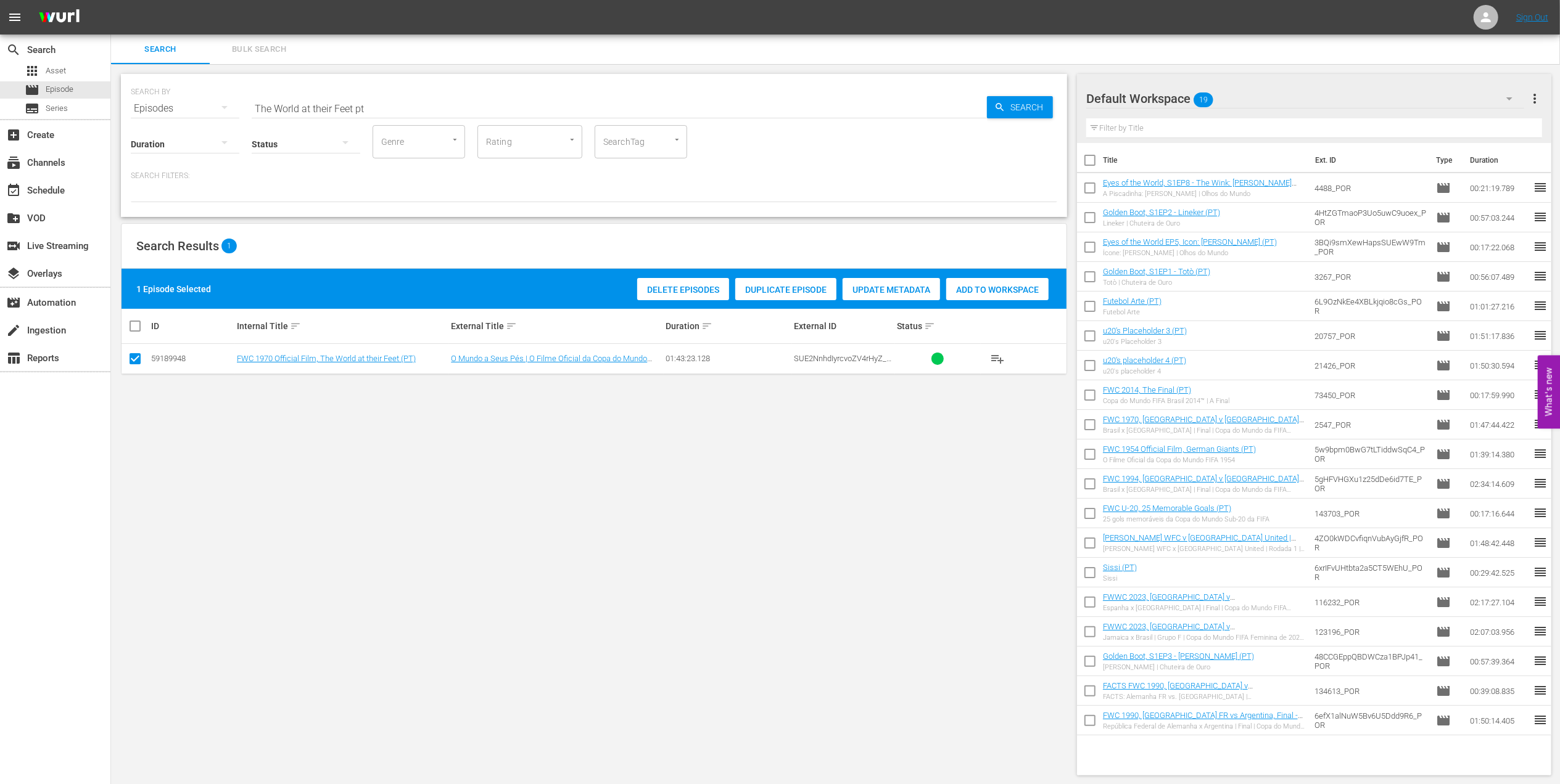
drag, startPoint x: 987, startPoint y: 284, endPoint x: 890, endPoint y: 276, distance: 97.3
click at [942, 284] on div "Add to Workspace" at bounding box center [997, 290] width 102 height 23
click at [64, 189] on div "event_available Schedule" at bounding box center [34, 188] width 69 height 11
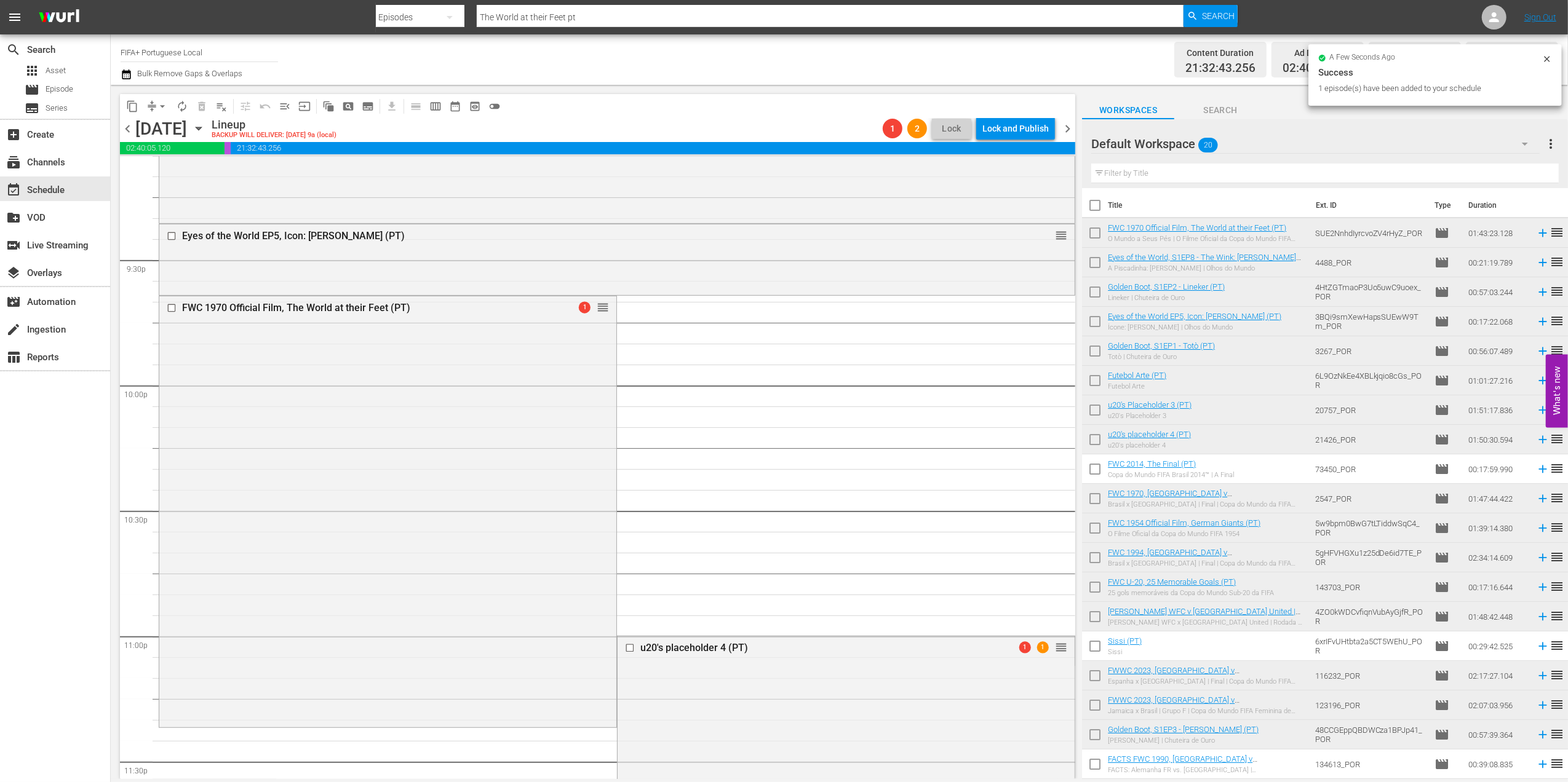
scroll to position [5284, 0]
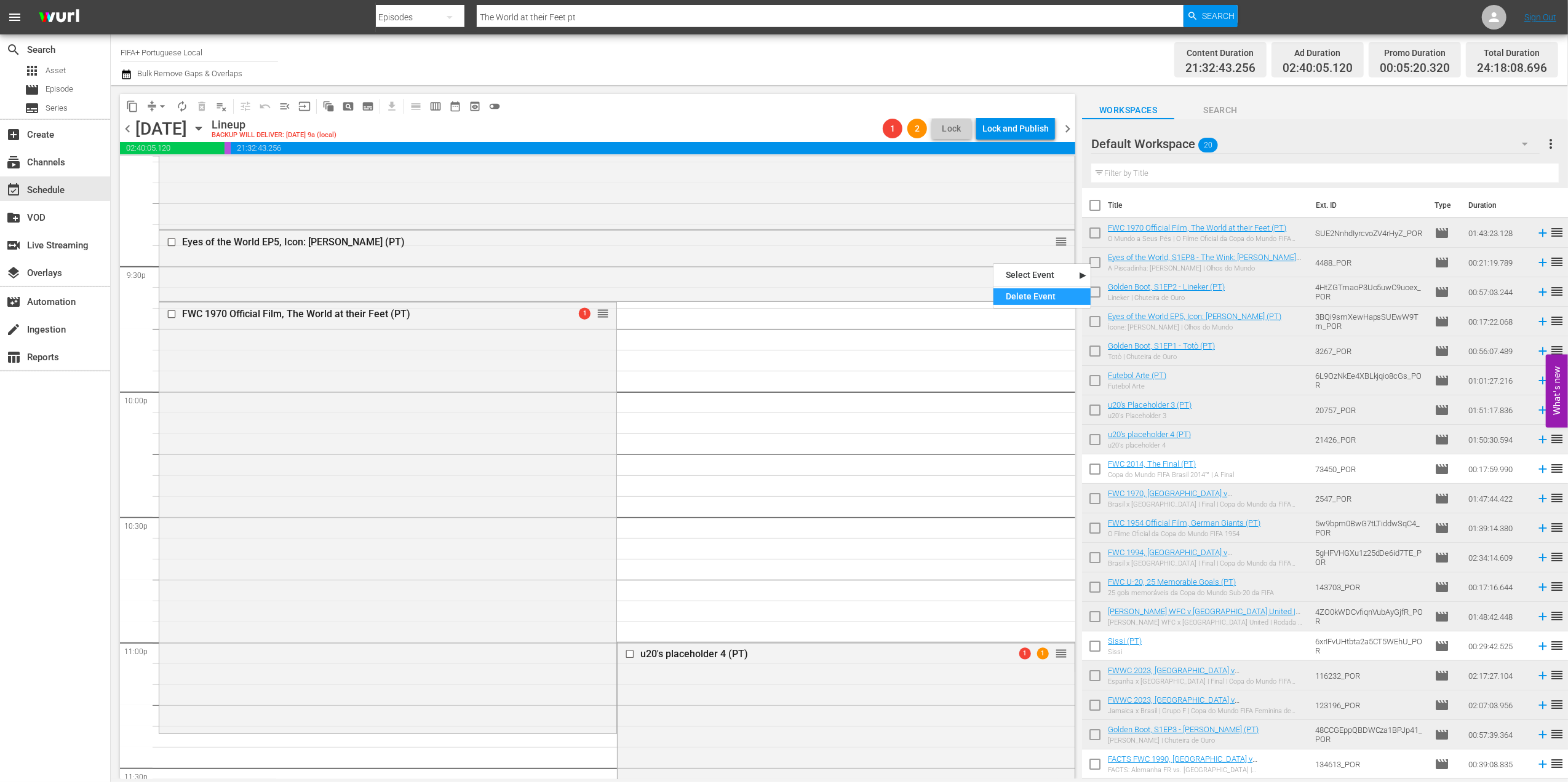
click at [939, 294] on div "Delete Event" at bounding box center [1042, 297] width 97 height 16
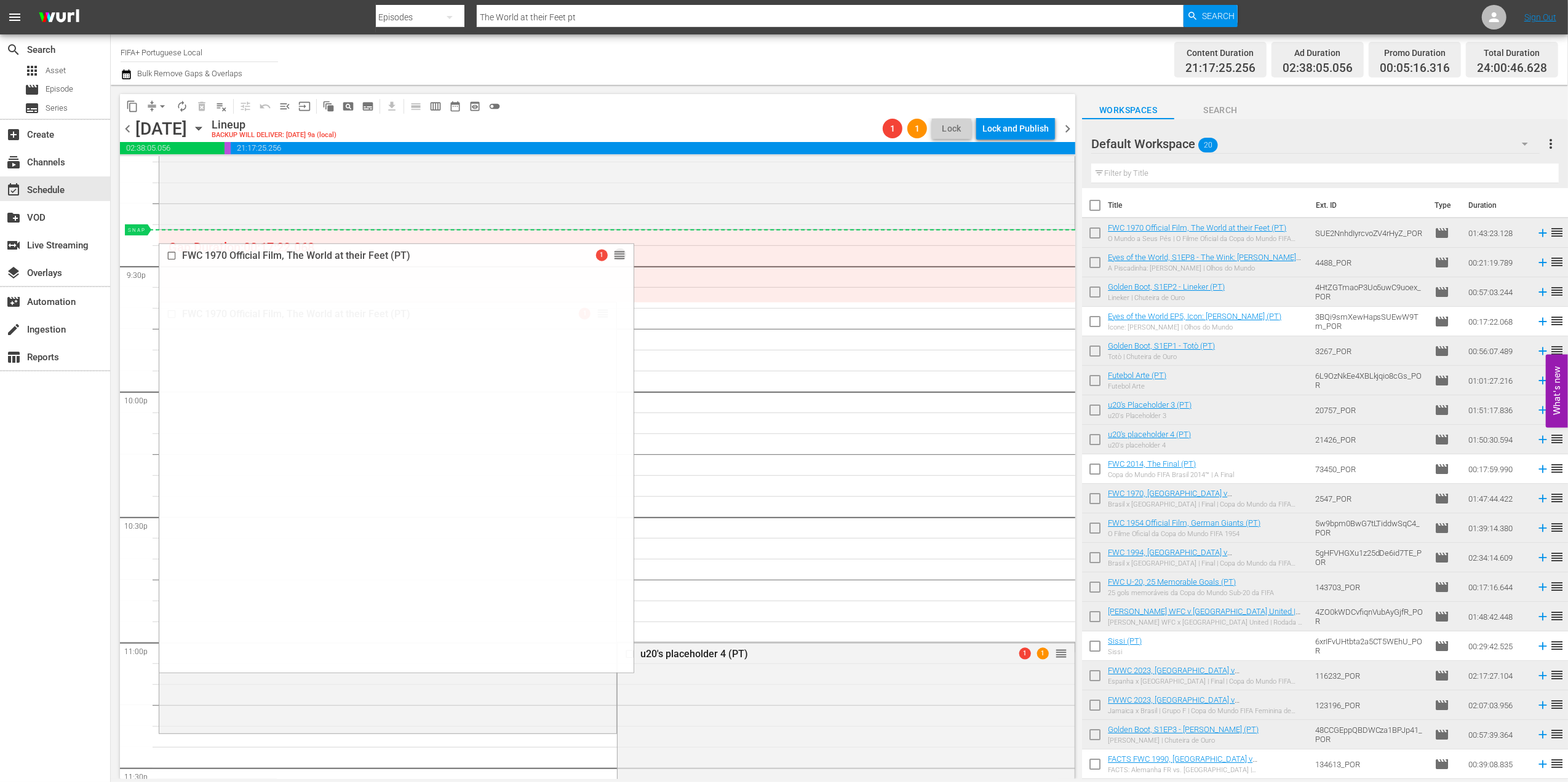
drag, startPoint x: 596, startPoint y: 313, endPoint x: 591, endPoint y: 242, distance: 71.2
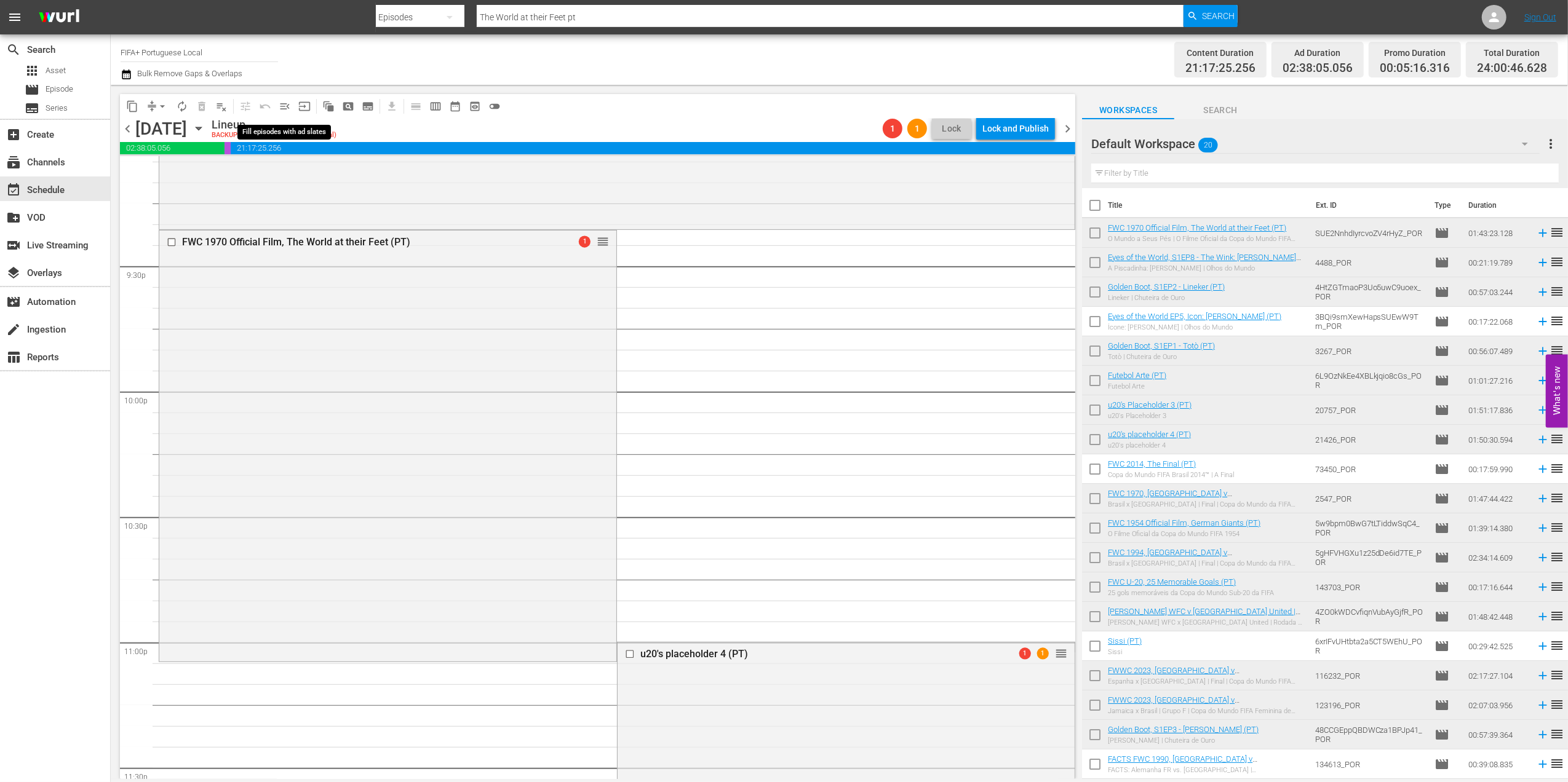
click at [286, 107] on span "menu_open" at bounding box center [285, 106] width 12 height 12
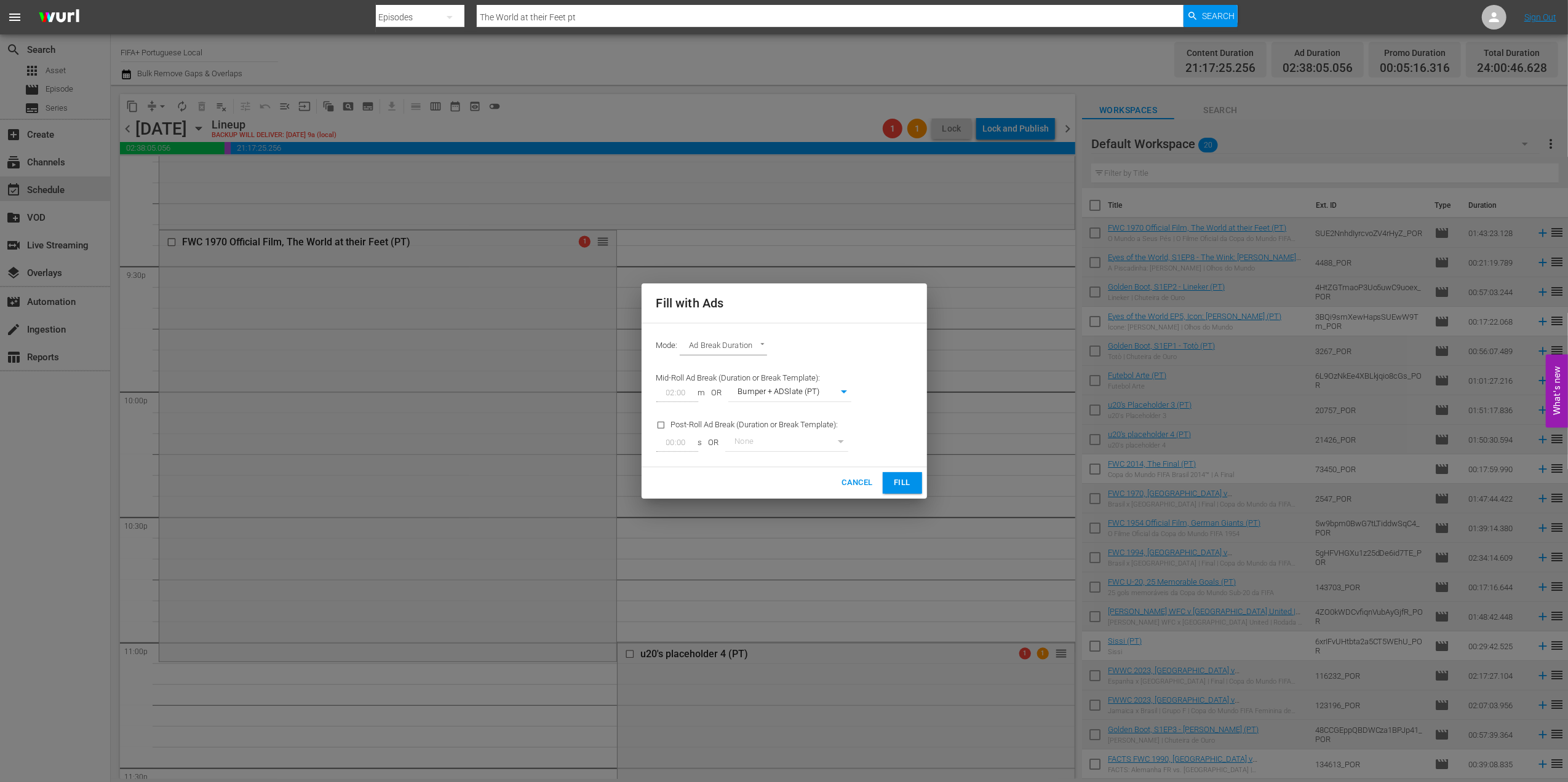
click at [906, 453] on span "Fill" at bounding box center [902, 482] width 20 height 14
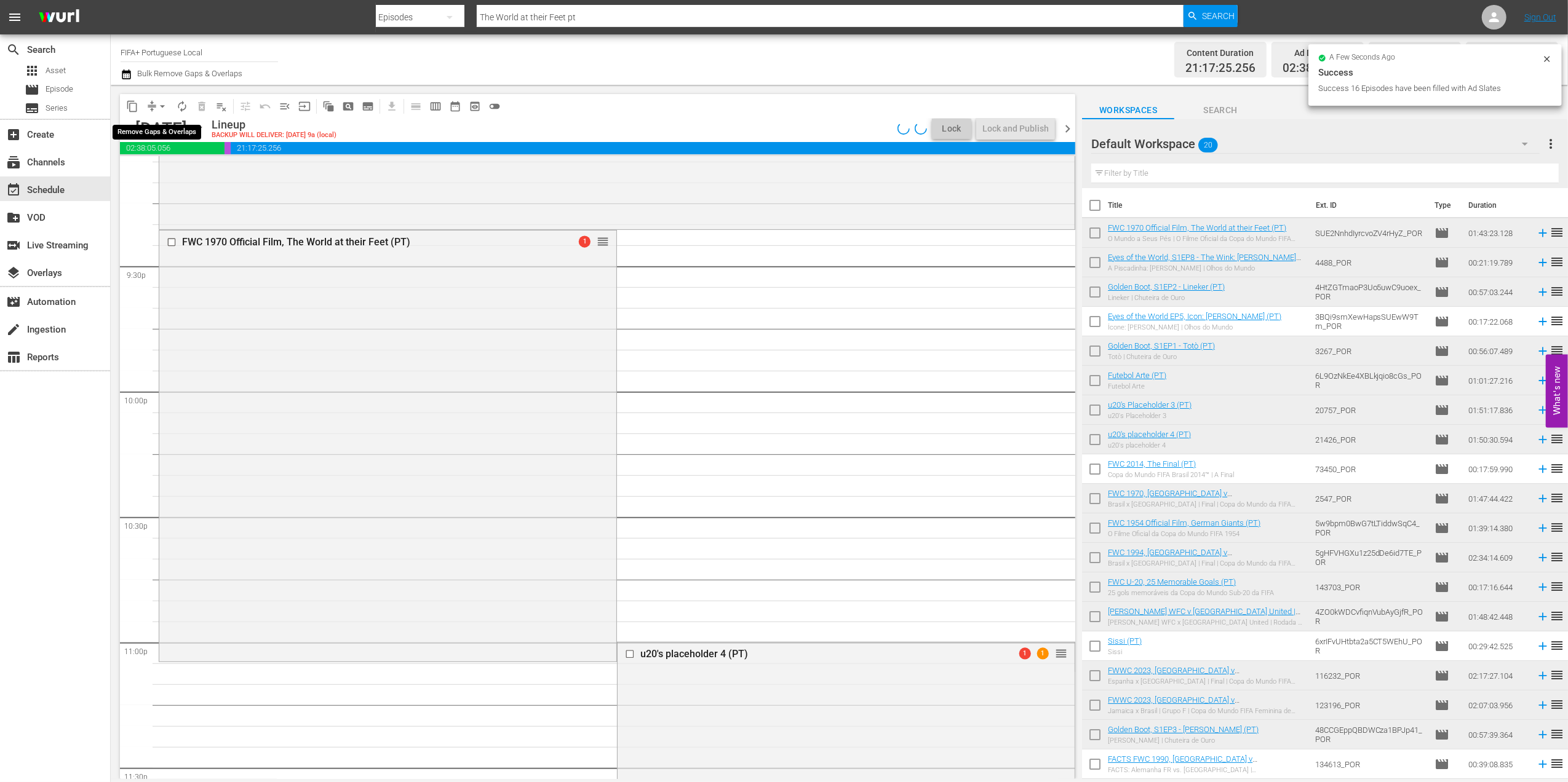
click at [160, 107] on span "arrow_drop_down" at bounding box center [162, 106] width 12 height 12
click at [180, 168] on li "Align to End of Previous Day" at bounding box center [163, 172] width 129 height 21
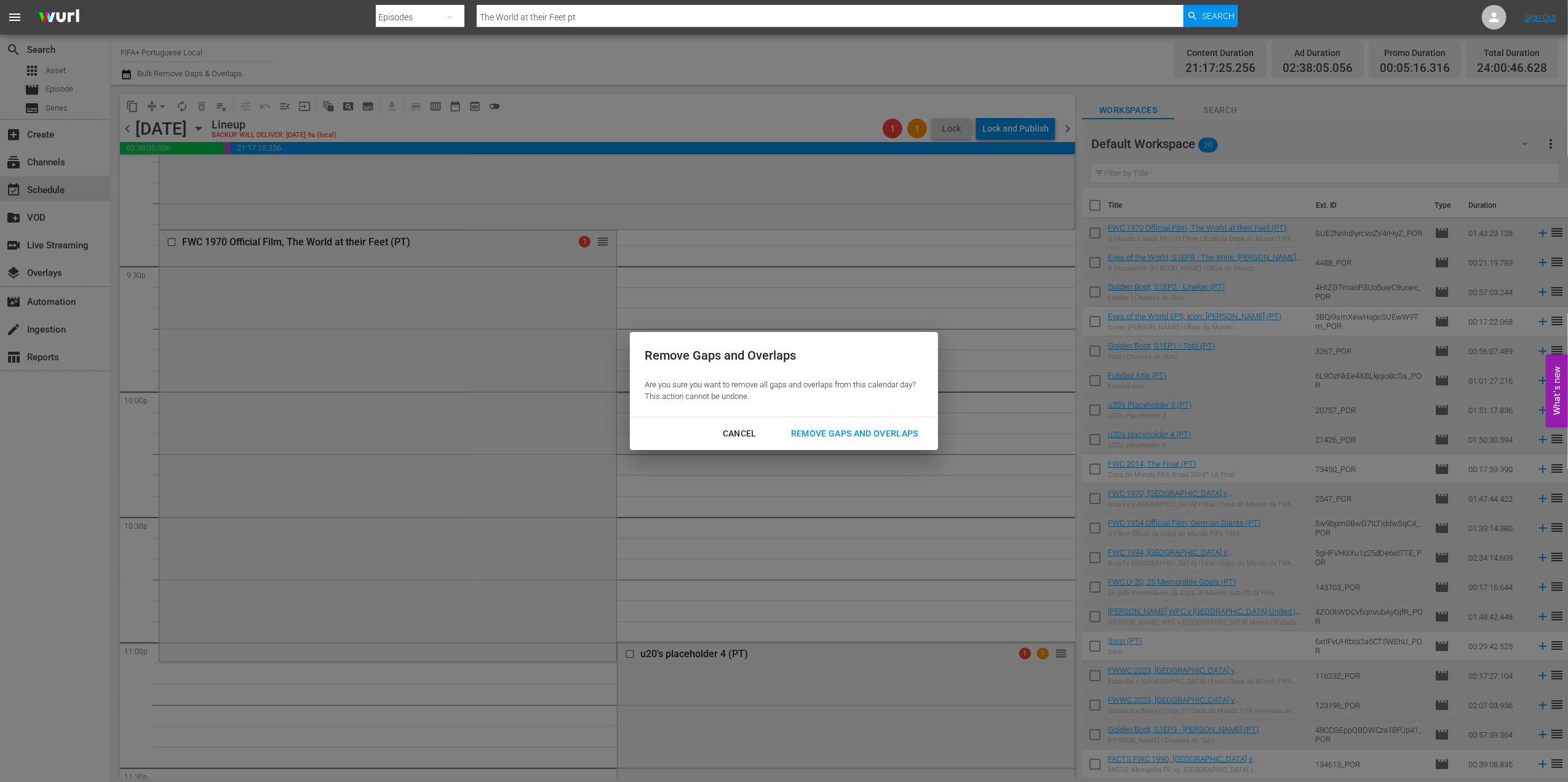
click at [872, 433] on div "Remove Gaps and Overlaps" at bounding box center [854, 434] width 147 height 15
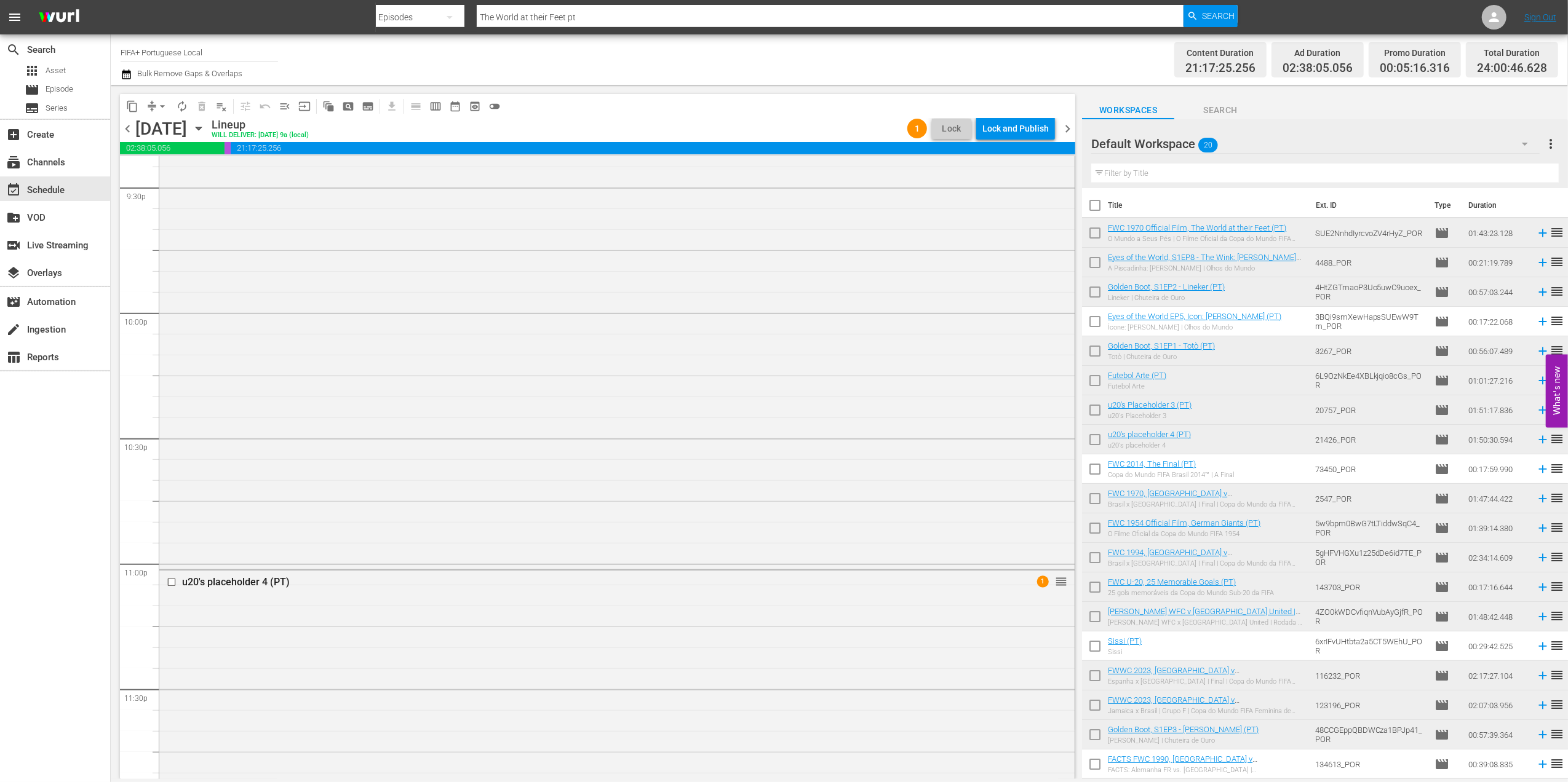
scroll to position [5617, 0]
click at [126, 124] on span "chevron_left" at bounding box center [128, 129] width 15 height 15
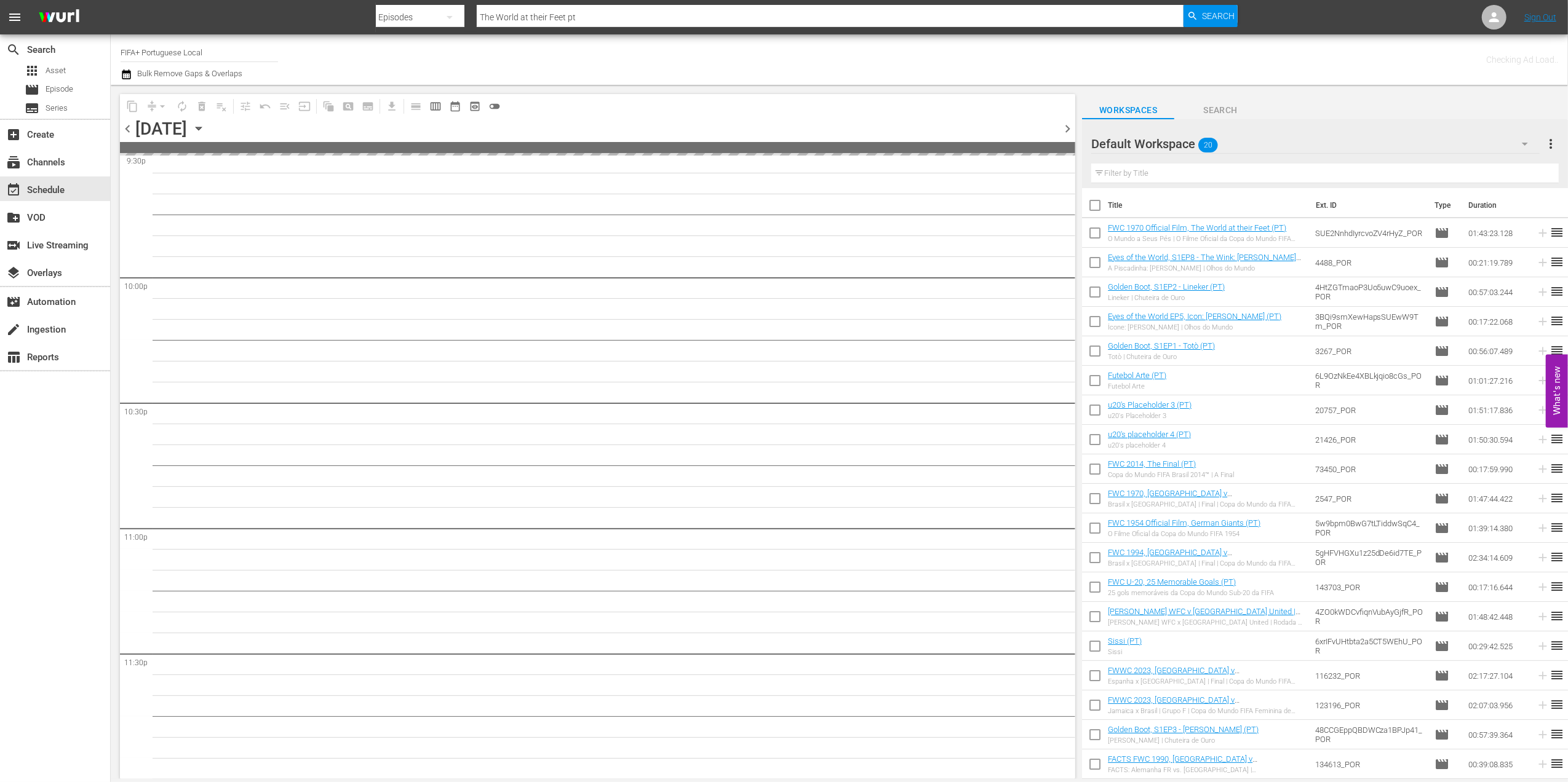
scroll to position [5398, 0]
click at [126, 124] on span "chevron_left" at bounding box center [128, 129] width 15 height 15
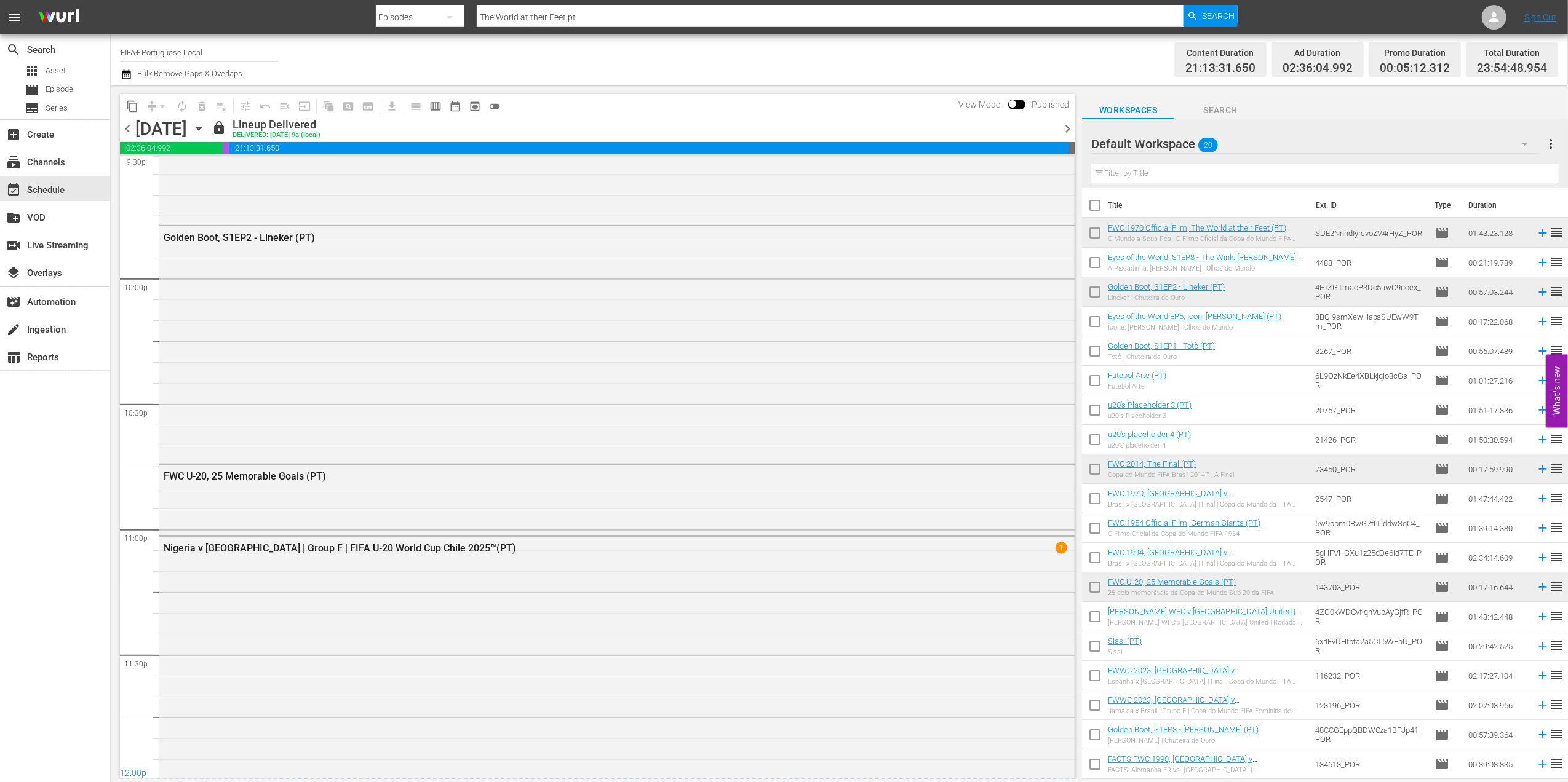
scroll to position [5595, 0]
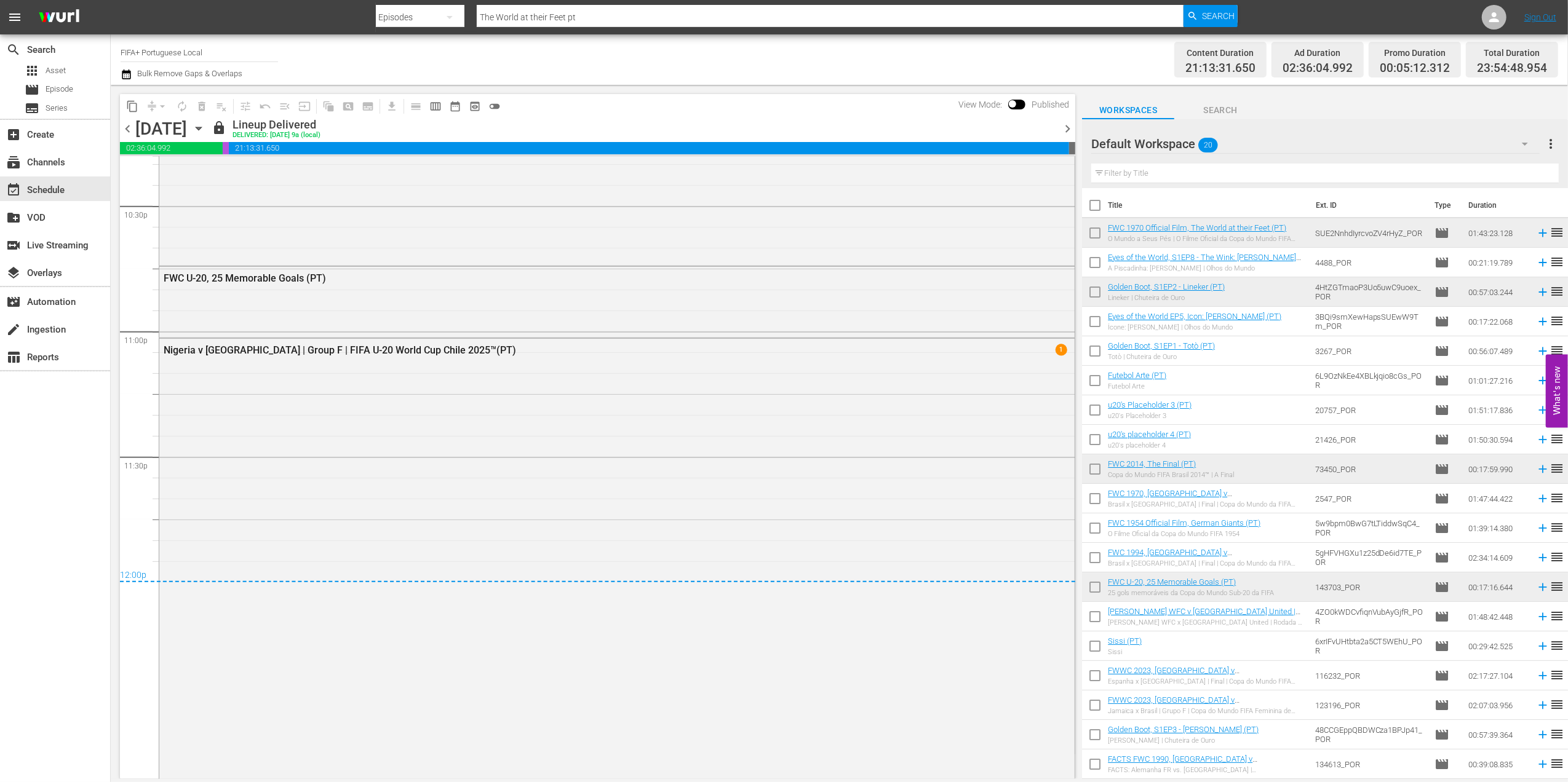
click at [939, 127] on span "chevron_right" at bounding box center [1068, 129] width 15 height 15
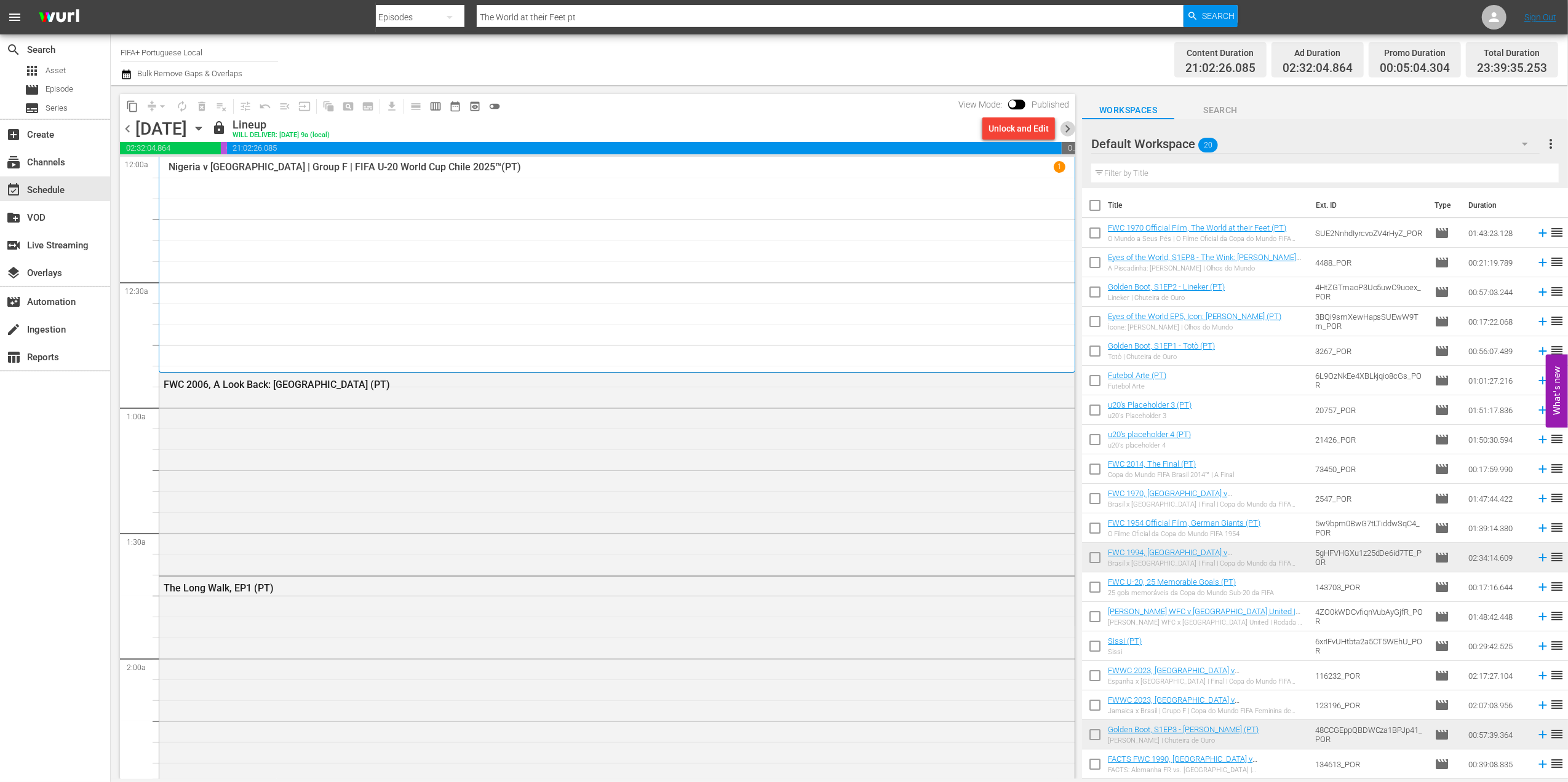
click at [939, 125] on span "chevron_right" at bounding box center [1068, 129] width 15 height 15
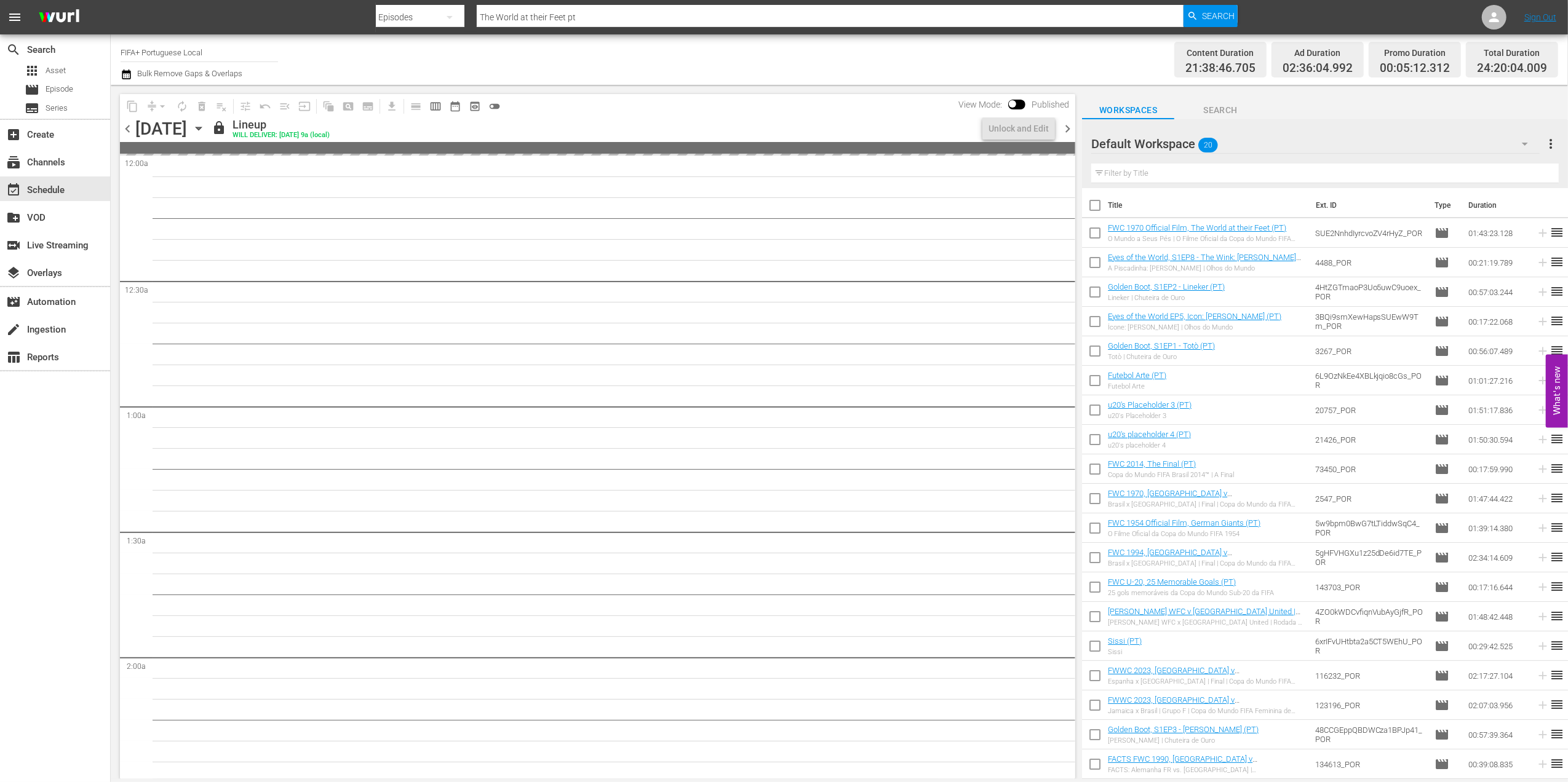
click at [939, 125] on span "chevron_right" at bounding box center [1068, 129] width 15 height 15
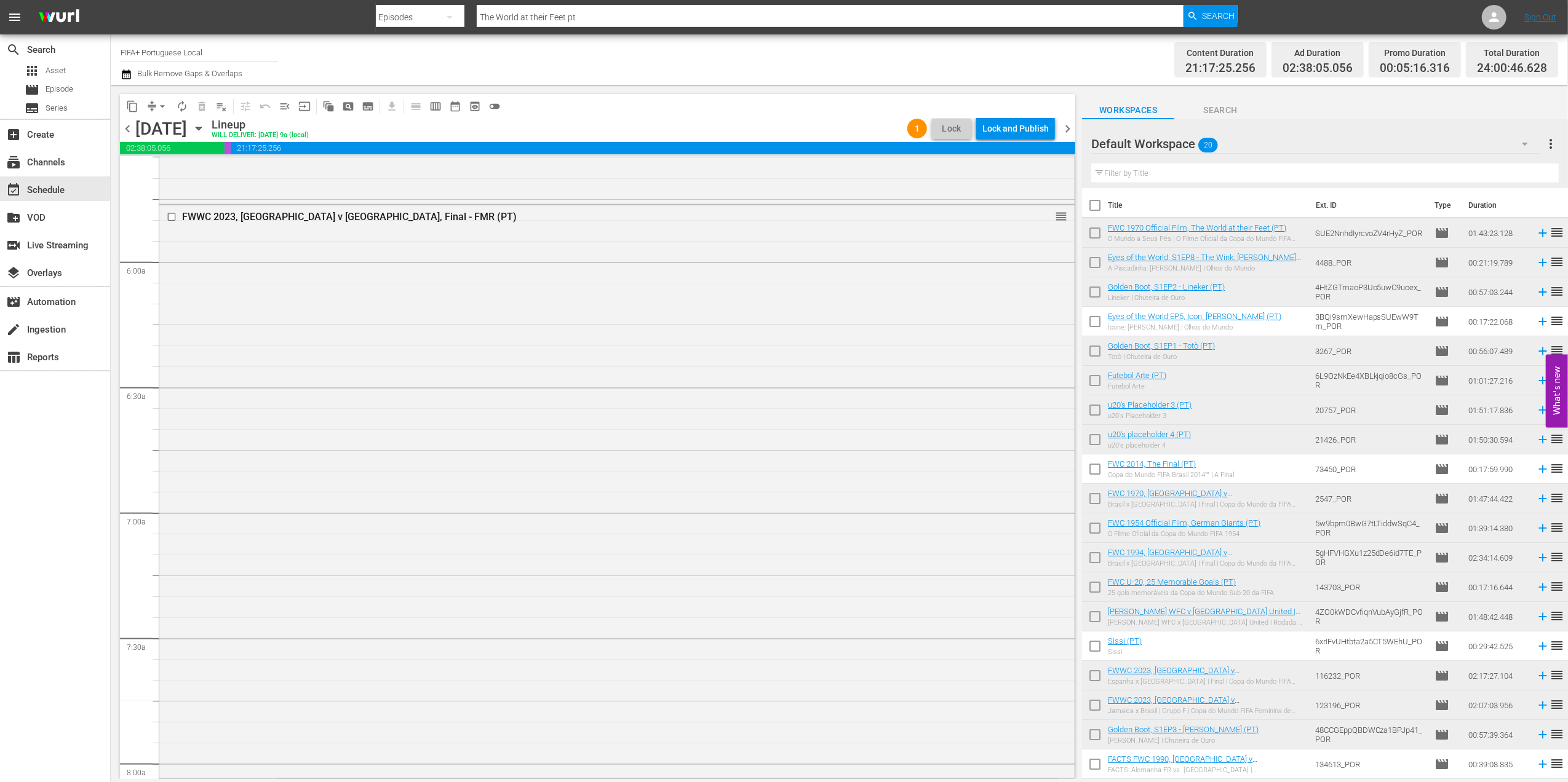
scroll to position [1400, 0]
click at [939, 131] on div "Lock and Publish" at bounding box center [1015, 128] width 67 height 22
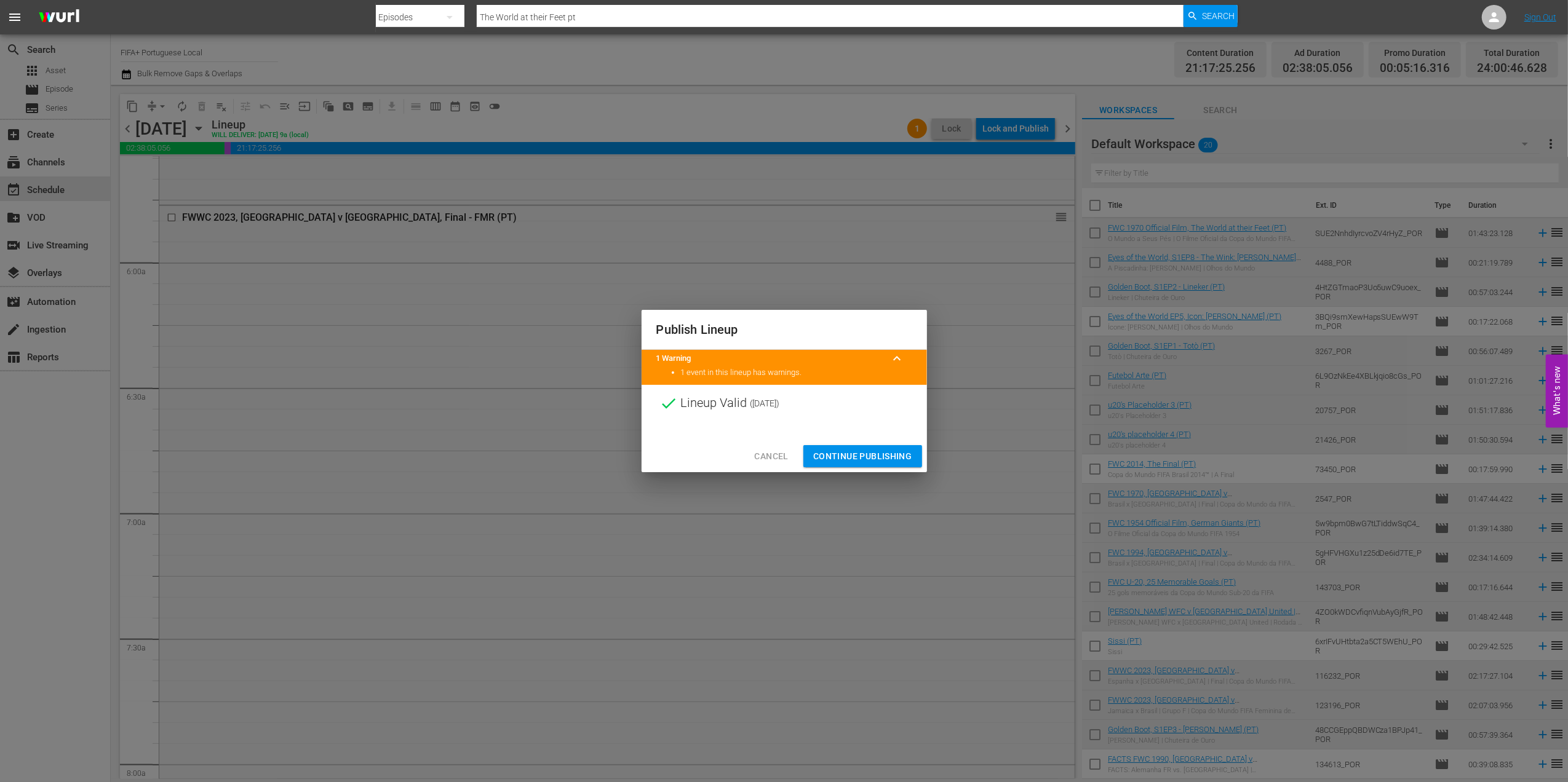
click at [867, 453] on span "Continue Publishing" at bounding box center [863, 456] width 99 height 15
